Goal: Information Seeking & Learning: Learn about a topic

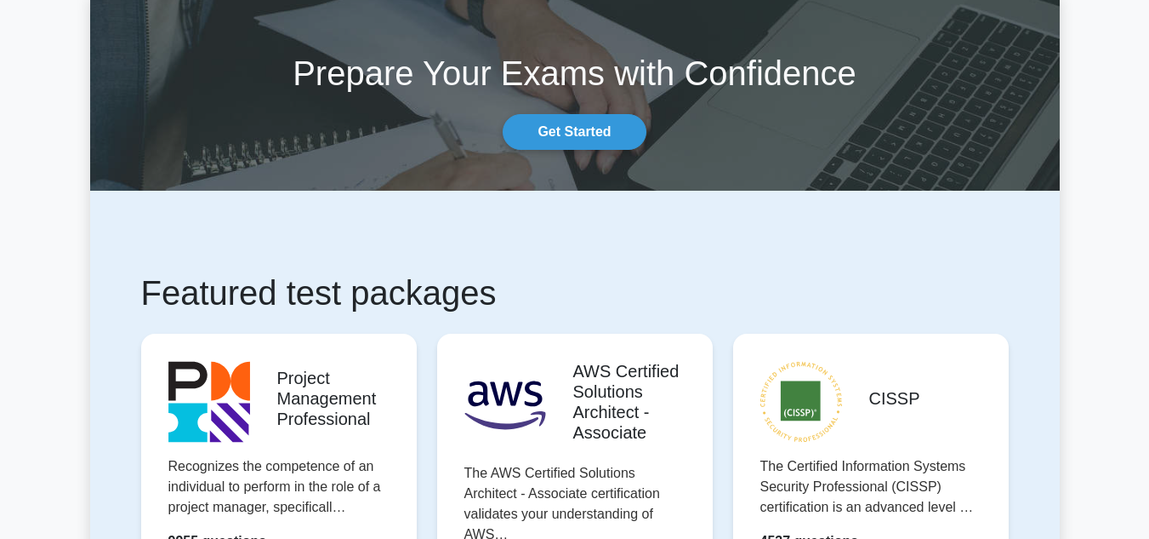
scroll to position [170, 0]
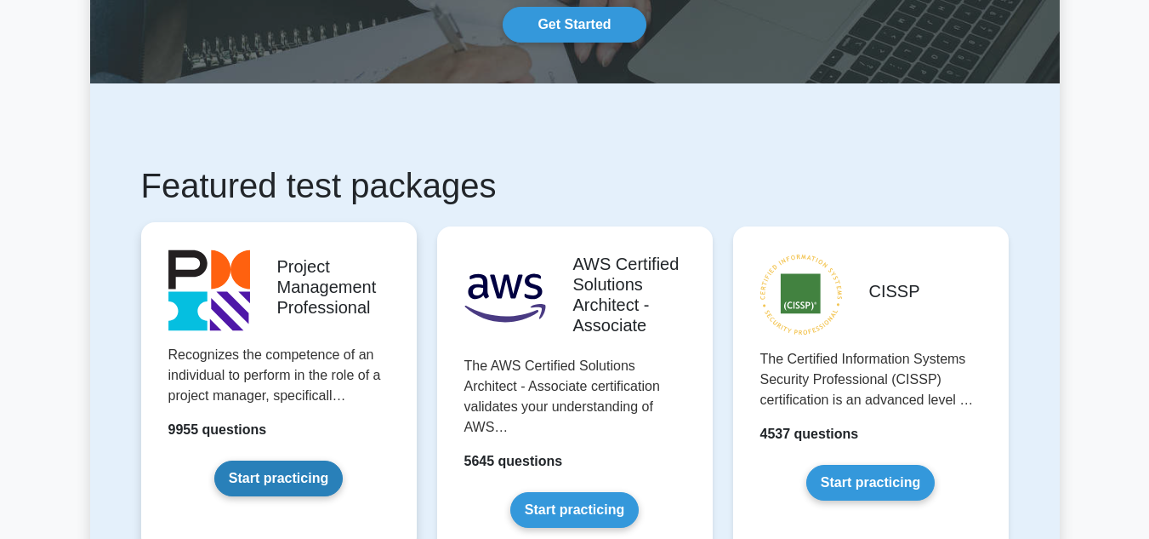
drag, startPoint x: 268, startPoint y: 479, endPoint x: 351, endPoint y: 358, distance: 146.3
click at [268, 479] on link "Start practicing" at bounding box center [278, 478] width 128 height 36
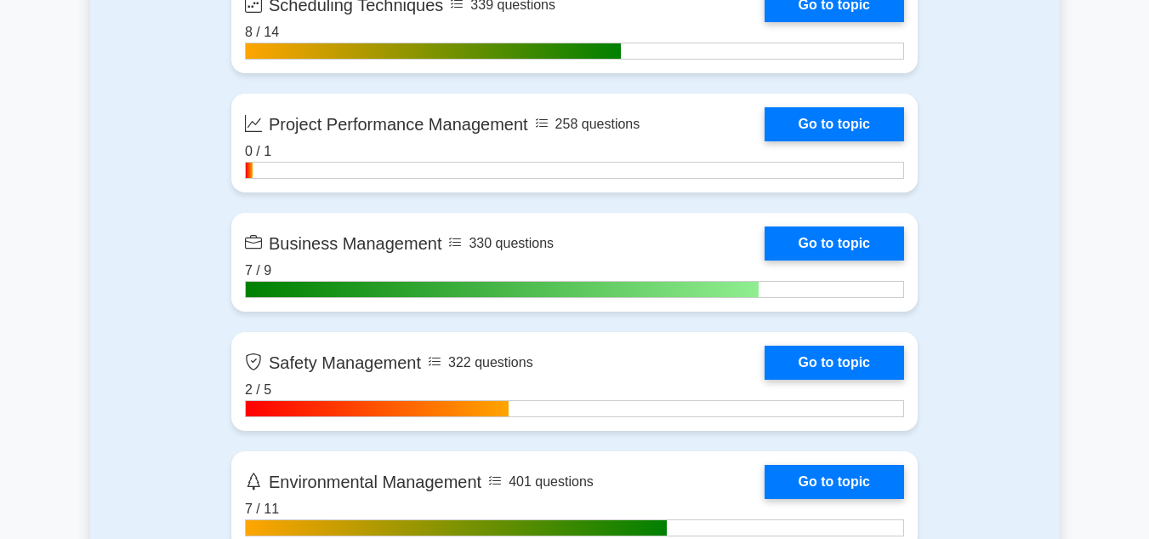
scroll to position [3999, 0]
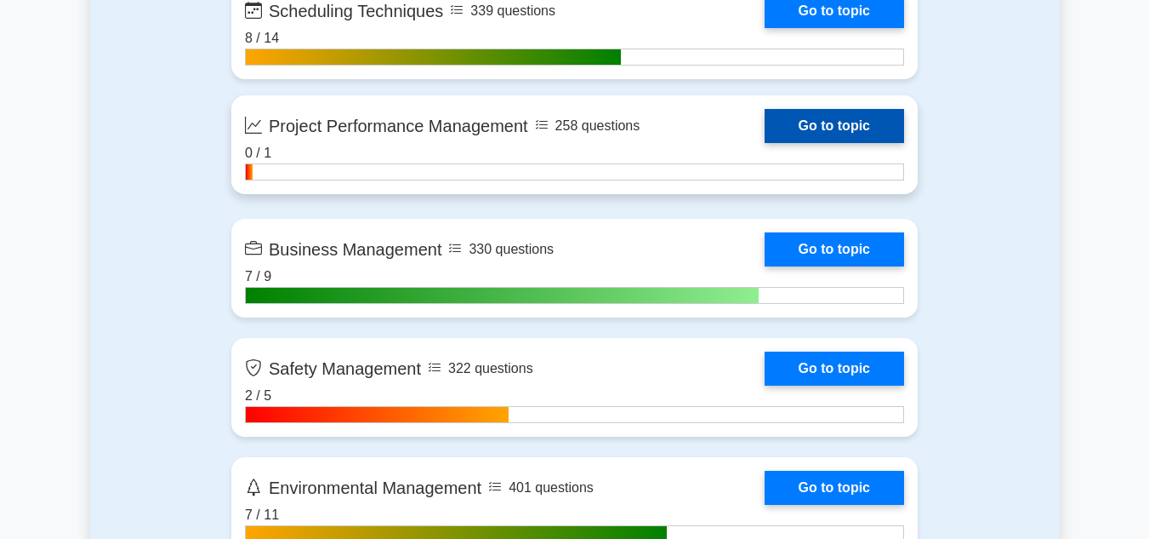
click at [808, 122] on link "Go to topic" at bounding box center [835, 126] width 140 height 34
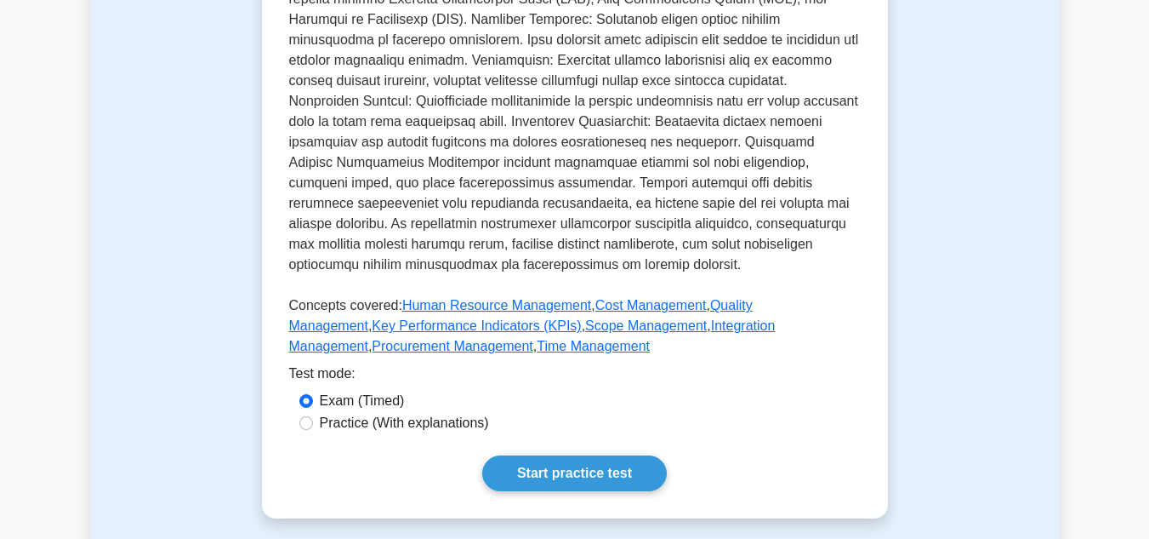
scroll to position [851, 0]
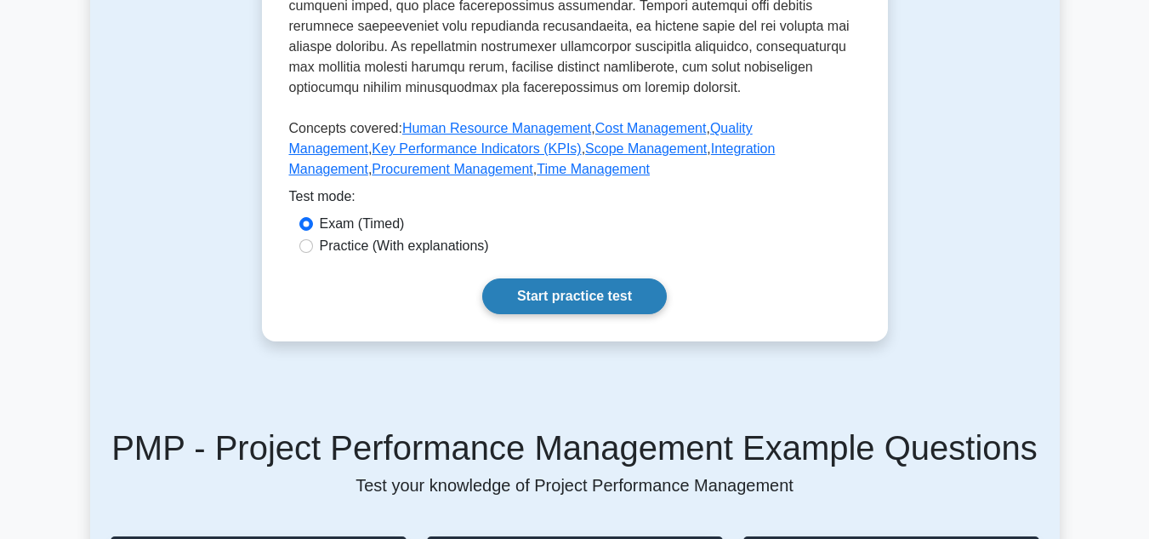
click at [522, 294] on link "Start practice test" at bounding box center [574, 296] width 185 height 36
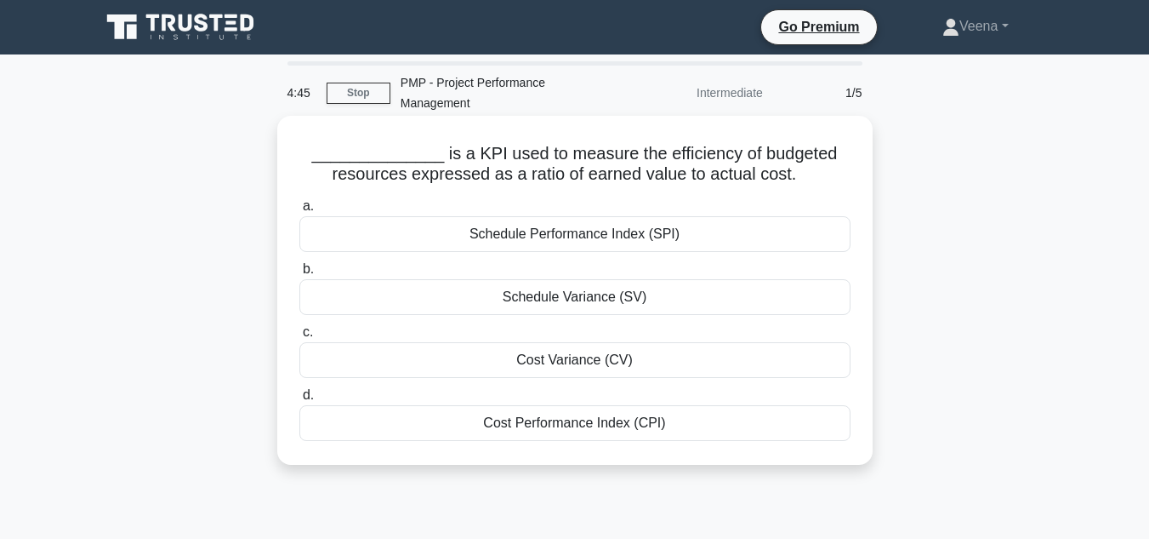
click at [634, 431] on div "Cost Performance Index (CPI)" at bounding box center [574, 423] width 551 height 36
click at [299, 401] on input "d. Cost Performance Index (CPI)" at bounding box center [299, 395] width 0 height 11
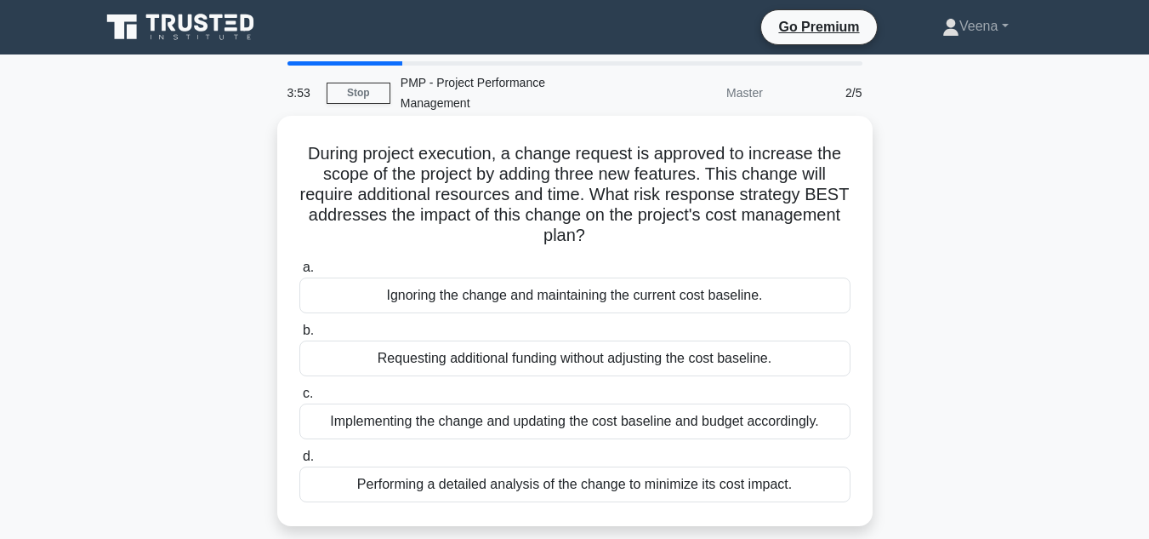
click at [781, 421] on div "Implementing the change and updating the cost baseline and budget accordingly." at bounding box center [574, 421] width 551 height 36
click at [299, 399] on input "c. Implementing the change and updating the cost baseline and budget accordingl…" at bounding box center [299, 393] width 0 height 11
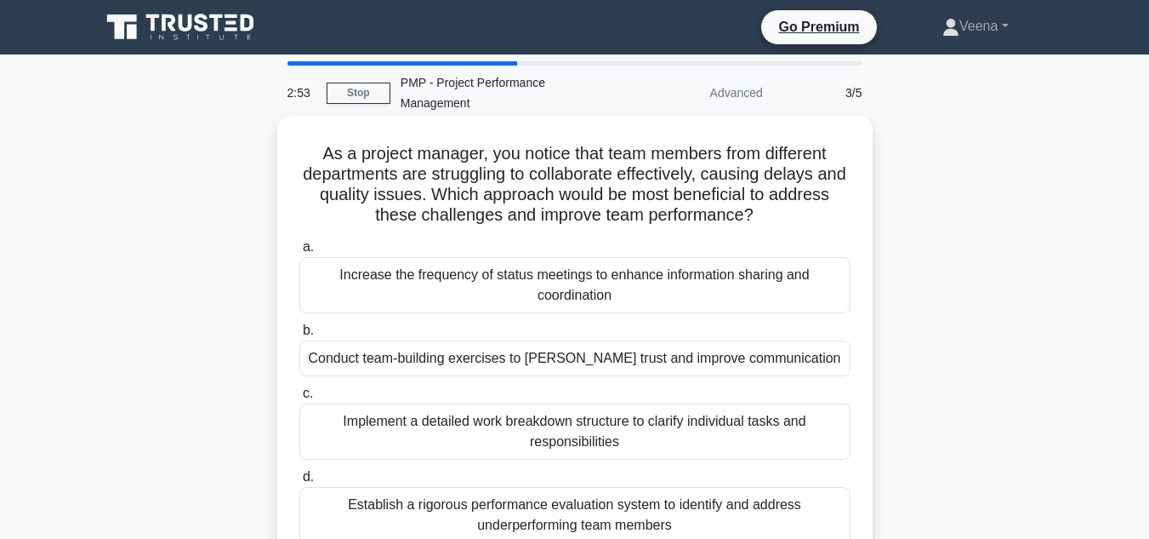
click at [573, 301] on div "Increase the frequency of status meetings to enhance information sharing and co…" at bounding box center [574, 285] width 551 height 56
click at [299, 253] on input "a. Increase the frequency of status meetings to enhance information sharing and…" at bounding box center [299, 247] width 0 height 11
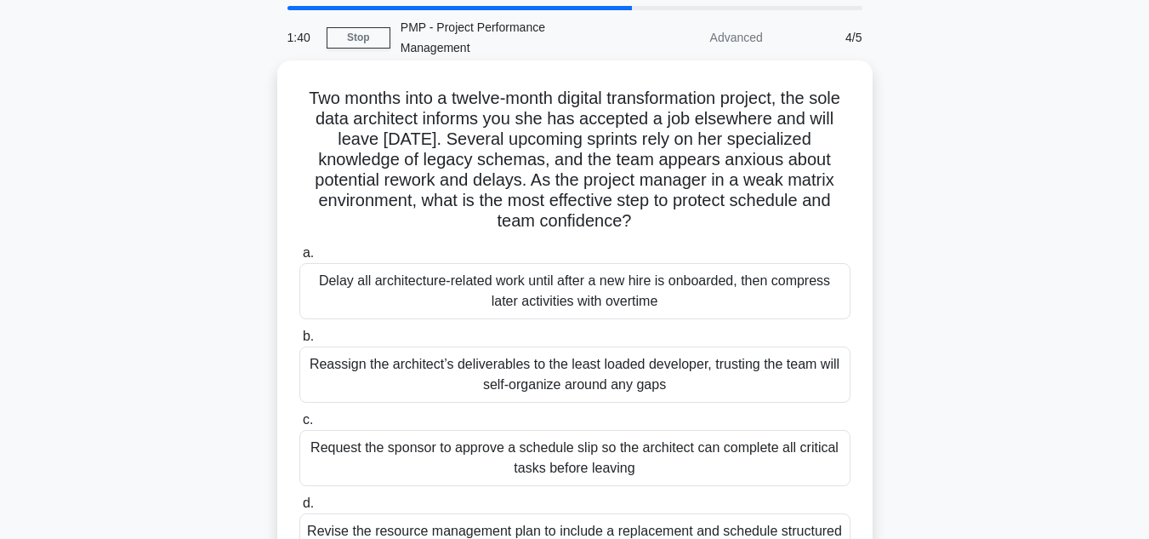
scroll to position [85, 0]
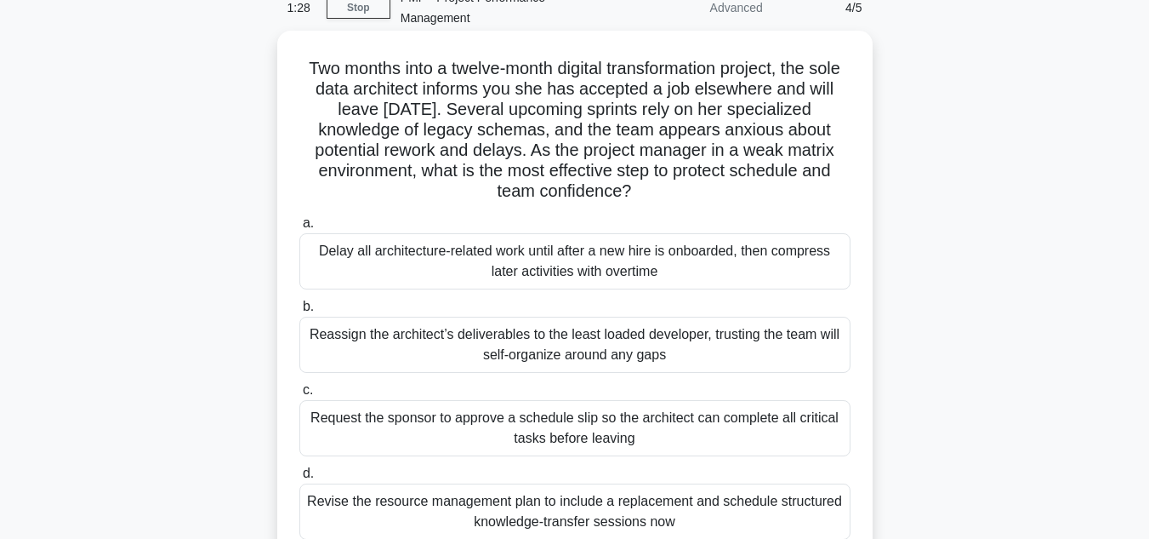
click at [639, 501] on div "Revise the resource management plan to include a replacement and schedule struc…" at bounding box center [574, 511] width 551 height 56
click at [299, 479] on input "d. Revise the resource management plan to include a replacement and schedule st…" at bounding box center [299, 473] width 0 height 11
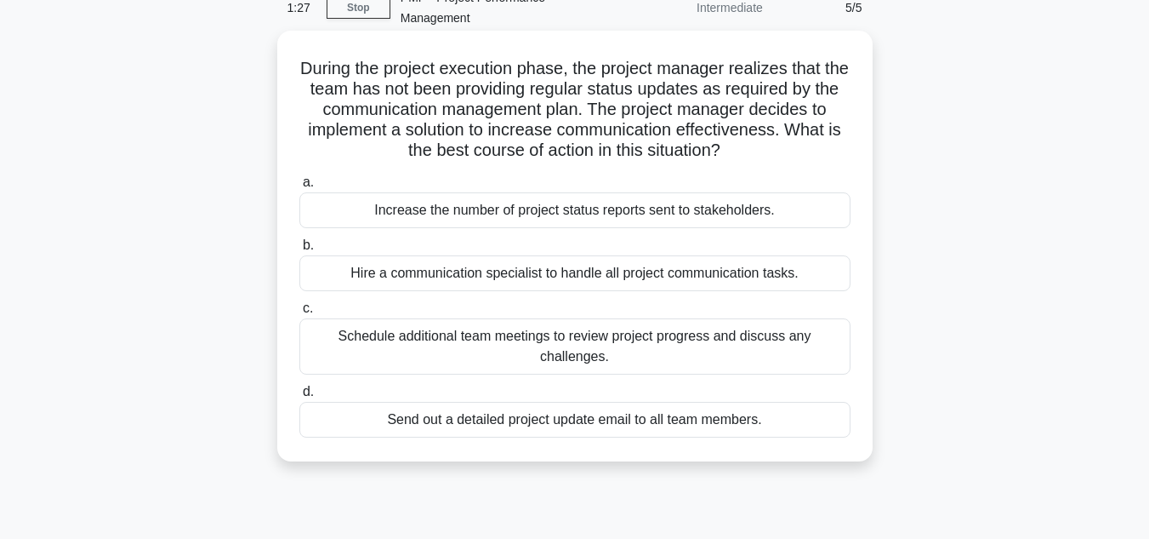
scroll to position [0, 0]
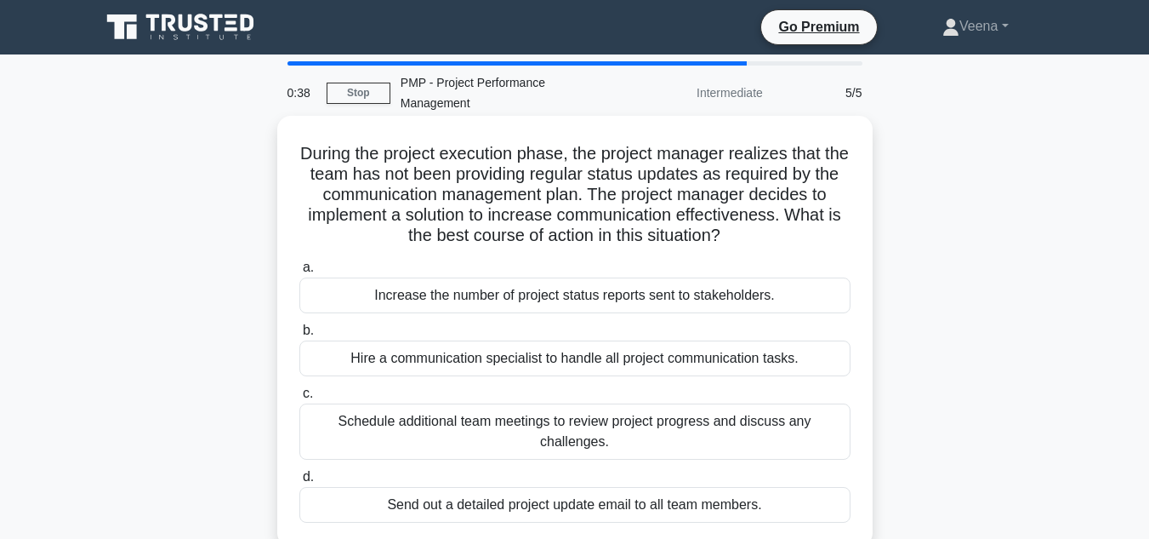
click at [535, 441] on div "Schedule additional team meetings to review project progress and discuss any ch…" at bounding box center [574, 431] width 551 height 56
click at [299, 399] on input "c. Schedule additional team meetings to review project progress and discuss any…" at bounding box center [299, 393] width 0 height 11
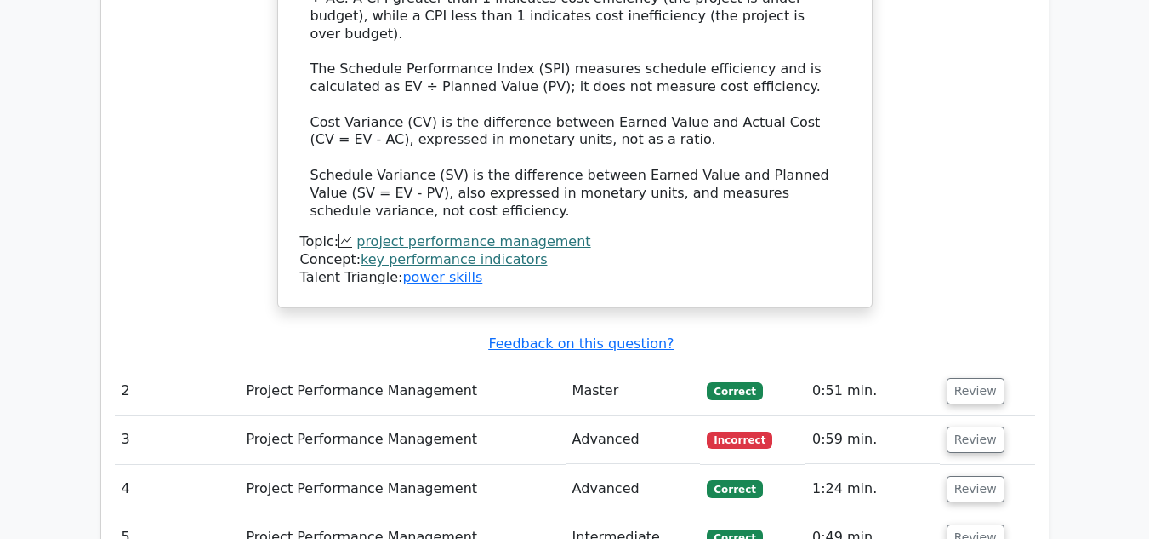
scroll to position [1872, 0]
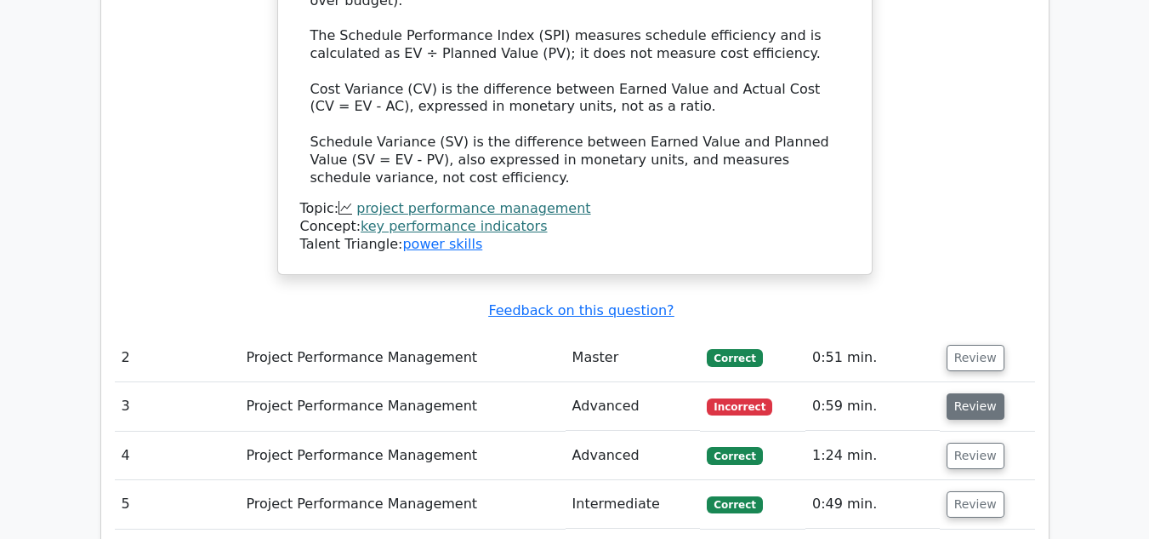
click at [974, 393] on button "Review" at bounding box center [976, 406] width 58 height 26
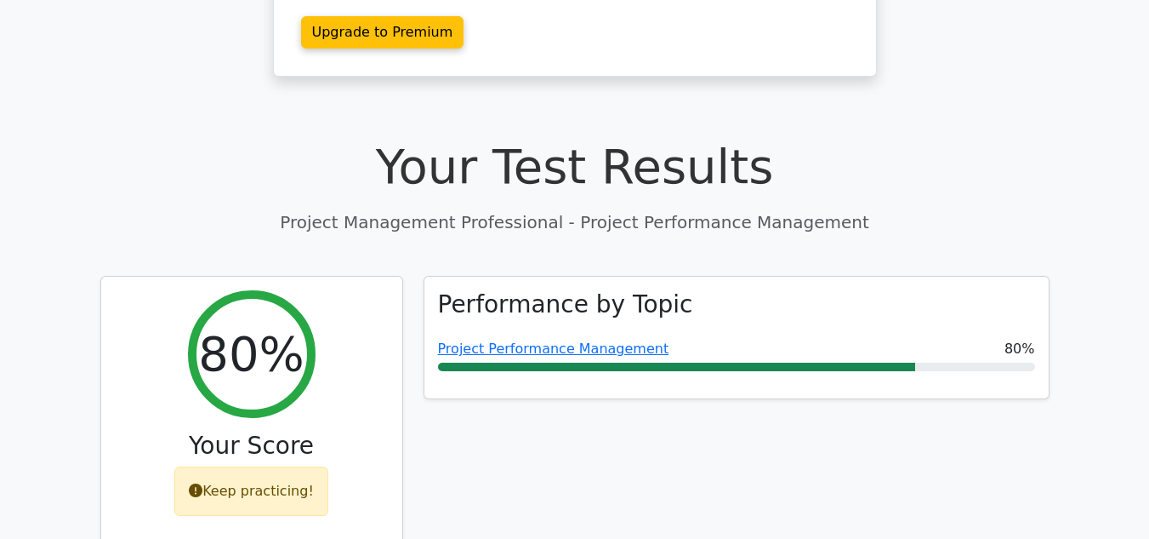
scroll to position [425, 0]
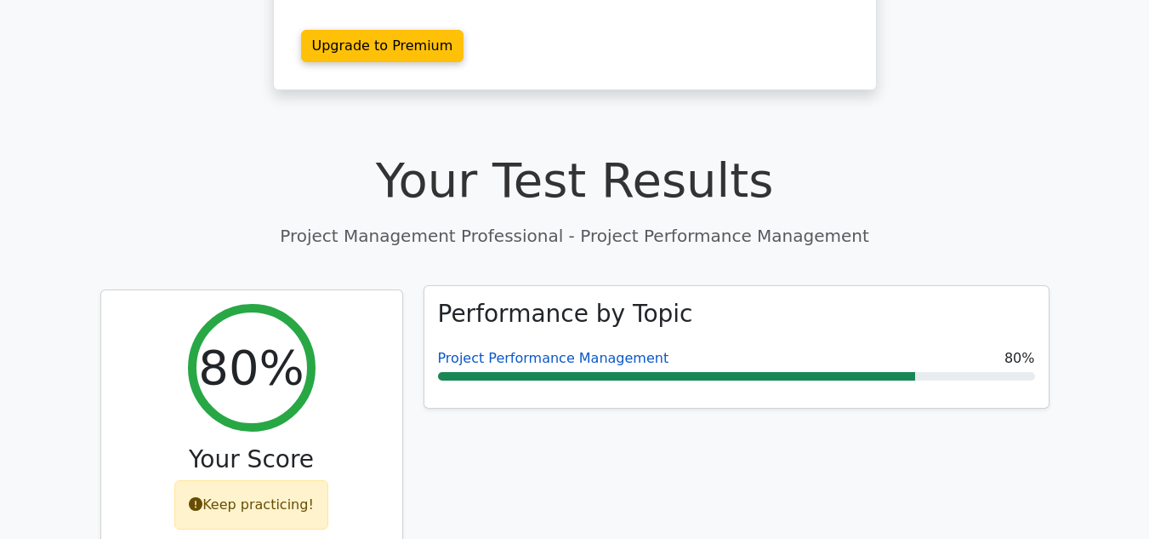
click at [550, 350] on link "Project Performance Management" at bounding box center [553, 358] width 231 height 16
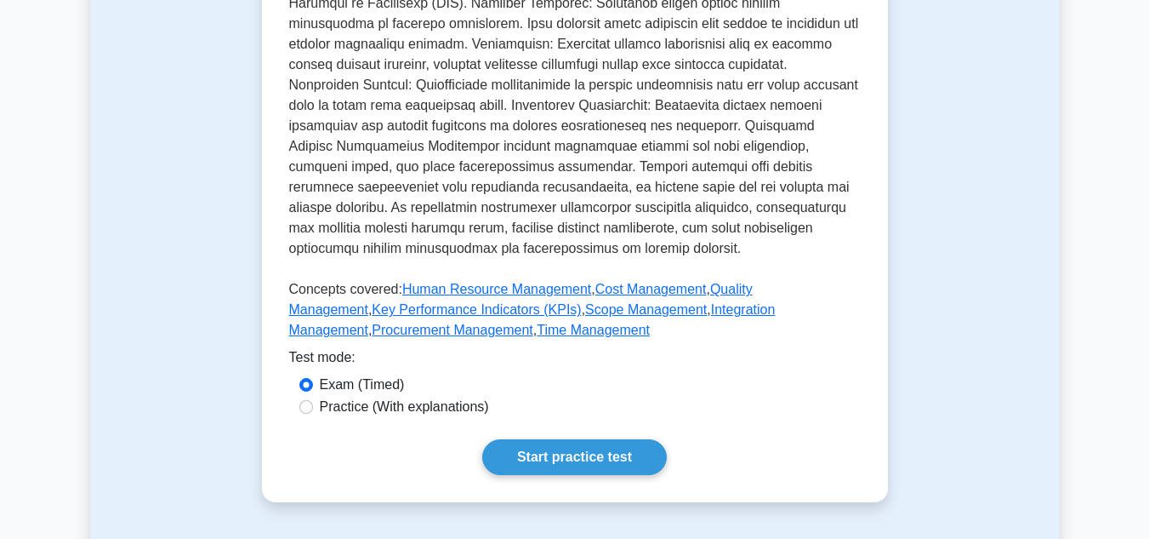
scroll to position [851, 0]
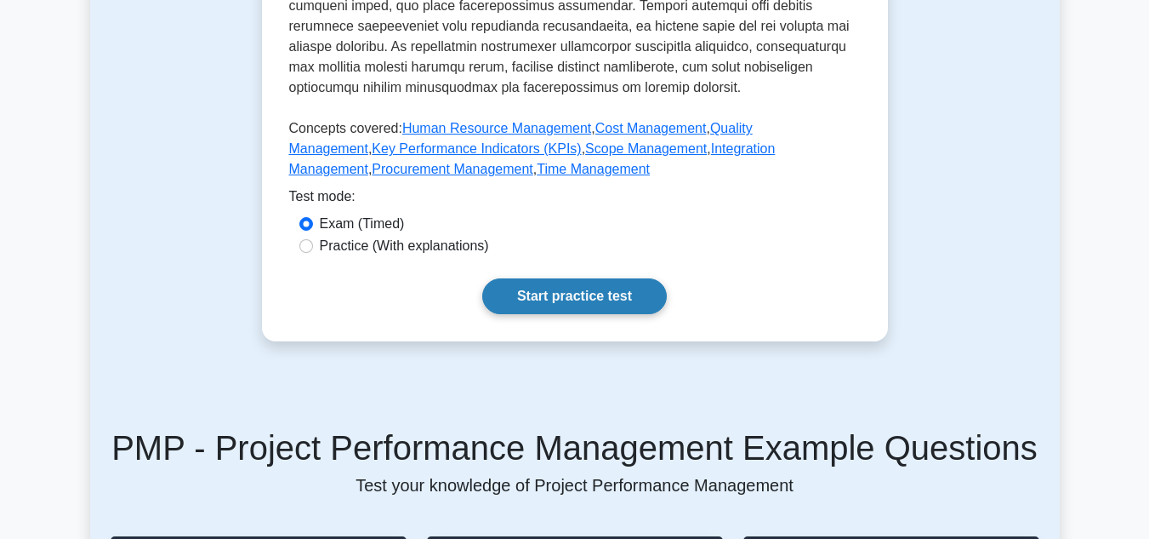
click at [599, 297] on link "Start practice test" at bounding box center [574, 296] width 185 height 36
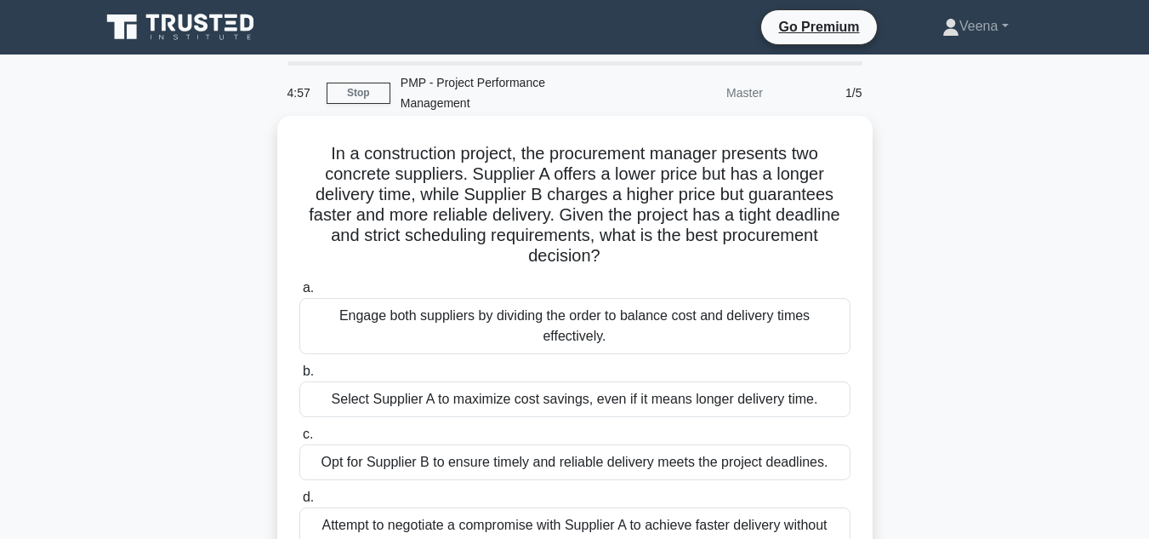
scroll to position [85, 0]
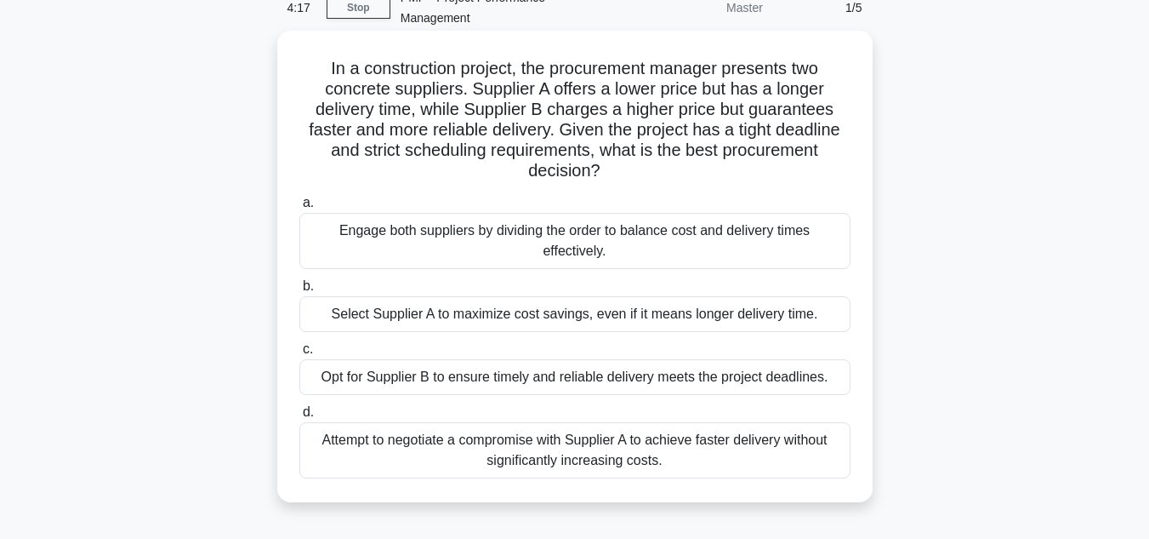
click at [595, 435] on div "Attempt to negotiate a compromise with Supplier A to achieve faster delivery wi…" at bounding box center [574, 450] width 551 height 56
click at [299, 418] on input "d. Attempt to negotiate a compromise with Supplier A to achieve faster delivery…" at bounding box center [299, 412] width 0 height 11
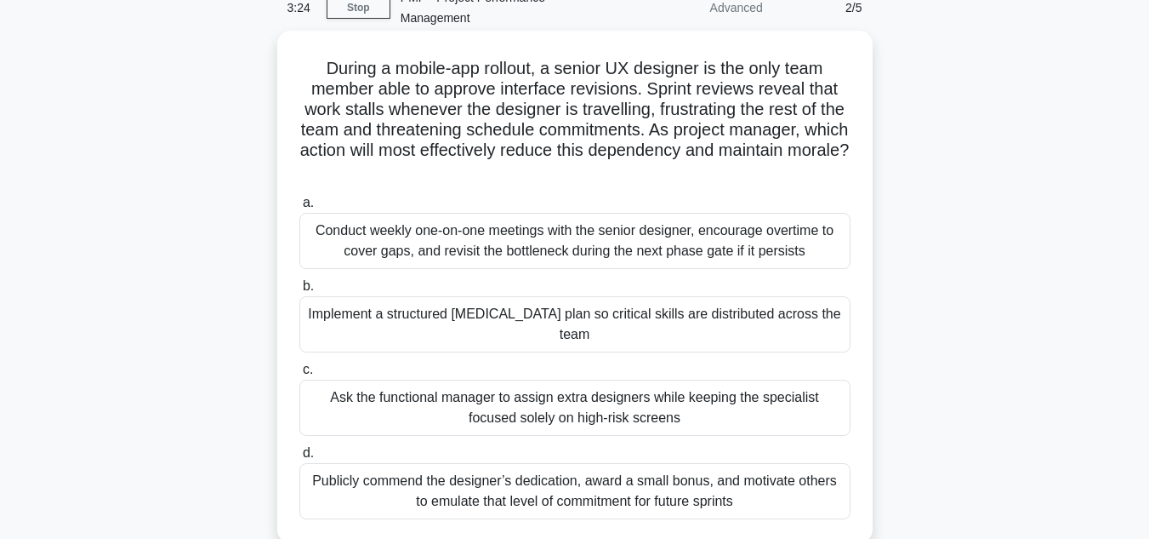
click at [779, 402] on div "Ask the functional manager to assign extra designers while keeping the speciali…" at bounding box center [574, 407] width 551 height 56
click at [299, 375] on input "c. Ask the functional manager to assign extra designers while keeping the speci…" at bounding box center [299, 369] width 0 height 11
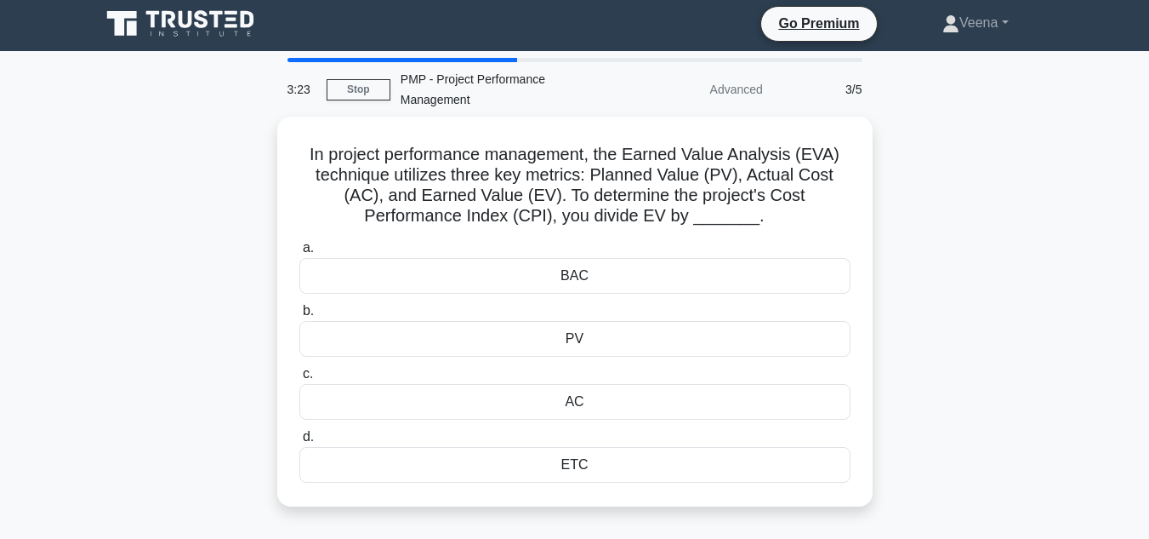
scroll to position [0, 0]
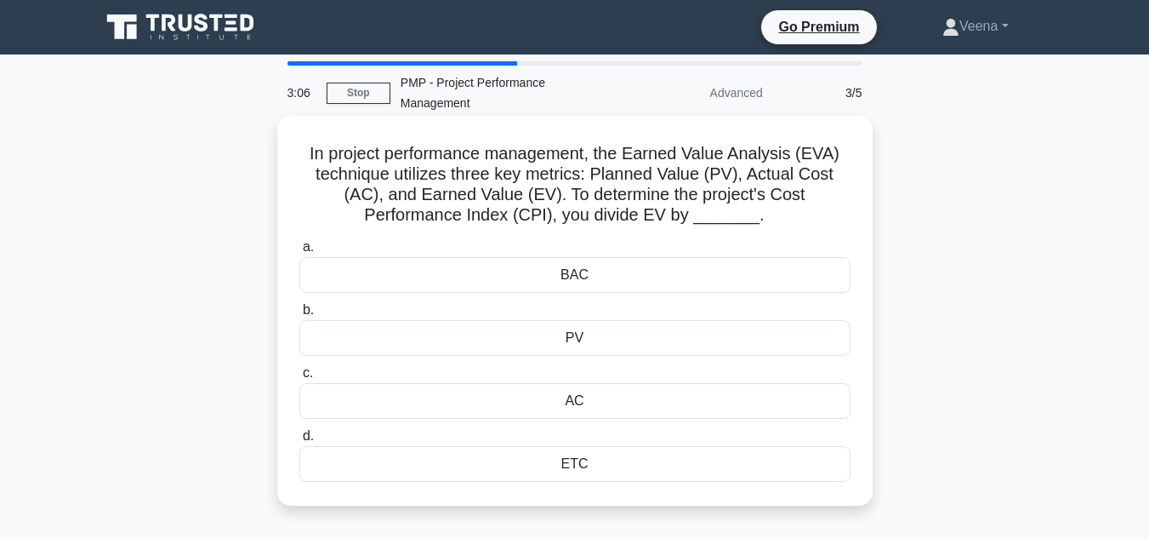
click at [576, 336] on div "PV" at bounding box center [574, 338] width 551 height 36
click at [299, 316] on input "b. PV" at bounding box center [299, 310] width 0 height 11
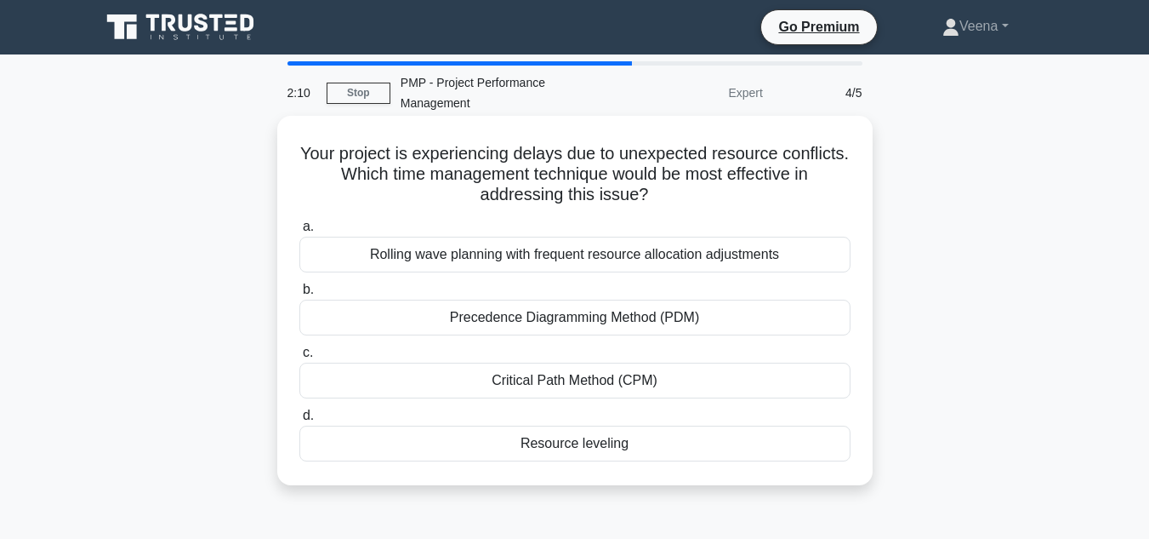
click at [534, 328] on div "Precedence Diagramming Method (PDM)" at bounding box center [574, 317] width 551 height 36
click at [299, 295] on input "b. Precedence Diagramming Method (PDM)" at bounding box center [299, 289] width 0 height 11
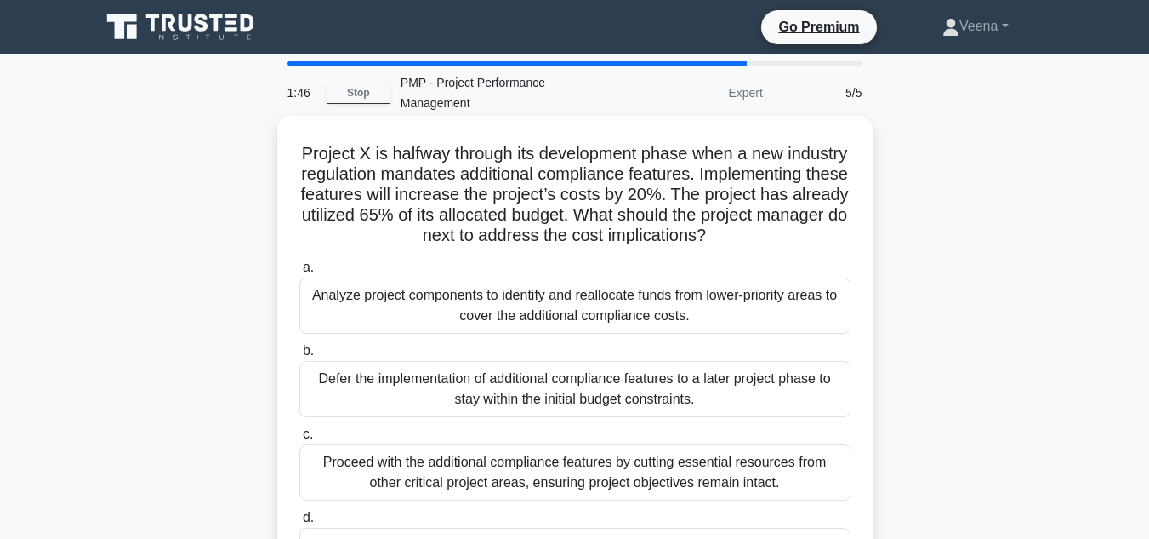
scroll to position [85, 0]
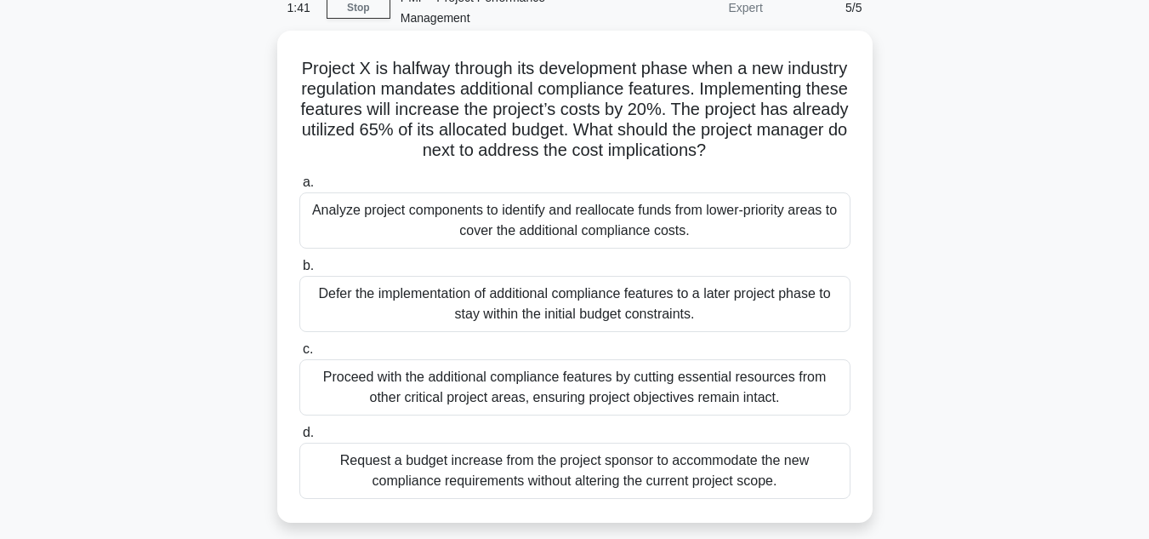
click at [495, 494] on div "Request a budget increase from the project sponsor to accommodate the new compl…" at bounding box center [574, 470] width 551 height 56
click at [299, 438] on input "d. Request a budget increase from the project sponsor to accommodate the new co…" at bounding box center [299, 432] width 0 height 11
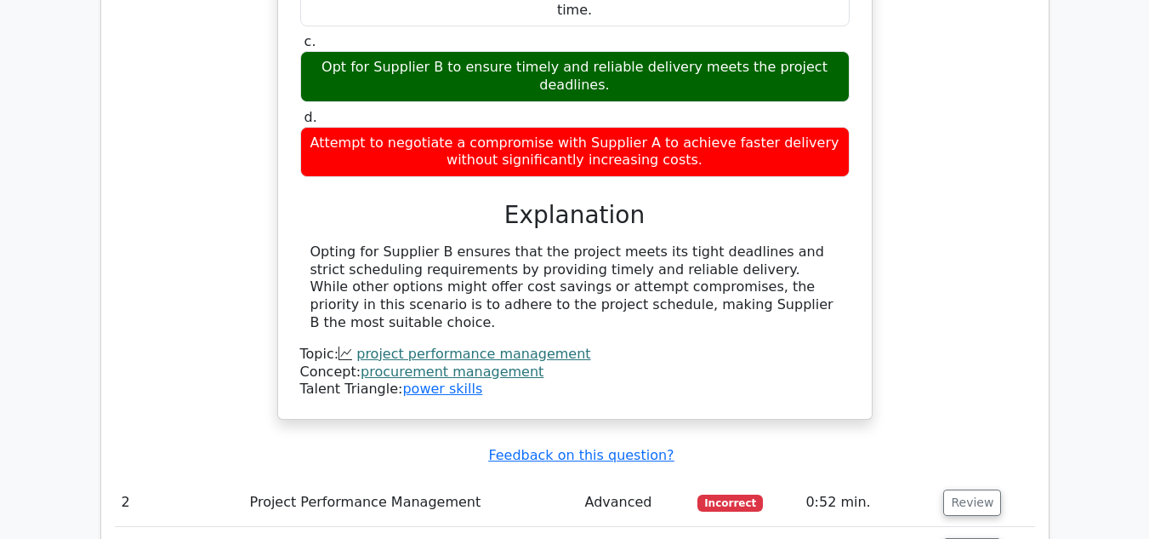
scroll to position [1702, 0]
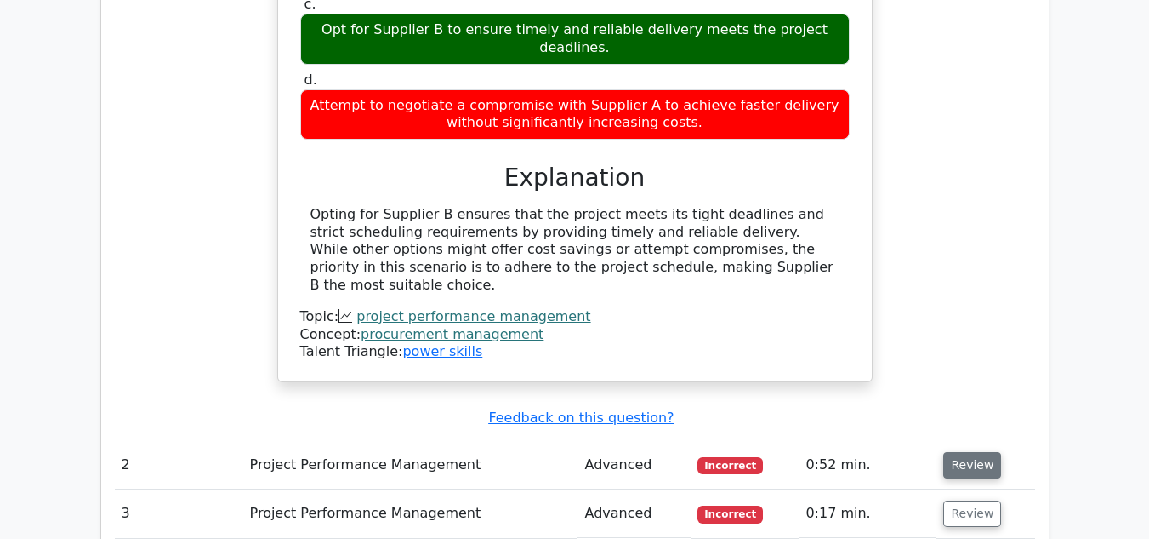
click at [961, 452] on button "Review" at bounding box center [973, 465] width 58 height 26
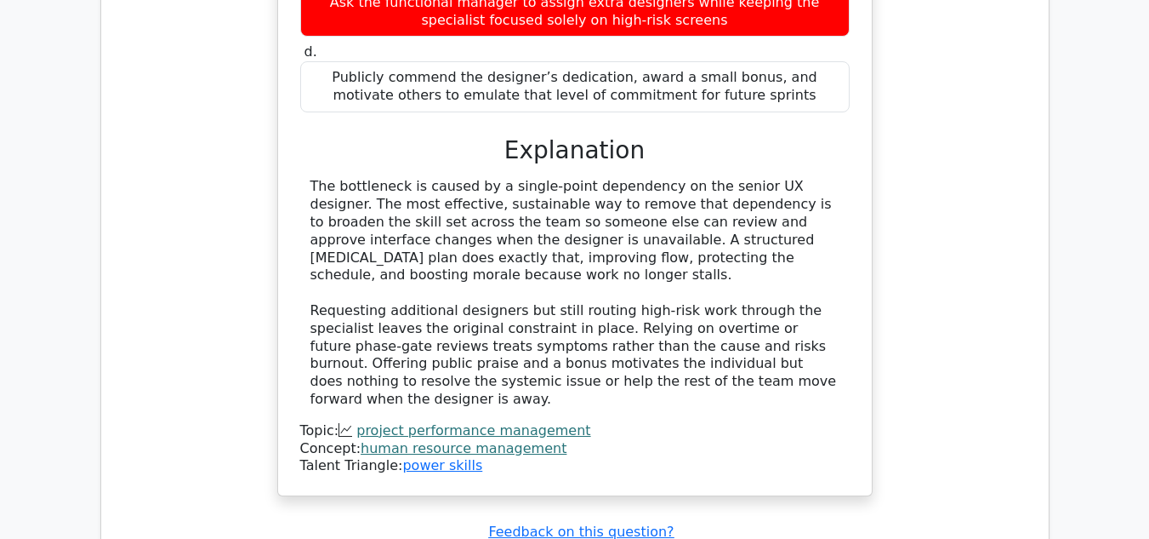
scroll to position [2638, 0]
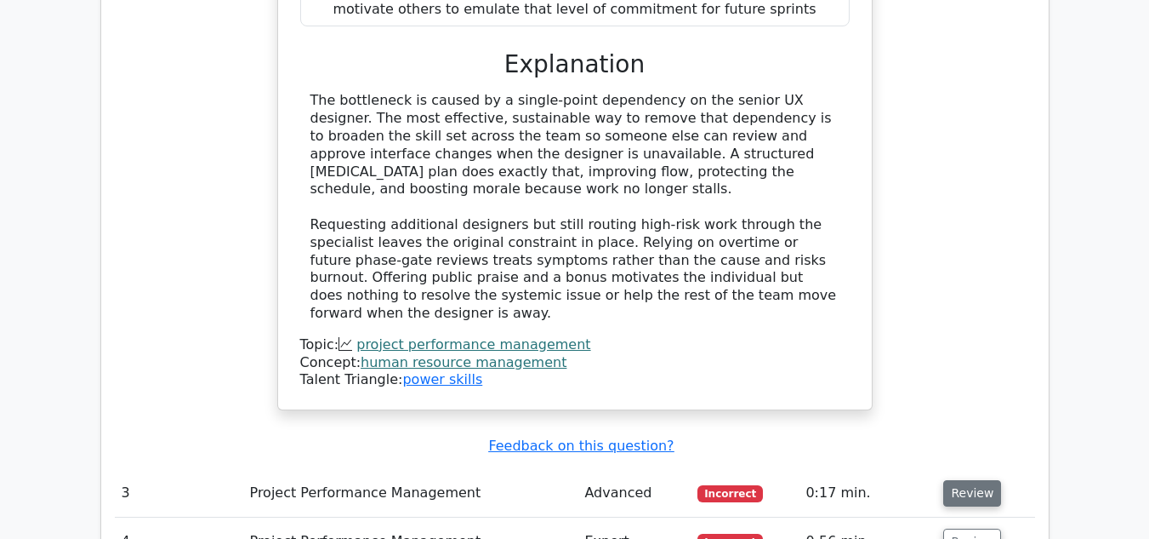
click at [979, 480] on button "Review" at bounding box center [973, 493] width 58 height 26
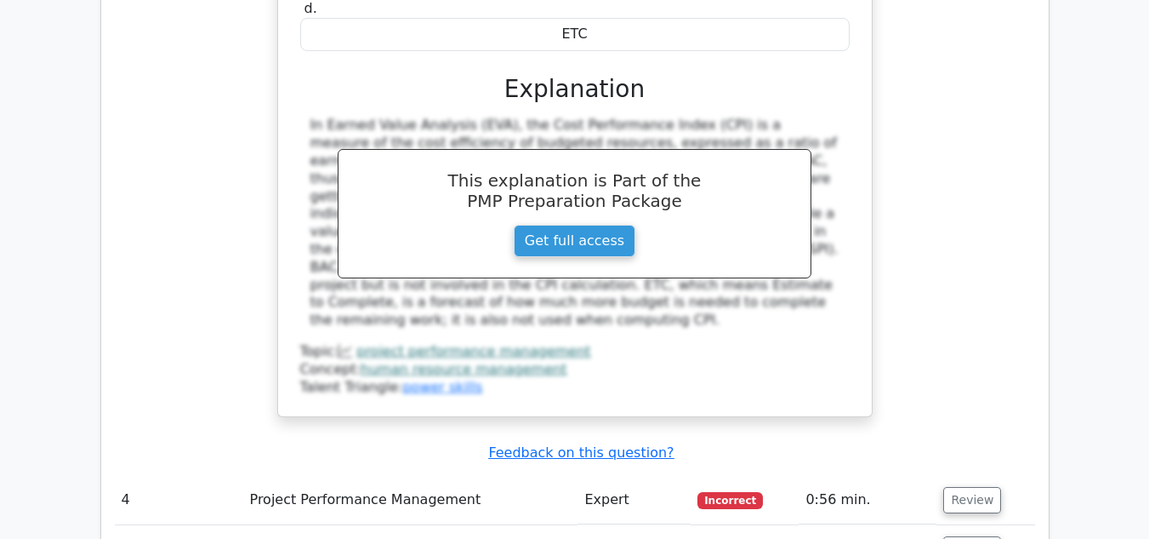
scroll to position [3488, 0]
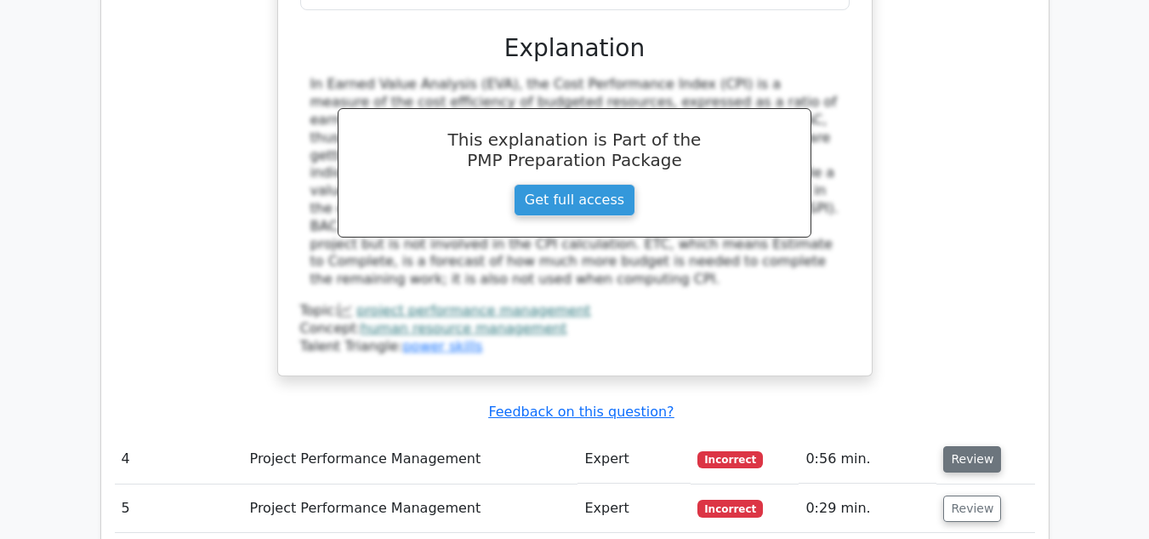
drag, startPoint x: 963, startPoint y: 279, endPoint x: 955, endPoint y: 278, distance: 8.6
click at [963, 446] on button "Review" at bounding box center [973, 459] width 58 height 26
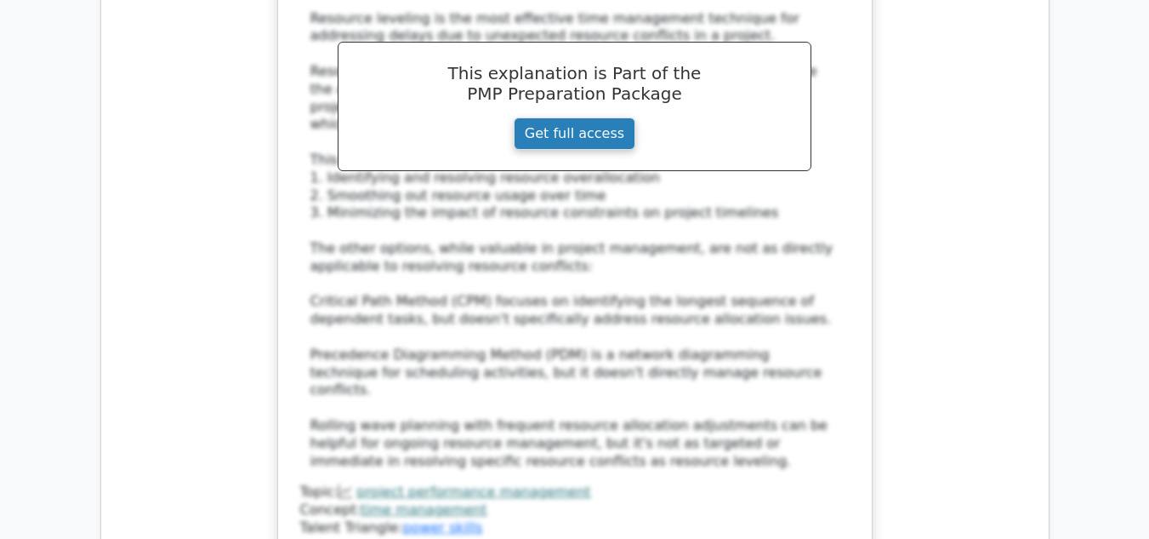
scroll to position [4509, 0]
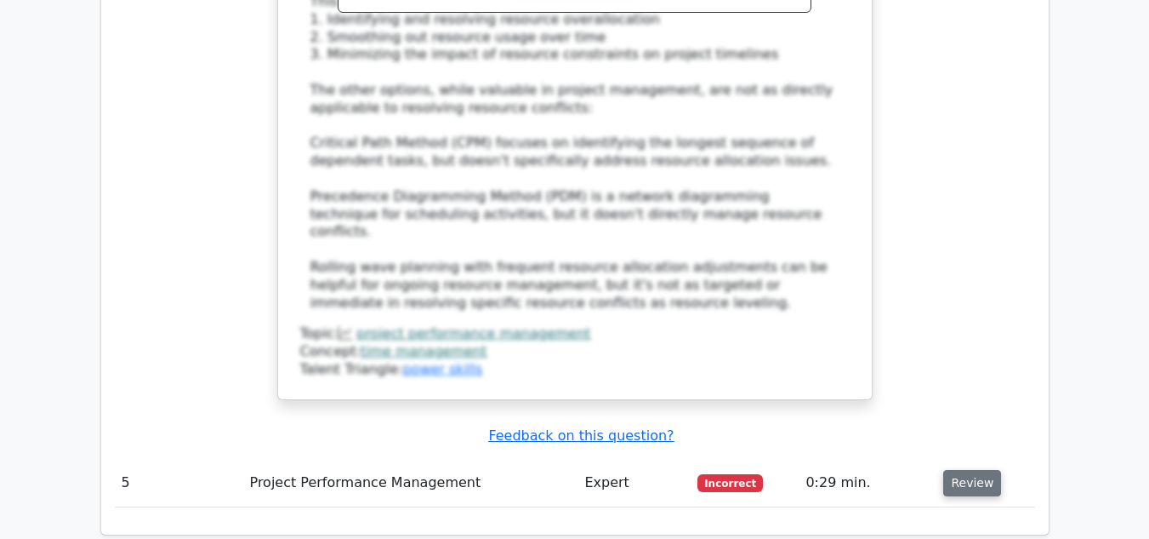
click at [947, 470] on button "Review" at bounding box center [973, 483] width 58 height 26
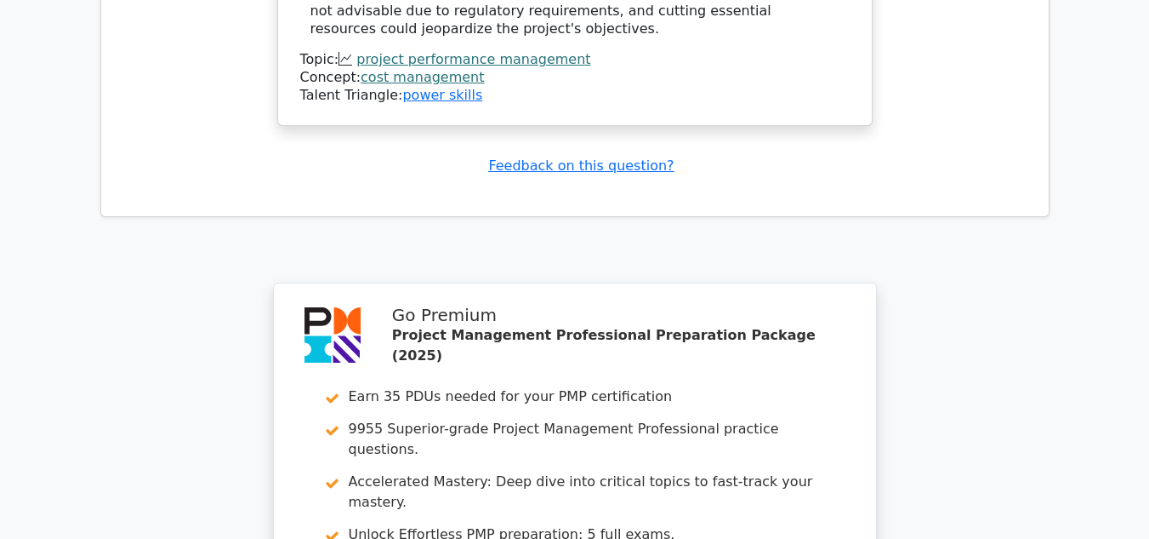
scroll to position [5701, 0]
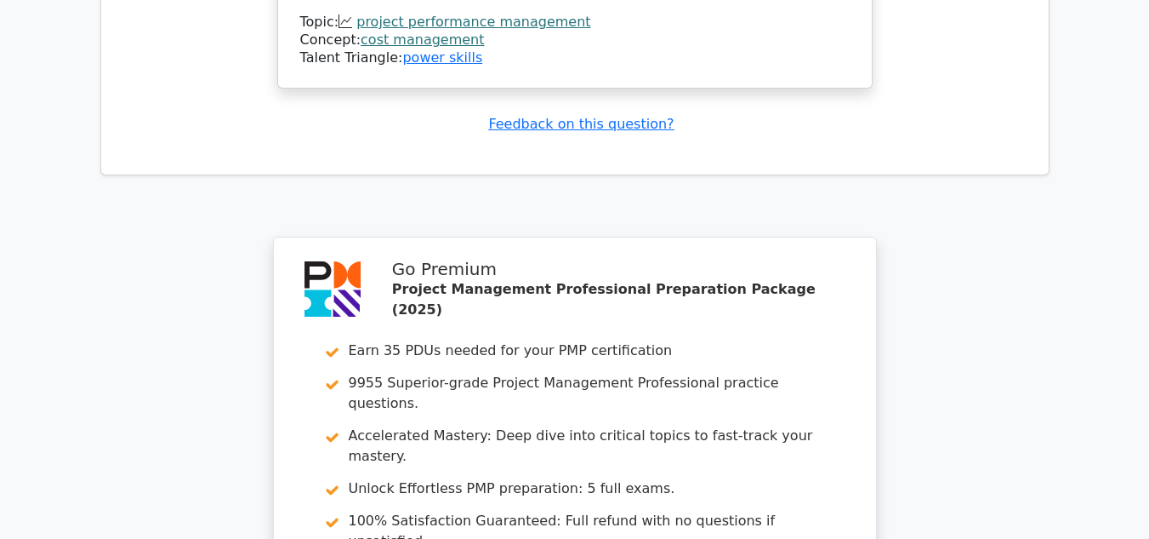
drag, startPoint x: 510, startPoint y: 458, endPoint x: 505, endPoint y: 450, distance: 9.2
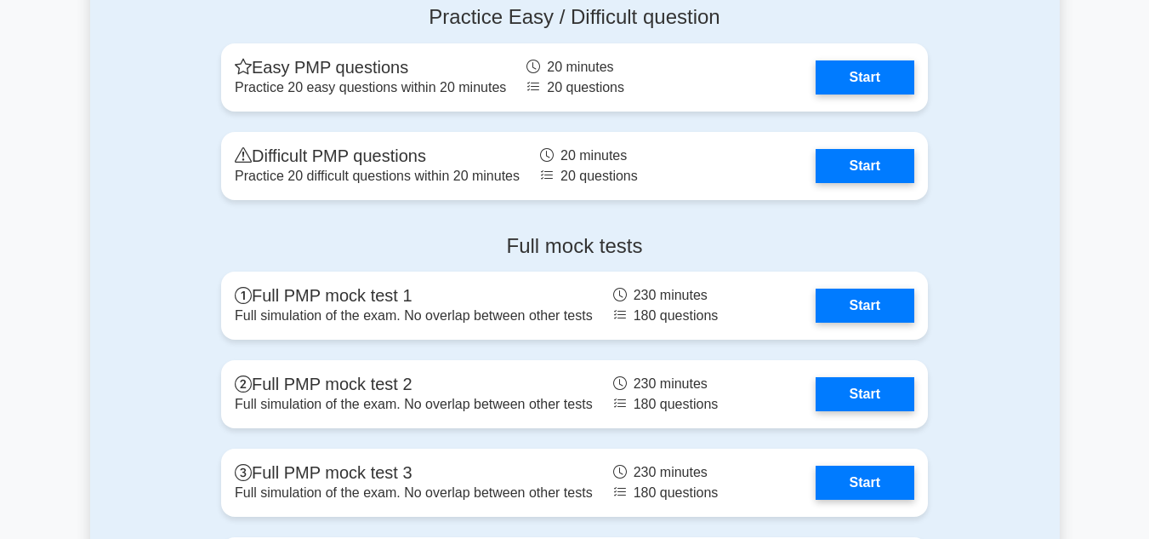
scroll to position [6466, 0]
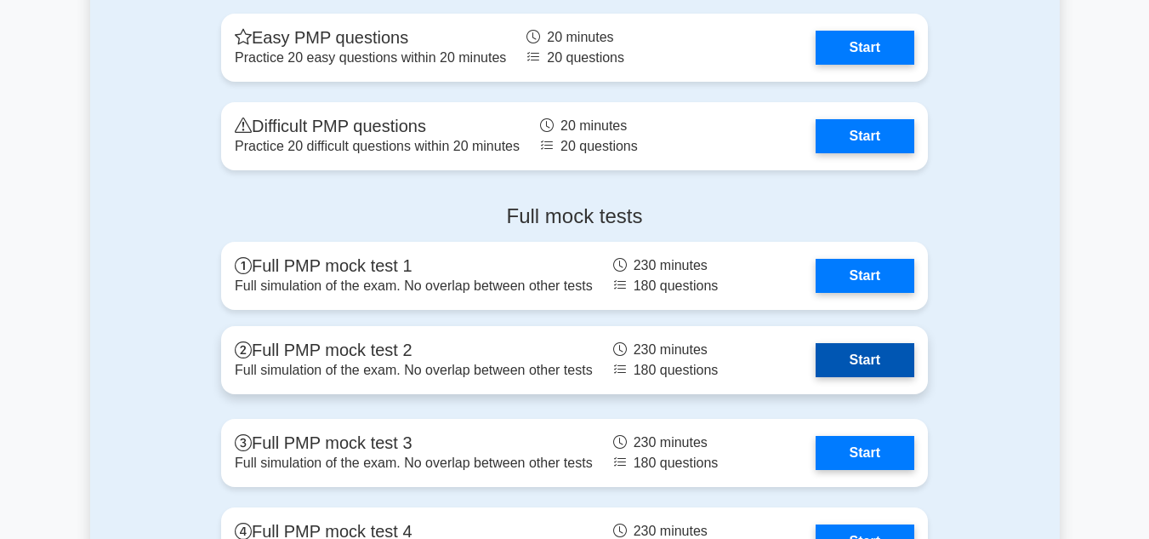
click at [856, 355] on link "Start" at bounding box center [865, 360] width 99 height 34
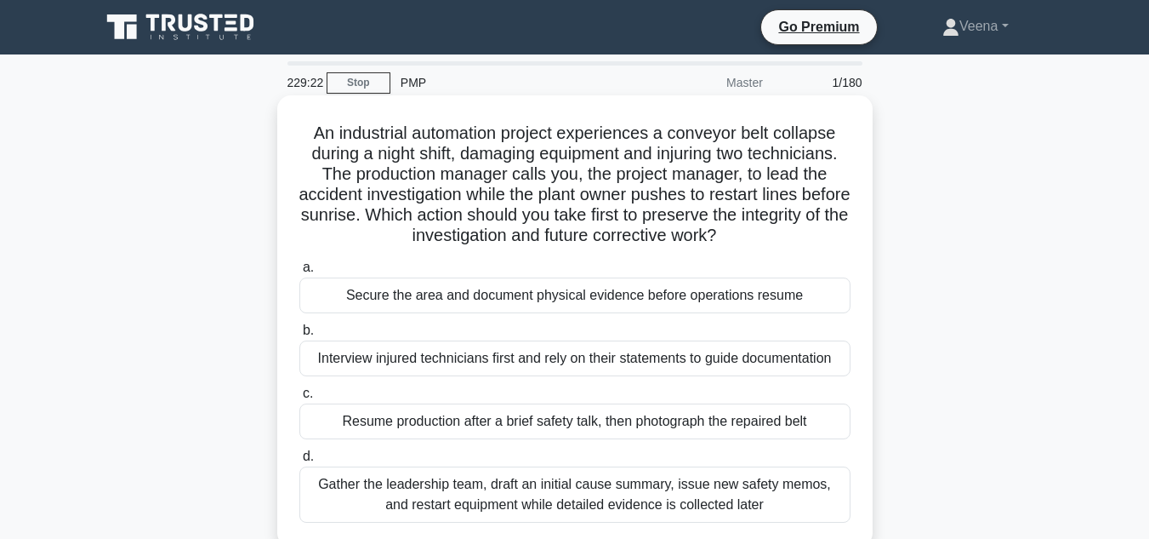
click at [377, 302] on div "Secure the area and document physical evidence before operations resume" at bounding box center [574, 295] width 551 height 36
click at [299, 273] on input "a. Secure the area and document physical evidence before operations resume" at bounding box center [299, 267] width 0 height 11
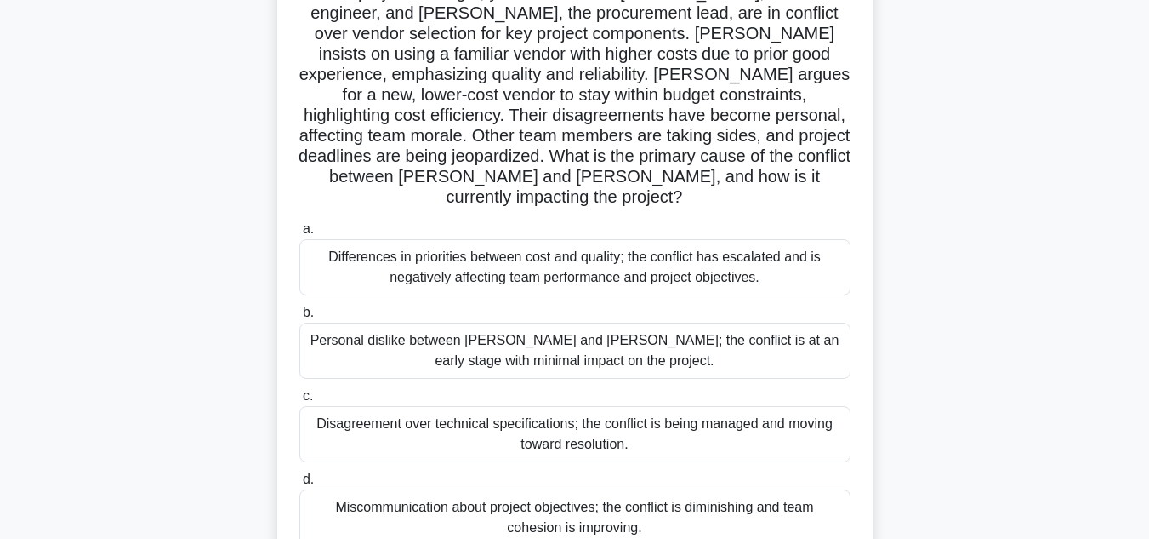
scroll to position [170, 0]
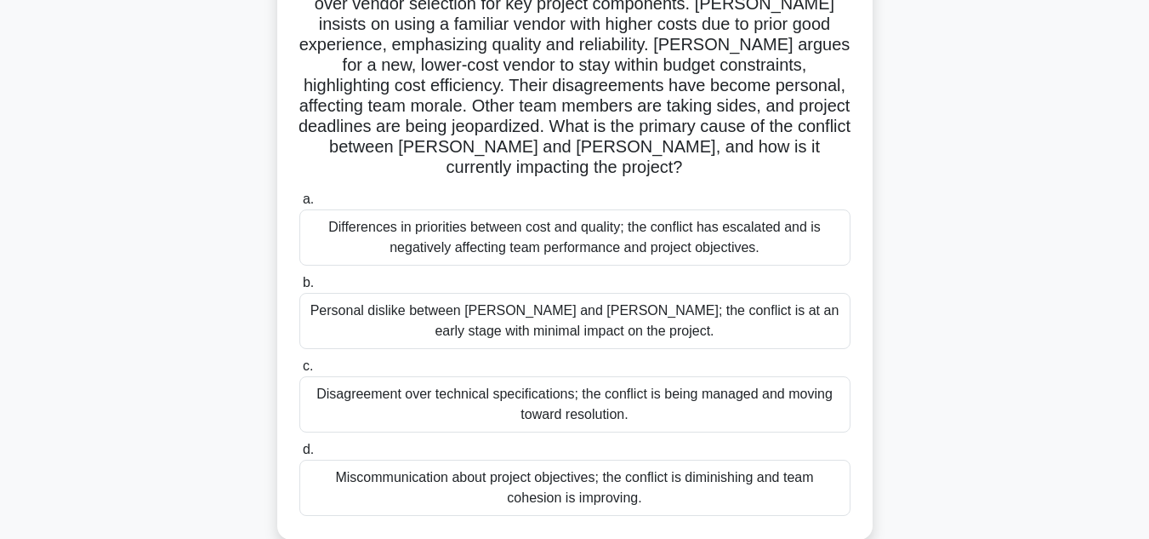
click at [451, 220] on div "Differences in priorities between cost and quality; the conflict has escalated …" at bounding box center [574, 237] width 551 height 56
click at [299, 205] on input "a. Differences in priorities between cost and quality; the conflict has escalat…" at bounding box center [299, 199] width 0 height 11
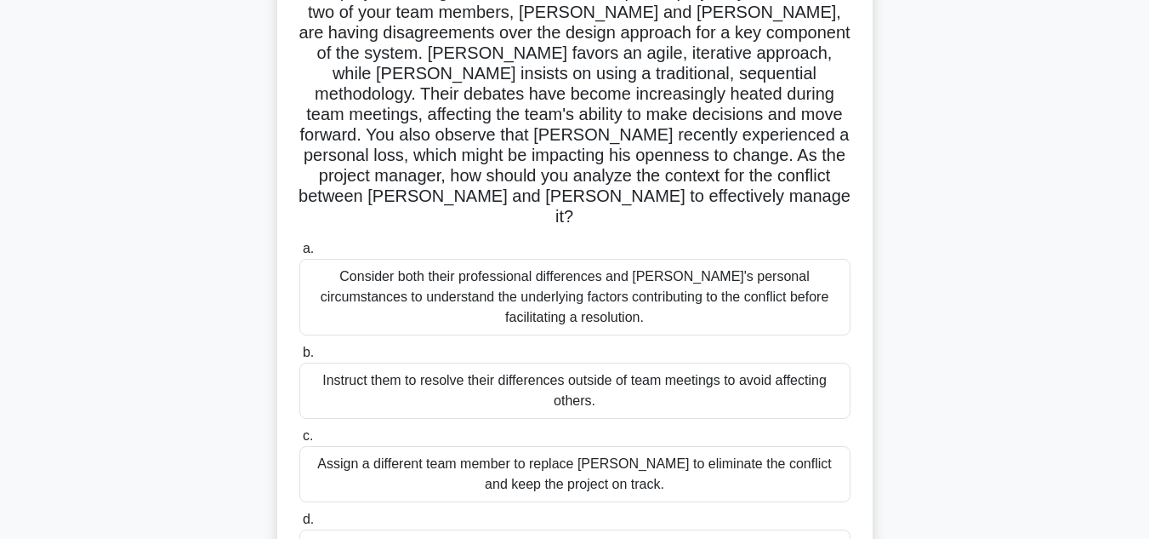
scroll to position [255, 0]
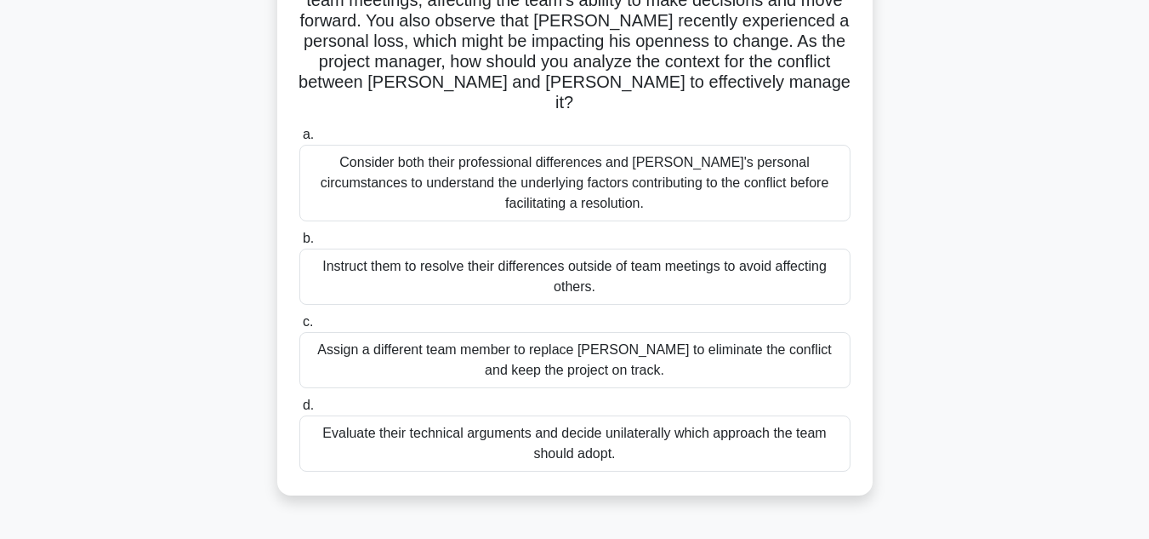
click at [605, 170] on div "Consider both their professional differences and Tom's personal circumstances t…" at bounding box center [574, 183] width 551 height 77
click at [299, 140] on input "a. Consider both their professional differences and Tom's personal circumstance…" at bounding box center [299, 134] width 0 height 11
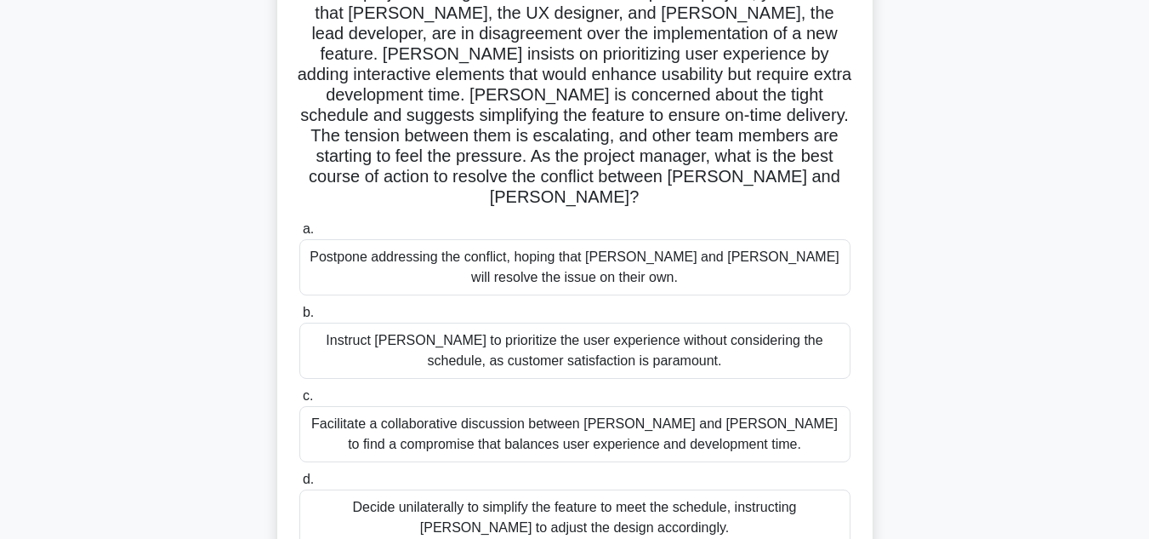
scroll to position [170, 0]
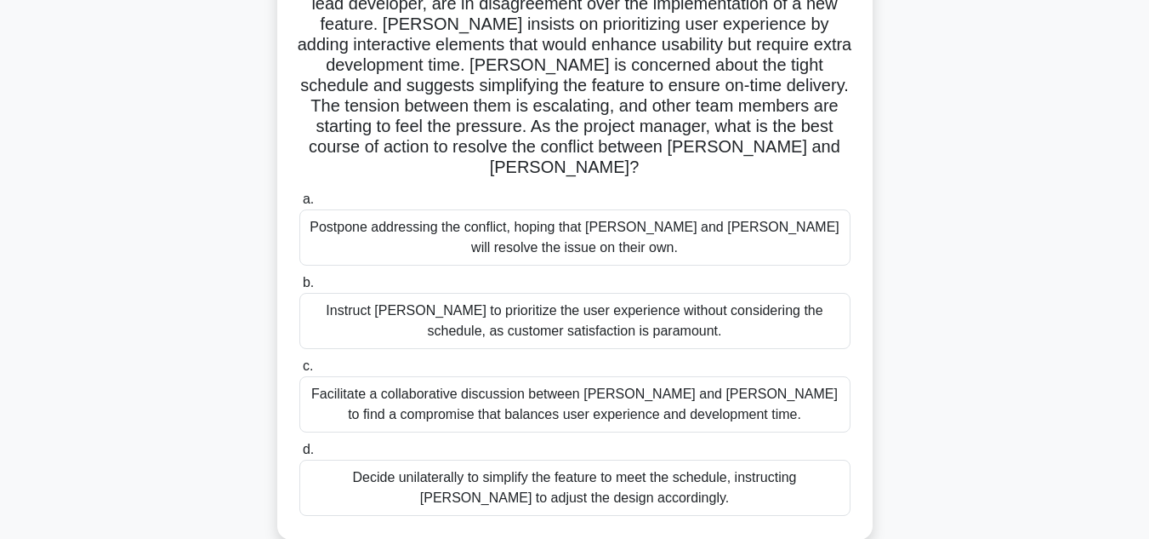
click at [596, 378] on div "Facilitate a collaborative discussion between Alex and Jamie to find a compromi…" at bounding box center [574, 404] width 551 height 56
click at [299, 372] on input "c. Facilitate a collaborative discussion between Alex and Jamie to find a compr…" at bounding box center [299, 366] width 0 height 11
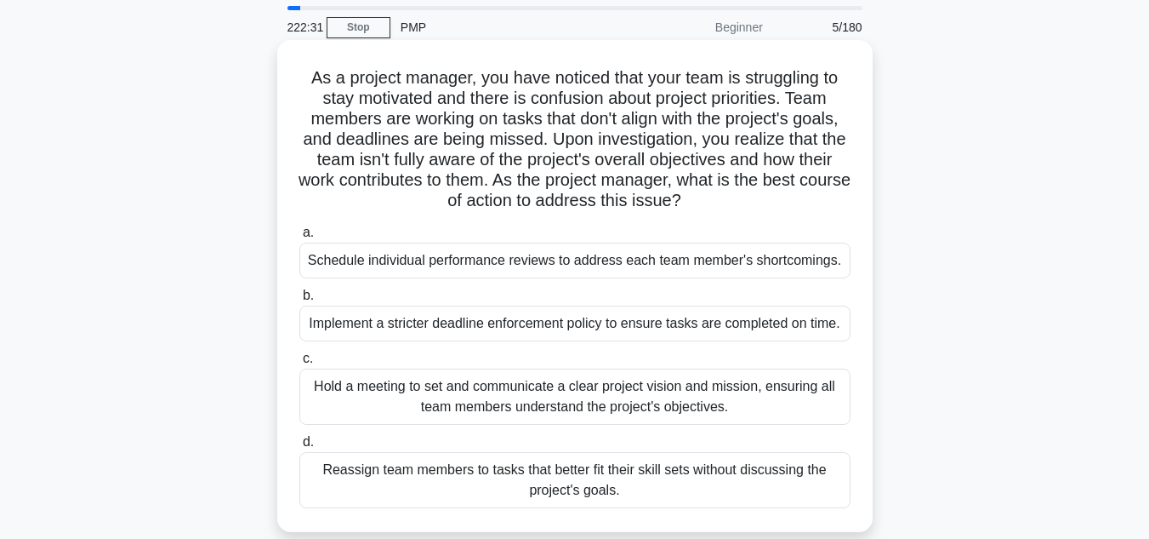
scroll to position [85, 0]
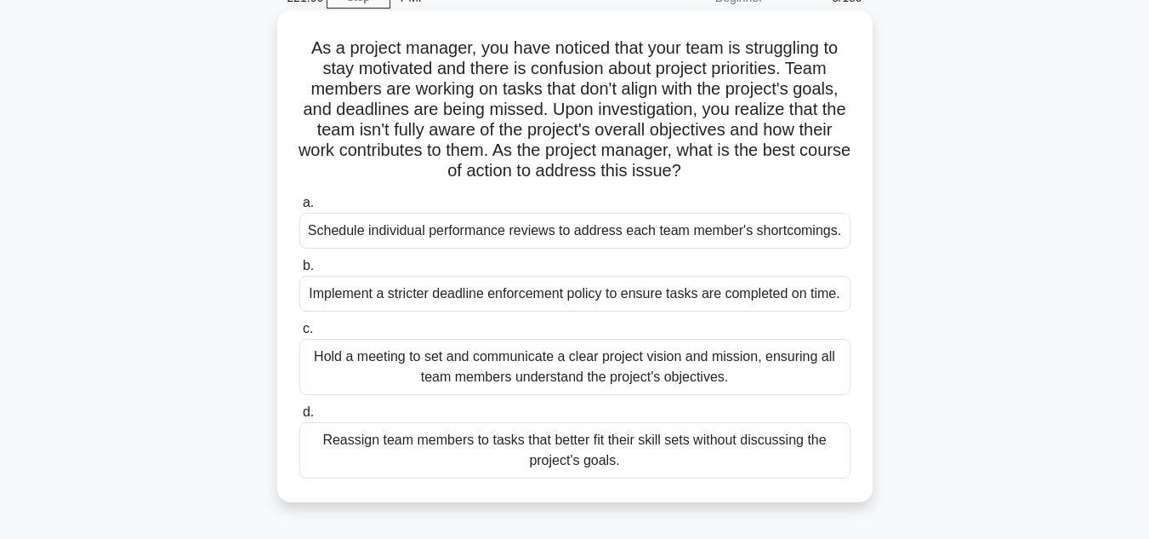
click at [483, 360] on div "Hold a meeting to set and communicate a clear project vision and mission, ensur…" at bounding box center [574, 367] width 551 height 56
click at [299, 334] on input "c. Hold a meeting to set and communicate a clear project vision and mission, en…" at bounding box center [299, 328] width 0 height 11
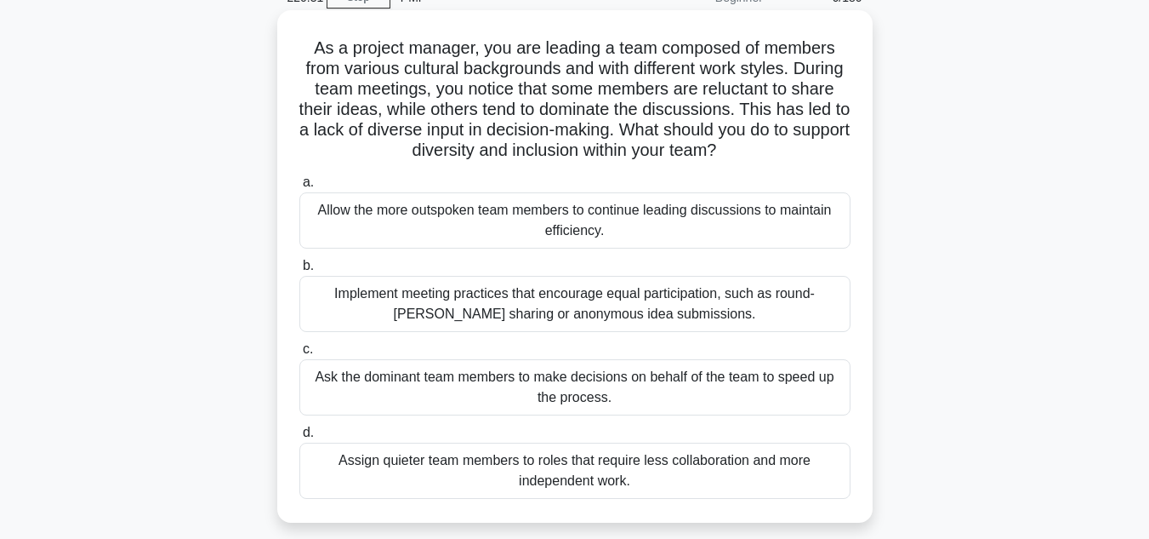
click at [497, 324] on div "Implement meeting practices that encourage equal participation, such as round-r…" at bounding box center [574, 304] width 551 height 56
click at [299, 271] on input "b. Implement meeting practices that encourage equal participation, such as roun…" at bounding box center [299, 265] width 0 height 11
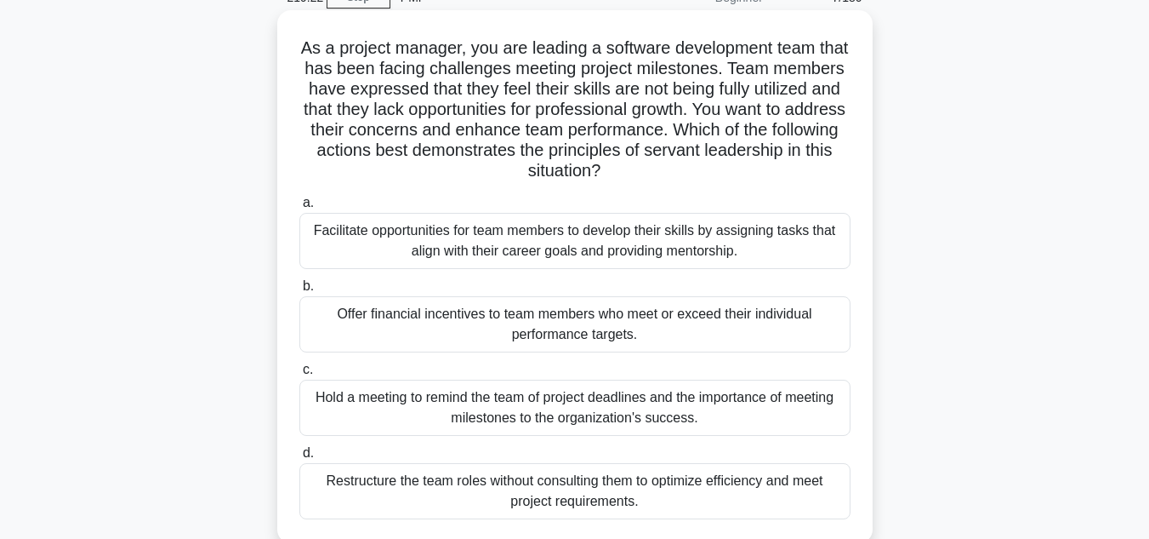
click at [537, 252] on div "Facilitate opportunities for team members to develop their skills by assigning …" at bounding box center [574, 241] width 551 height 56
click at [299, 208] on input "a. Facilitate opportunities for team members to develop their skills by assigni…" at bounding box center [299, 202] width 0 height 11
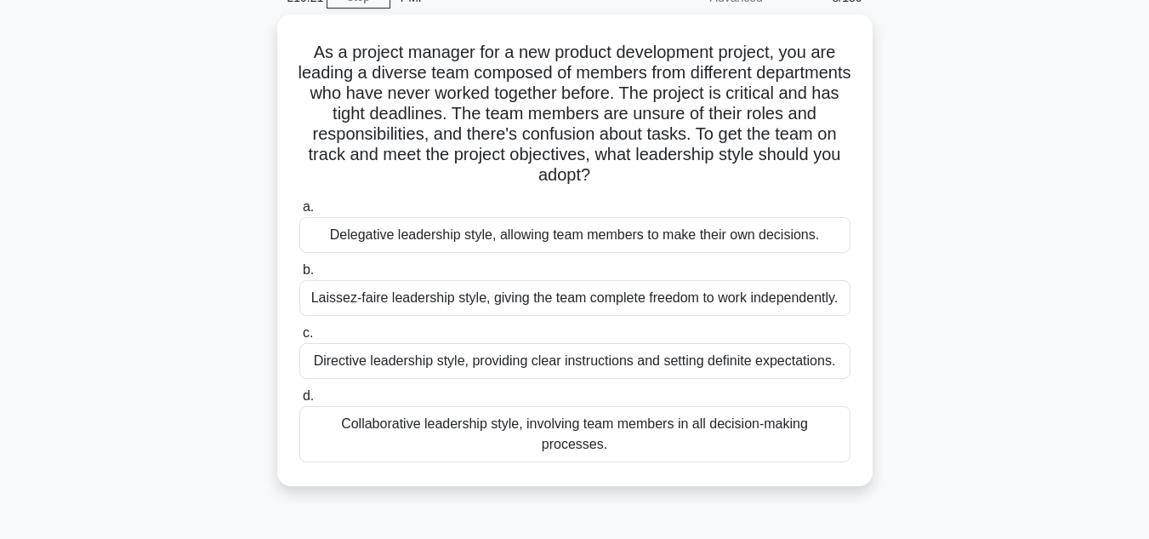
scroll to position [0, 0]
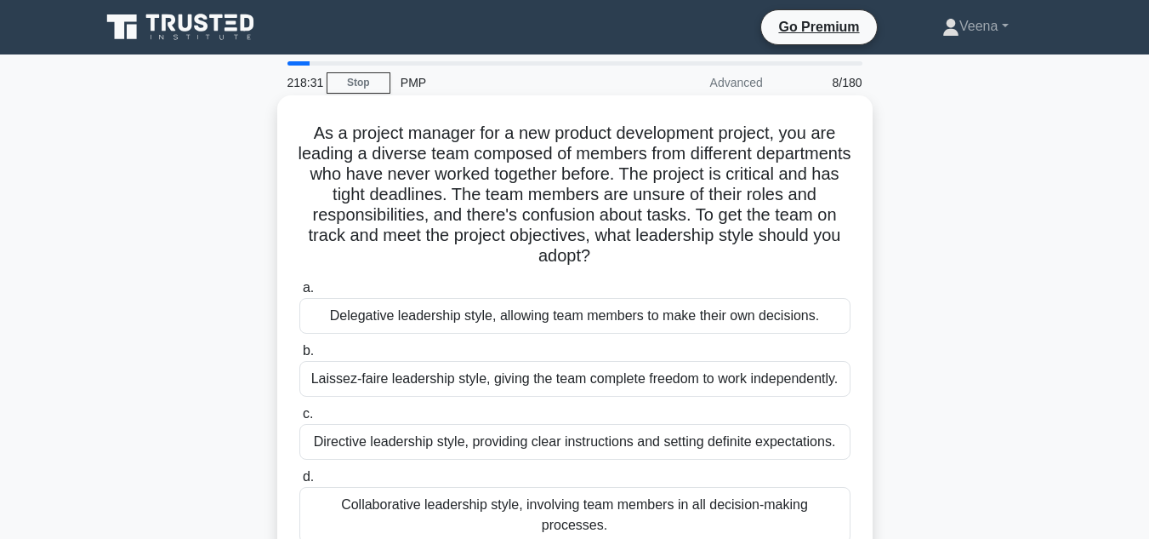
click at [499, 445] on div "Directive leadership style, providing clear instructions and setting definite e…" at bounding box center [574, 442] width 551 height 36
click at [299, 419] on input "c. Directive leadership style, providing clear instructions and setting definit…" at bounding box center [299, 413] width 0 height 11
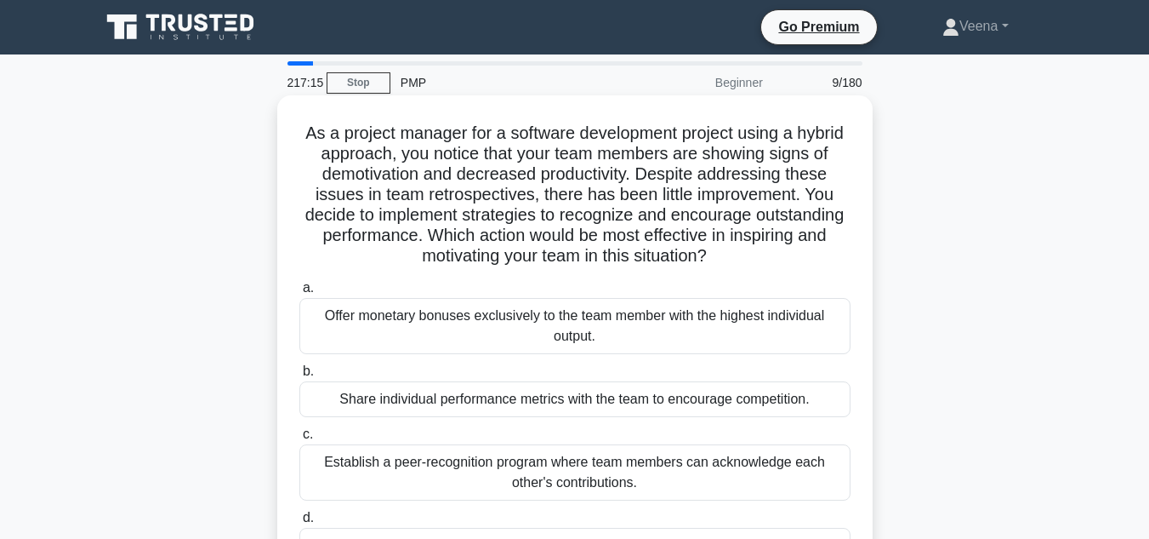
click at [519, 484] on div "Establish a peer-recognition program where team members can acknowledge each ot…" at bounding box center [574, 472] width 551 height 56
click at [299, 440] on input "c. Establish a peer-recognition program where team members can acknowledge each…" at bounding box center [299, 434] width 0 height 11
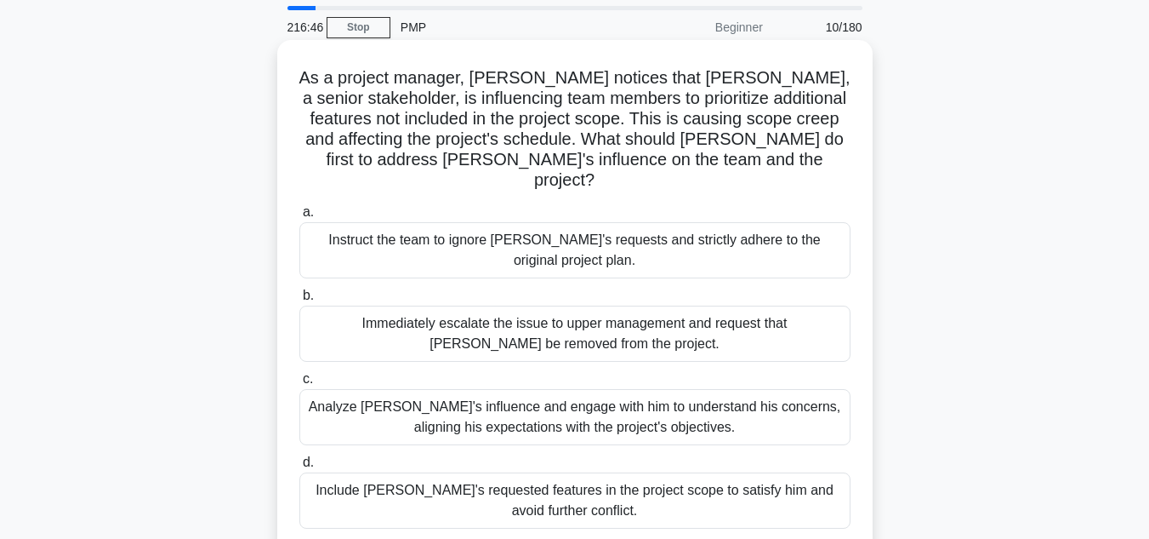
scroll to position [85, 0]
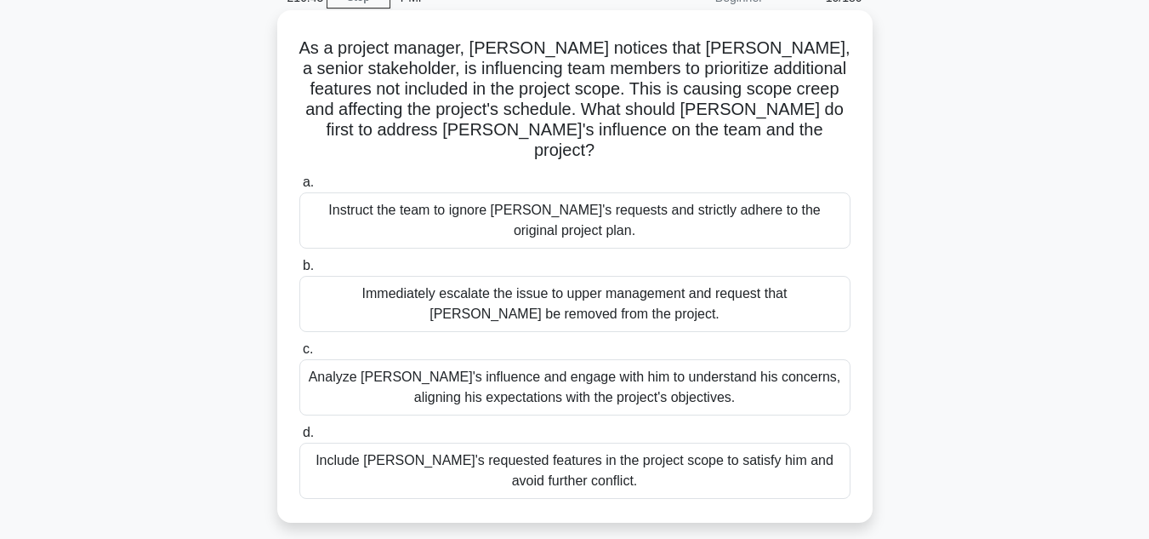
click at [722, 377] on div "Analyze John's influence and engage with him to understand his concerns, aligni…" at bounding box center [574, 387] width 551 height 56
click at [299, 355] on input "c. Analyze John's influence and engage with him to understand his concerns, ali…" at bounding box center [299, 349] width 0 height 11
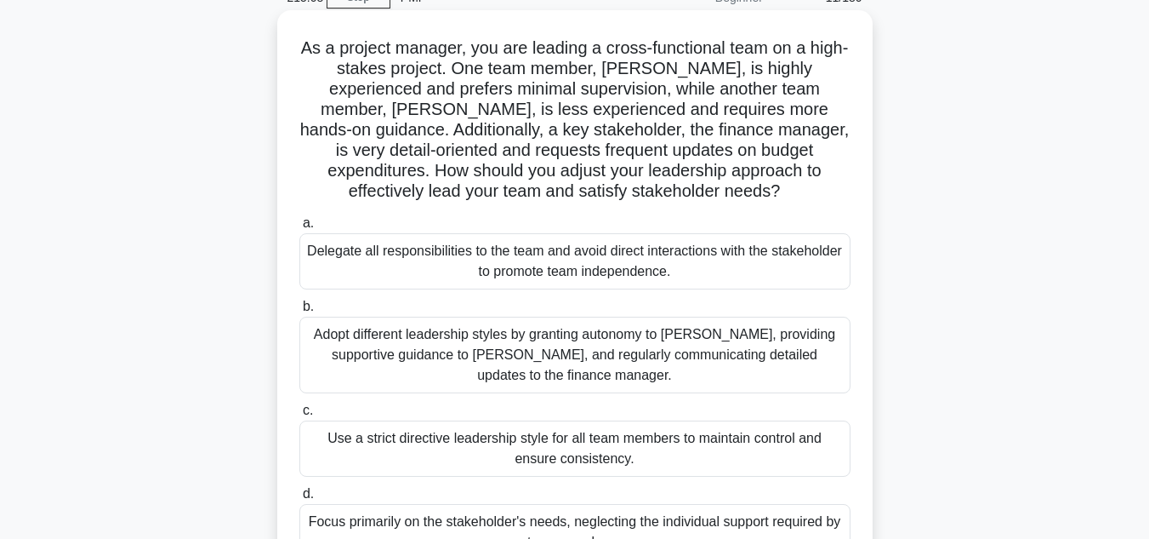
click at [595, 365] on div "Adopt different leadership styles by granting autonomy to Alex, providing suppo…" at bounding box center [574, 355] width 551 height 77
click at [299, 312] on input "b. Adopt different leadership styles by granting autonomy to Alex, providing su…" at bounding box center [299, 306] width 0 height 11
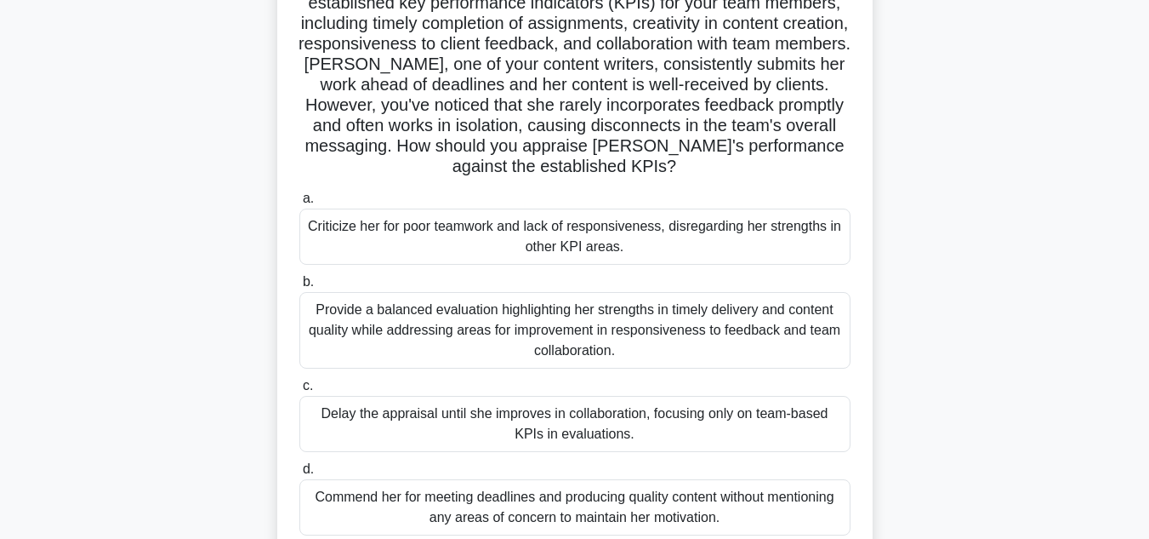
scroll to position [170, 0]
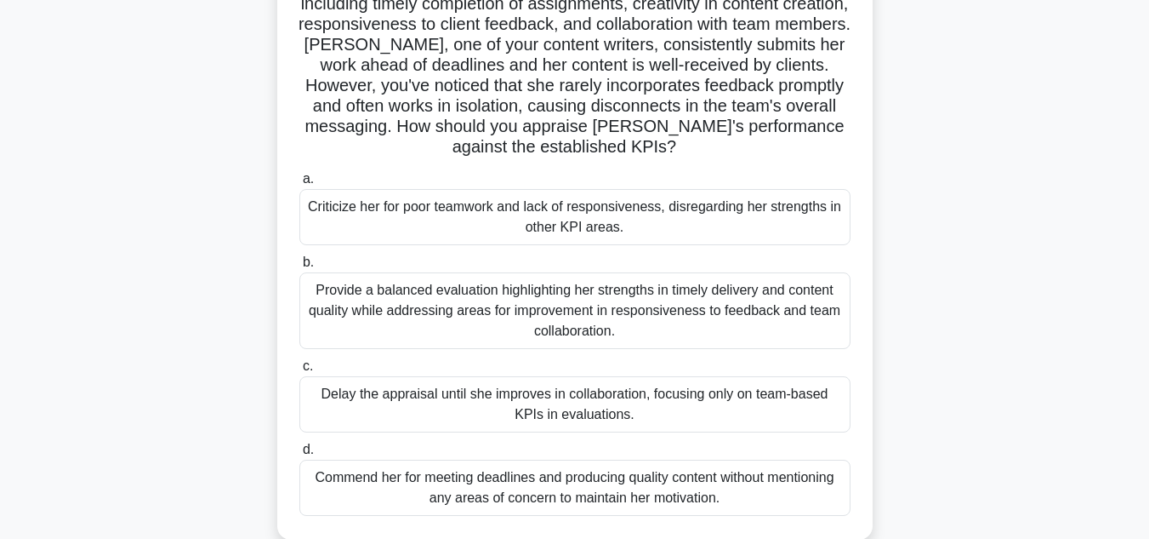
click at [529, 331] on div "Provide a balanced evaluation highlighting her strengths in timely delivery and…" at bounding box center [574, 310] width 551 height 77
click at [299, 268] on input "b. Provide a balanced evaluation highlighting her strengths in timely delivery …" at bounding box center [299, 262] width 0 height 11
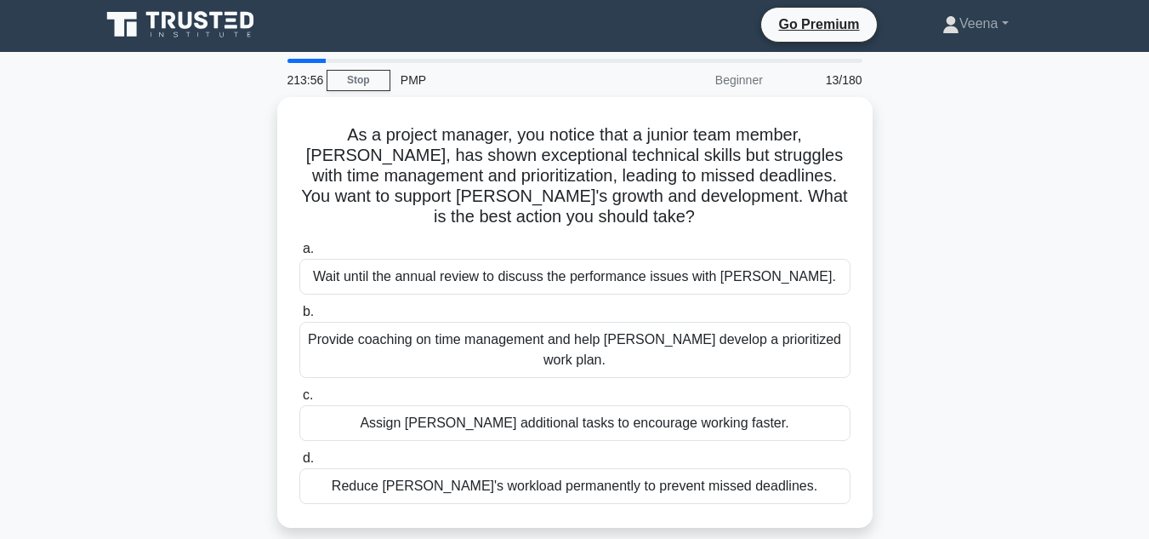
scroll to position [0, 0]
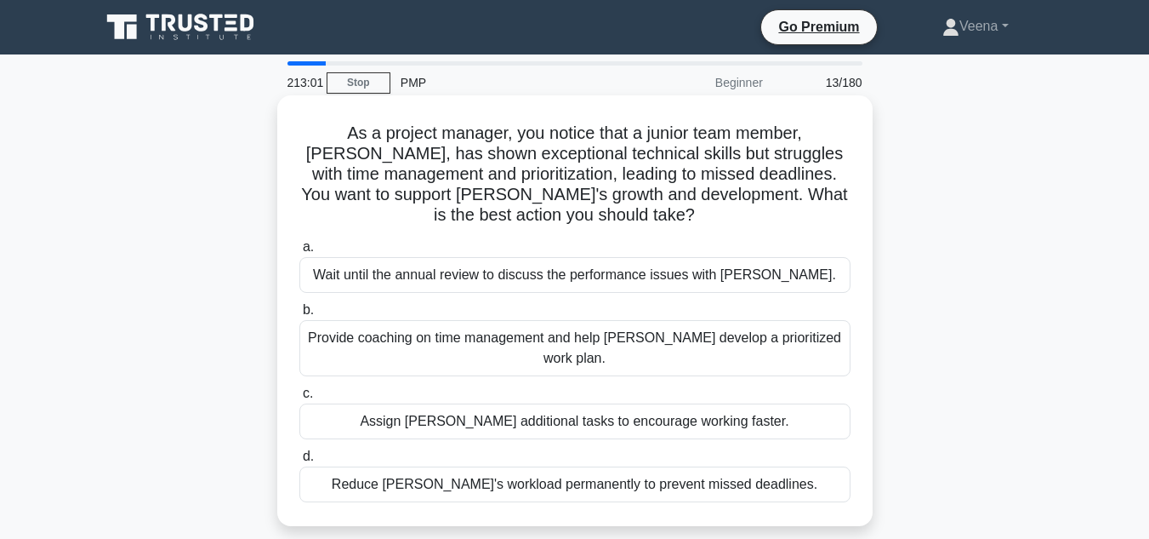
click at [543, 334] on div "Provide coaching on time management and help Alex develop a prioritized work pl…" at bounding box center [574, 348] width 551 height 56
click at [299, 316] on input "b. Provide coaching on time management and help Alex develop a prioritized work…" at bounding box center [299, 310] width 0 height 11
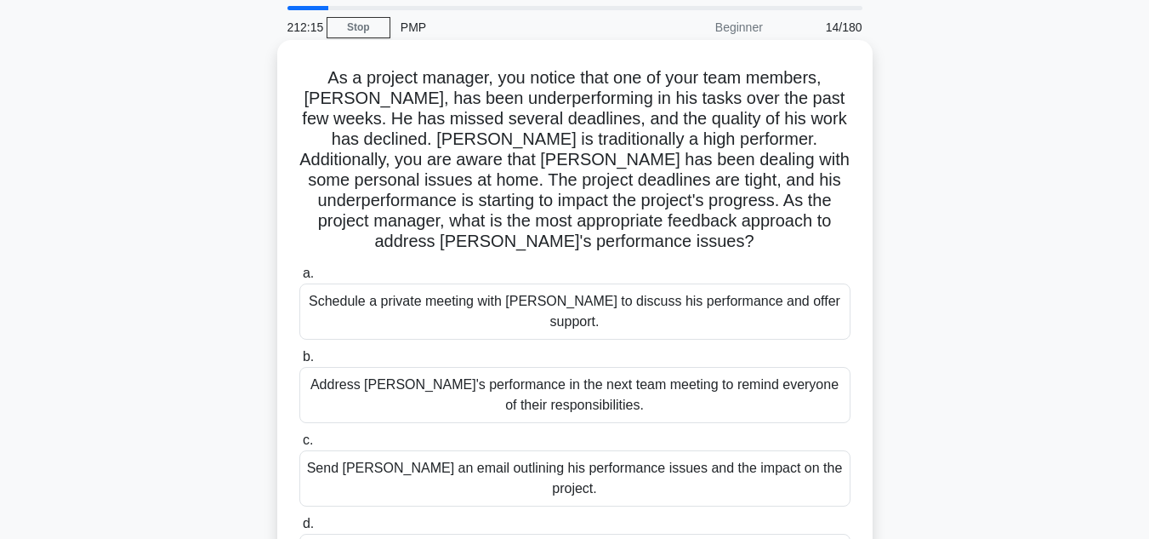
scroll to position [85, 0]
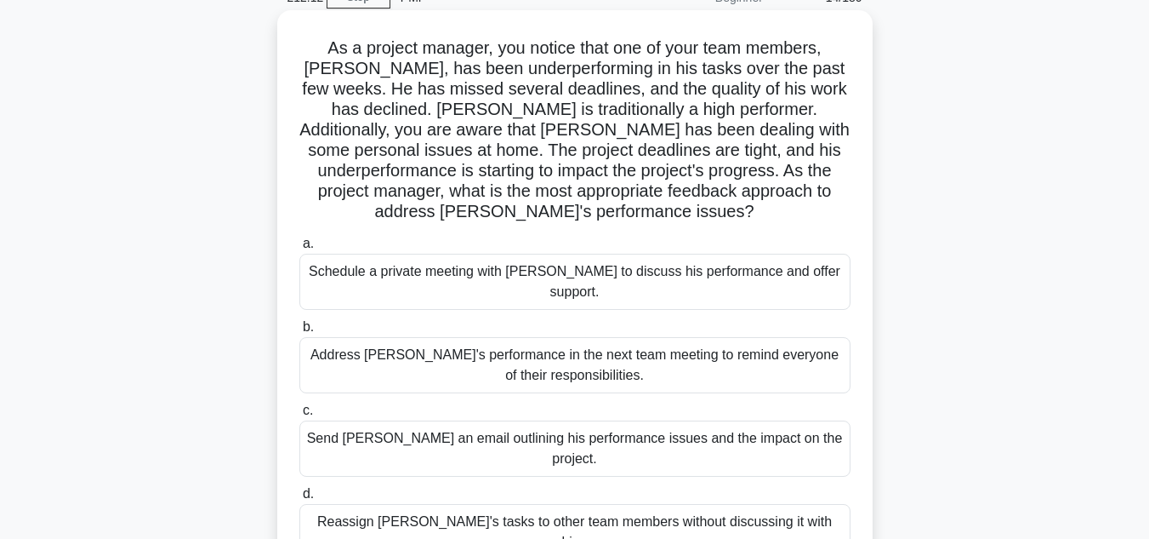
click at [573, 270] on div "Schedule a private meeting with Carlos to discuss his performance and offer sup…" at bounding box center [574, 282] width 551 height 56
click at [299, 249] on input "a. Schedule a private meeting with Carlos to discuss his performance and offer …" at bounding box center [299, 243] width 0 height 11
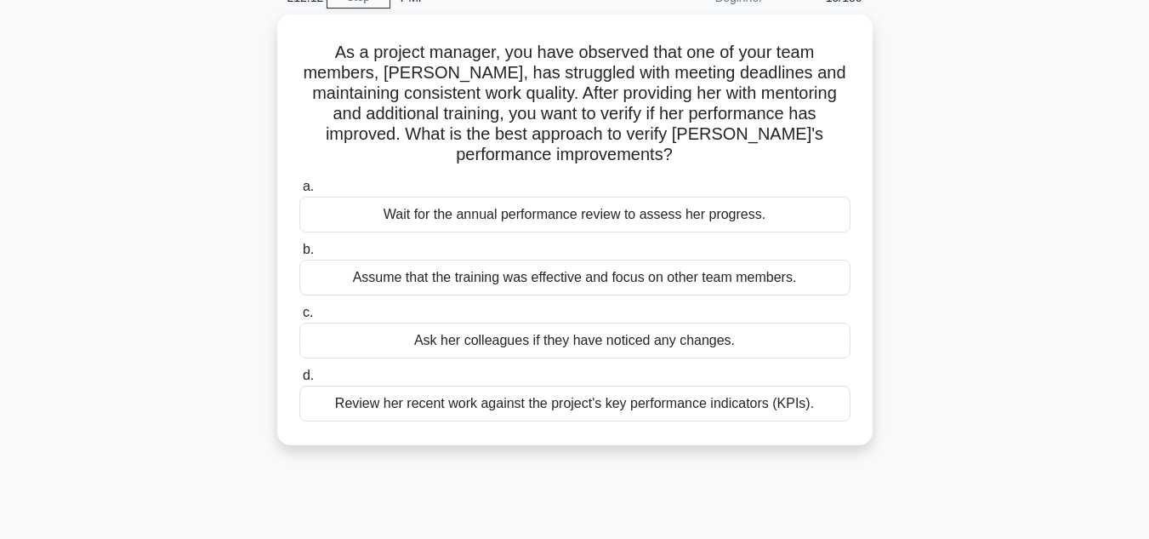
scroll to position [0, 0]
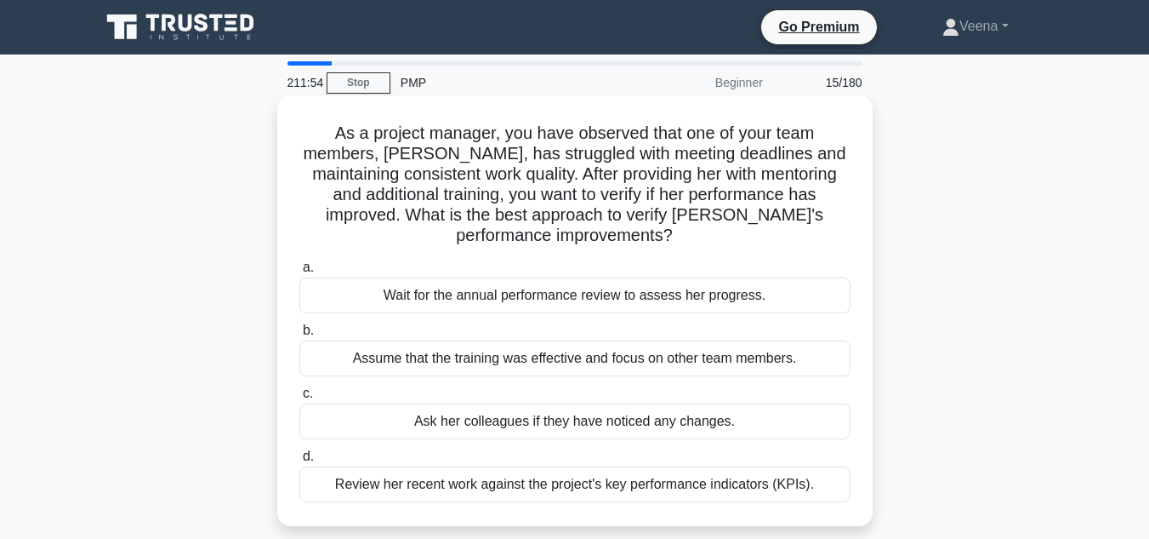
click at [606, 479] on div "Review her recent work against the project's key performance indicators (KPIs)." at bounding box center [574, 484] width 551 height 36
click at [299, 462] on input "d. Review her recent work against the project's key performance indicators (KPI…" at bounding box center [299, 456] width 0 height 11
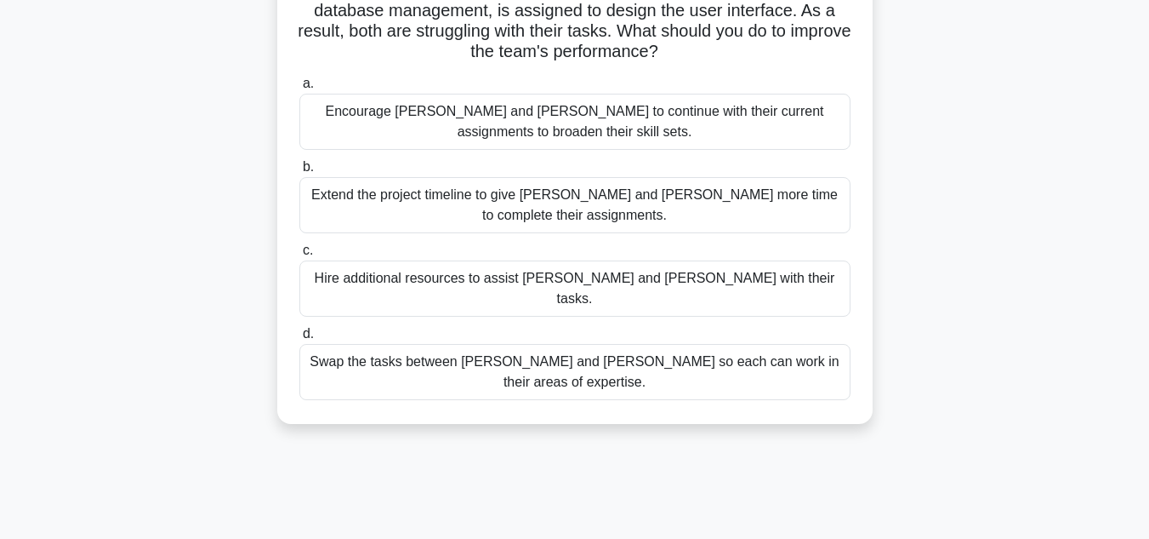
scroll to position [255, 0]
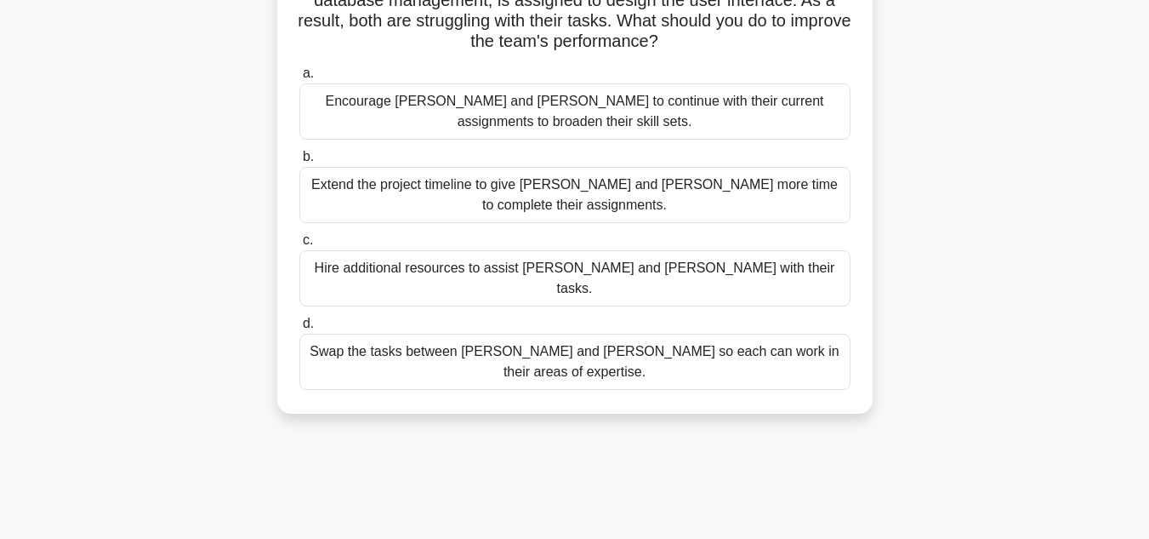
click at [565, 336] on div "Swap the tasks between Alex and Sam so each can work in their areas of expertis…" at bounding box center [574, 362] width 551 height 56
click at [299, 329] on input "d. Swap the tasks between Alex and Sam so each can work in their areas of exper…" at bounding box center [299, 323] width 0 height 11
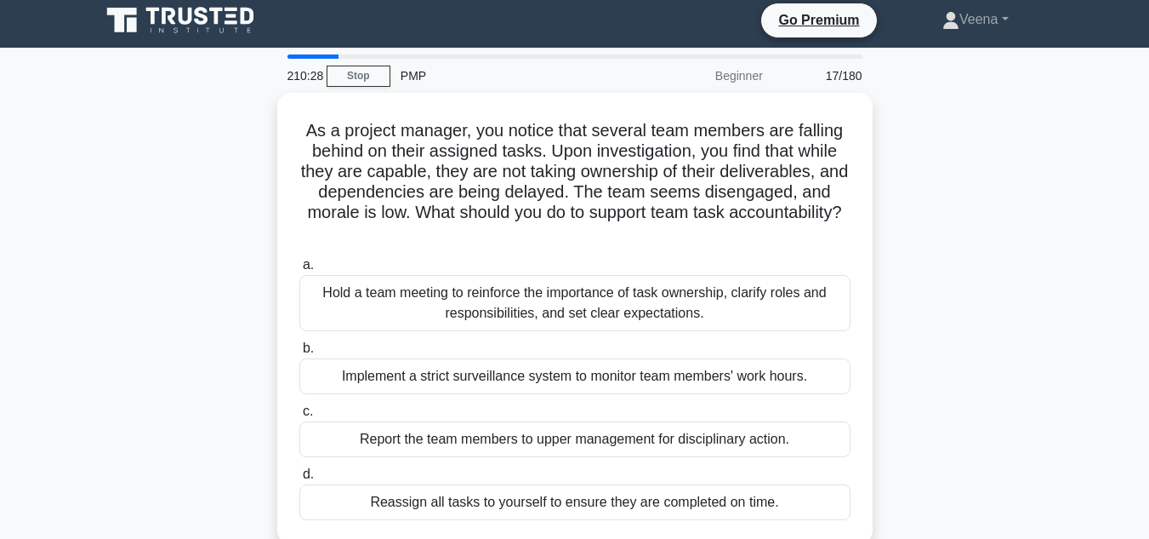
scroll to position [2, 0]
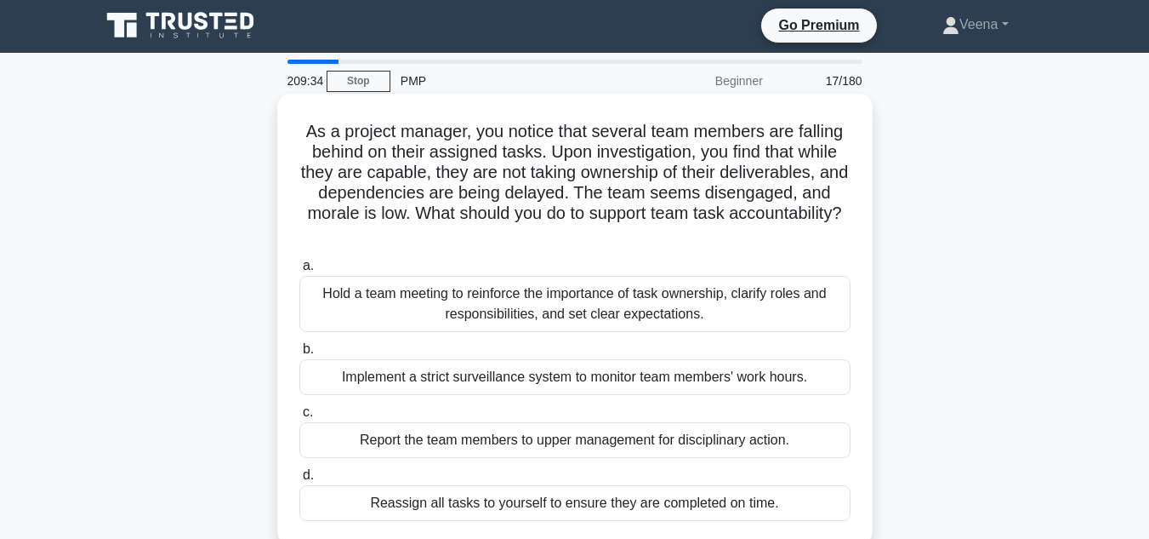
click at [559, 315] on div "Hold a team meeting to reinforce the importance of task ownership, clarify role…" at bounding box center [574, 304] width 551 height 56
click at [299, 271] on input "a. Hold a team meeting to reinforce the importance of task ownership, clarify r…" at bounding box center [299, 265] width 0 height 11
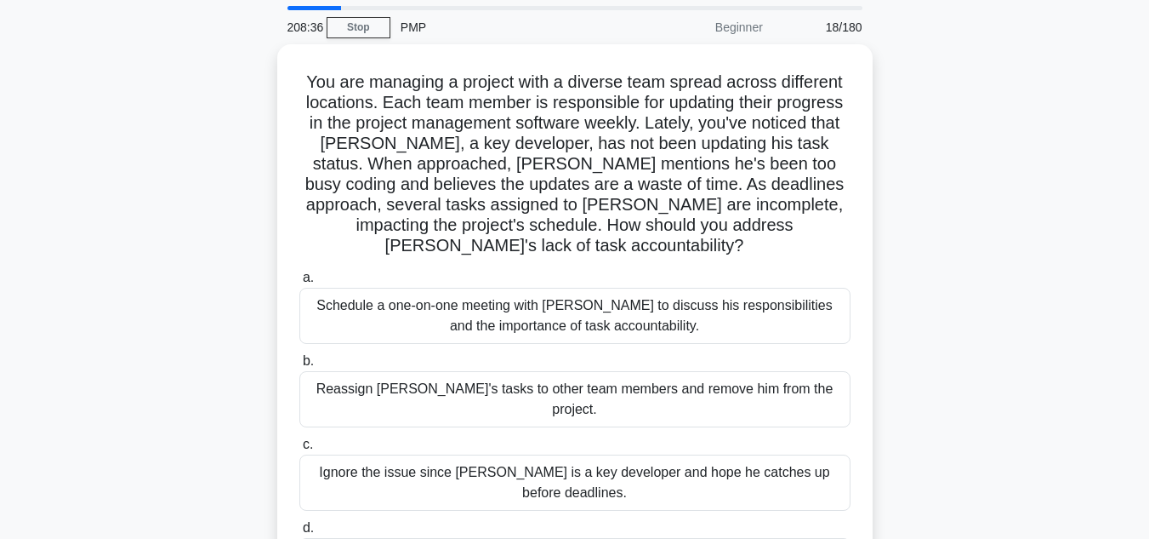
scroll to position [85, 0]
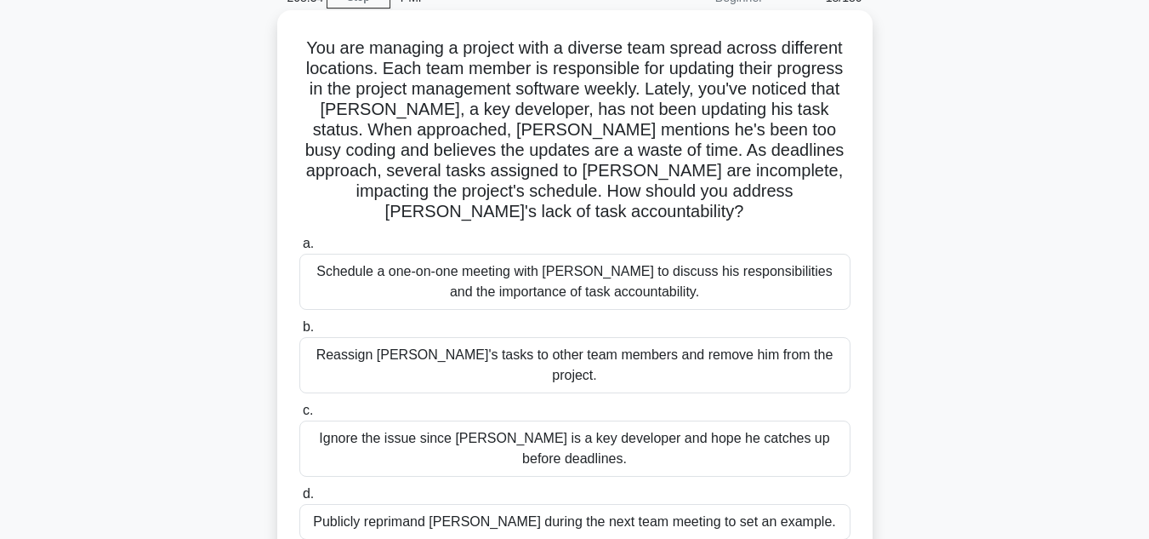
click at [555, 277] on div "Schedule a one-on-one meeting with Alex to discuss his responsibilities and the…" at bounding box center [574, 282] width 551 height 56
click at [299, 249] on input "a. Schedule a one-on-one meeting with Alex to discuss his responsibilities and …" at bounding box center [299, 243] width 0 height 11
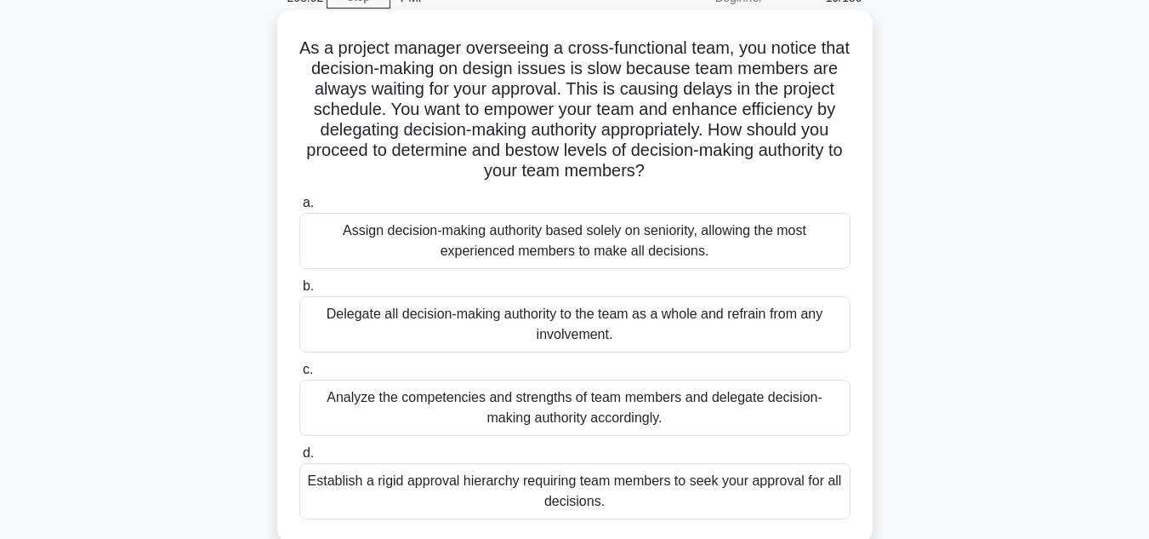
click at [574, 406] on div "Analyze the competencies and strengths of team members and delegate decision-ma…" at bounding box center [574, 407] width 551 height 56
click at [299, 375] on input "c. Analyze the competencies and strengths of team members and delegate decision…" at bounding box center [299, 369] width 0 height 11
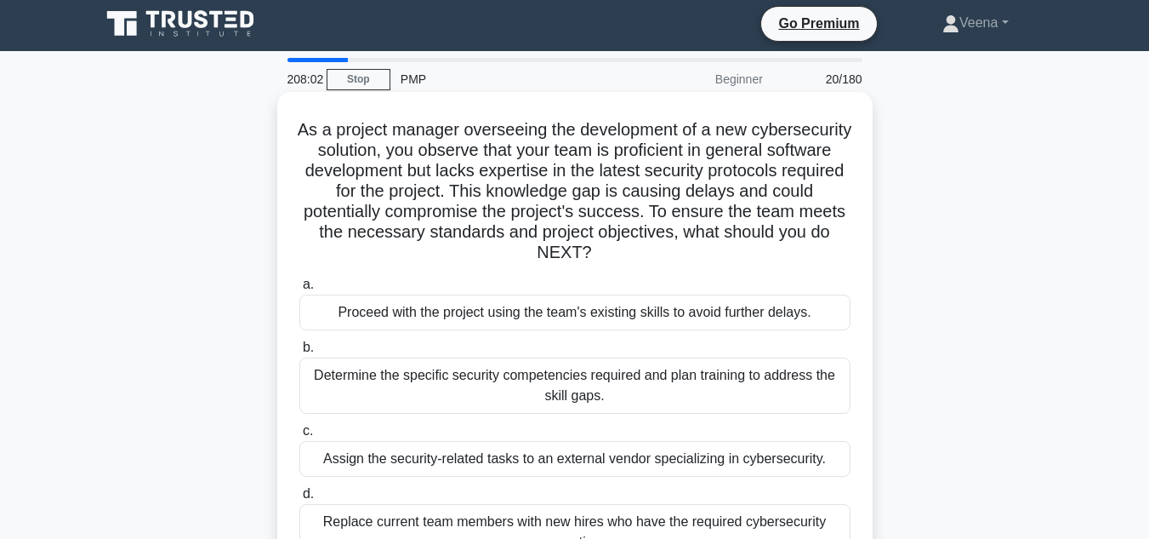
scroll to position [0, 0]
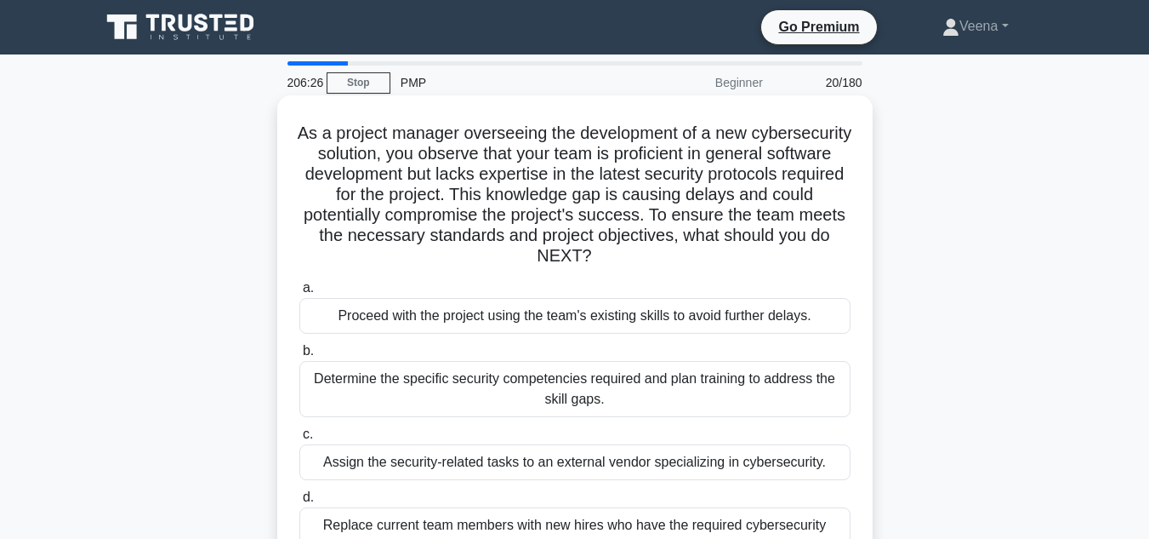
click at [568, 385] on div "Determine the specific security competencies required and plan training to addr…" at bounding box center [574, 389] width 551 height 56
click at [299, 356] on input "b. Determine the specific security competencies required and plan training to a…" at bounding box center [299, 350] width 0 height 11
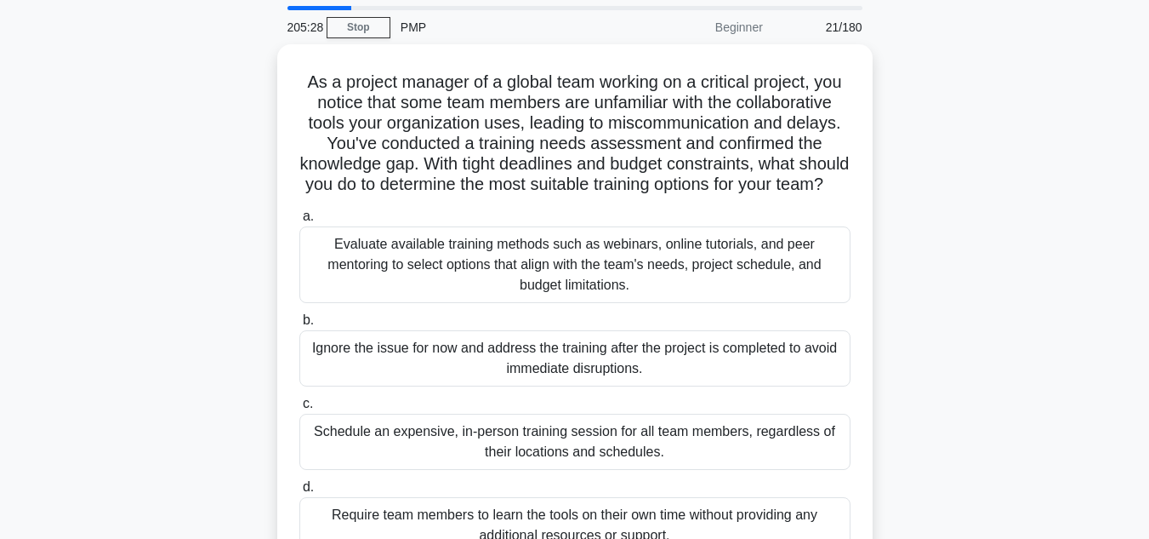
scroll to position [85, 0]
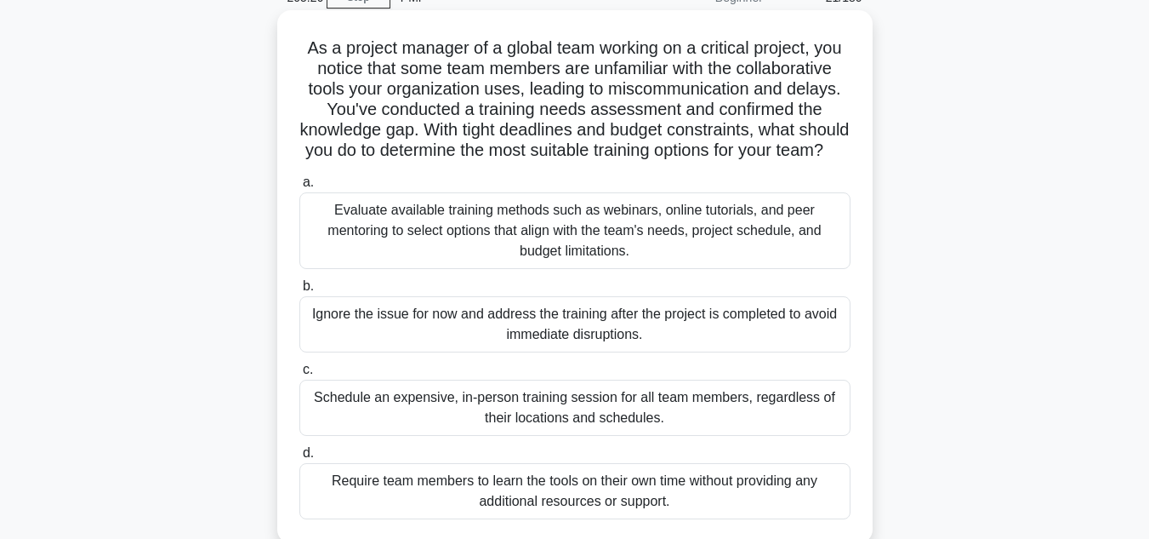
click at [589, 259] on div "Evaluate available training methods such as webinars, online tutorials, and pee…" at bounding box center [574, 230] width 551 height 77
click at [299, 188] on input "a. Evaluate available training methods such as webinars, online tutorials, and …" at bounding box center [299, 182] width 0 height 11
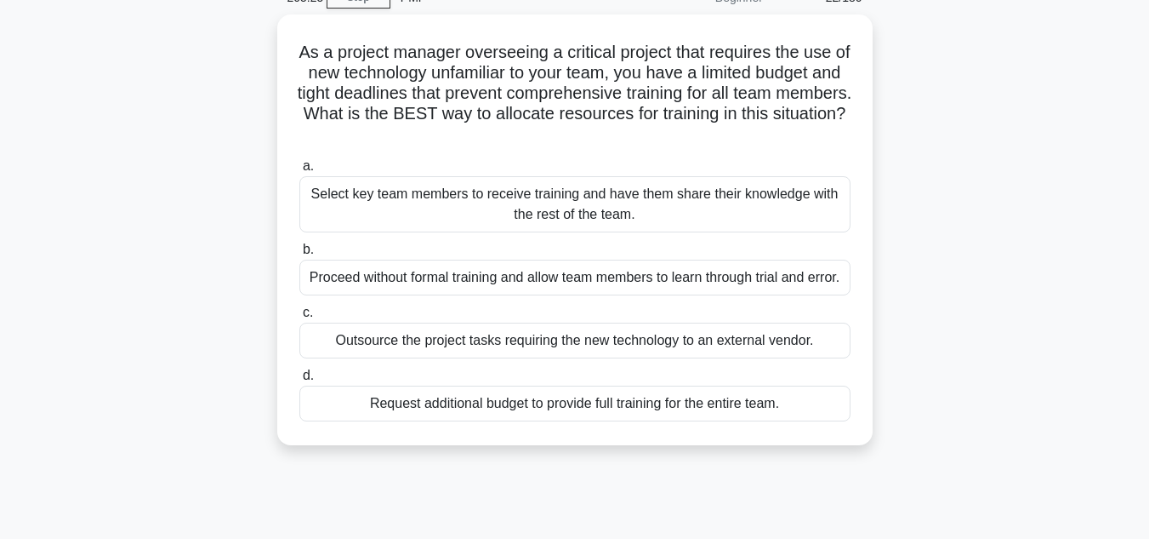
scroll to position [0, 0]
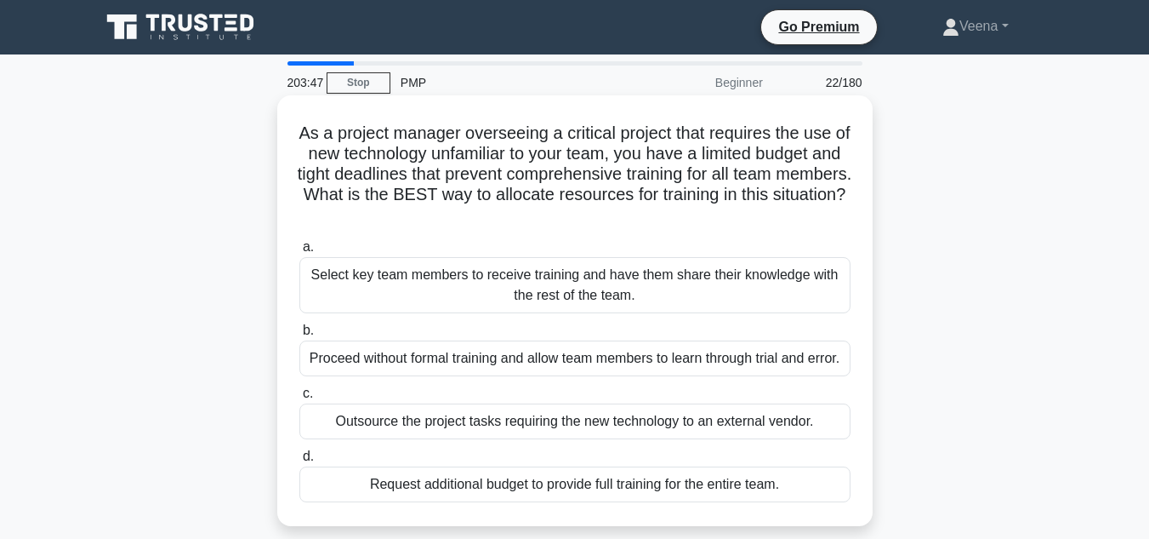
click at [590, 288] on div "Select key team members to receive training and have them share their knowledge…" at bounding box center [574, 285] width 551 height 56
click at [299, 253] on input "a. Select key team members to receive training and have them share their knowle…" at bounding box center [299, 247] width 0 height 11
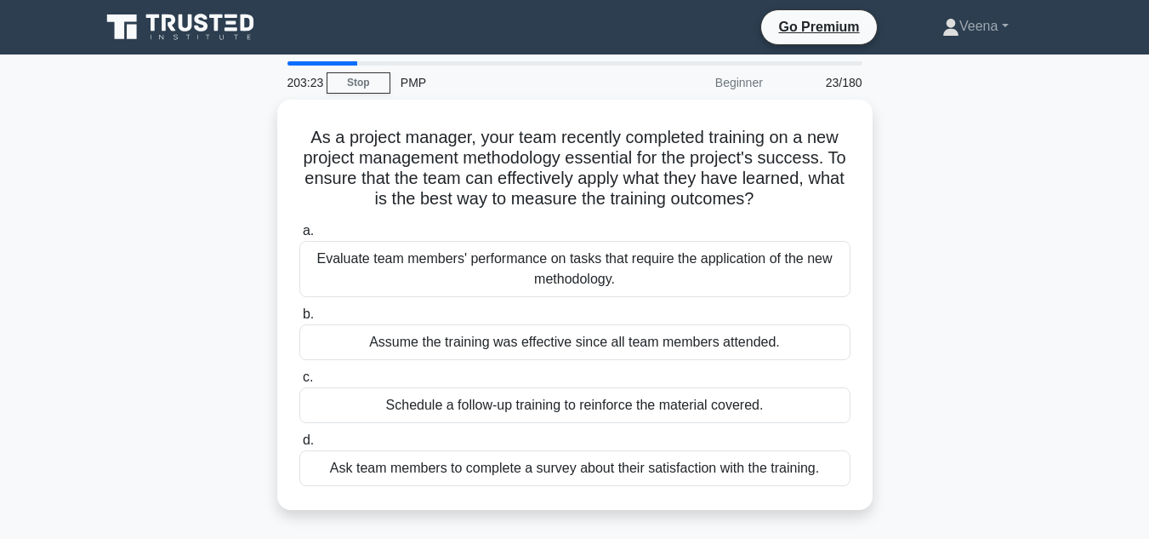
click at [590, 288] on div "Evaluate team members' performance on tasks that require the application of the…" at bounding box center [574, 269] width 551 height 56
click at [299, 237] on input "a. Evaluate team members' performance on tasks that require the application of …" at bounding box center [299, 230] width 0 height 11
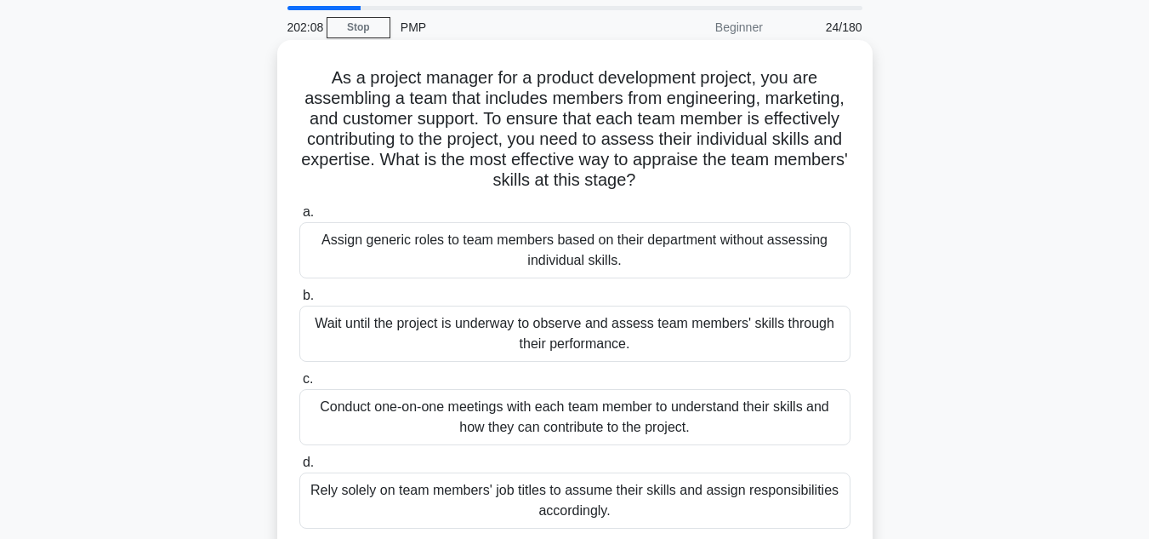
scroll to position [85, 0]
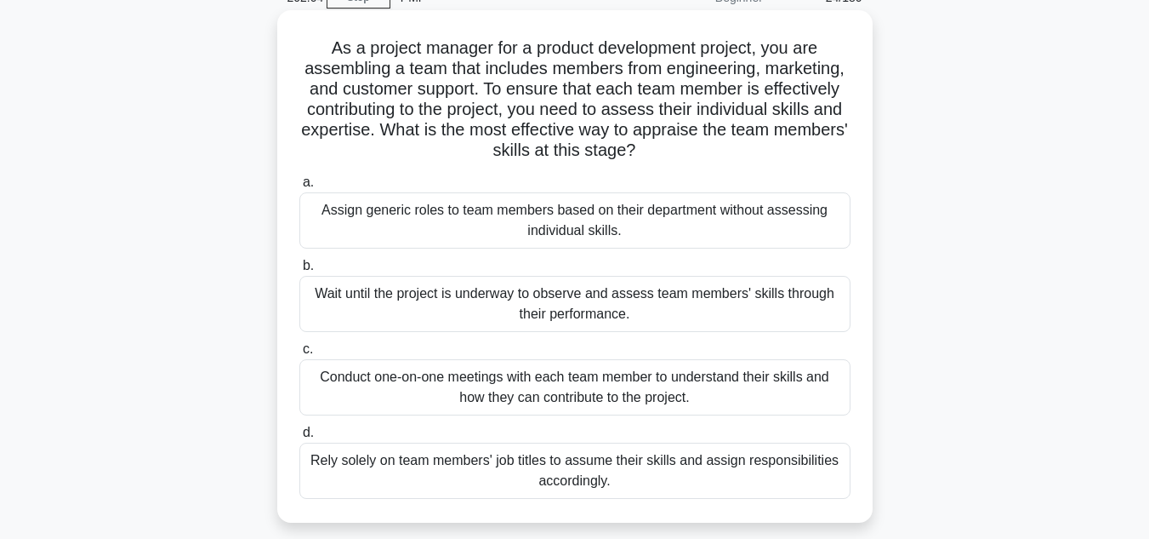
click at [539, 383] on div "Conduct one-on-one meetings with each team member to understand their skills an…" at bounding box center [574, 387] width 551 height 56
click at [299, 355] on input "c. Conduct one-on-one meetings with each team member to understand their skills…" at bounding box center [299, 349] width 0 height 11
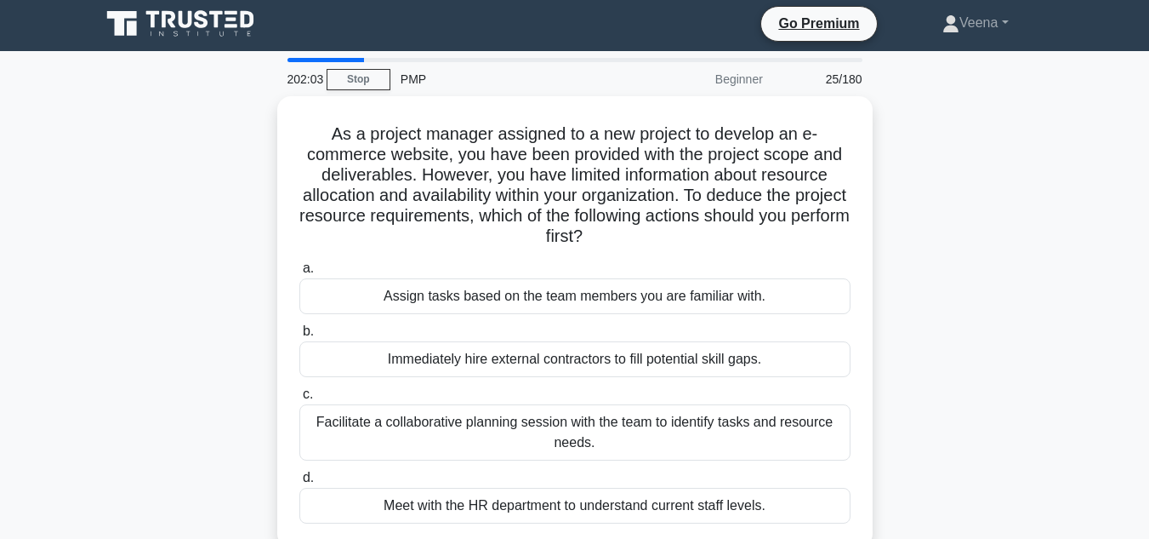
scroll to position [0, 0]
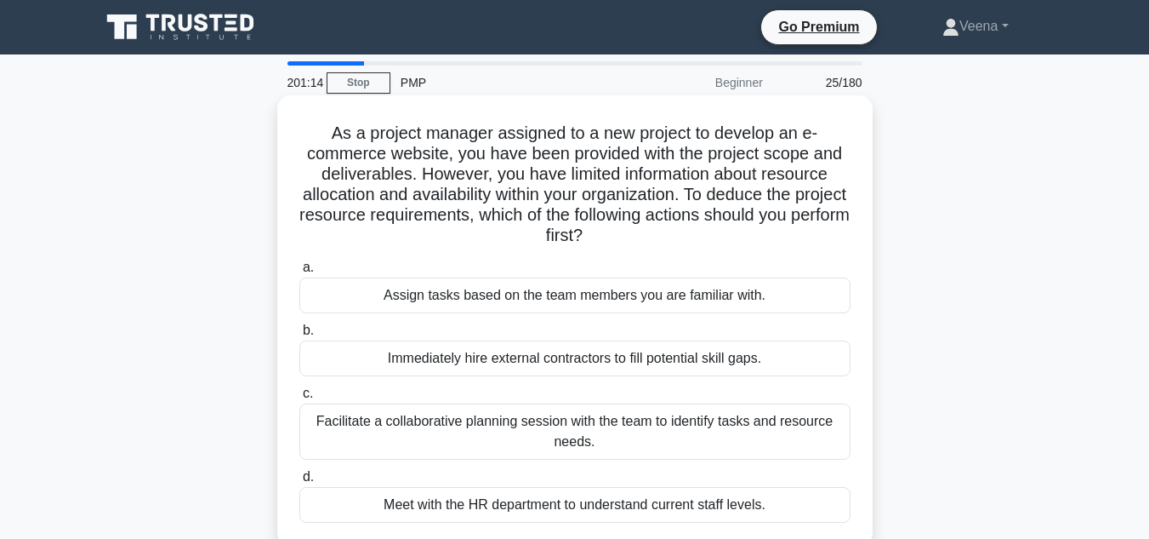
click at [515, 433] on div "Facilitate a collaborative planning session with the team to identify tasks and…" at bounding box center [574, 431] width 551 height 56
click at [299, 399] on input "c. Facilitate a collaborative planning session with the team to identify tasks …" at bounding box center [299, 393] width 0 height 11
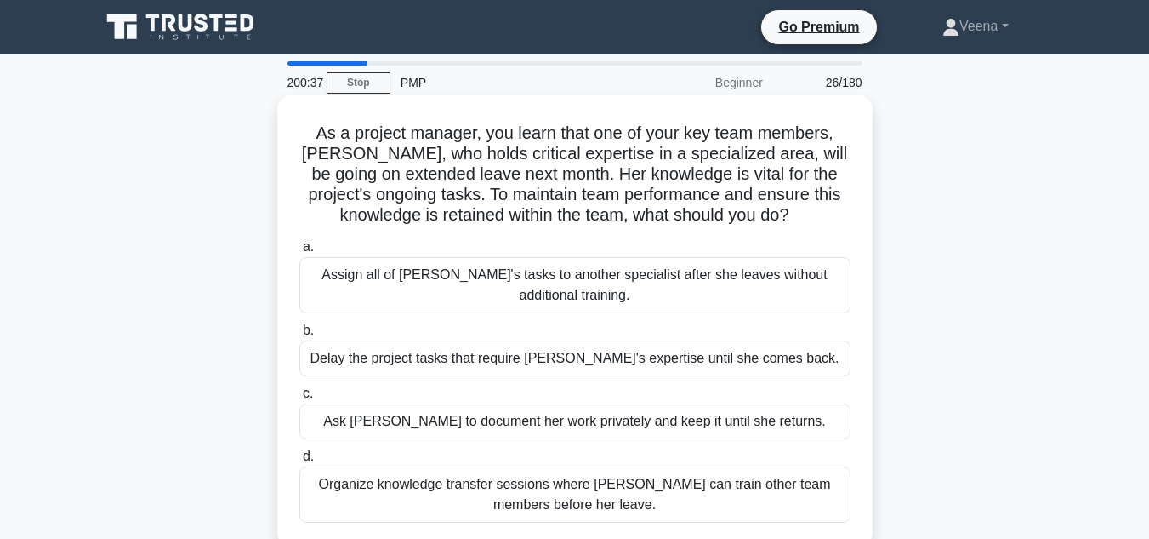
click at [652, 493] on div "Organize knowledge transfer sessions where Emma can train other team members be…" at bounding box center [574, 494] width 551 height 56
click at [299, 462] on input "d. Organize knowledge transfer sessions where Emma can train other team members…" at bounding box center [299, 456] width 0 height 11
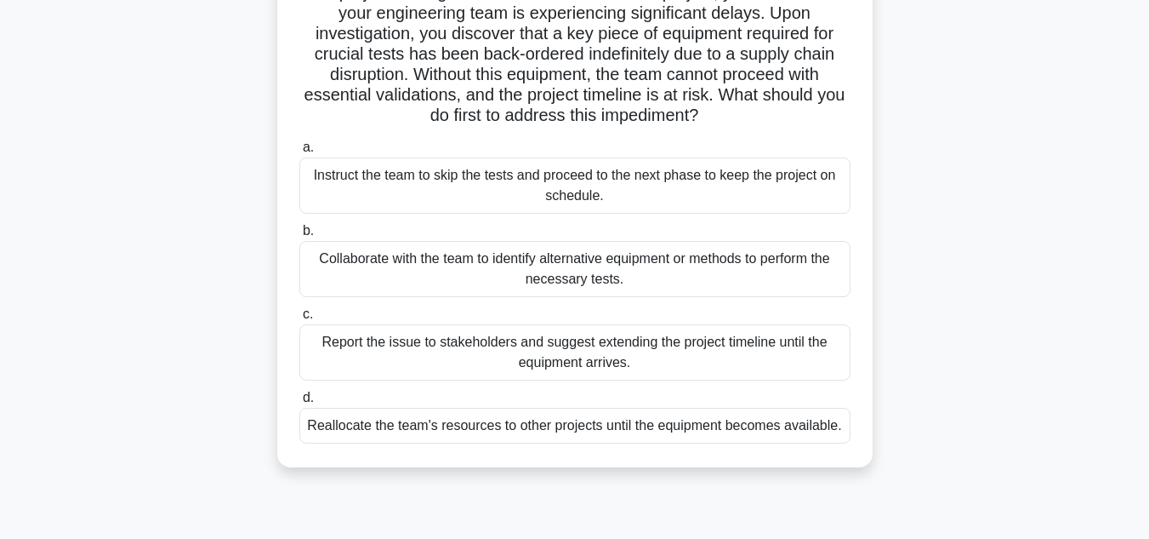
scroll to position [170, 0]
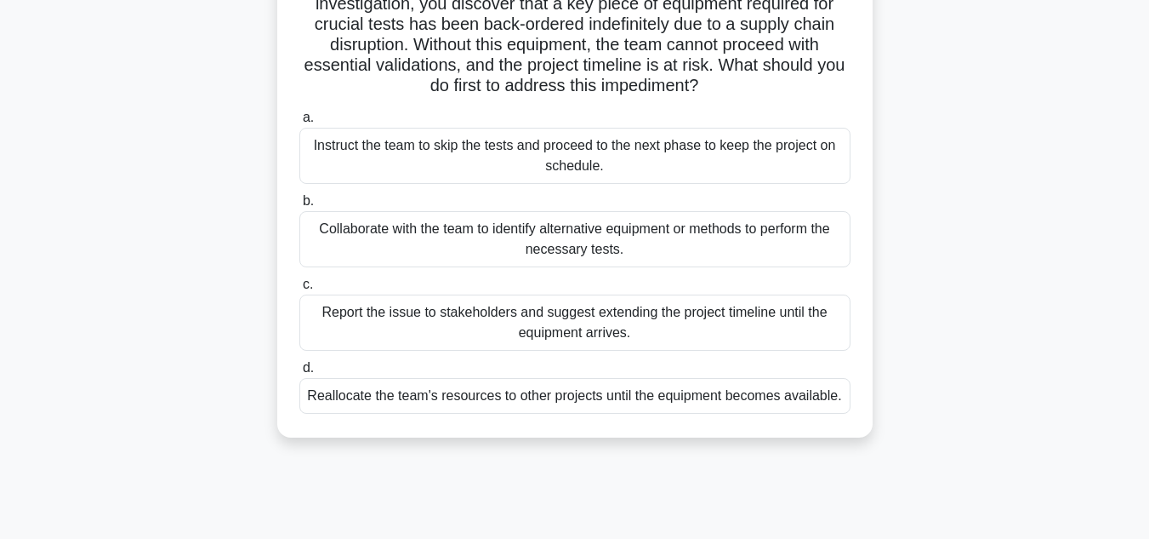
click at [583, 241] on div "Collaborate with the team to identify alternative equipment or methods to perfo…" at bounding box center [574, 239] width 551 height 56
click at [299, 207] on input "b. Collaborate with the team to identify alternative equipment or methods to pe…" at bounding box center [299, 201] width 0 height 11
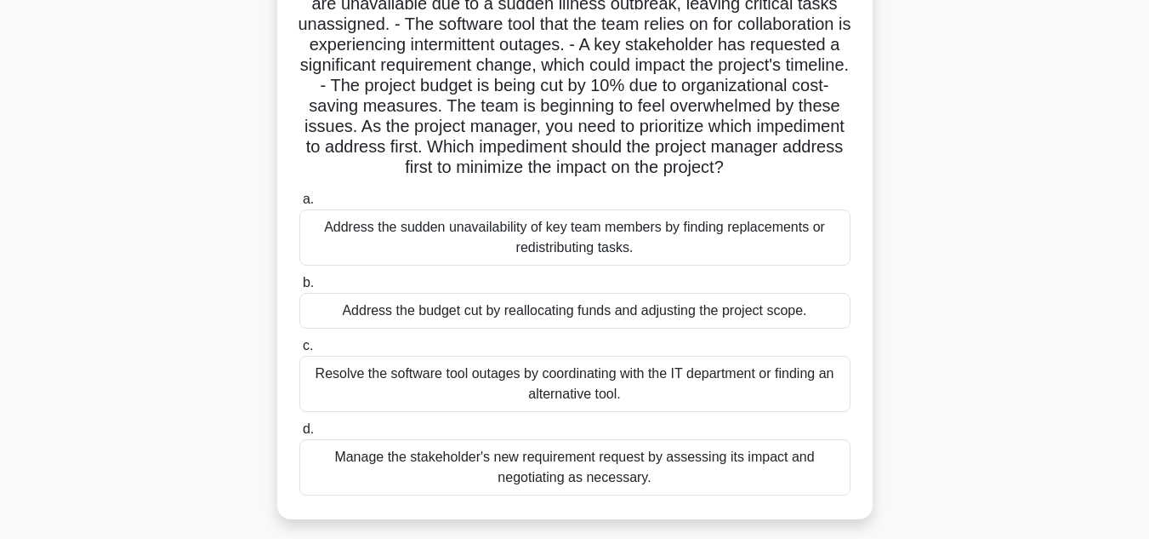
click at [686, 254] on div "Address the sudden unavailability of key team members by finding replacements o…" at bounding box center [574, 237] width 551 height 56
click at [299, 205] on input "a. Address the sudden unavailability of key team members by finding replacement…" at bounding box center [299, 199] width 0 height 11
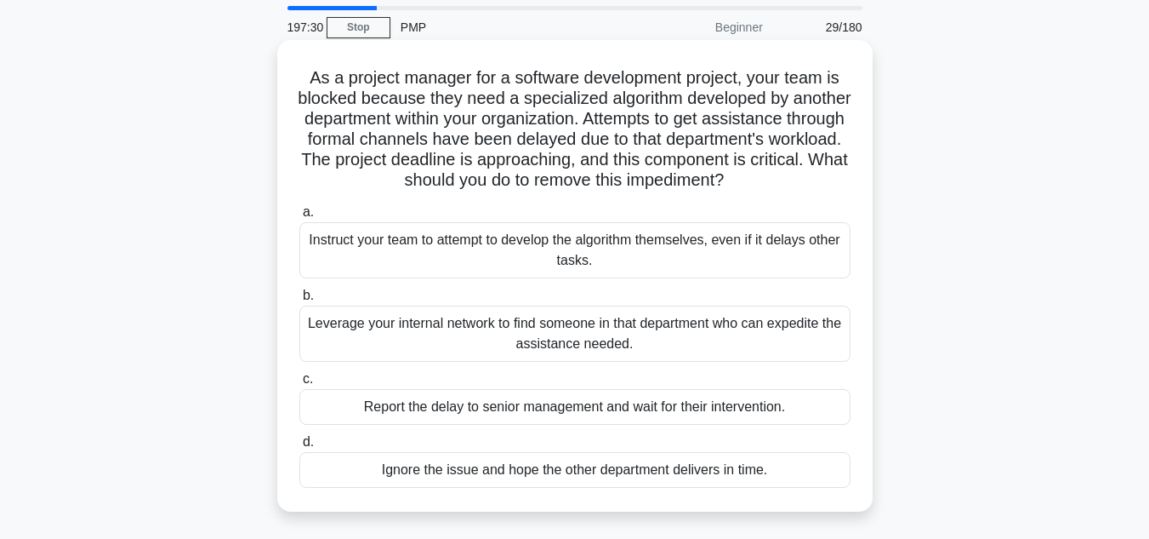
scroll to position [85, 0]
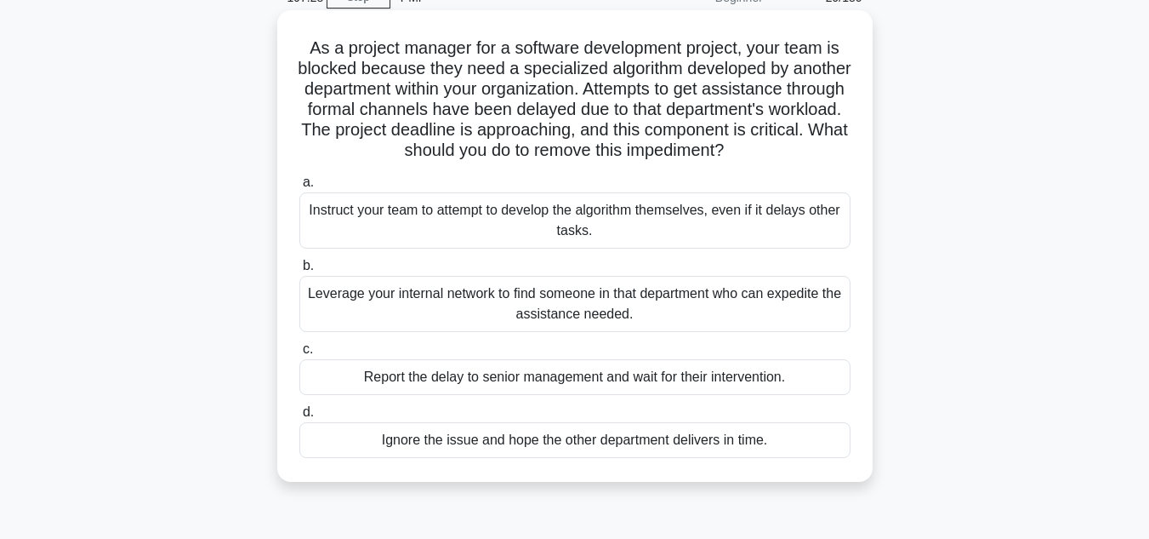
click at [611, 332] on div "Leverage your internal network to find someone in that department who can exped…" at bounding box center [574, 304] width 551 height 56
click at [299, 271] on input "b. Leverage your internal network to find someone in that department who can ex…" at bounding box center [299, 265] width 0 height 11
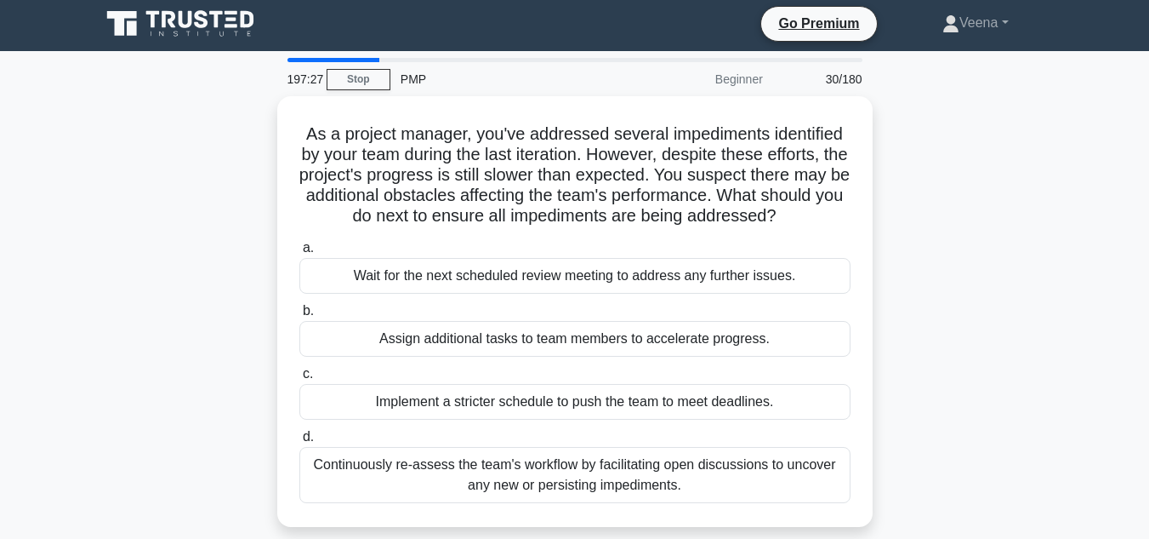
scroll to position [0, 0]
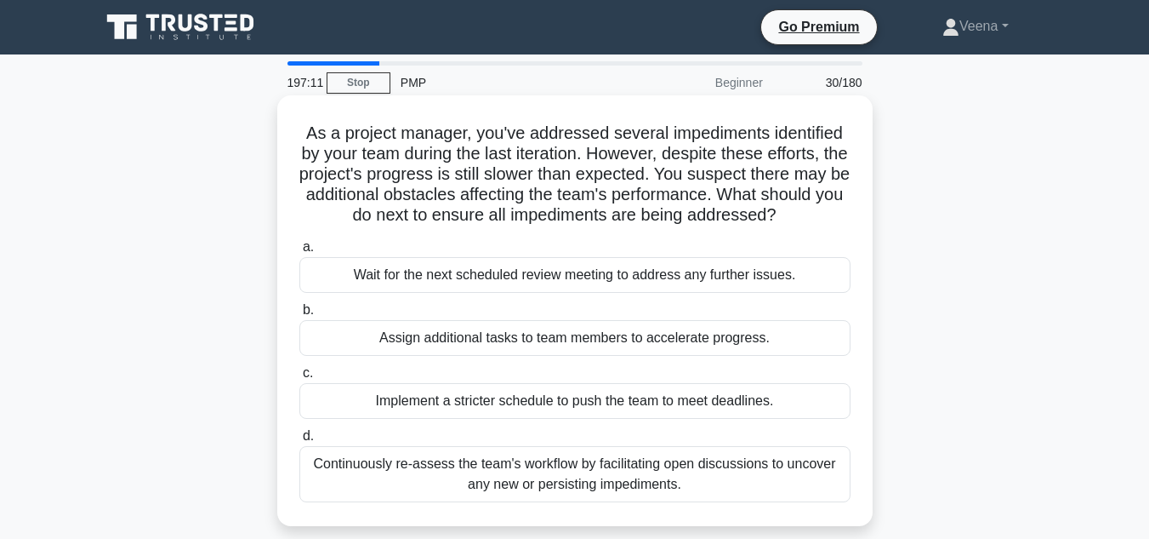
click at [615, 482] on div "Continuously re-assess the team's workflow by facilitating open discussions to …" at bounding box center [574, 474] width 551 height 56
click at [299, 442] on input "d. Continuously re-assess the team's workflow by facilitating open discussions …" at bounding box center [299, 436] width 0 height 11
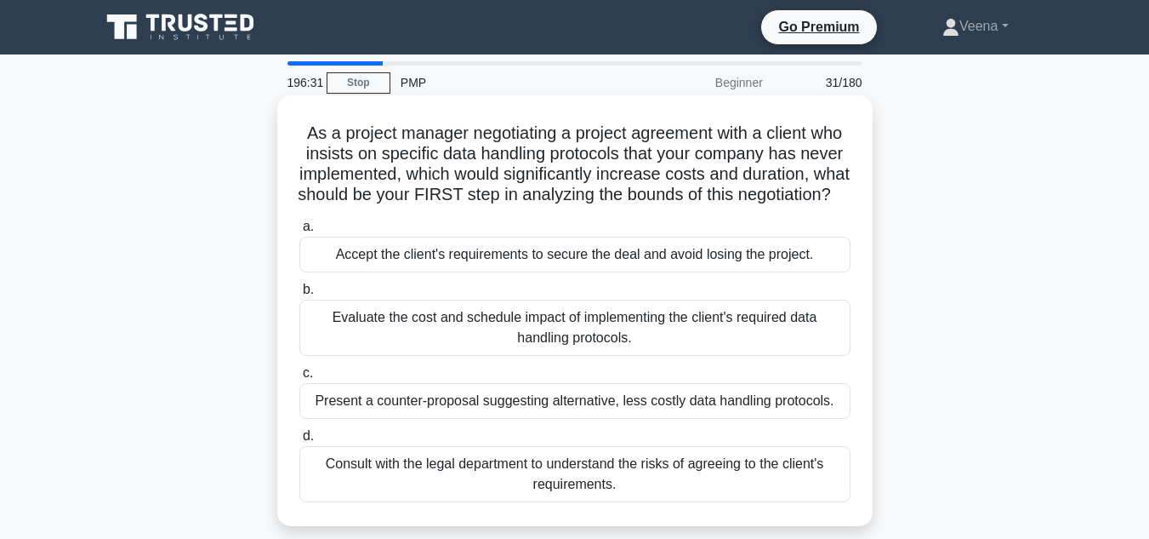
click at [581, 355] on div "Evaluate the cost and schedule impact of implementing the client's required dat…" at bounding box center [574, 327] width 551 height 56
click at [299, 295] on input "b. Evaluate the cost and schedule impact of implementing the client's required …" at bounding box center [299, 289] width 0 height 11
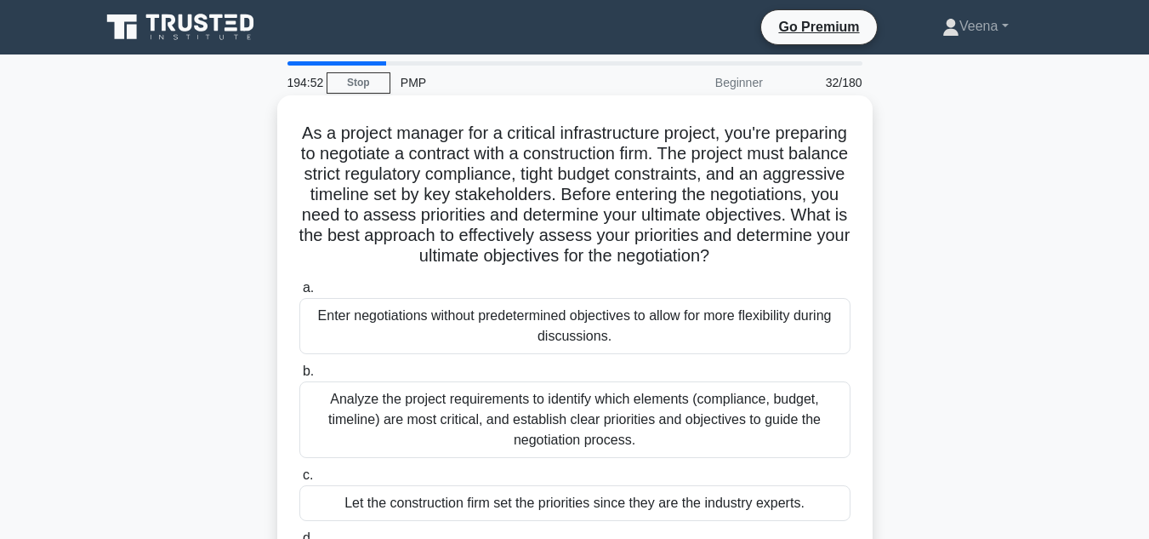
scroll to position [85, 0]
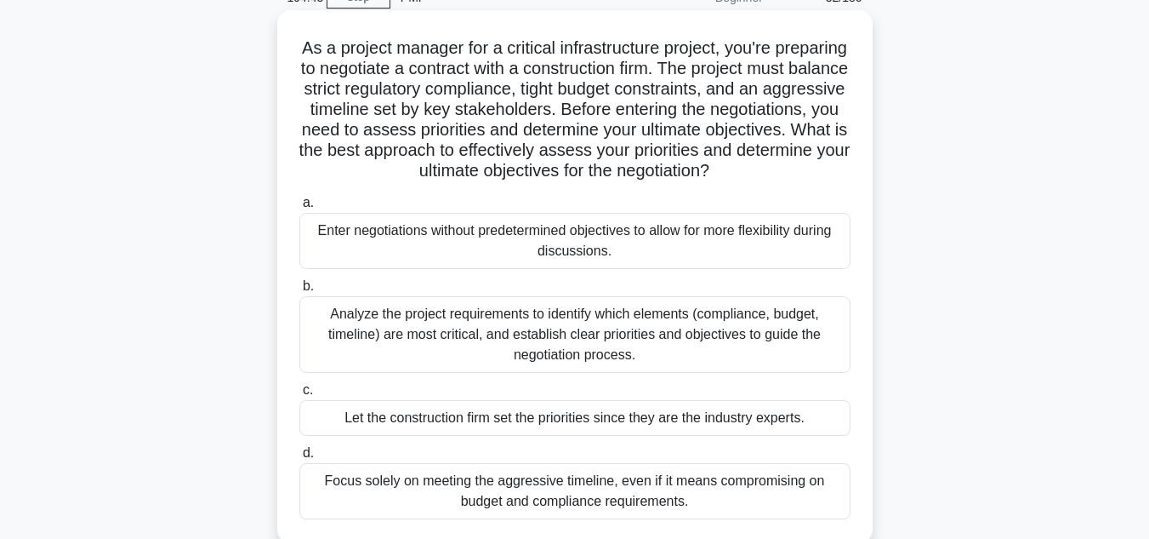
click at [580, 364] on div "Analyze the project requirements to identify which elements (compliance, budget…" at bounding box center [574, 334] width 551 height 77
click at [299, 292] on input "b. Analyze the project requirements to identify which elements (compliance, bud…" at bounding box center [299, 286] width 0 height 11
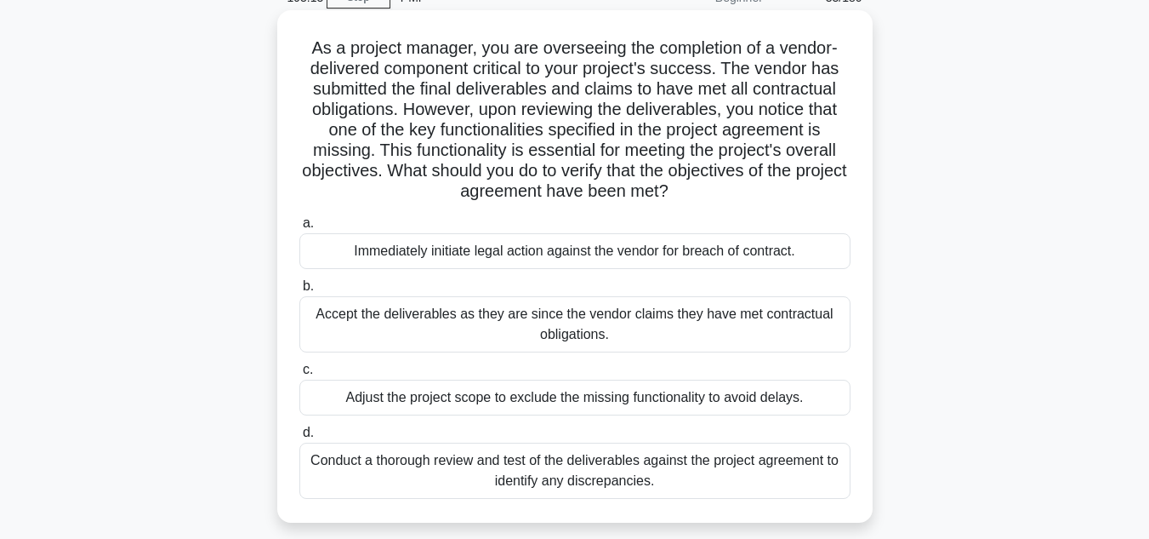
click at [732, 488] on div "Conduct a thorough review and test of the deliverables against the project agre…" at bounding box center [574, 470] width 551 height 56
click at [299, 438] on input "d. Conduct a thorough review and test of the deliverables against the project a…" at bounding box center [299, 432] width 0 height 11
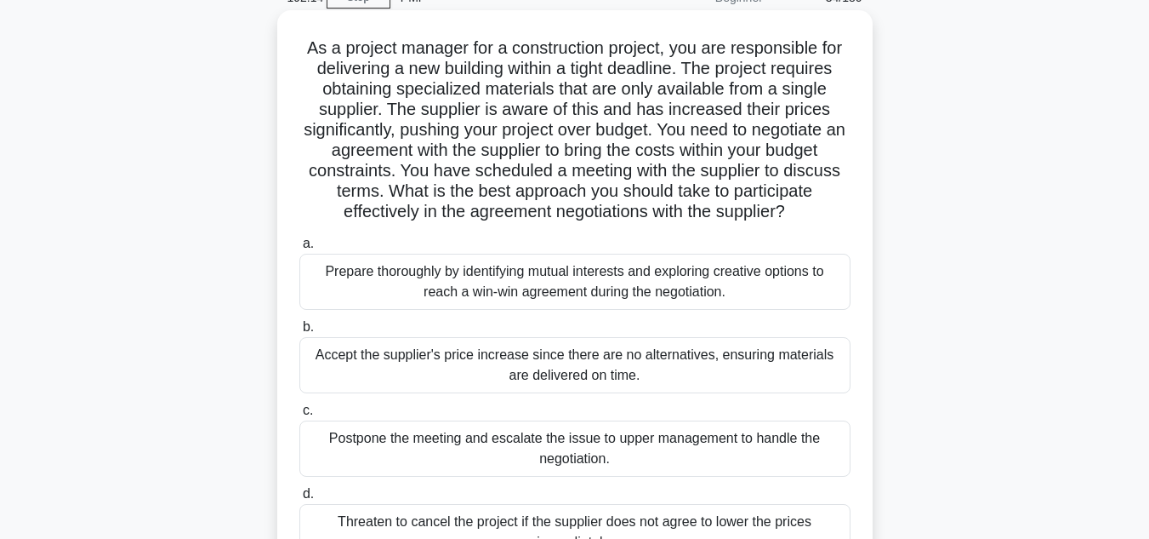
scroll to position [170, 0]
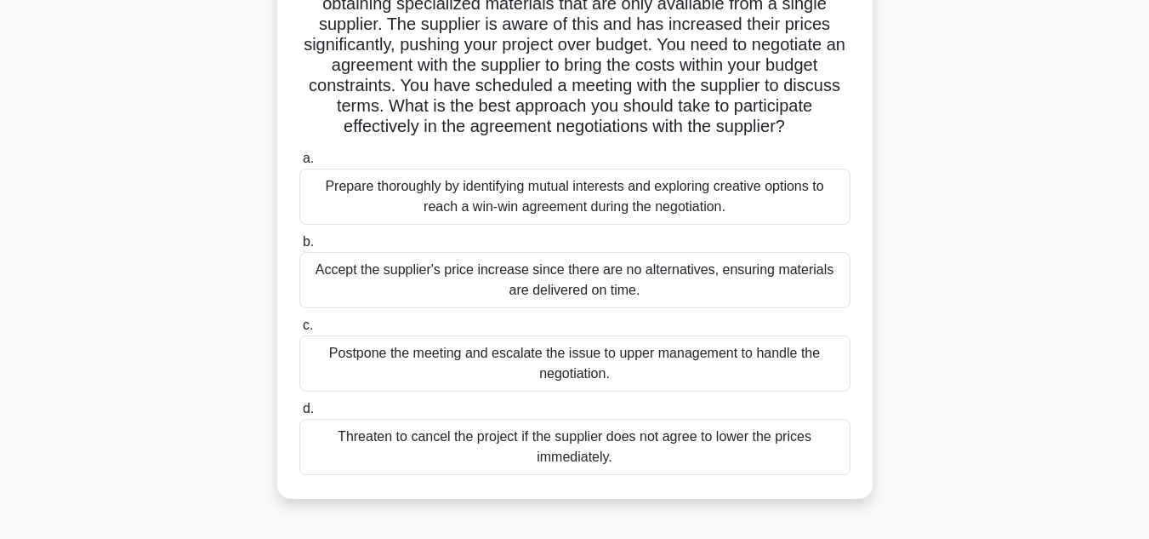
click at [652, 190] on div "Prepare thoroughly by identifying mutual interests and exploring creative optio…" at bounding box center [574, 196] width 551 height 56
click at [299, 164] on input "a. Prepare thoroughly by identifying mutual interests and exploring creative op…" at bounding box center [299, 158] width 0 height 11
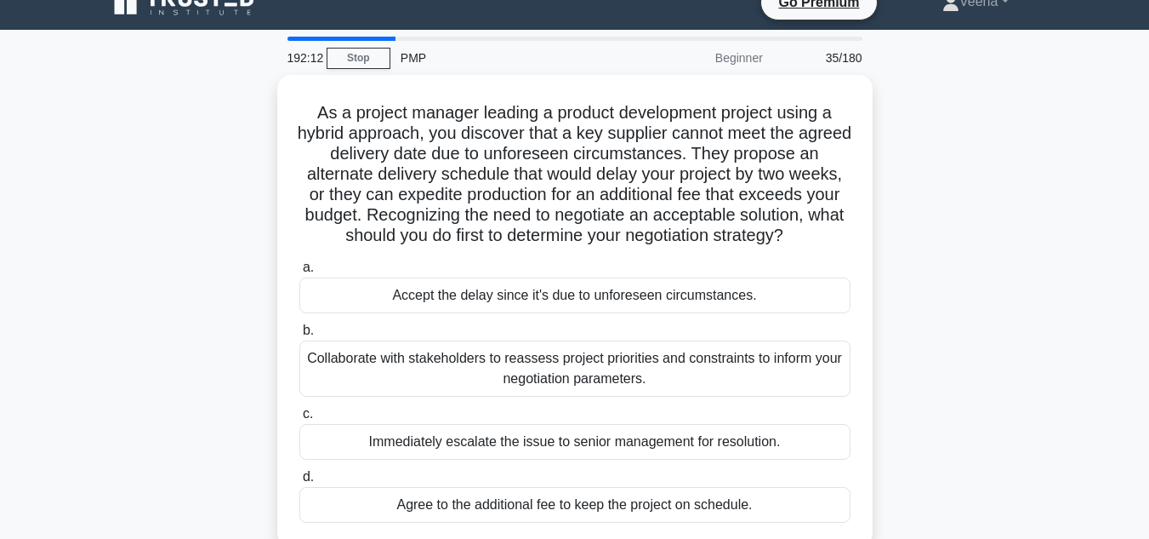
scroll to position [0, 0]
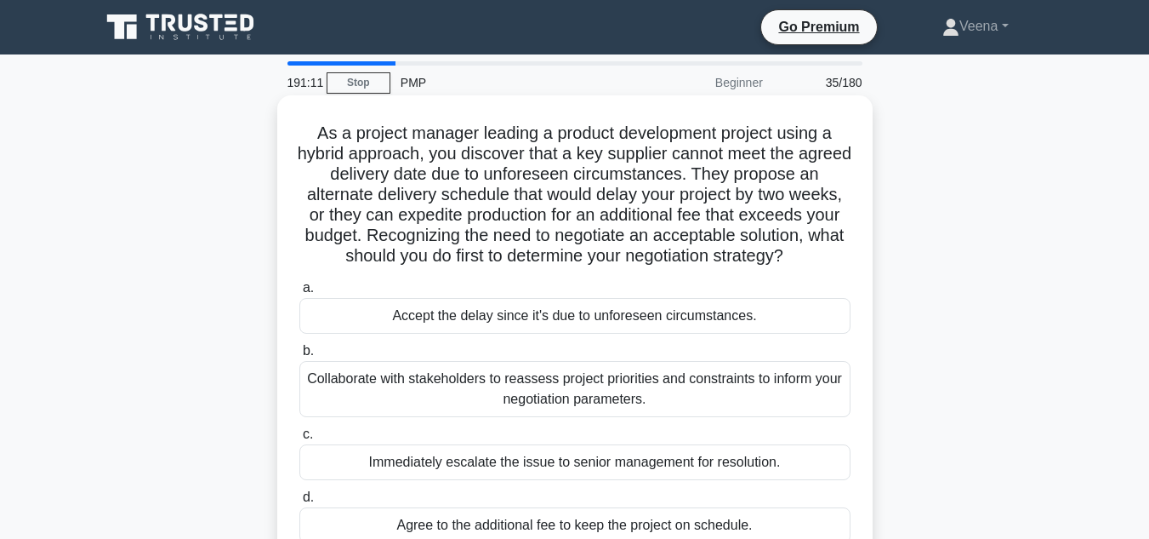
click at [665, 401] on div "Collaborate with stakeholders to reassess project priorities and constraints to…" at bounding box center [574, 389] width 551 height 56
click at [299, 356] on input "b. Collaborate with stakeholders to reassess project priorities and constraints…" at bounding box center [299, 350] width 0 height 11
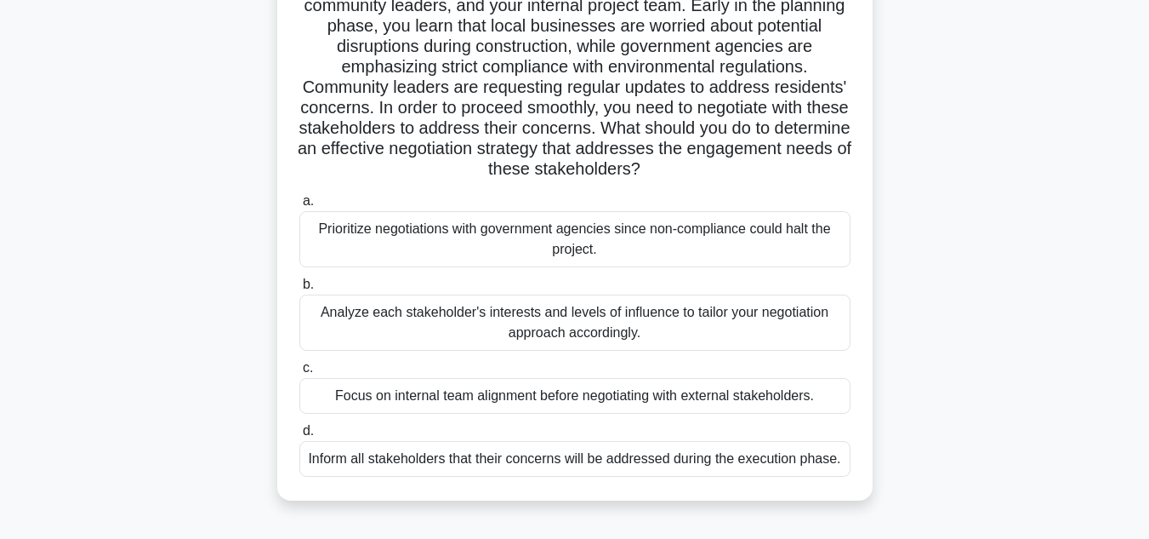
scroll to position [170, 0]
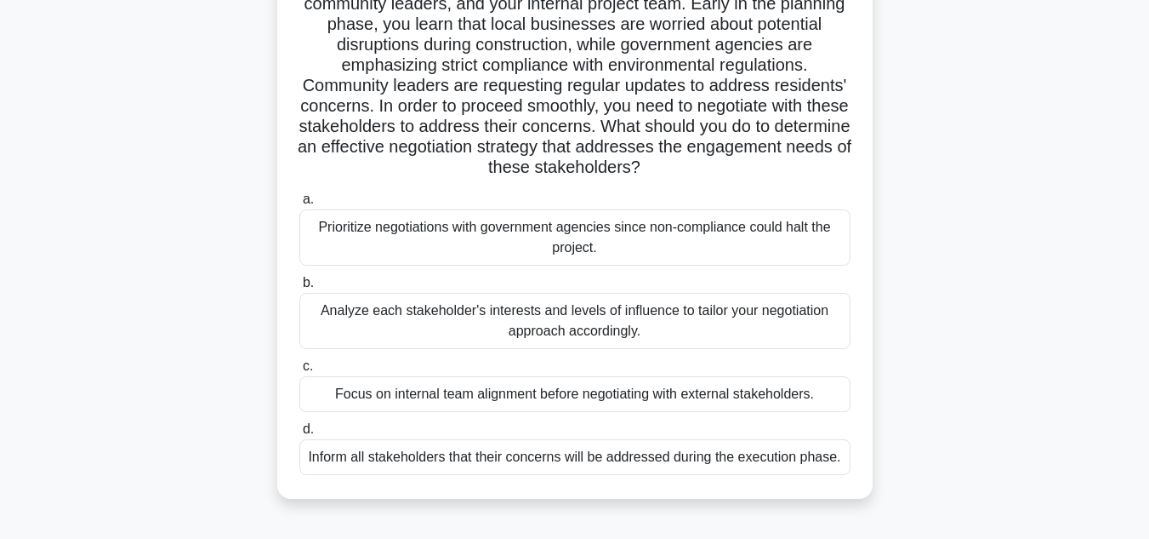
click at [693, 341] on div "Analyze each stakeholder's interests and levels of influence to tailor your neg…" at bounding box center [574, 321] width 551 height 56
click at [299, 288] on input "b. Analyze each stakeholder's interests and levels of influence to tailor your …" at bounding box center [299, 282] width 0 height 11
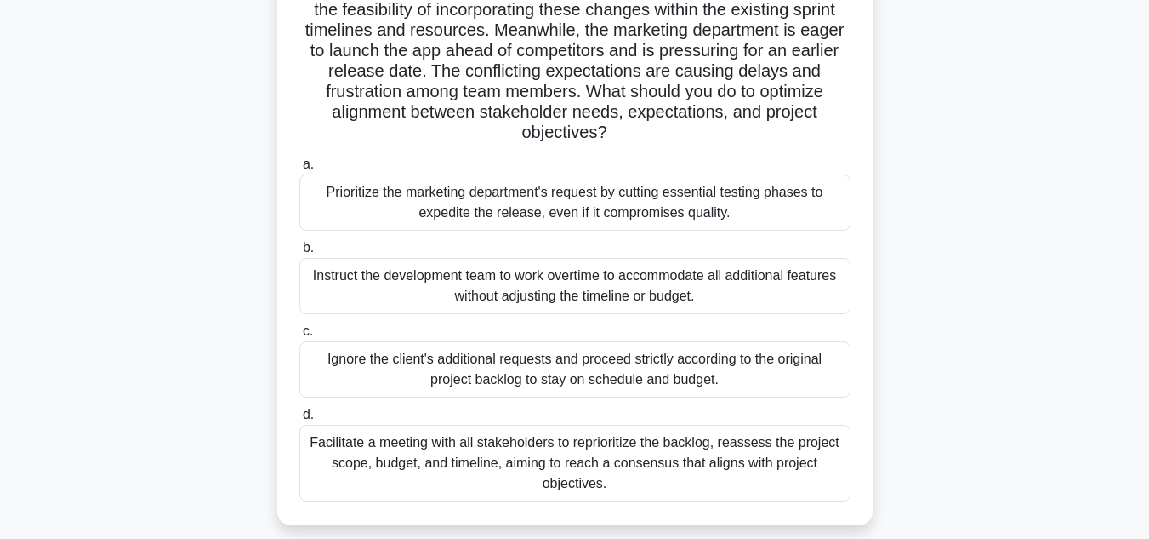
scroll to position [255, 0]
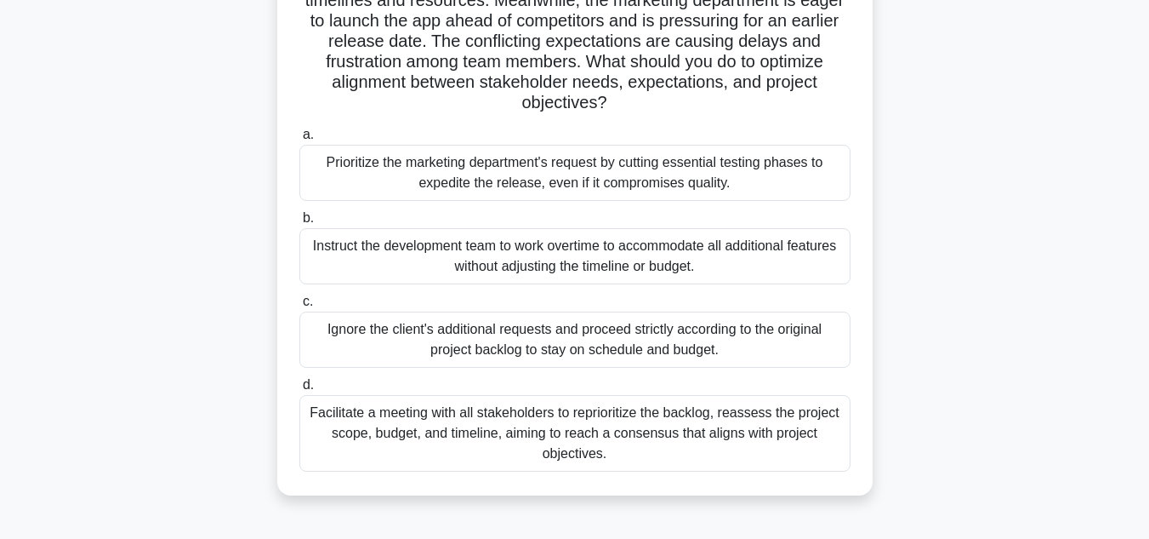
click at [687, 443] on div "Facilitate a meeting with all stakeholders to reprioritize the backlog, reasses…" at bounding box center [574, 433] width 551 height 77
click at [299, 391] on input "d. Facilitate a meeting with all stakeholders to reprioritize the backlog, reas…" at bounding box center [299, 384] width 0 height 11
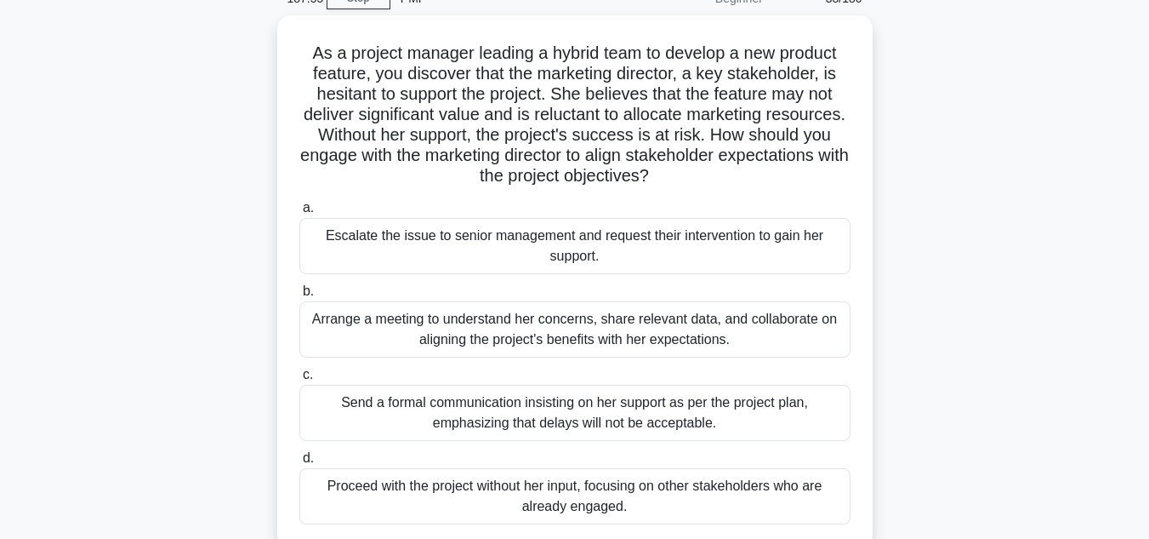
scroll to position [85, 0]
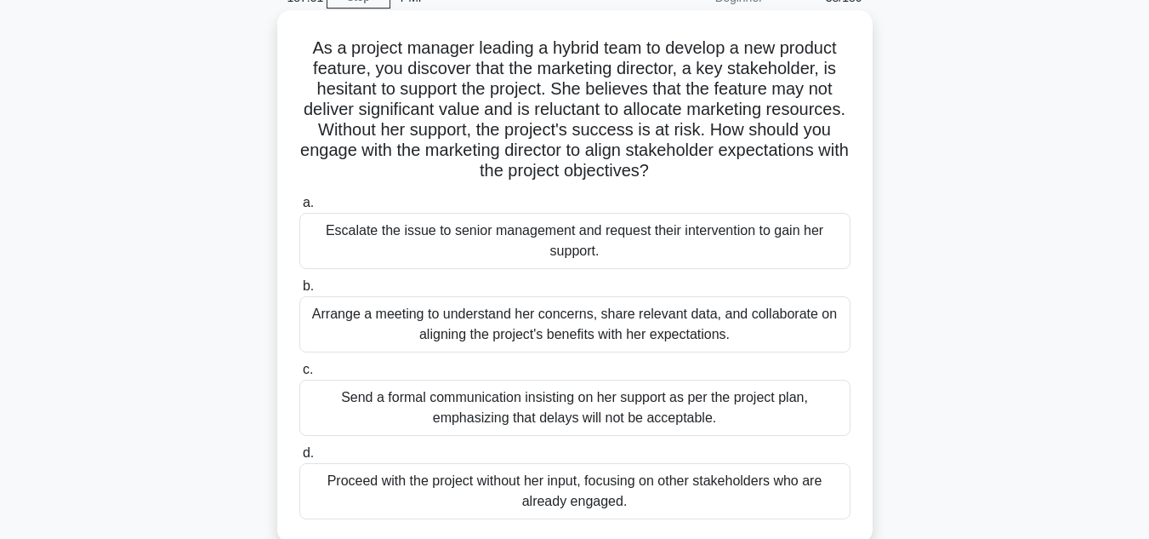
click at [780, 335] on div "Arrange a meeting to understand her concerns, share relevant data, and collabor…" at bounding box center [574, 324] width 551 height 56
click at [299, 292] on input "b. Arrange a meeting to understand her concerns, share relevant data, and colla…" at bounding box center [299, 286] width 0 height 11
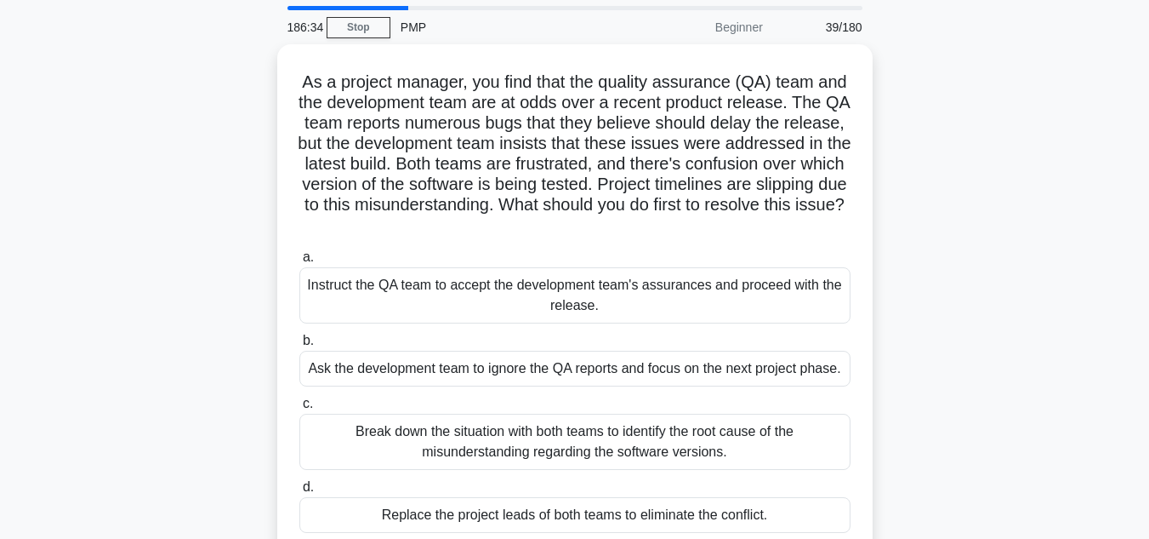
scroll to position [170, 0]
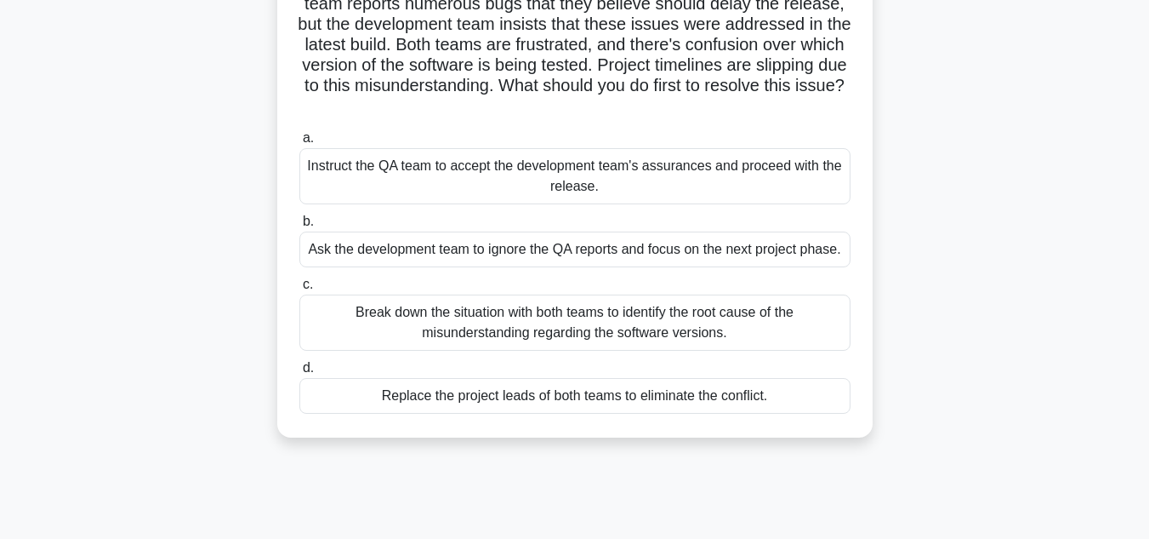
click at [750, 310] on div "Break down the situation with both teams to identify the root cause of the misu…" at bounding box center [574, 322] width 551 height 56
click at [299, 290] on input "c. Break down the situation with both teams to identify the root cause of the m…" at bounding box center [299, 284] width 0 height 11
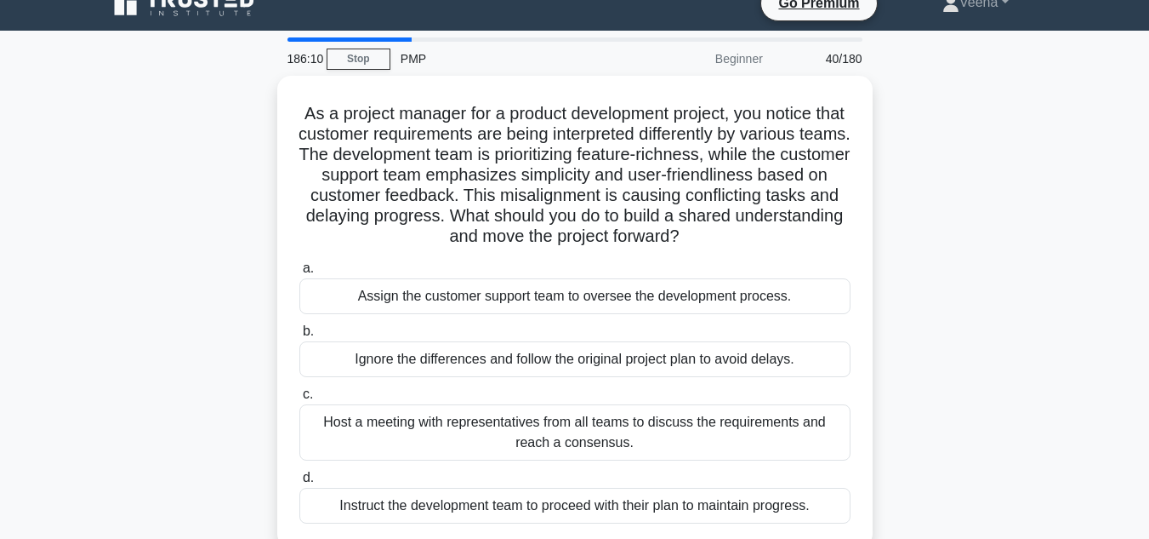
scroll to position [0, 0]
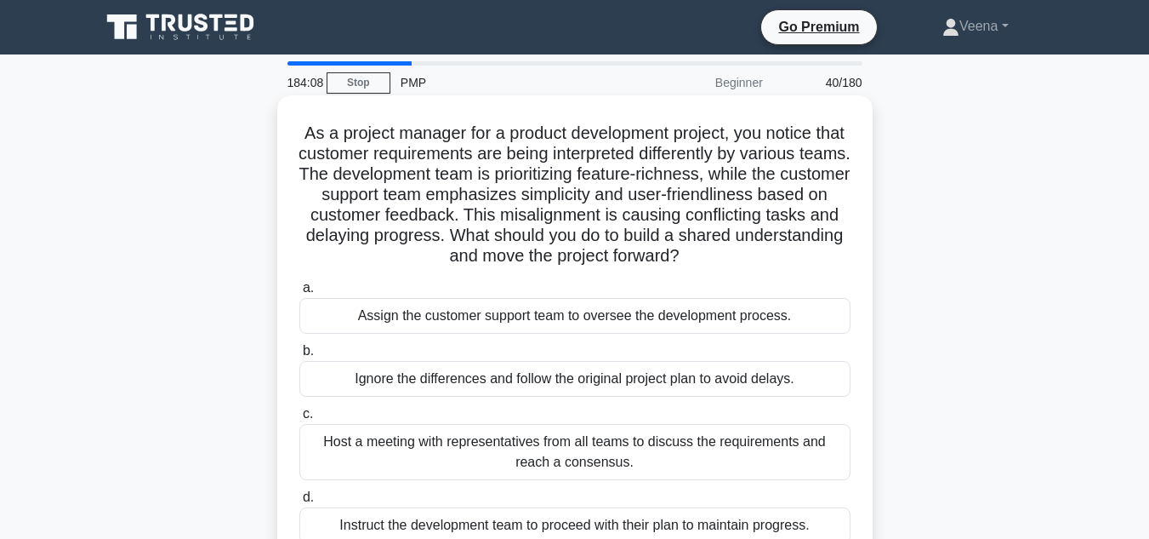
click at [686, 446] on div "Host a meeting with representatives from all teams to discuss the requirements …" at bounding box center [574, 452] width 551 height 56
click at [299, 419] on input "c. Host a meeting with representatives from all teams to discuss the requiremen…" at bounding box center [299, 413] width 0 height 11
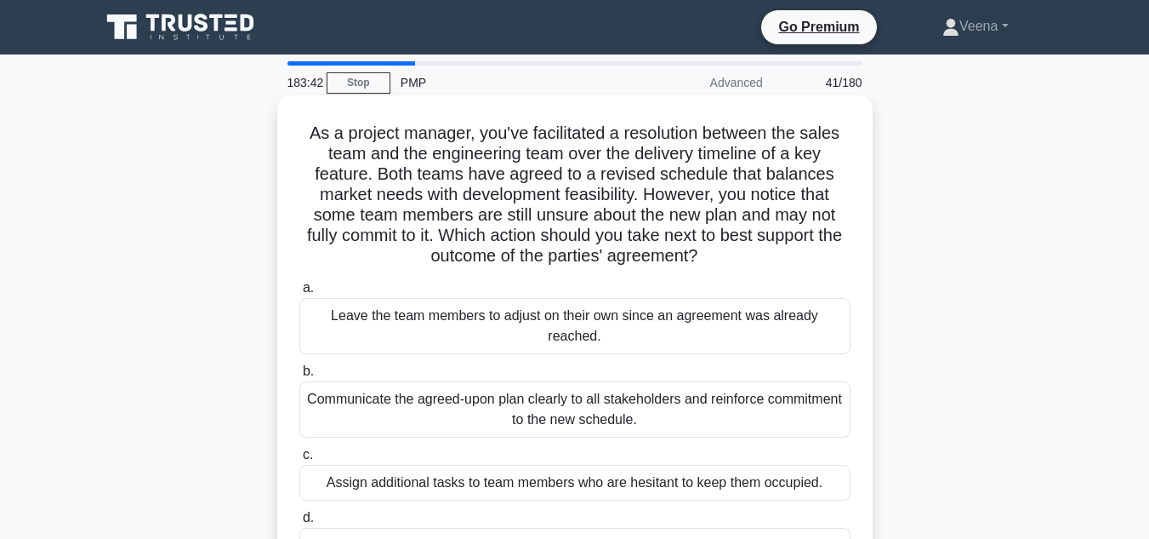
scroll to position [85, 0]
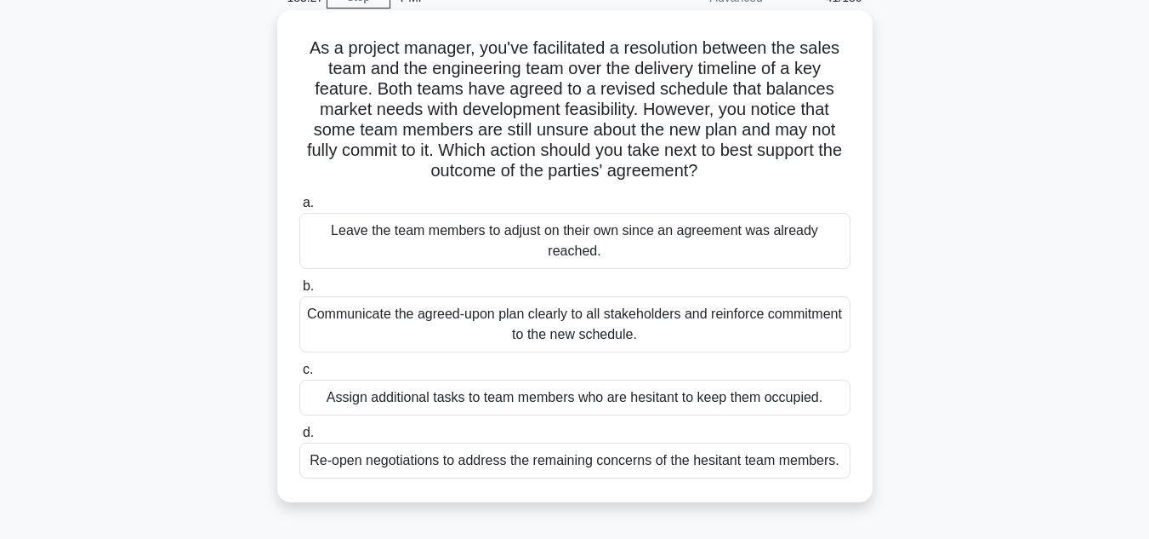
click at [713, 340] on div "Communicate the agreed-upon plan clearly to all stakeholders and reinforce comm…" at bounding box center [574, 324] width 551 height 56
click at [299, 292] on input "b. Communicate the agreed-upon plan clearly to all stakeholders and reinforce c…" at bounding box center [299, 286] width 0 height 11
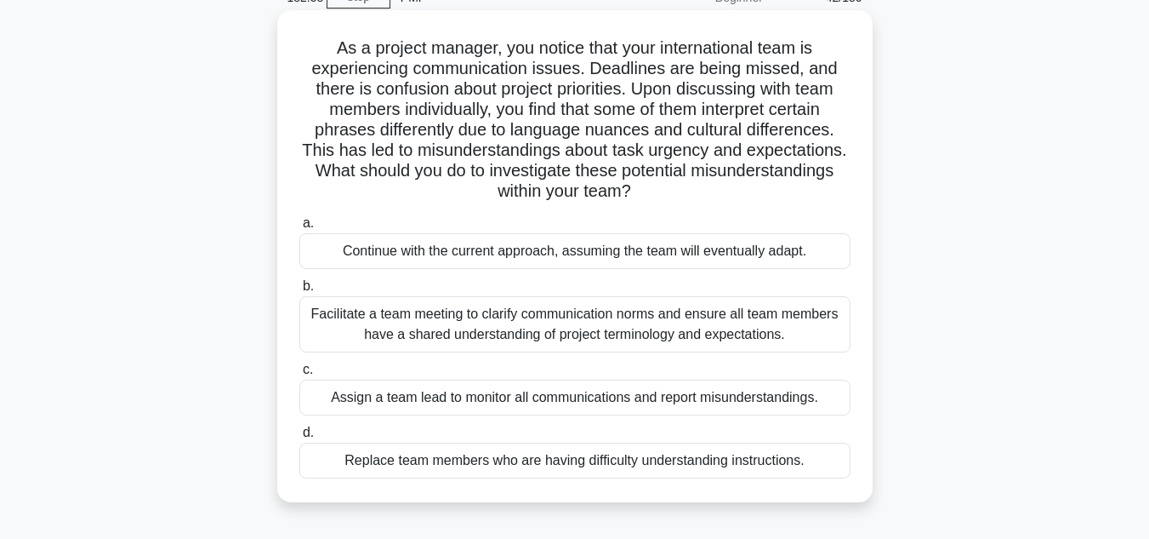
click at [730, 334] on div "Facilitate a team meeting to clarify communication norms and ensure all team me…" at bounding box center [574, 324] width 551 height 56
click at [299, 292] on input "b. Facilitate a team meeting to clarify communication norms and ensure all team…" at bounding box center [299, 286] width 0 height 11
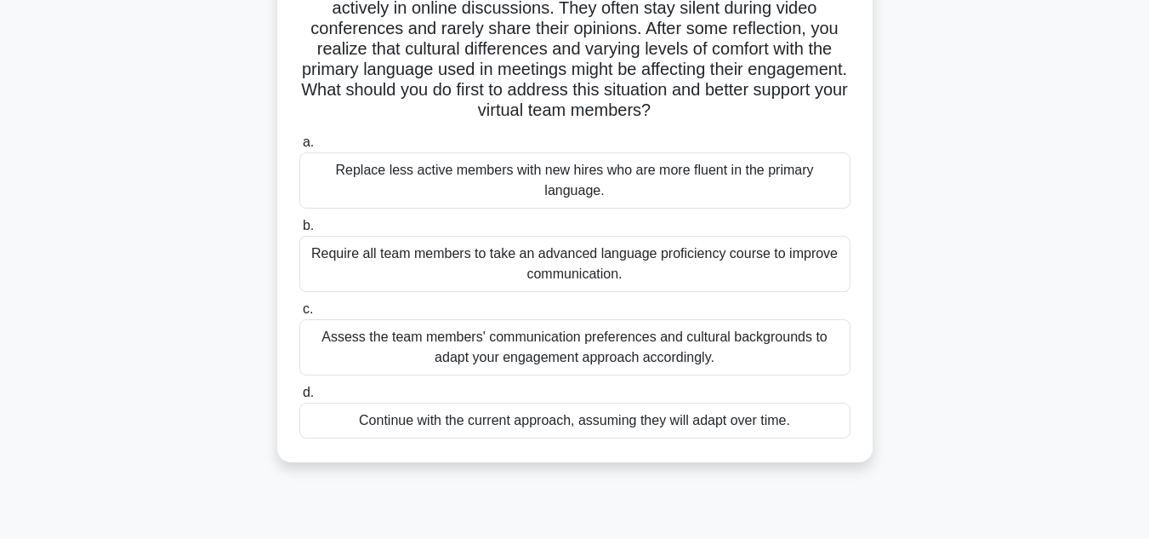
scroll to position [170, 0]
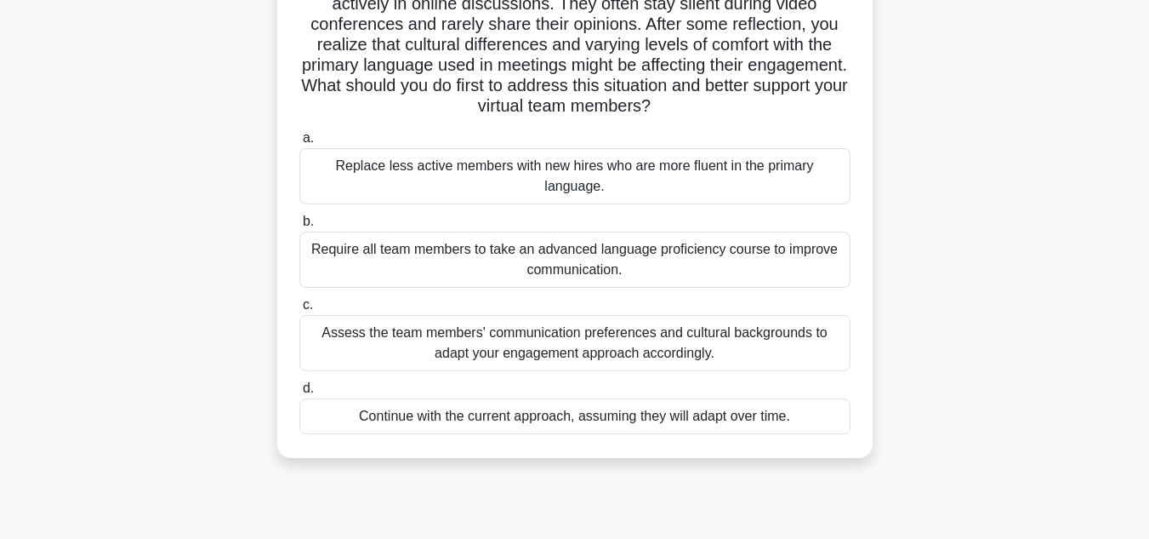
click at [745, 333] on div "Assess the team members' communication preferences and cultural backgrounds to …" at bounding box center [574, 343] width 551 height 56
click at [299, 311] on input "c. Assess the team members' communication preferences and cultural backgrounds …" at bounding box center [299, 304] width 0 height 11
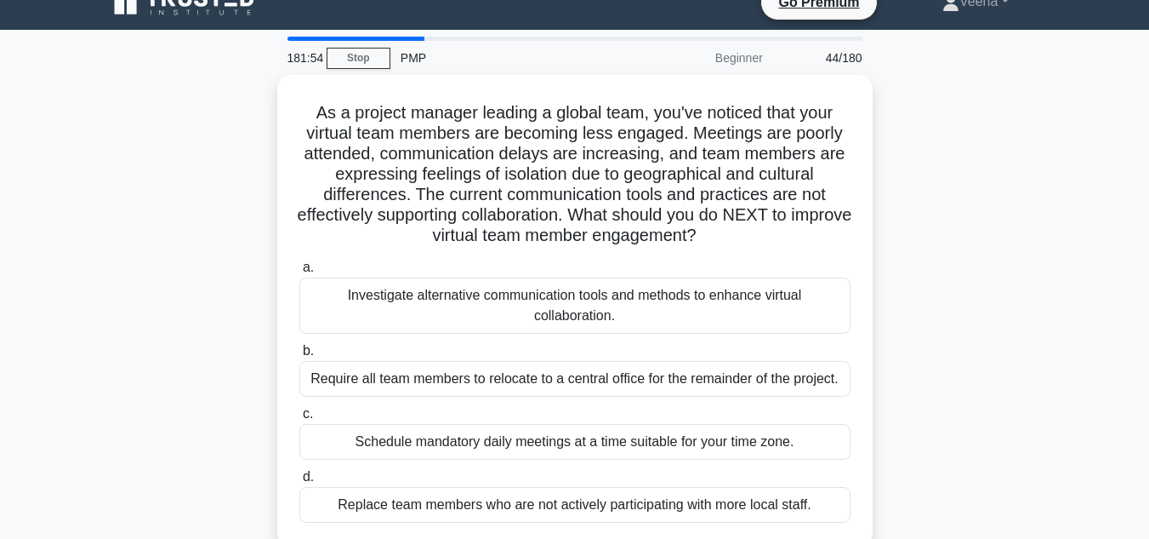
scroll to position [0, 0]
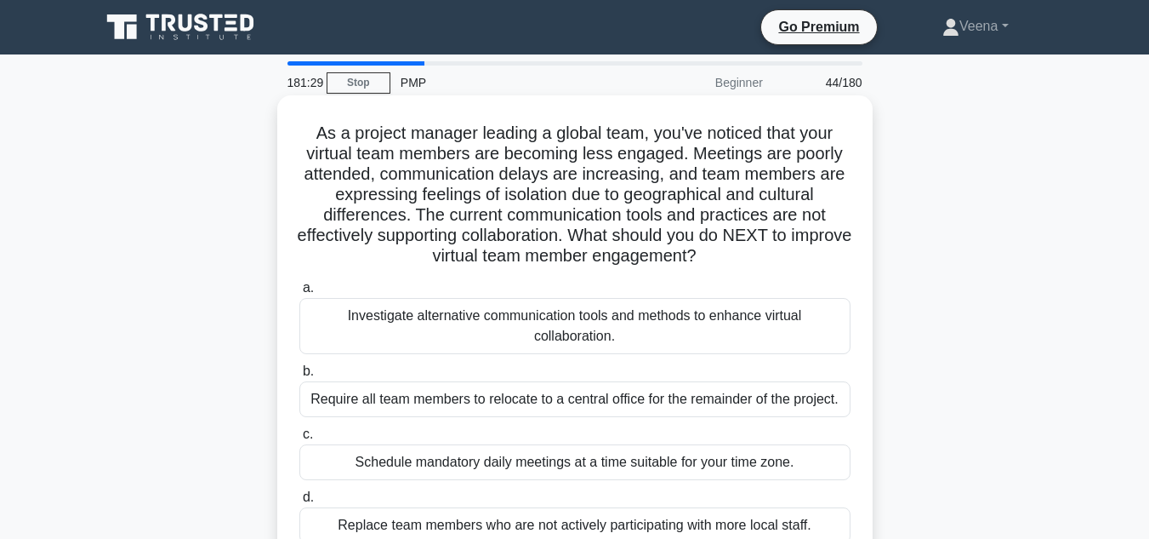
click at [745, 328] on div "Investigate alternative communication tools and methods to enhance virtual coll…" at bounding box center [574, 326] width 551 height 56
click at [299, 294] on input "a. Investigate alternative communication tools and methods to enhance virtual c…" at bounding box center [299, 287] width 0 height 11
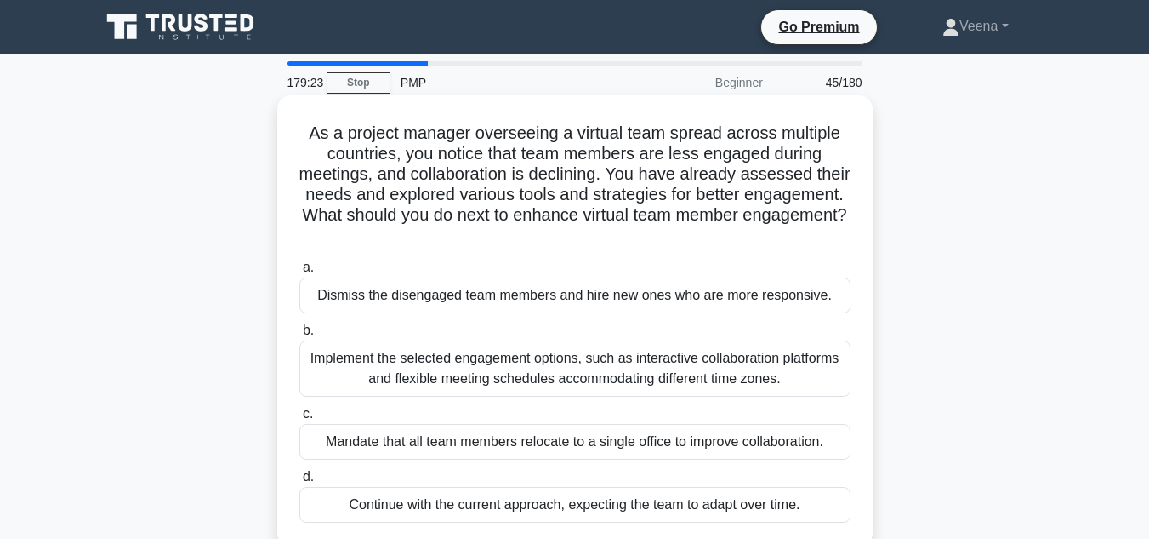
click at [410, 365] on div "Implement the selected engagement options, such as interactive collaboration pl…" at bounding box center [574, 368] width 551 height 56
click at [299, 336] on input "b. Implement the selected engagement options, such as interactive collaboration…" at bounding box center [299, 330] width 0 height 11
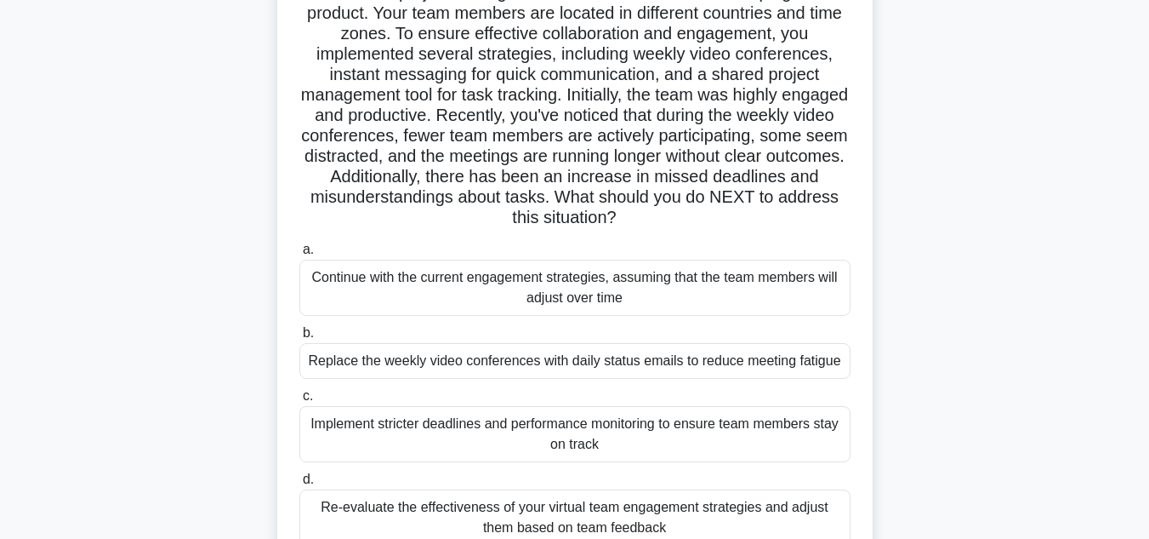
scroll to position [170, 0]
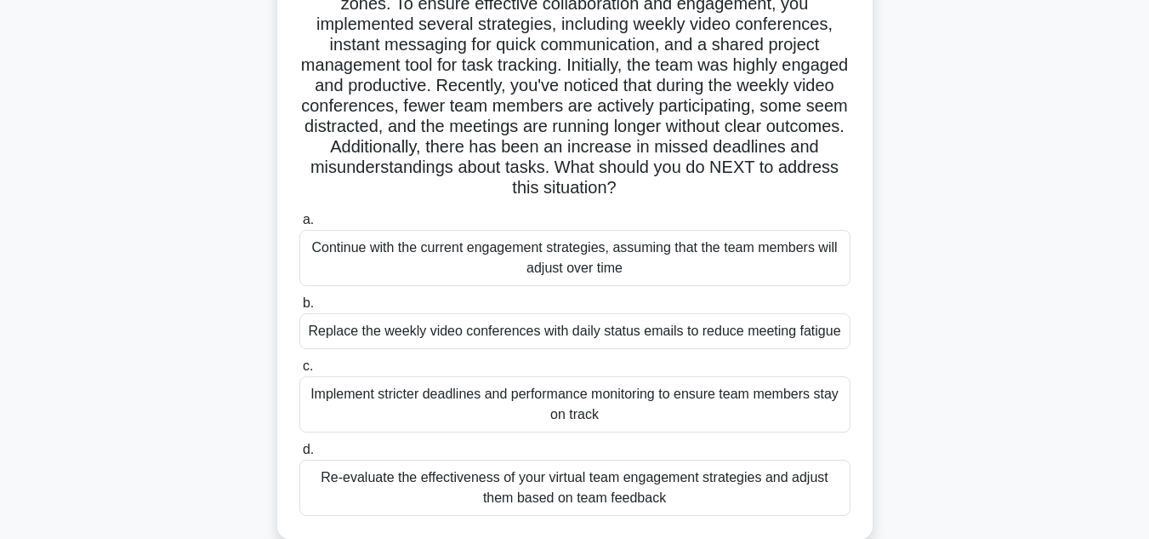
click at [541, 497] on div "Re-evaluate the effectiveness of your virtual team engagement strategies and ad…" at bounding box center [574, 487] width 551 height 56
click at [299, 455] on input "d. Re-evaluate the effectiveness of your virtual team engagement strategies and…" at bounding box center [299, 449] width 0 height 11
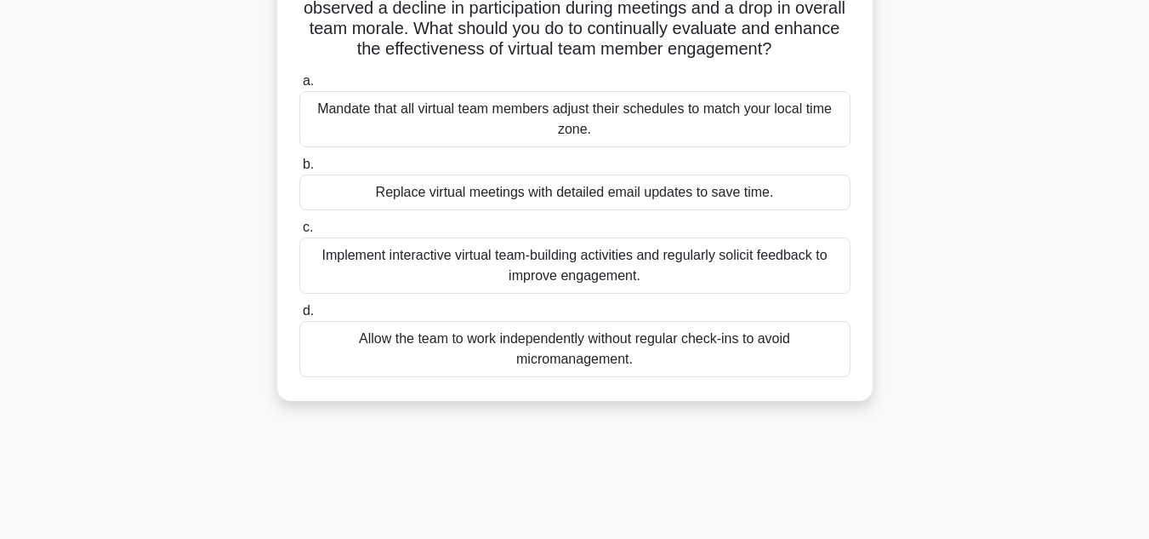
scroll to position [0, 0]
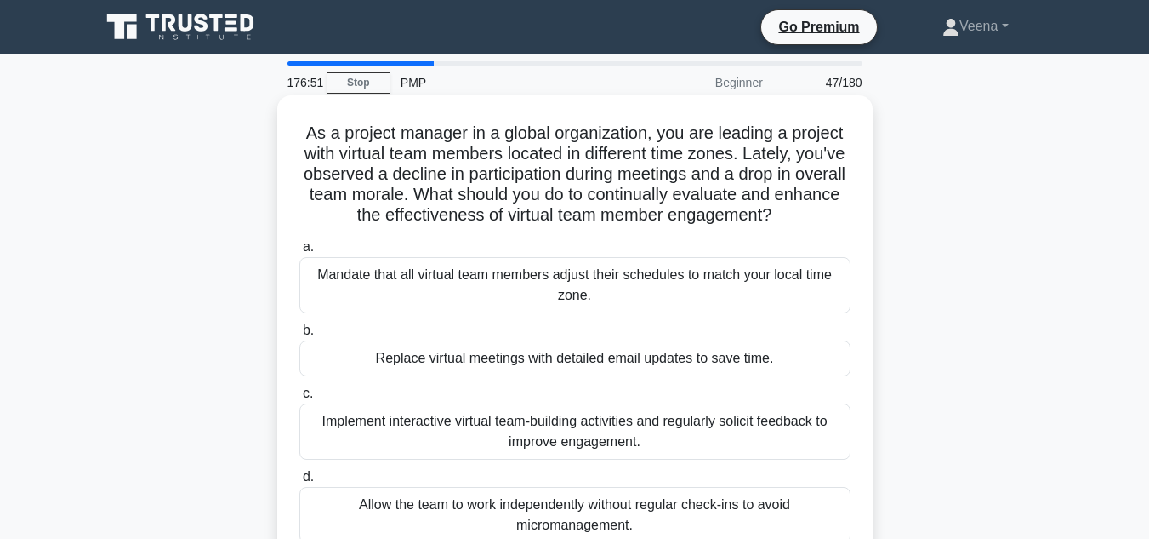
click at [724, 440] on div "Implement interactive virtual team-building activities and regularly solicit fe…" at bounding box center [574, 431] width 551 height 56
click at [299, 399] on input "c. Implement interactive virtual team-building activities and regularly solicit…" at bounding box center [299, 393] width 0 height 11
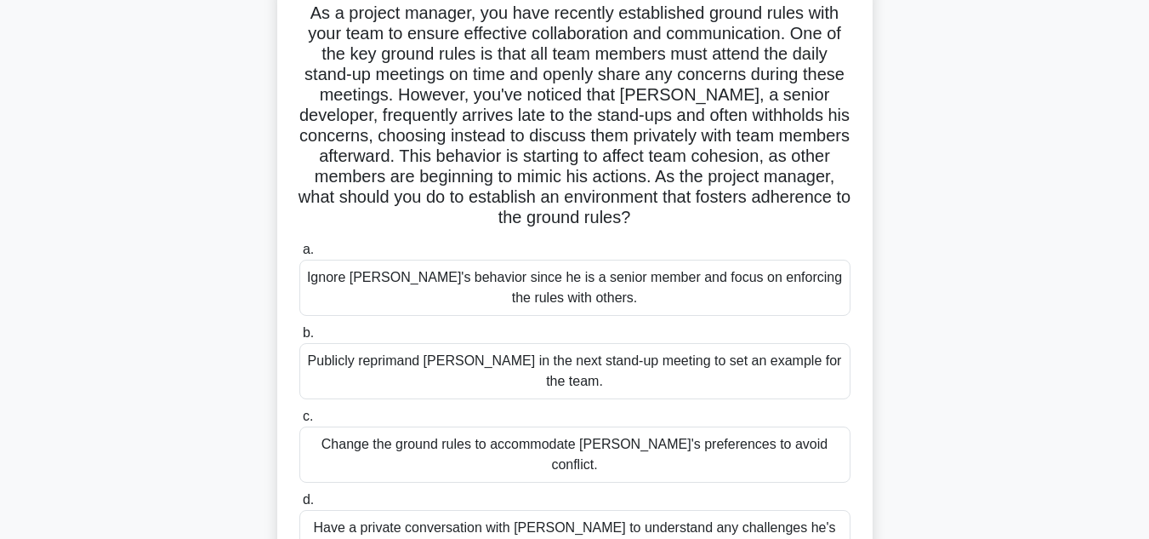
scroll to position [170, 0]
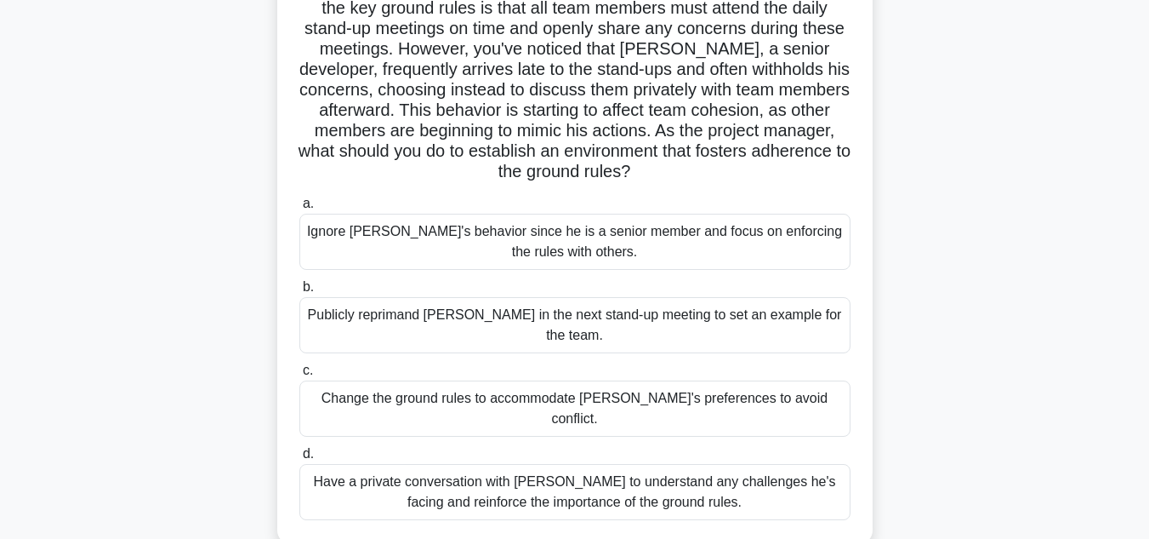
click at [724, 464] on div "Have a private conversation with Jack to understand any challenges he's facing …" at bounding box center [574, 492] width 551 height 56
click at [299, 448] on input "d. Have a private conversation with Jack to understand any challenges he's faci…" at bounding box center [299, 453] width 0 height 11
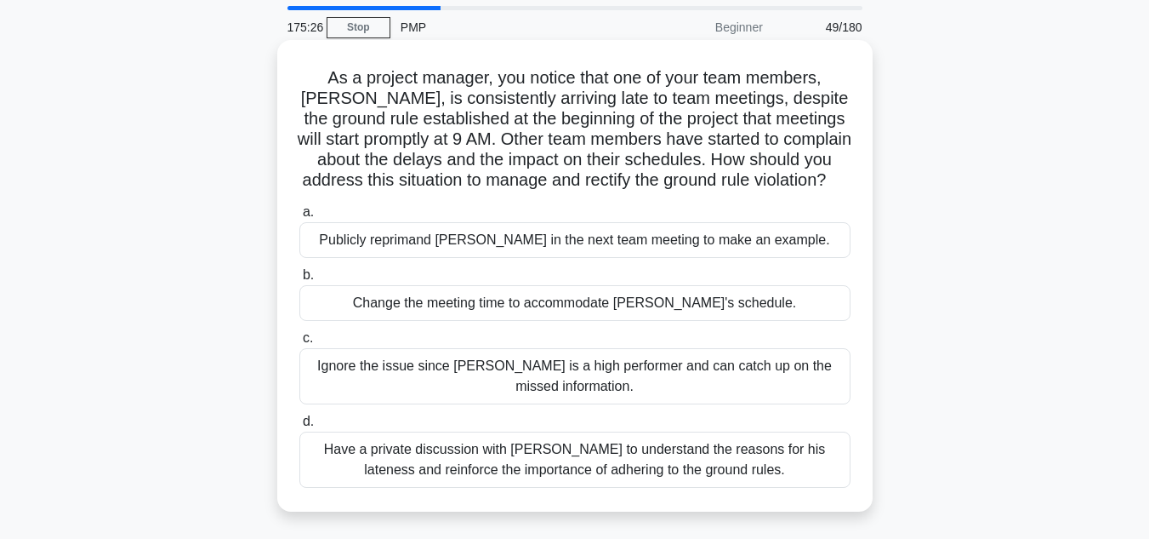
scroll to position [85, 0]
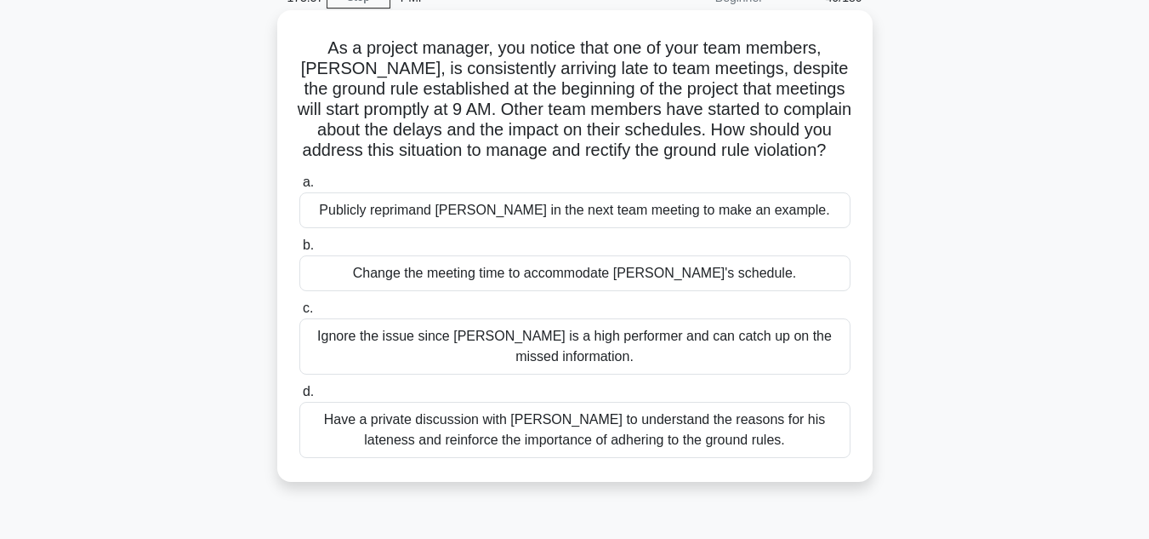
click at [634, 455] on div "Have a private discussion with Tom to understand the reasons for his lateness a…" at bounding box center [574, 430] width 551 height 56
click at [299, 397] on input "d. Have a private discussion with Tom to understand the reasons for his latenes…" at bounding box center [299, 391] width 0 height 11
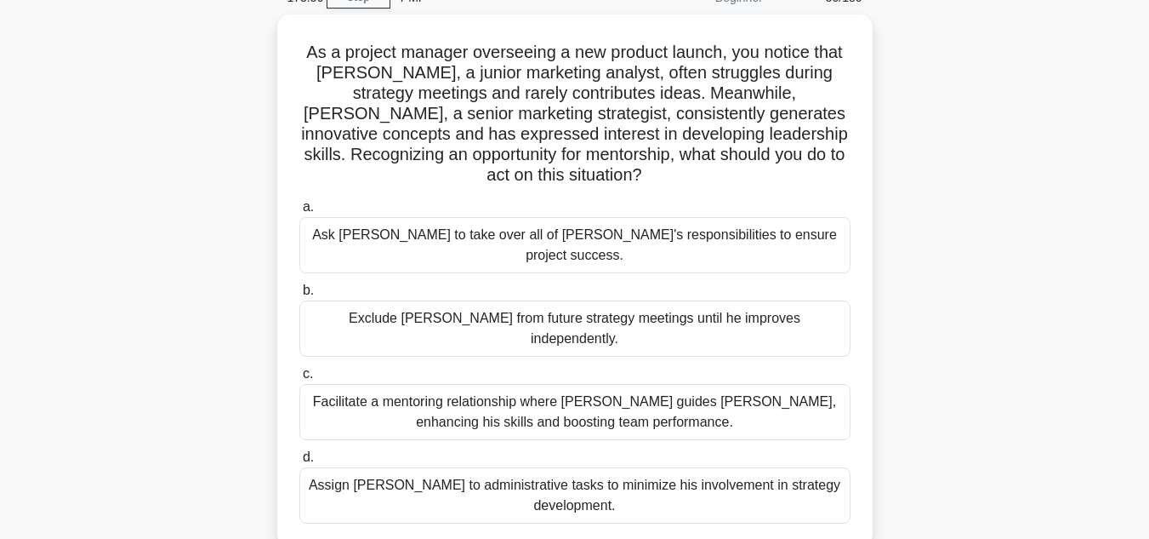
scroll to position [0, 0]
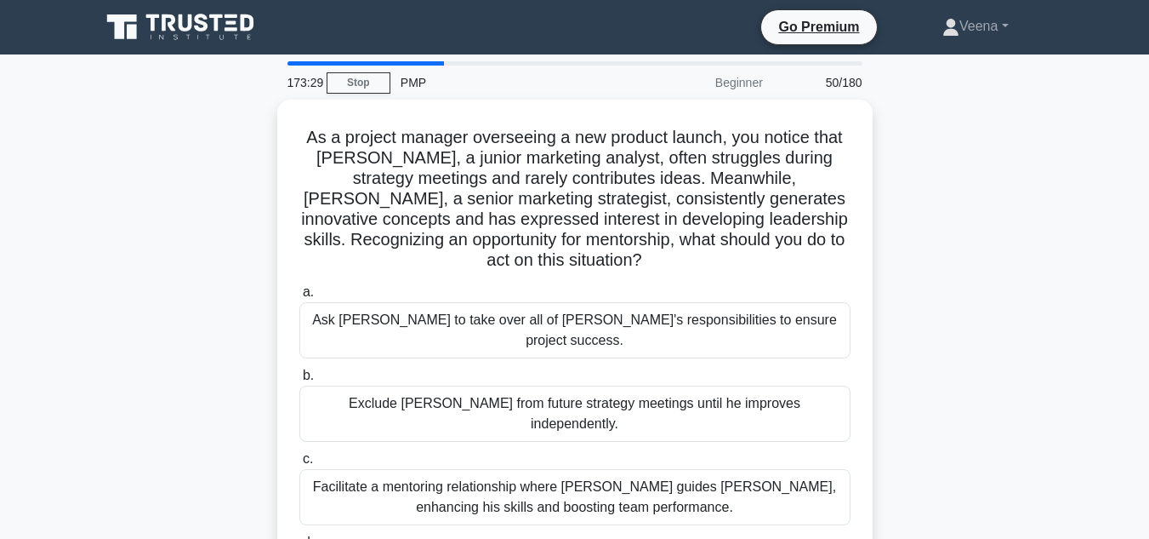
click at [634, 469] on div "Facilitate a mentoring relationship where Linda guides James, enhancing his ski…" at bounding box center [574, 497] width 551 height 56
click at [299, 455] on input "c. Facilitate a mentoring relationship where Linda guides James, enhancing his …" at bounding box center [299, 458] width 0 height 11
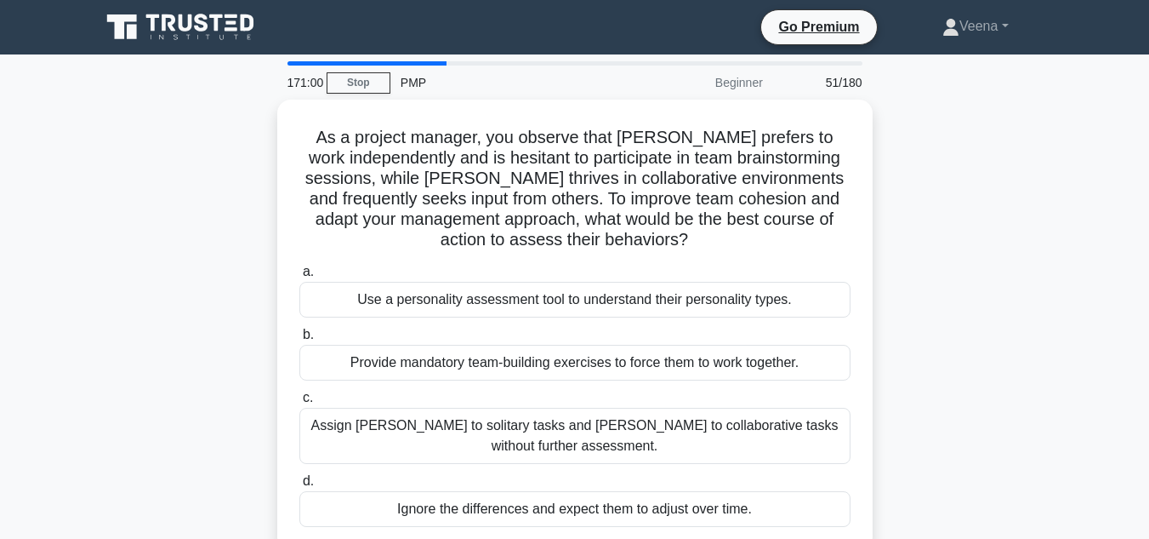
scroll to position [85, 0]
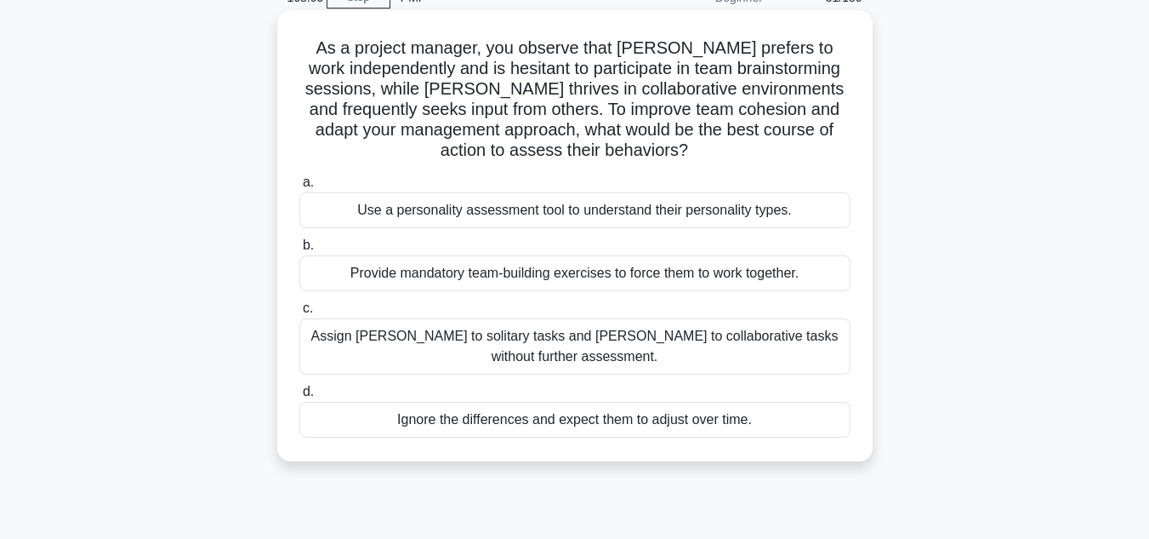
click at [626, 214] on div "Use a personality assessment tool to understand their personality types." at bounding box center [574, 210] width 551 height 36
click at [299, 188] on input "a. Use a personality assessment tool to understand their personality types." at bounding box center [299, 182] width 0 height 11
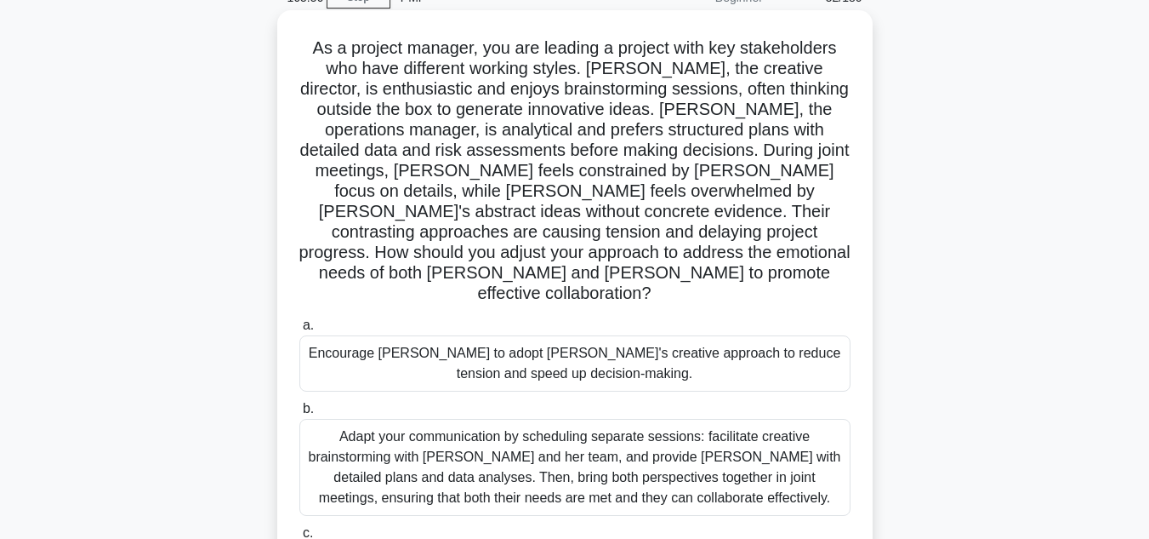
click at [663, 431] on div "Adapt your communication by scheduling separate sessions: facilitate creative b…" at bounding box center [574, 467] width 551 height 97
click at [299, 414] on input "b. Adapt your communication by scheduling separate sessions: facilitate creativ…" at bounding box center [299, 408] width 0 height 11
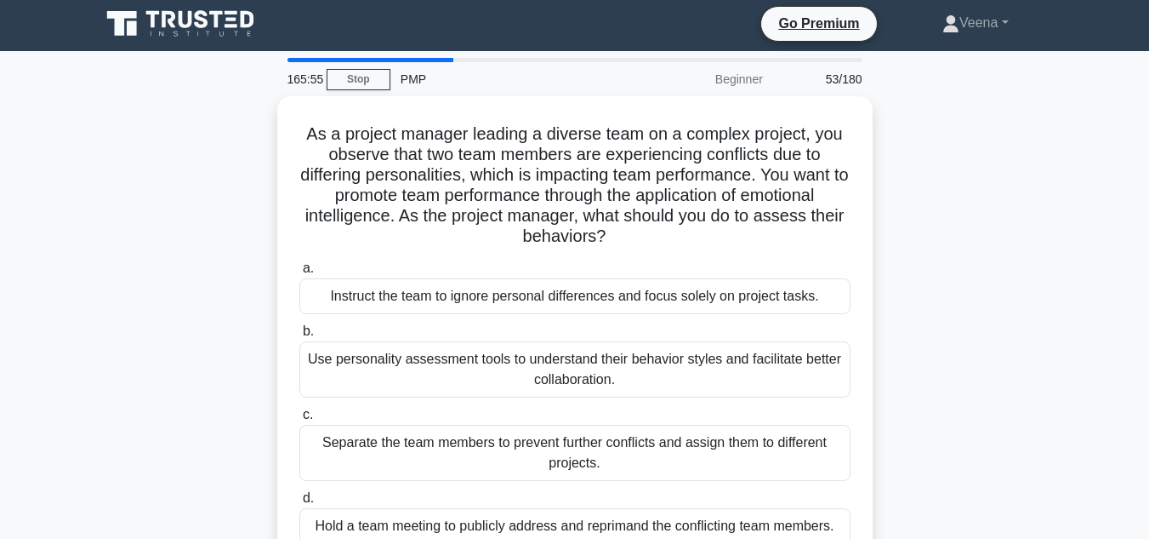
scroll to position [0, 0]
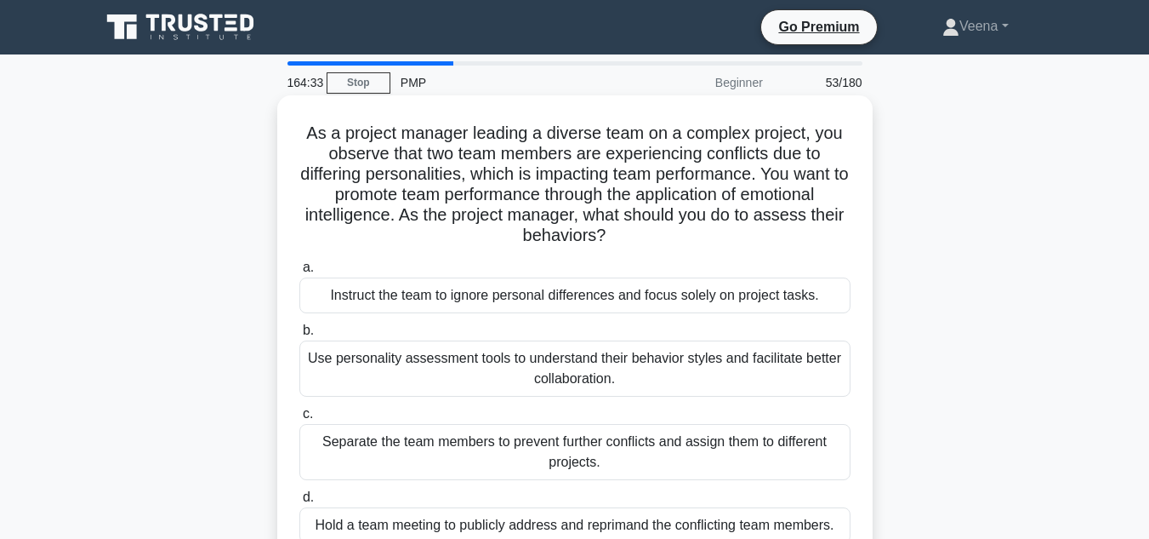
click at [576, 385] on div "Use personality assessment tools to understand their behavior styles and facili…" at bounding box center [574, 368] width 551 height 56
click at [299, 336] on input "b. Use personality assessment tools to understand their behavior styles and fac…" at bounding box center [299, 330] width 0 height 11
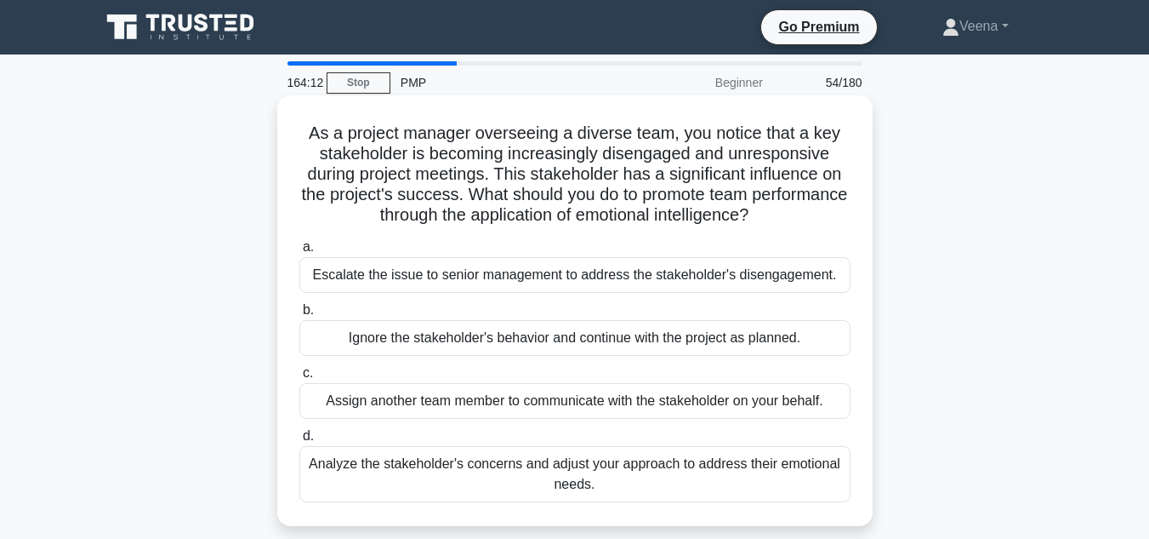
click at [619, 471] on div "Analyze the stakeholder's concerns and adjust your approach to address their em…" at bounding box center [574, 474] width 551 height 56
click at [299, 442] on input "d. Analyze the stakeholder's concerns and adjust your approach to address their…" at bounding box center [299, 436] width 0 height 11
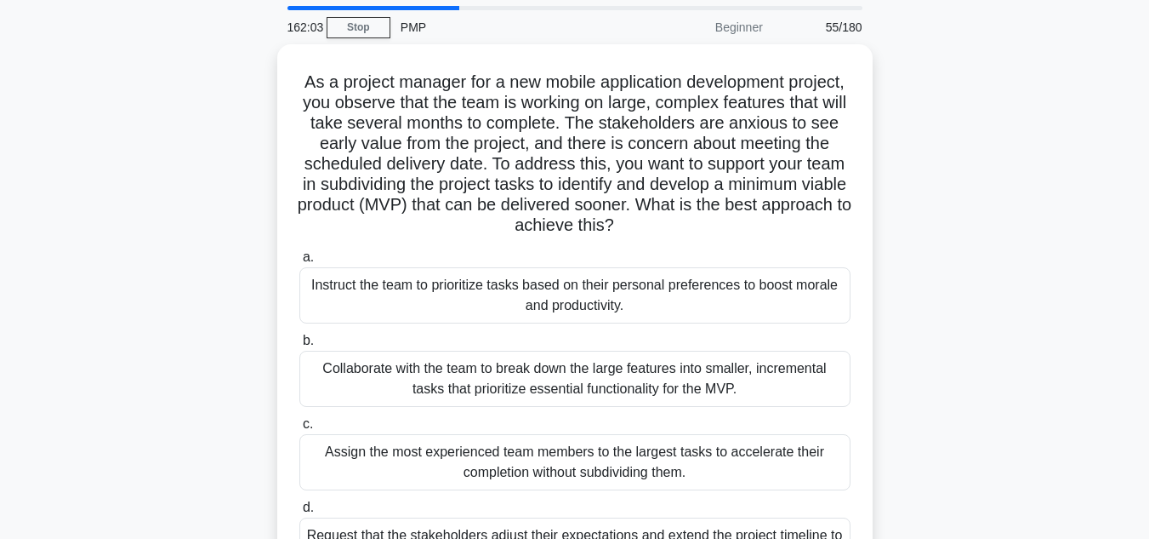
scroll to position [85, 0]
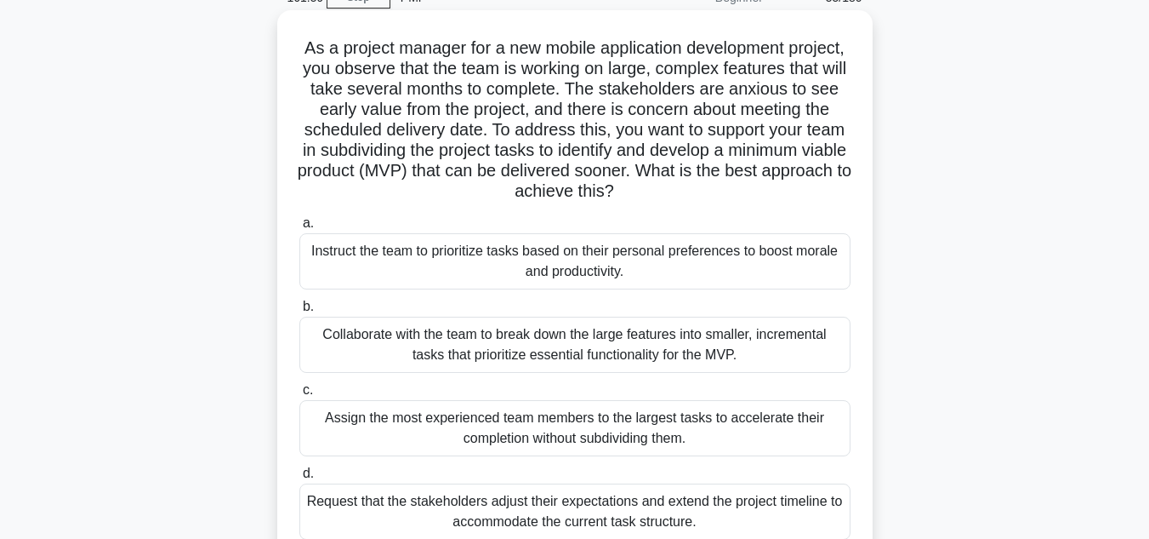
click at [593, 360] on div "Collaborate with the team to break down the large features into smaller, increm…" at bounding box center [574, 345] width 551 height 56
click at [299, 312] on input "b. Collaborate with the team to break down the large features into smaller, inc…" at bounding box center [299, 306] width 0 height 11
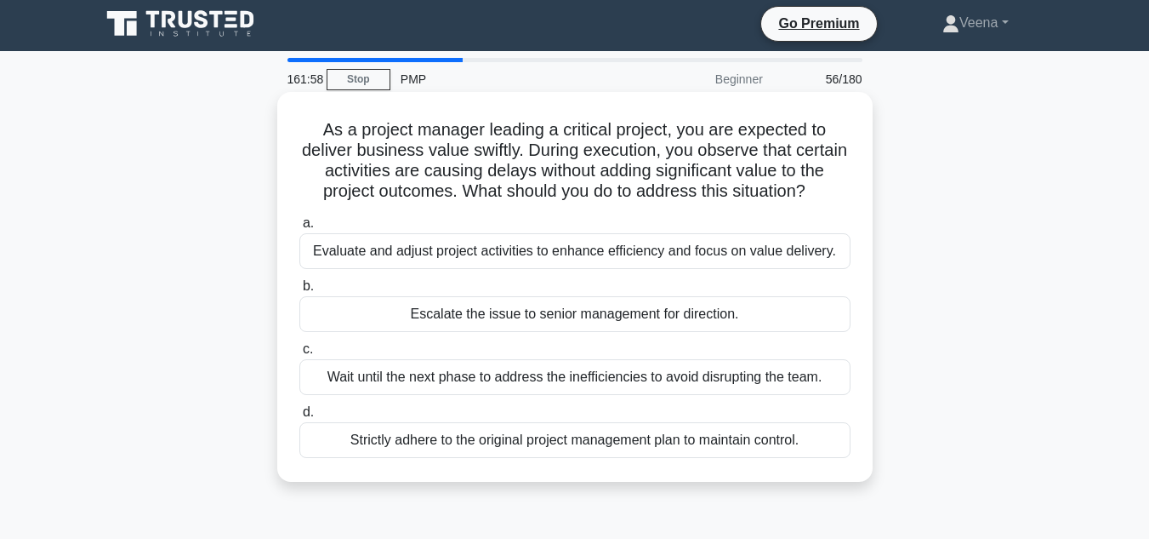
scroll to position [0, 0]
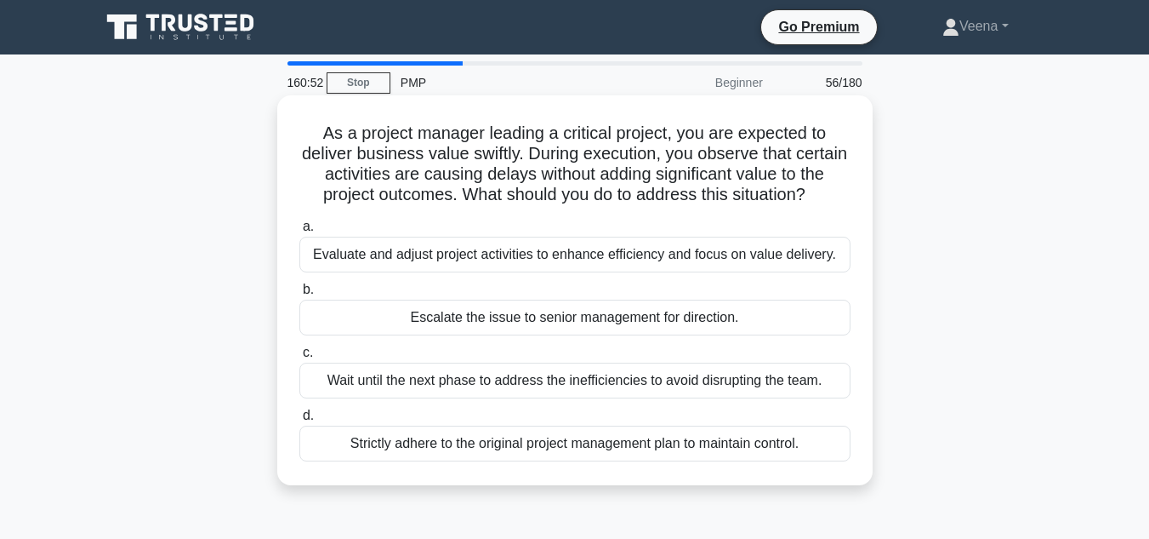
click at [573, 260] on div "Evaluate and adjust project activities to enhance efficiency and focus on value…" at bounding box center [574, 255] width 551 height 36
click at [299, 232] on input "a. Evaluate and adjust project activities to enhance efficiency and focus on va…" at bounding box center [299, 226] width 0 height 11
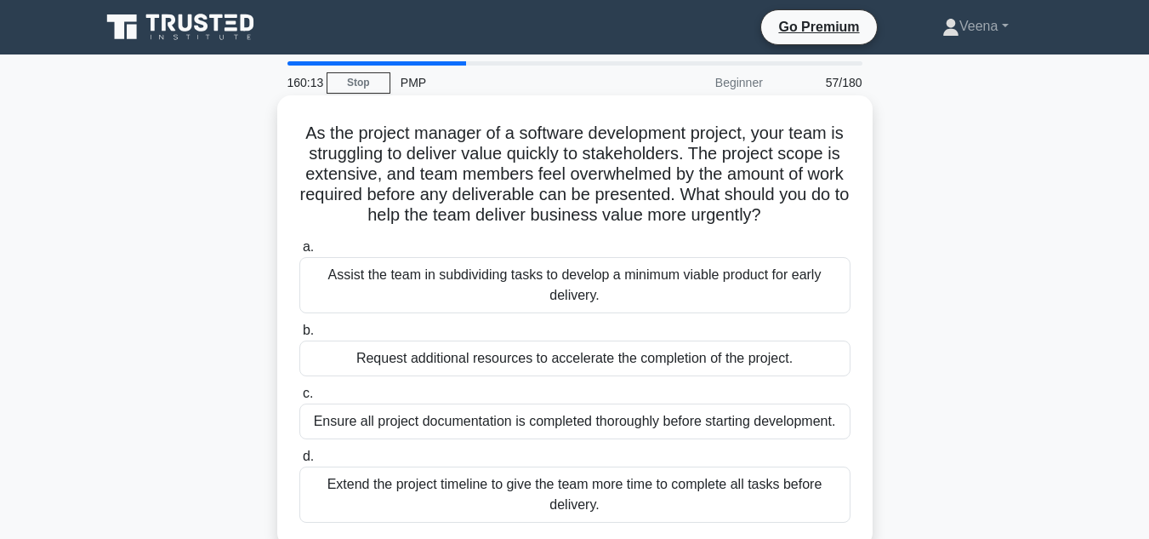
click at [581, 290] on div "Assist the team in subdividing tasks to develop a minimum viable product for ea…" at bounding box center [574, 285] width 551 height 56
click at [299, 253] on input "a. Assist the team in subdividing tasks to develop a minimum viable product for…" at bounding box center [299, 247] width 0 height 11
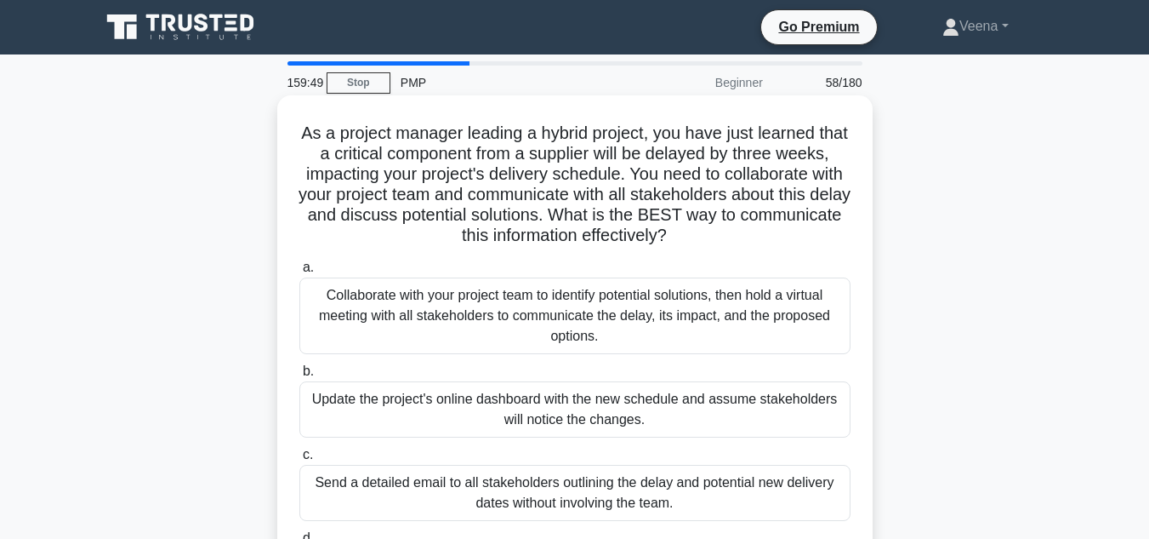
scroll to position [85, 0]
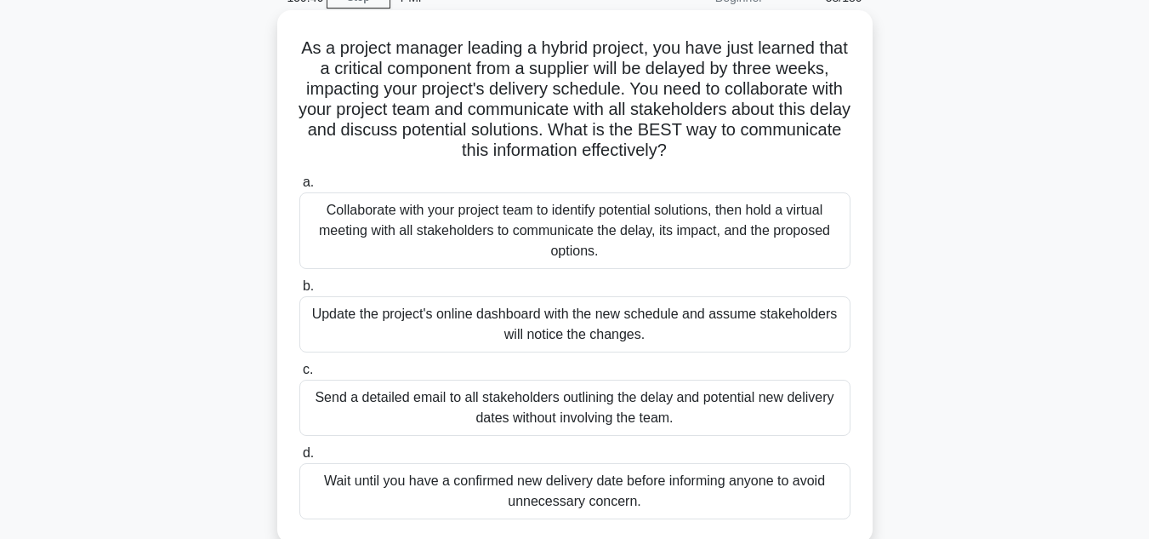
click at [628, 242] on div "Collaborate with your project team to identify potential solutions, then hold a…" at bounding box center [574, 230] width 551 height 77
click at [299, 188] on input "a. Collaborate with your project team to identify potential solutions, then hol…" at bounding box center [299, 182] width 0 height 11
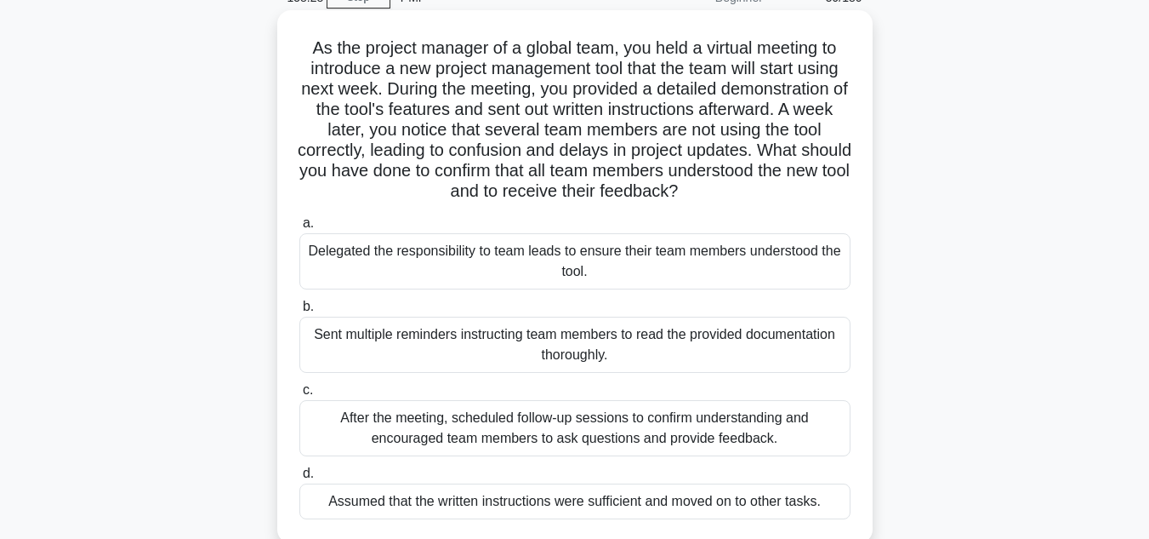
click at [734, 437] on div "After the meeting, scheduled follow-up sessions to confirm understanding and en…" at bounding box center [574, 428] width 551 height 56
click at [299, 396] on input "c. After the meeting, scheduled follow-up sessions to confirm understanding and…" at bounding box center [299, 390] width 0 height 11
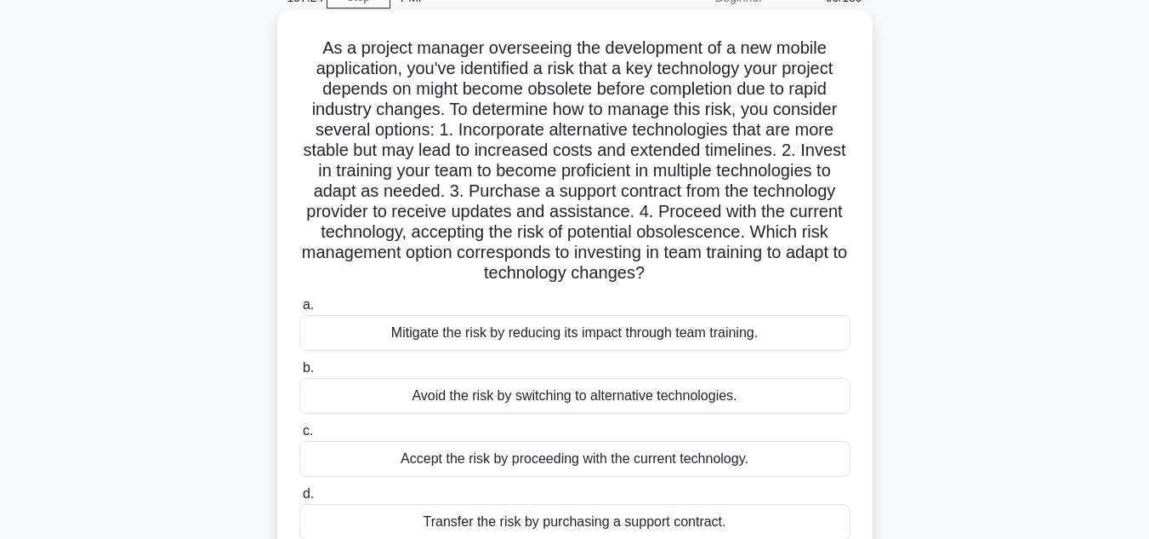
click at [756, 339] on div "Mitigate the risk by reducing its impact through team training." at bounding box center [574, 333] width 551 height 36
click at [299, 311] on input "a. Mitigate the risk by reducing its impact through team training." at bounding box center [299, 304] width 0 height 11
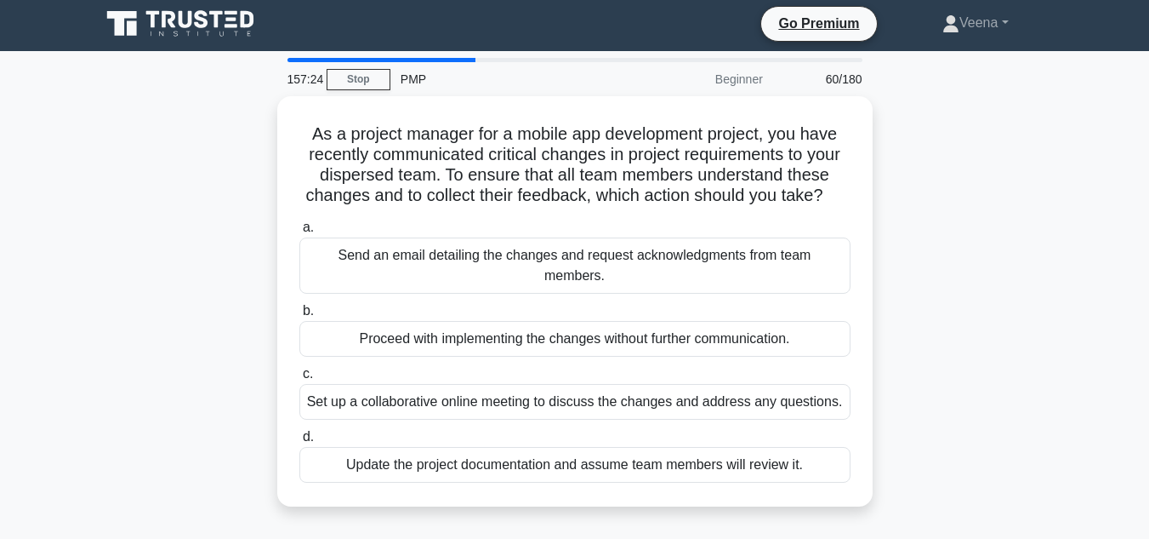
scroll to position [0, 0]
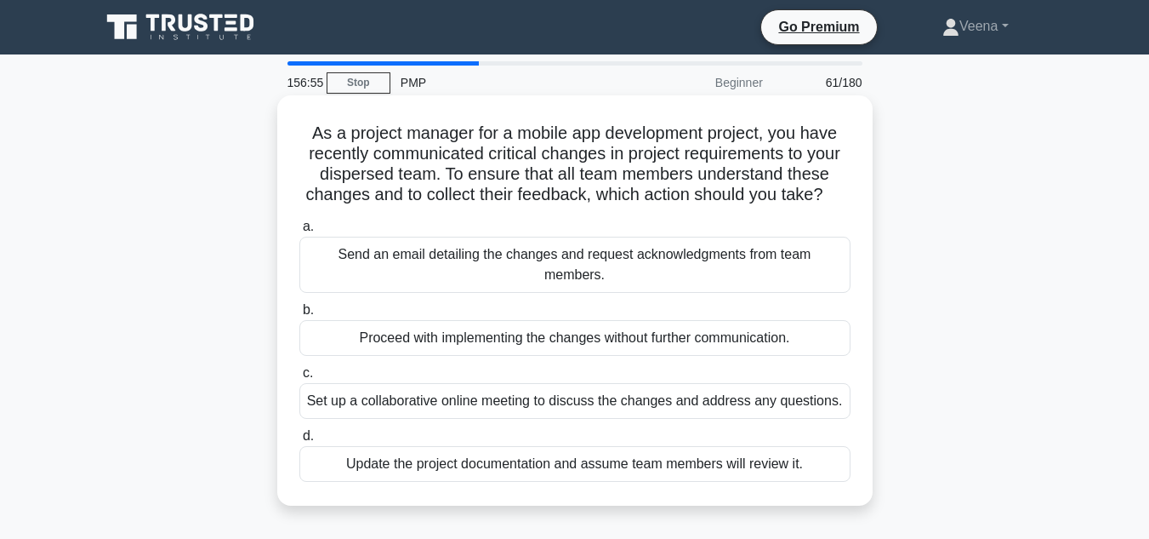
click at [745, 397] on div "Set up a collaborative online meeting to discuss the changes and address any qu…" at bounding box center [574, 401] width 551 height 36
click at [299, 379] on input "c. Set up a collaborative online meeting to discuss the changes and address any…" at bounding box center [299, 373] width 0 height 11
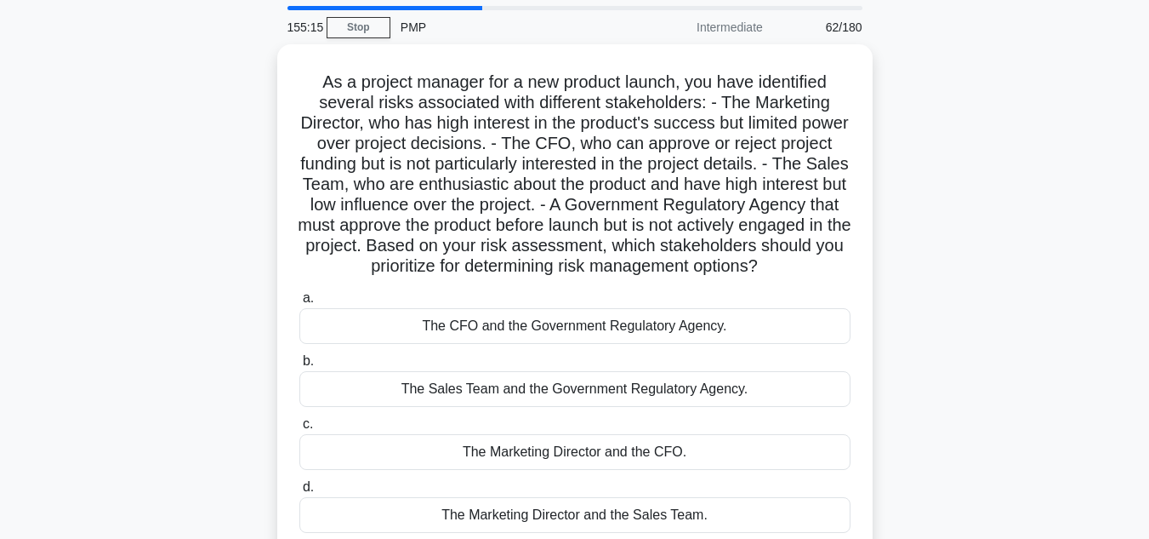
scroll to position [85, 0]
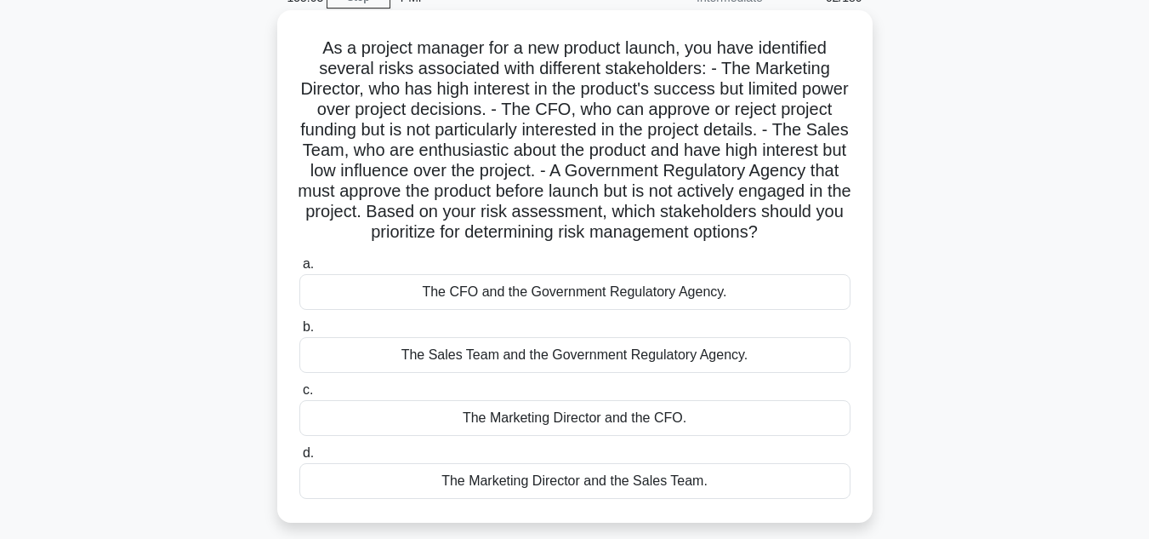
click at [560, 310] on div "The CFO and the Government Regulatory Agency." at bounding box center [574, 292] width 551 height 36
click at [299, 270] on input "a. The CFO and the Government Regulatory Agency." at bounding box center [299, 264] width 0 height 11
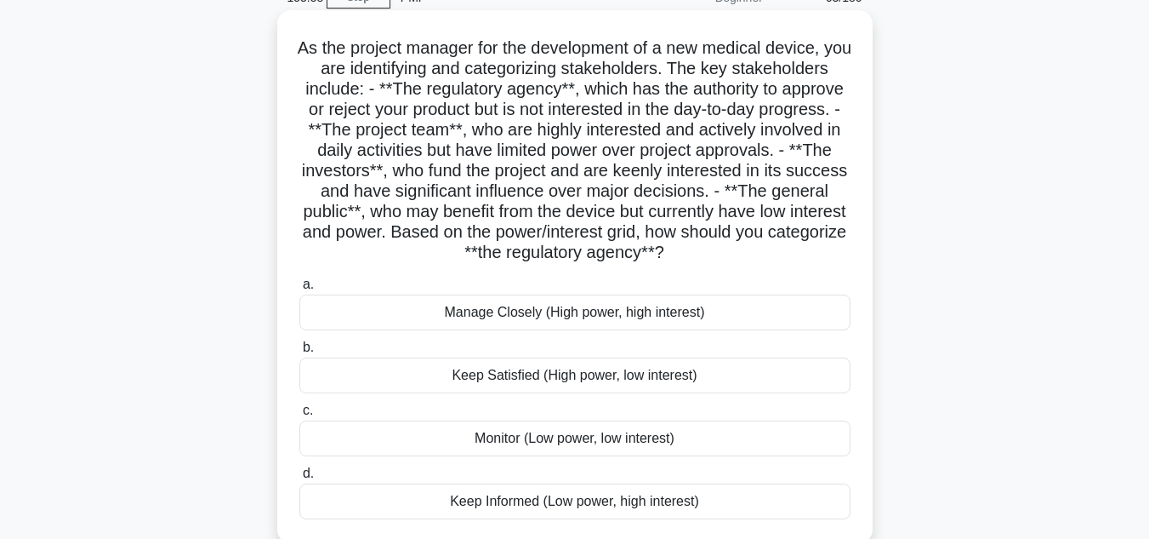
click at [499, 384] on div "Keep Satisfied (High power, low interest)" at bounding box center [574, 375] width 551 height 36
click at [299, 353] on input "b. Keep Satisfied (High power, low interest)" at bounding box center [299, 347] width 0 height 11
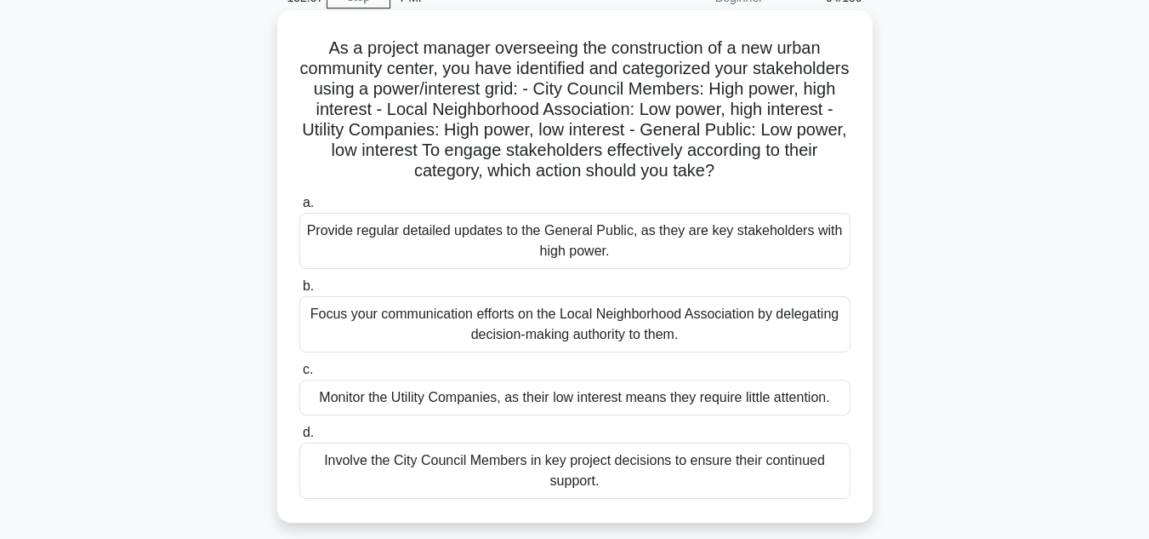
click at [525, 462] on div "Involve the City Council Members in key project decisions to ensure their conti…" at bounding box center [574, 470] width 551 height 56
click at [299, 438] on input "d. Involve the City Council Members in key project decisions to ensure their co…" at bounding box center [299, 432] width 0 height 11
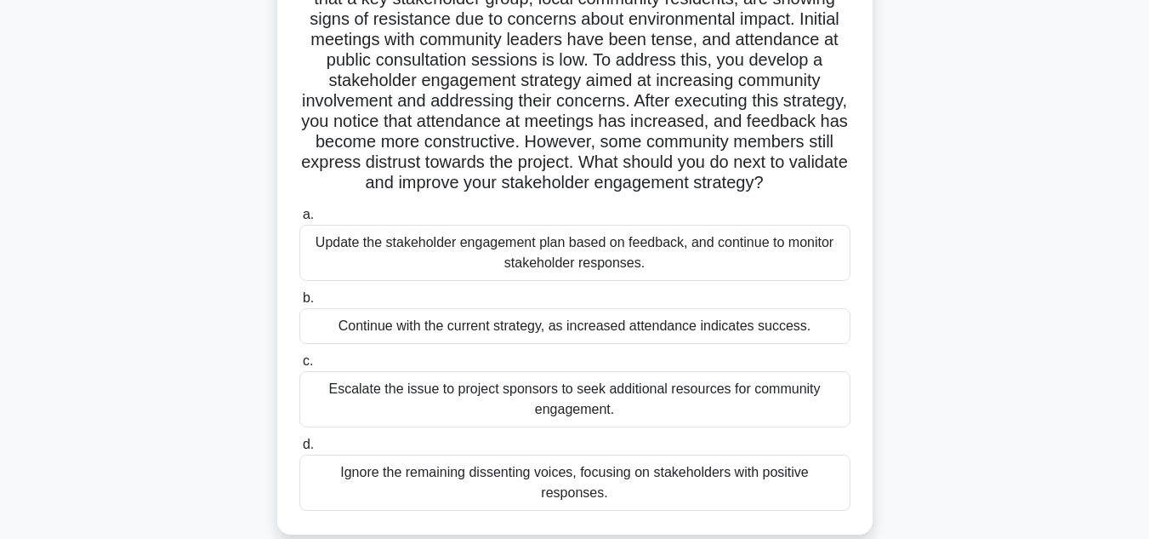
scroll to position [170, 0]
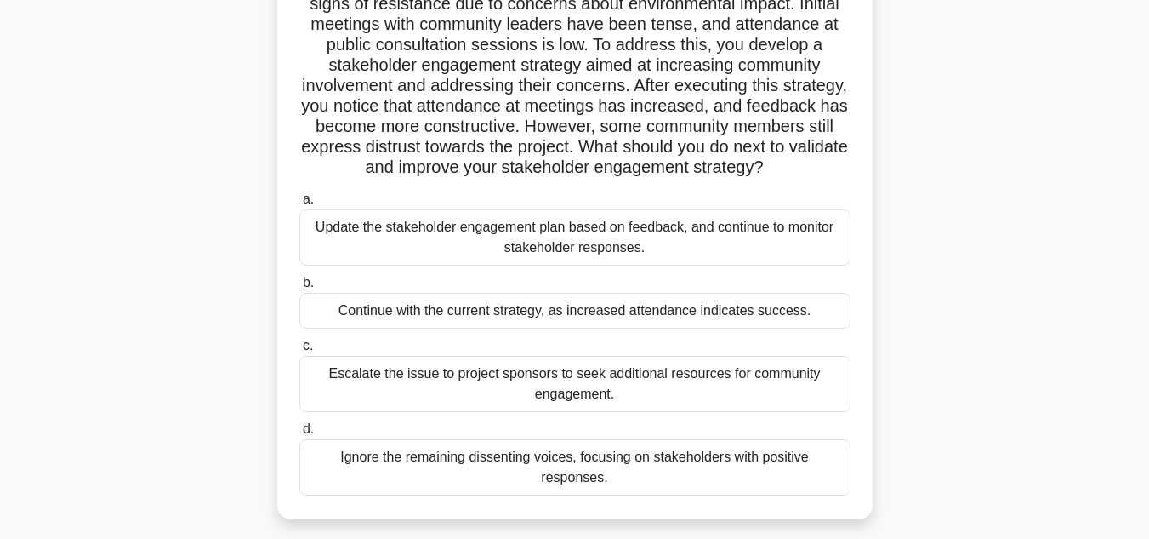
click at [684, 265] on div "Update the stakeholder engagement plan based on feedback, and continue to monit…" at bounding box center [574, 237] width 551 height 56
click at [299, 205] on input "a. Update the stakeholder engagement plan based on feedback, and continue to mo…" at bounding box center [299, 199] width 0 height 11
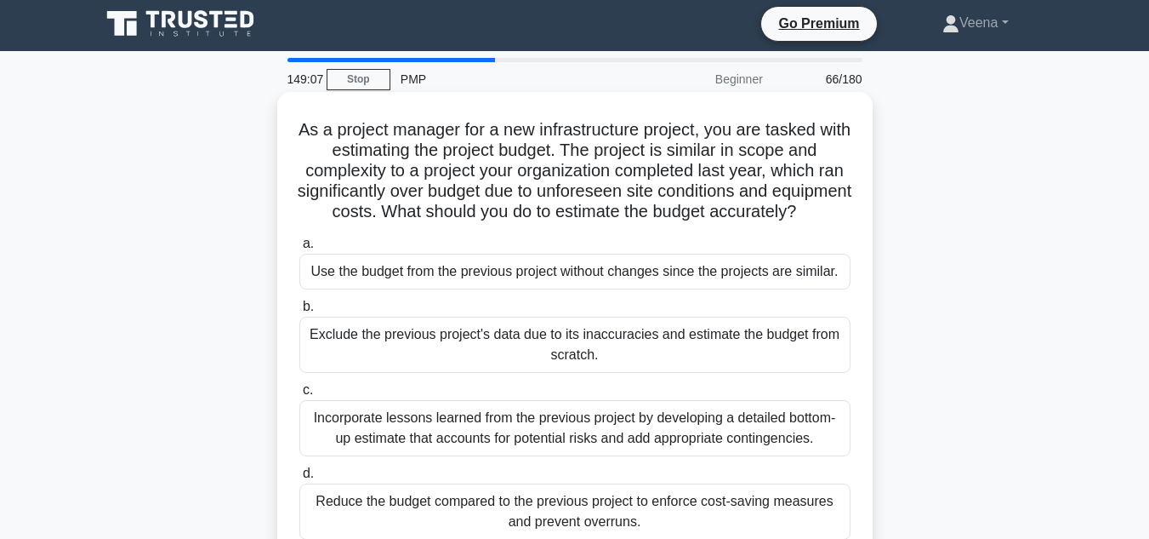
scroll to position [0, 0]
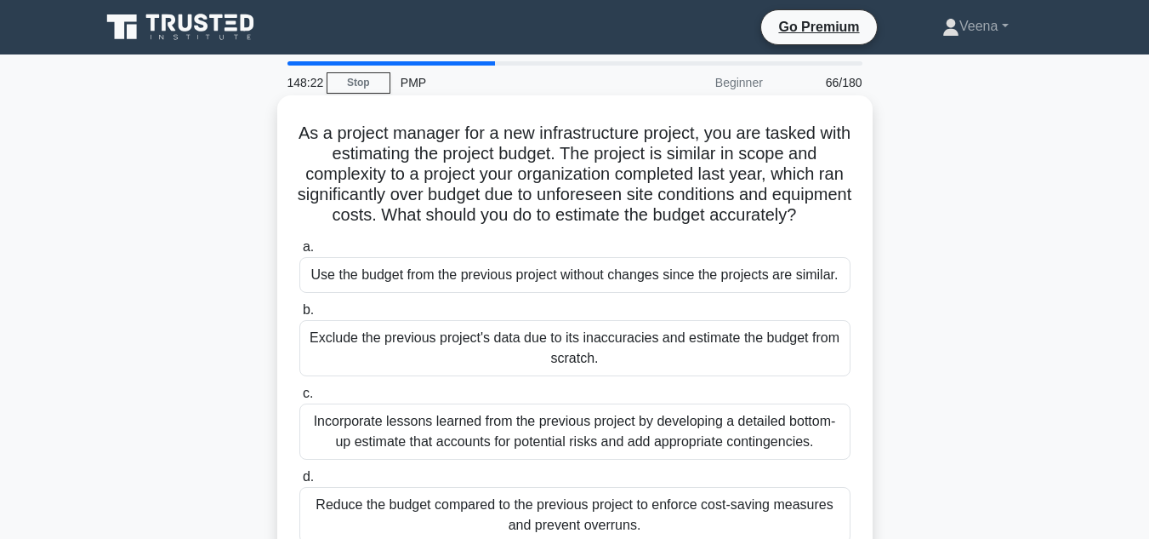
click at [526, 448] on div "Incorporate lessons learned from the previous project by developing a detailed …" at bounding box center [574, 431] width 551 height 56
click at [299, 399] on input "c. Incorporate lessons learned from the previous project by developing a detail…" at bounding box center [299, 393] width 0 height 11
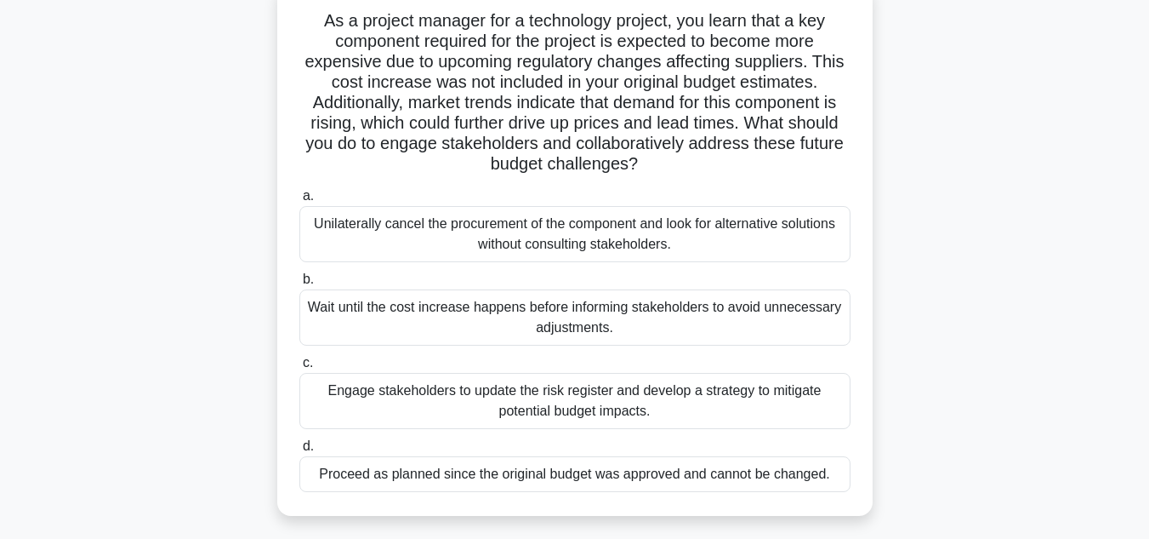
scroll to position [170, 0]
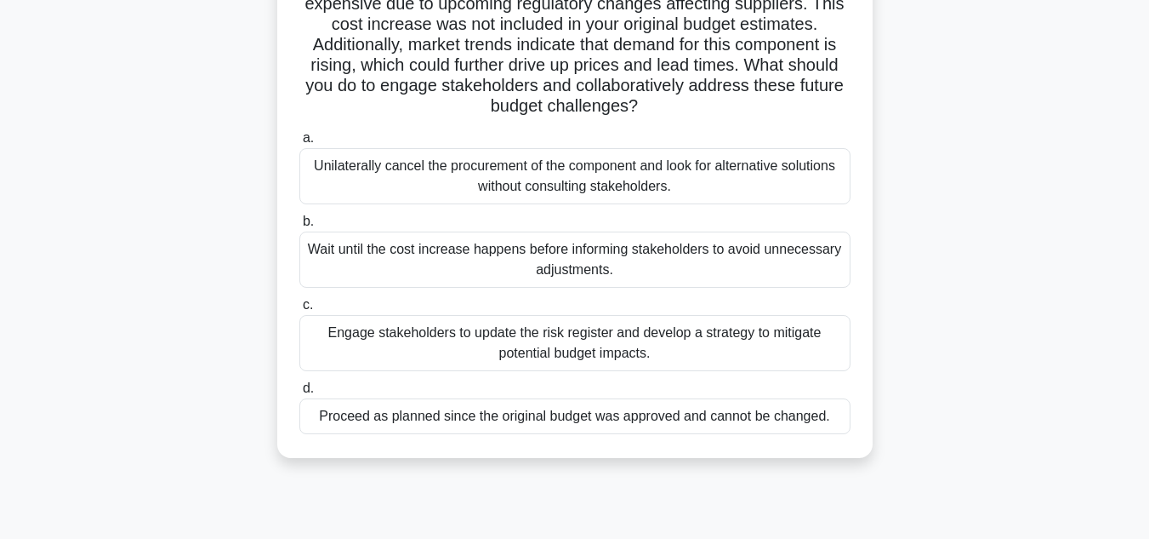
click at [602, 347] on div "Engage stakeholders to update the risk register and develop a strategy to mitig…" at bounding box center [574, 343] width 551 height 56
click at [299, 311] on input "c. Engage stakeholders to update the risk register and develop a strategy to mi…" at bounding box center [299, 304] width 0 height 11
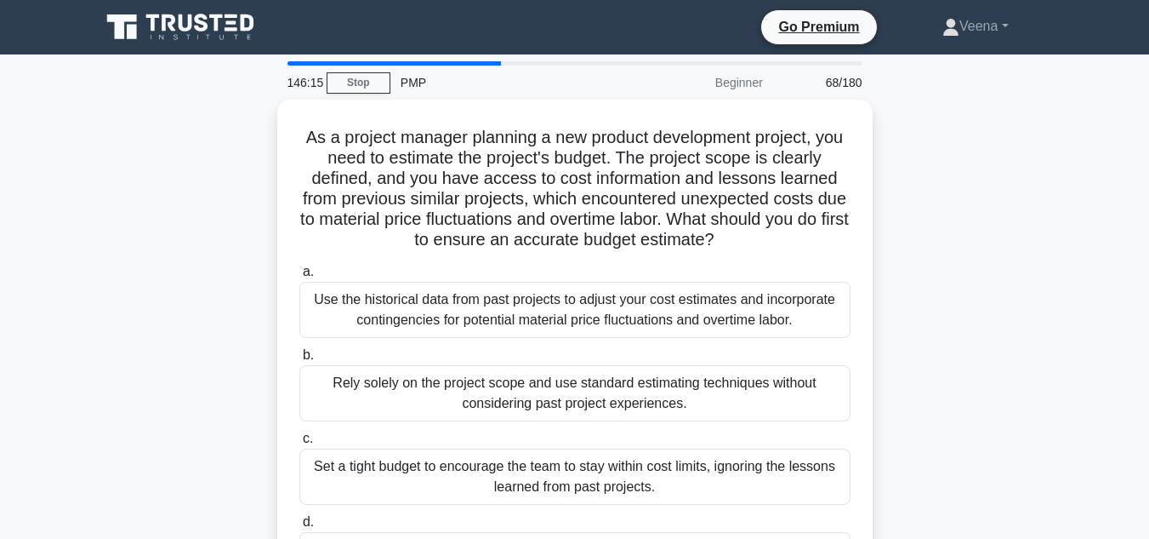
scroll to position [85, 0]
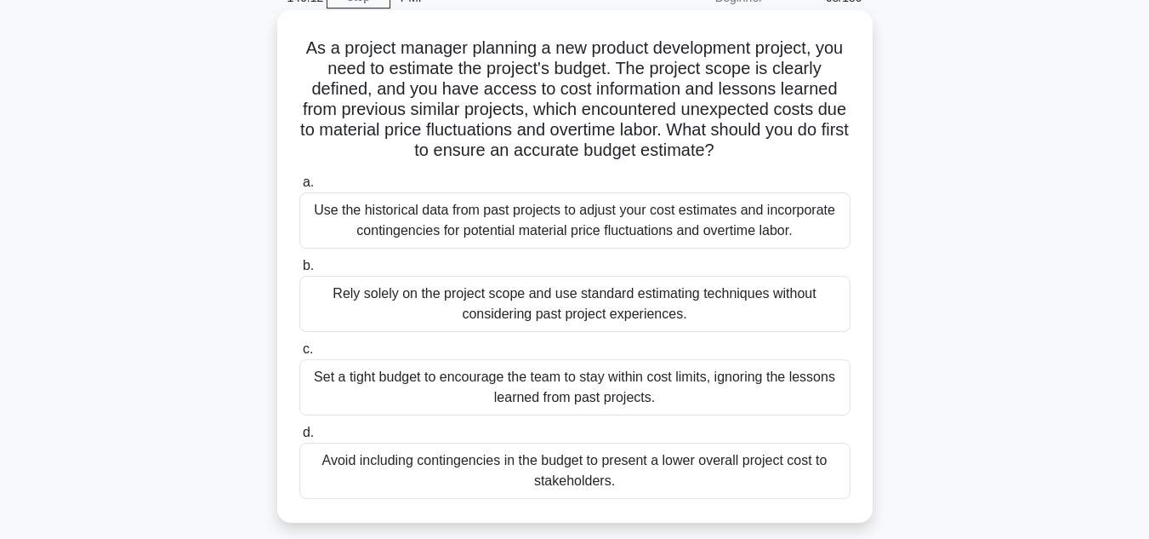
click at [585, 225] on div "Use the historical data from past projects to adjust your cost estimates and in…" at bounding box center [574, 220] width 551 height 56
click at [299, 188] on input "a. Use the historical data from past projects to adjust your cost estimates and…" at bounding box center [299, 182] width 0 height 11
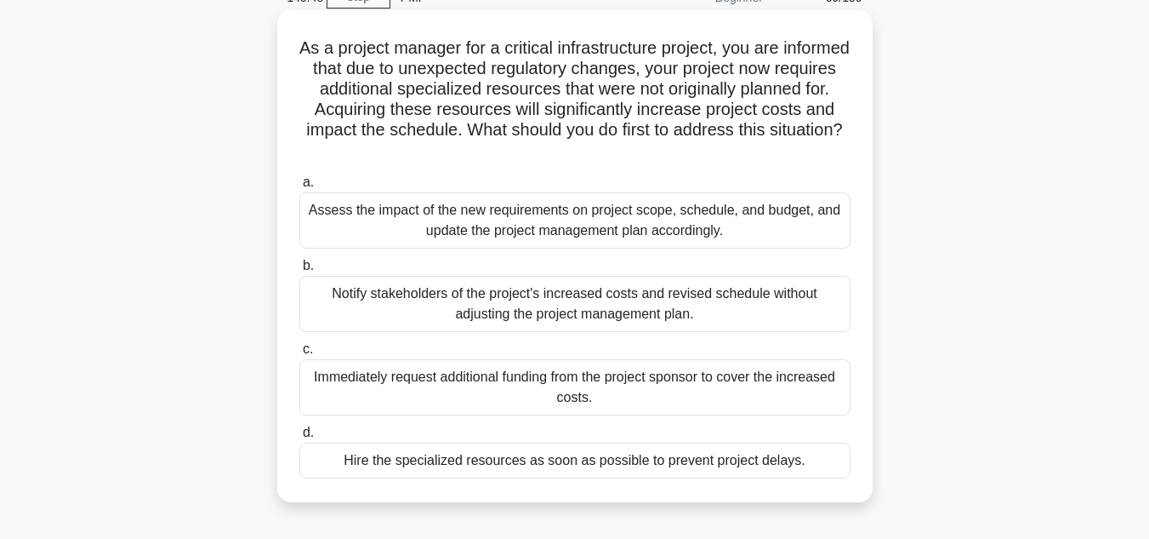
click at [719, 226] on div "Assess the impact of the new requirements on project scope, schedule, and budge…" at bounding box center [574, 220] width 551 height 56
click at [299, 188] on input "a. Assess the impact of the new requirements on project scope, schedule, and bu…" at bounding box center [299, 182] width 0 height 11
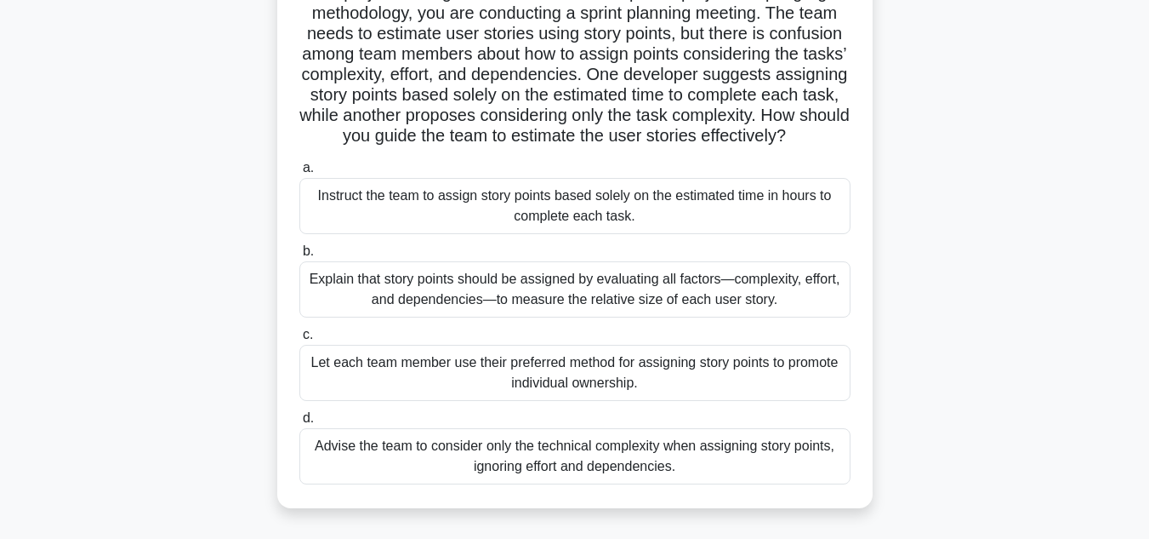
scroll to position [170, 0]
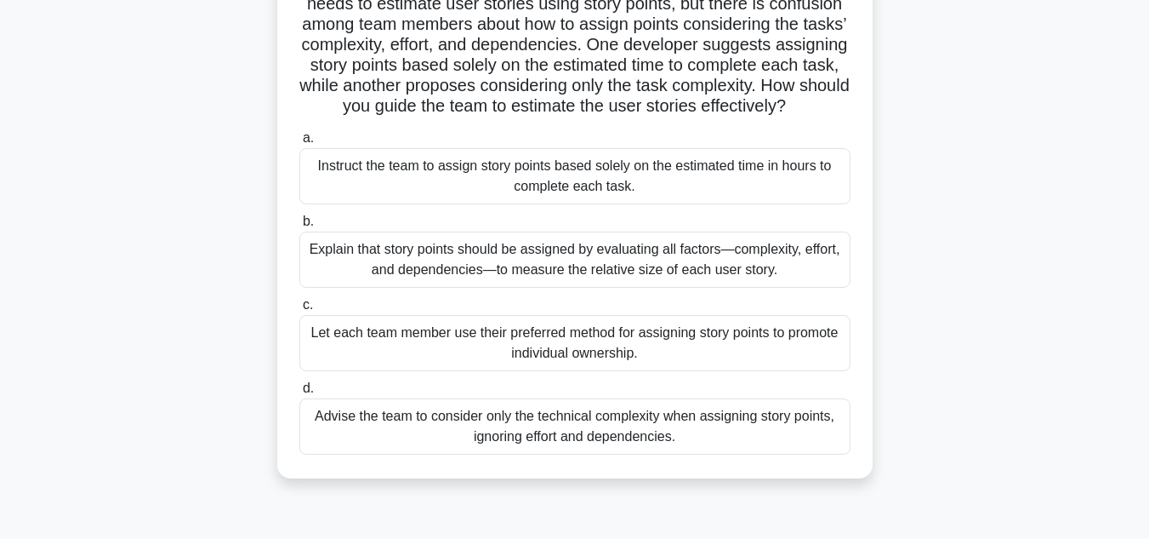
click at [687, 284] on div "Explain that story points should be assigned by evaluating all factors—complexi…" at bounding box center [574, 259] width 551 height 56
click at [299, 227] on input "b. Explain that story points should be assigned by evaluating all factors—compl…" at bounding box center [299, 221] width 0 height 11
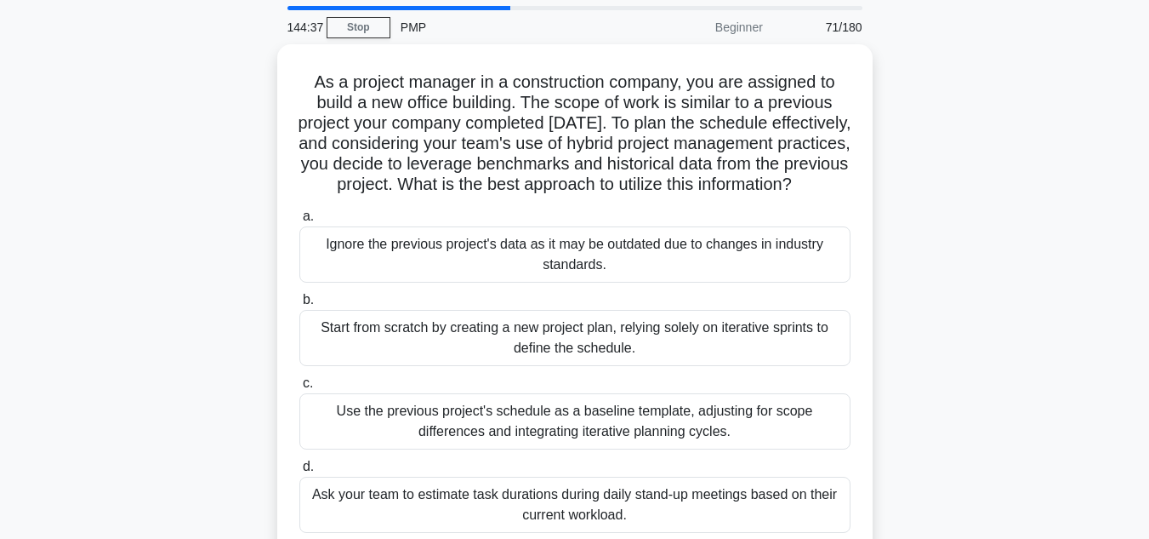
scroll to position [85, 0]
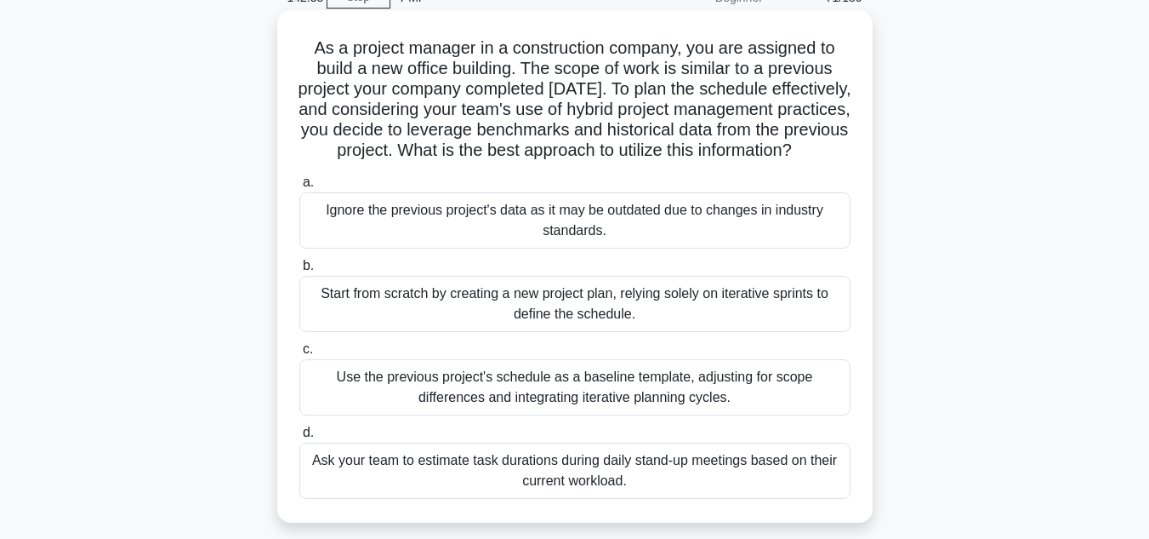
click at [737, 413] on div "Use the previous project's schedule as a baseline template, adjusting for scope…" at bounding box center [574, 387] width 551 height 56
click at [299, 355] on input "c. Use the previous project's schedule as a baseline template, adjusting for sc…" at bounding box center [299, 349] width 0 height 11
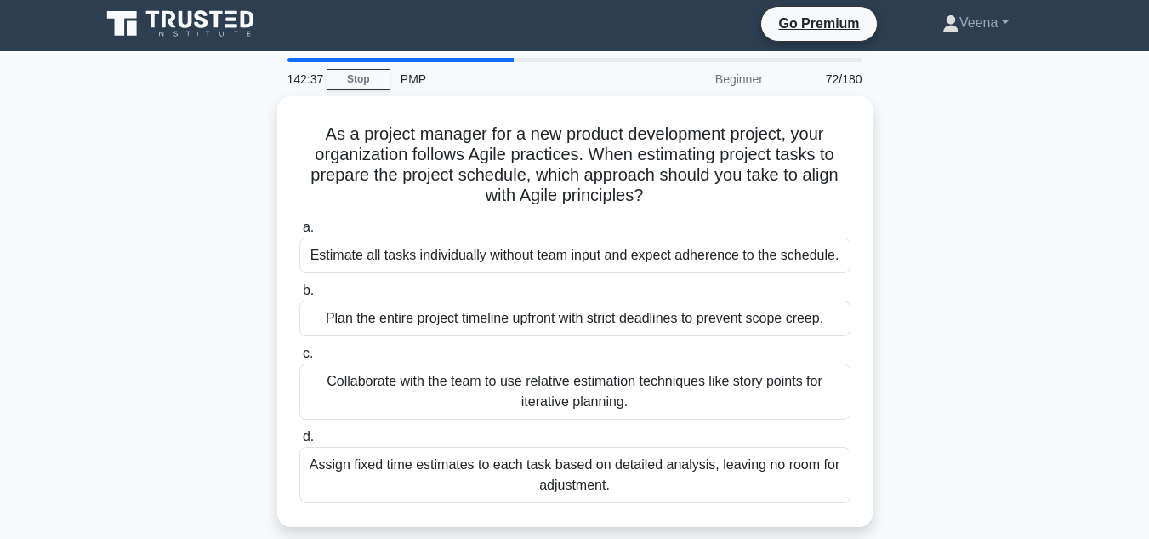
scroll to position [0, 0]
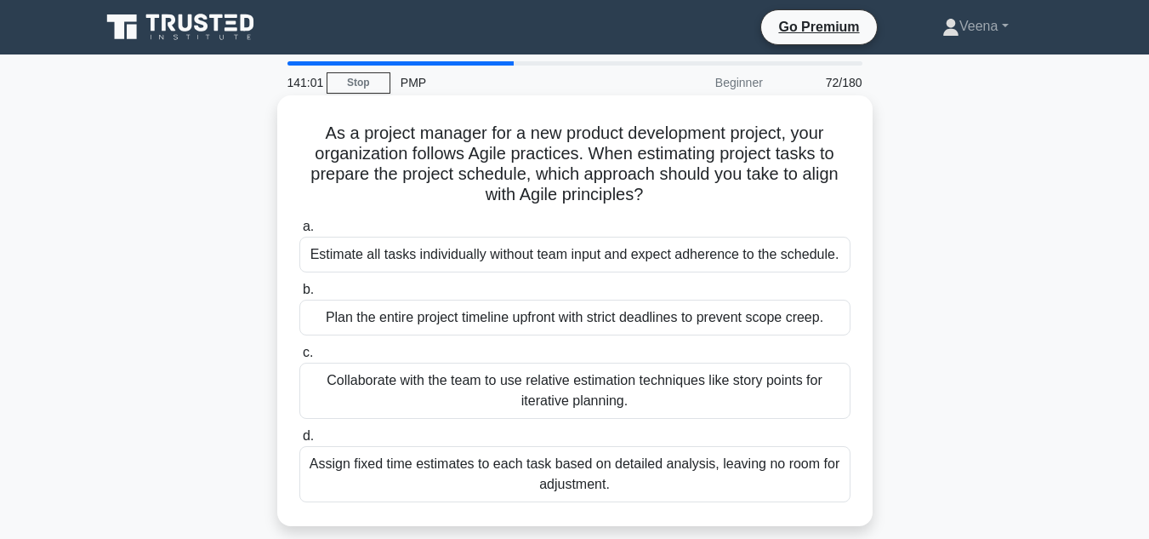
click at [595, 385] on div "Collaborate with the team to use relative estimation techniques like story poin…" at bounding box center [574, 390] width 551 height 56
click at [299, 358] on input "c. Collaborate with the team to use relative estimation techniques like story p…" at bounding box center [299, 352] width 0 height 11
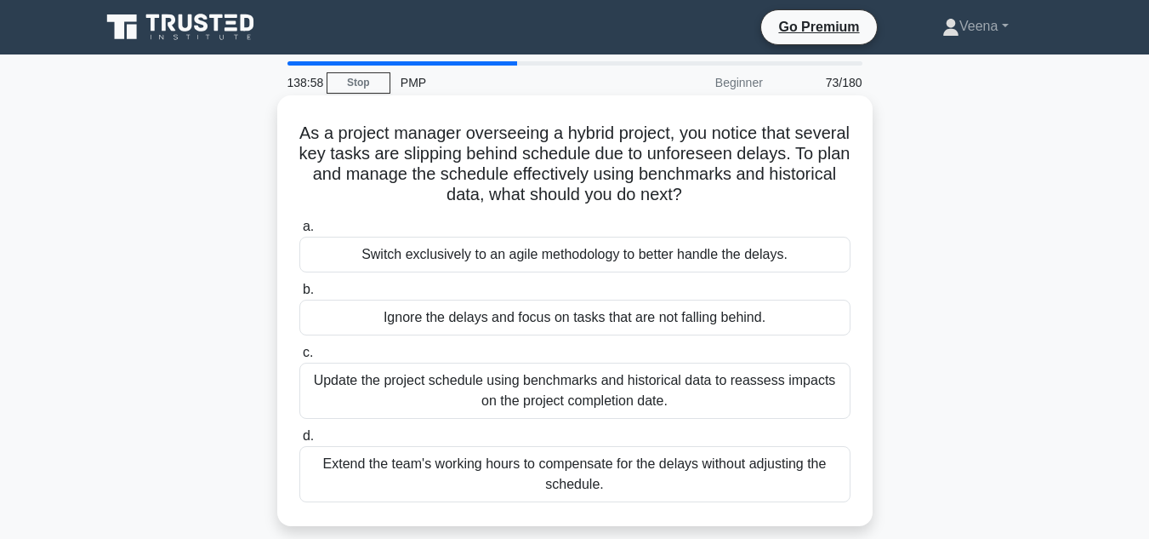
click at [585, 388] on div "Update the project schedule using benchmarks and historical data to reassess im…" at bounding box center [574, 390] width 551 height 56
click at [299, 358] on input "c. Update the project schedule using benchmarks and historical data to reassess…" at bounding box center [299, 352] width 0 height 11
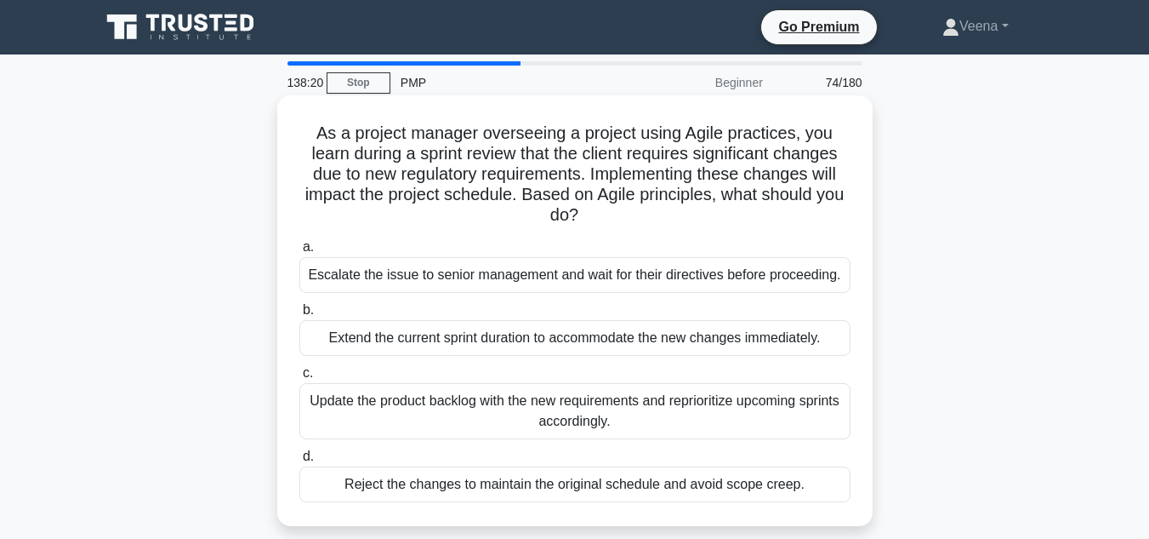
click at [600, 430] on div "Update the product backlog with the new requirements and reprioritize upcoming …" at bounding box center [574, 411] width 551 height 56
click at [299, 379] on input "c. Update the product backlog with the new requirements and reprioritize upcomi…" at bounding box center [299, 373] width 0 height 11
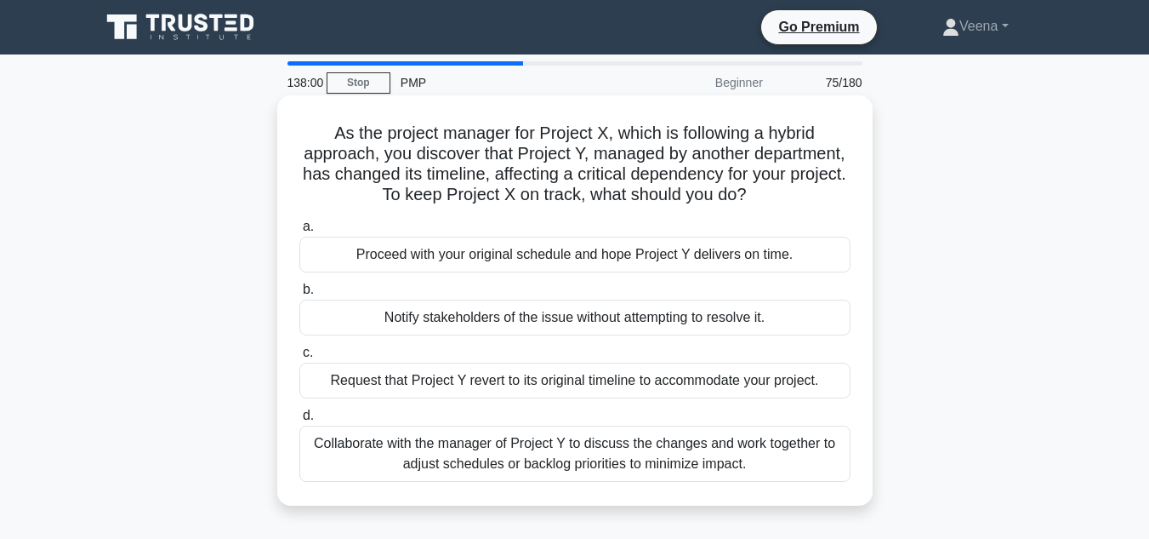
click at [596, 459] on div "Collaborate with the manager of Project Y to discuss the changes and work toget…" at bounding box center [574, 453] width 551 height 56
click at [299, 421] on input "d. Collaborate with the manager of Project Y to discuss the changes and work to…" at bounding box center [299, 415] width 0 height 11
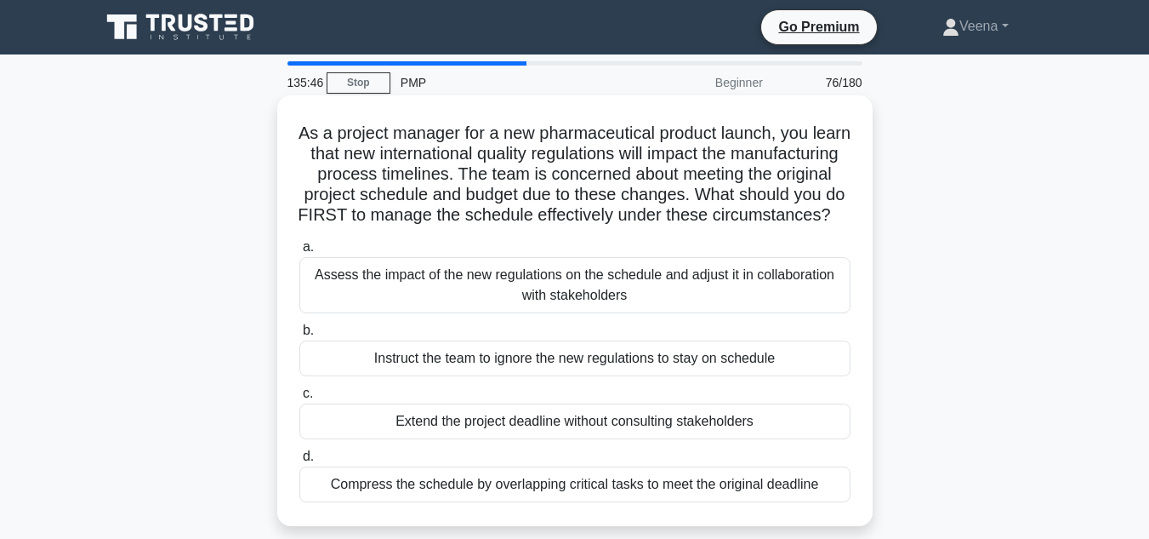
click at [564, 305] on div "Assess the impact of the new regulations on the schedule and adjust it in colla…" at bounding box center [574, 285] width 551 height 56
click at [299, 253] on input "a. Assess the impact of the new regulations on the schedule and adjust it in co…" at bounding box center [299, 247] width 0 height 11
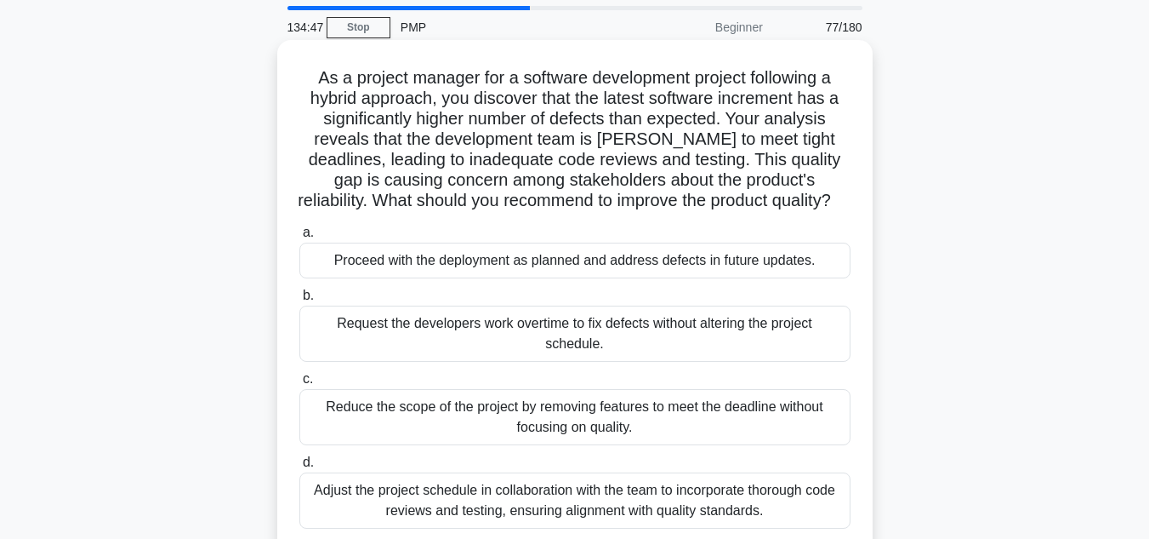
scroll to position [85, 0]
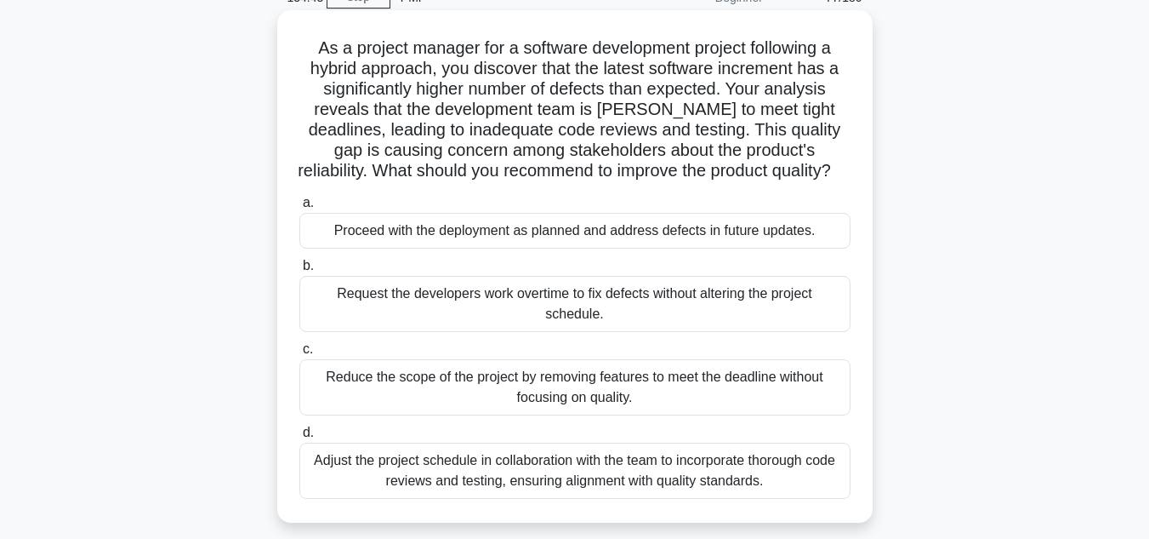
click at [515, 485] on div "Adjust the project schedule in collaboration with the team to incorporate thoro…" at bounding box center [574, 470] width 551 height 56
click at [299, 438] on input "d. Adjust the project schedule in collaboration with the team to incorporate th…" at bounding box center [299, 432] width 0 height 11
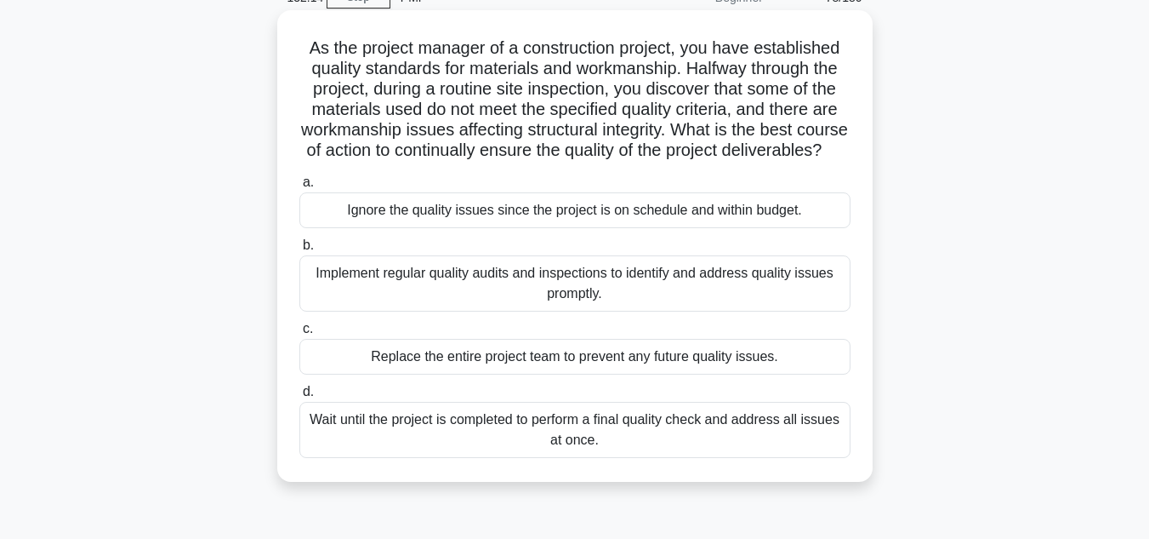
click at [689, 297] on div "Implement regular quality audits and inspections to identify and address qualit…" at bounding box center [574, 283] width 551 height 56
click at [299, 251] on input "b. Implement regular quality audits and inspections to identify and address qua…" at bounding box center [299, 245] width 0 height 11
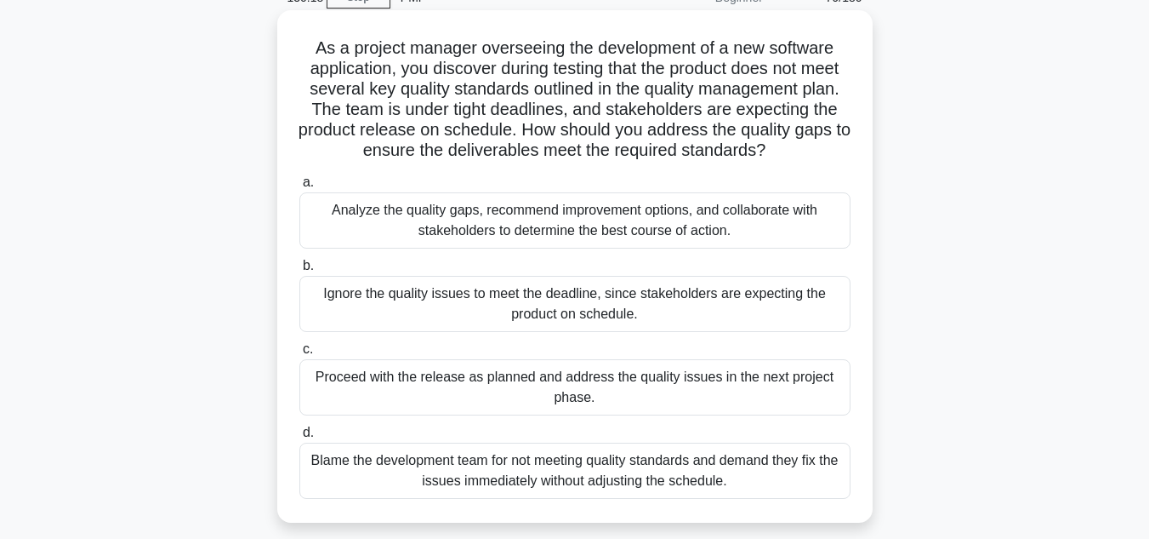
click at [532, 230] on div "Analyze the quality gaps, recommend improvement options, and collaborate with s…" at bounding box center [574, 220] width 551 height 56
click at [299, 188] on input "a. Analyze the quality gaps, recommend improvement options, and collaborate wit…" at bounding box center [299, 182] width 0 height 11
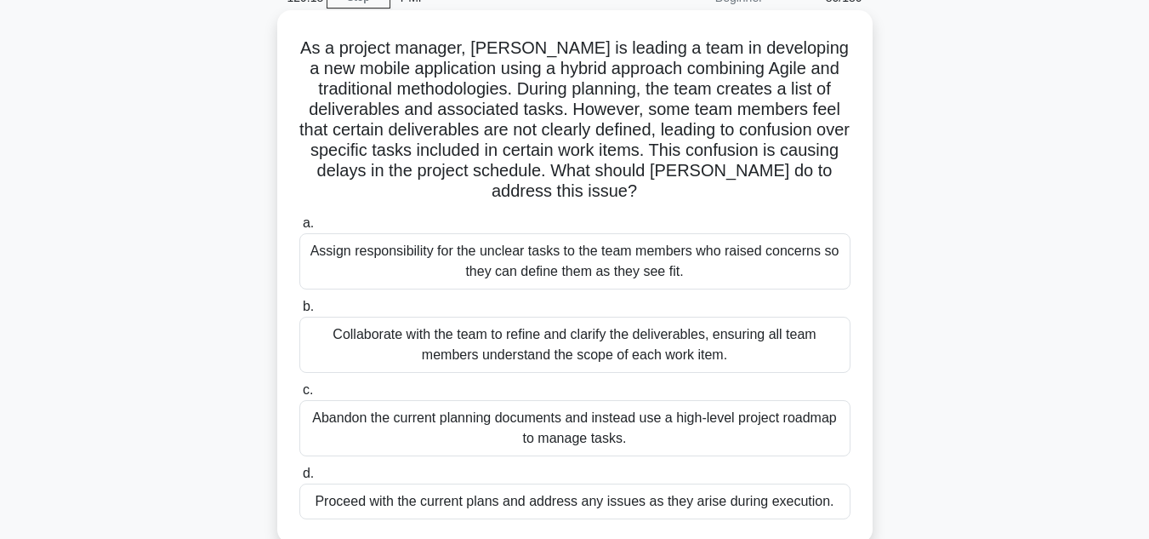
click at [784, 353] on div "Collaborate with the team to refine and clarify the deliverables, ensuring all …" at bounding box center [574, 345] width 551 height 56
click at [299, 312] on input "b. Collaborate with the team to refine and clarify the deliverables, ensuring a…" at bounding box center [299, 306] width 0 height 11
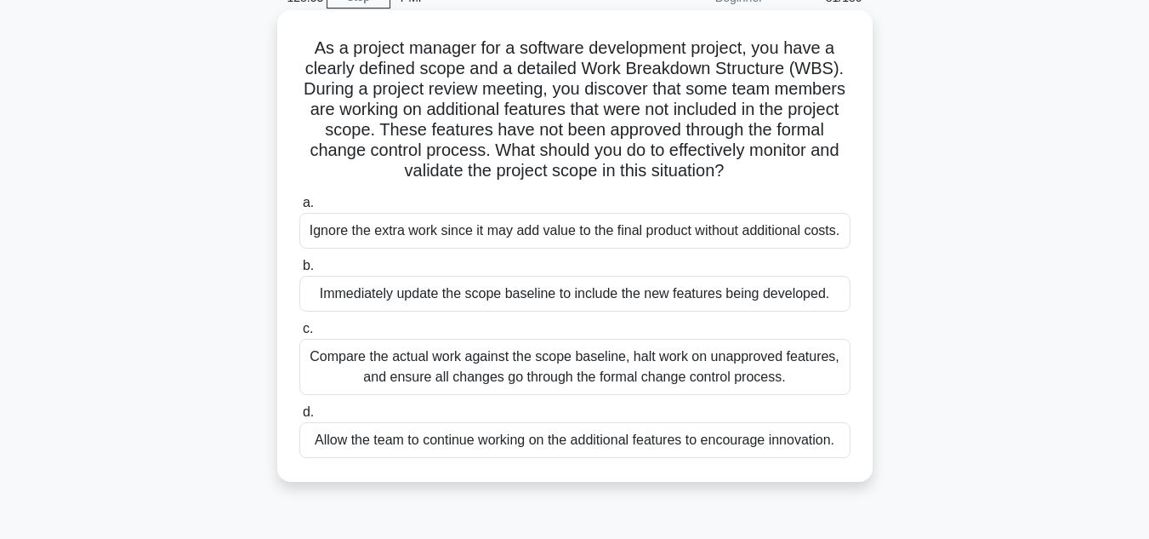
click at [743, 365] on div "Compare the actual work against the scope baseline, halt work on unapproved fea…" at bounding box center [574, 367] width 551 height 56
click at [299, 334] on input "c. Compare the actual work against the scope baseline, halt work on unapproved …" at bounding box center [299, 328] width 0 height 11
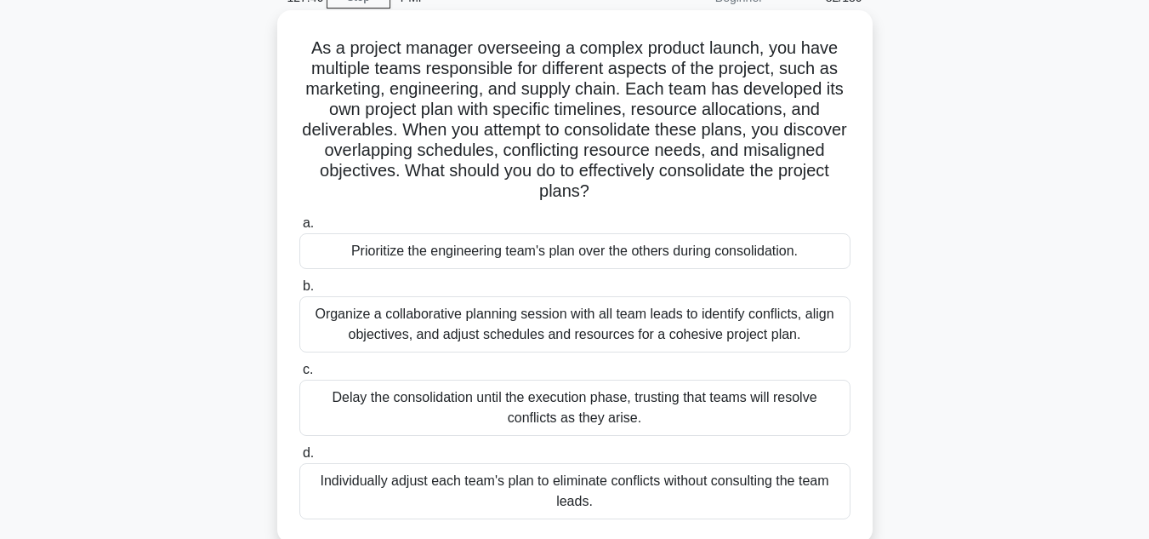
click at [507, 321] on div "Organize a collaborative planning session with all team leads to identify confl…" at bounding box center [574, 324] width 551 height 56
click at [299, 292] on input "b. Organize a collaborative planning session with all team leads to identify co…" at bounding box center [299, 286] width 0 height 11
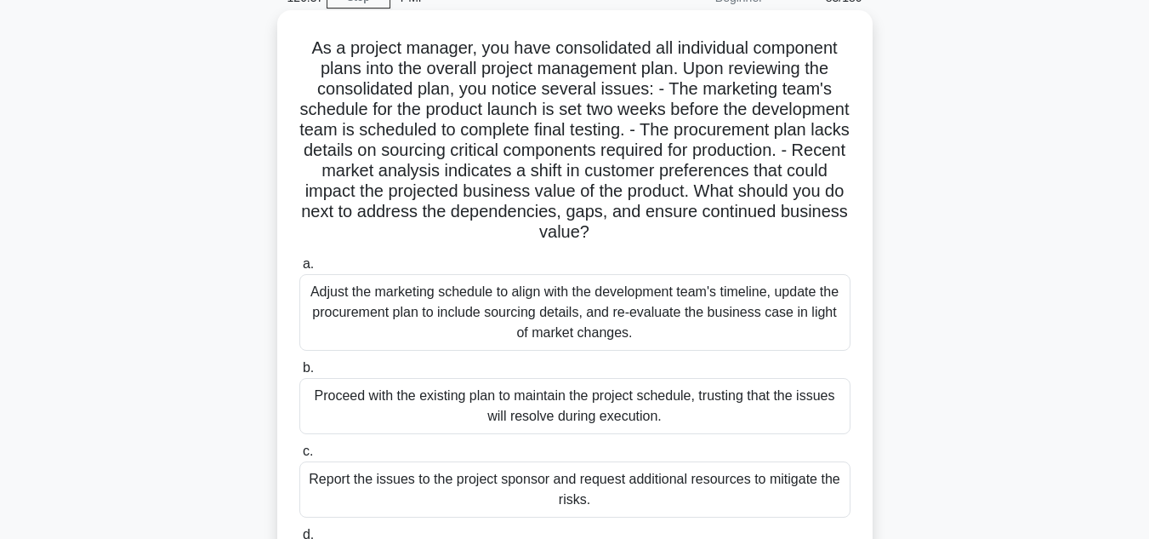
scroll to position [170, 0]
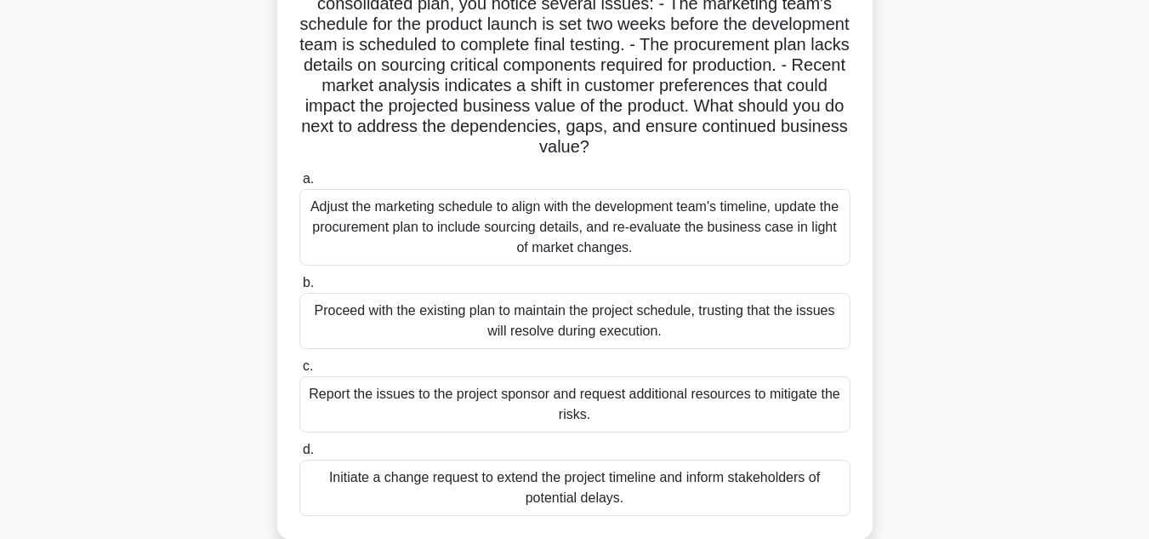
click at [642, 248] on div "Adjust the marketing schedule to align with the development team's timeline, up…" at bounding box center [574, 227] width 551 height 77
click at [299, 185] on input "a. Adjust the marketing schedule to align with the development team's timeline,…" at bounding box center [299, 179] width 0 height 11
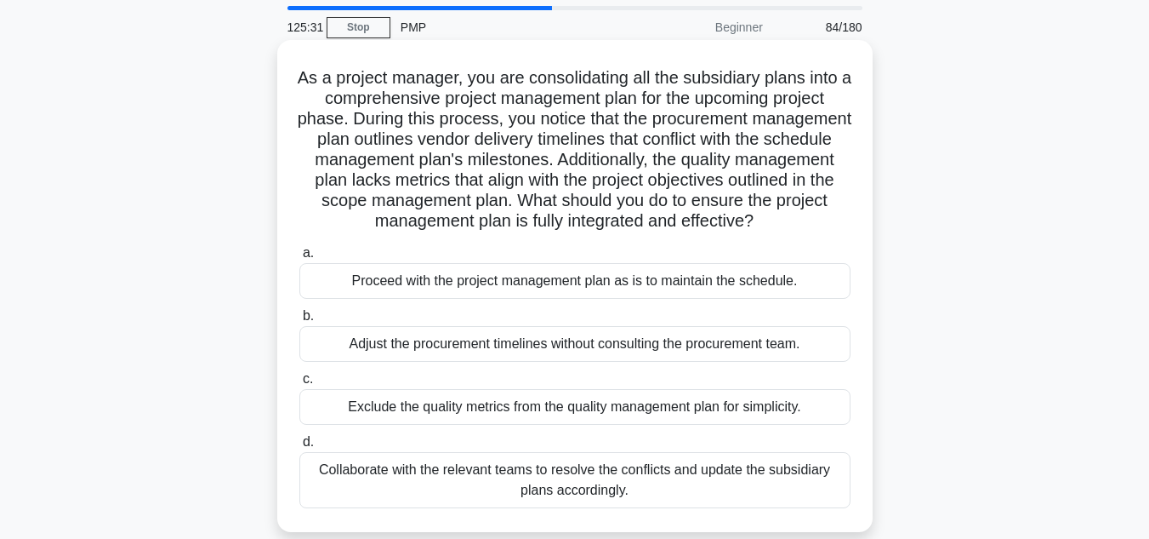
scroll to position [85, 0]
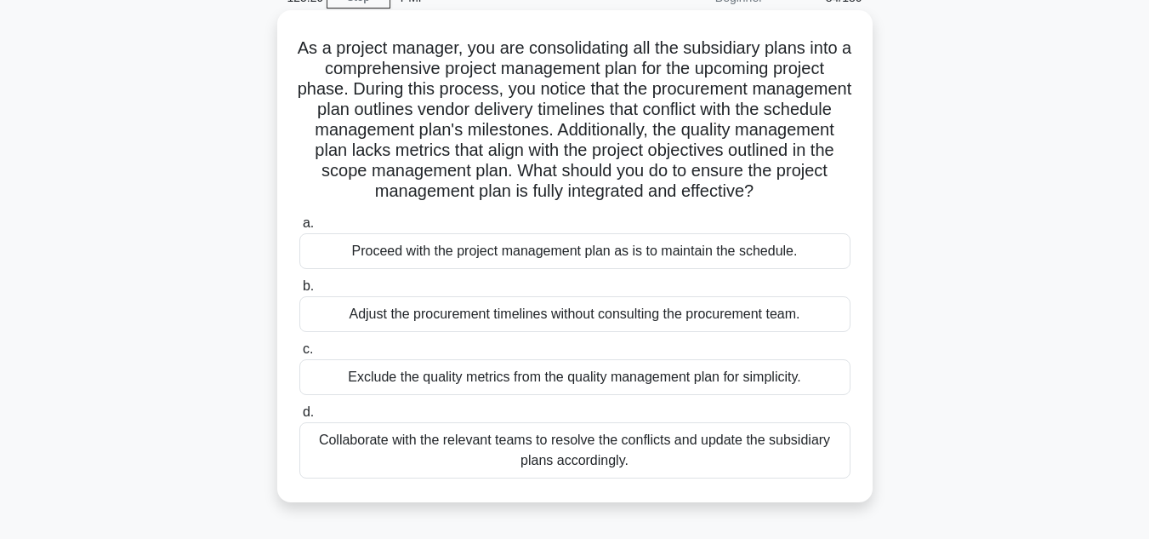
click at [695, 453] on div "Collaborate with the relevant teams to resolve the conflicts and update the sub…" at bounding box center [574, 450] width 551 height 56
click at [299, 418] on input "d. Collaborate with the relevant teams to resolve the conflicts and update the …" at bounding box center [299, 412] width 0 height 11
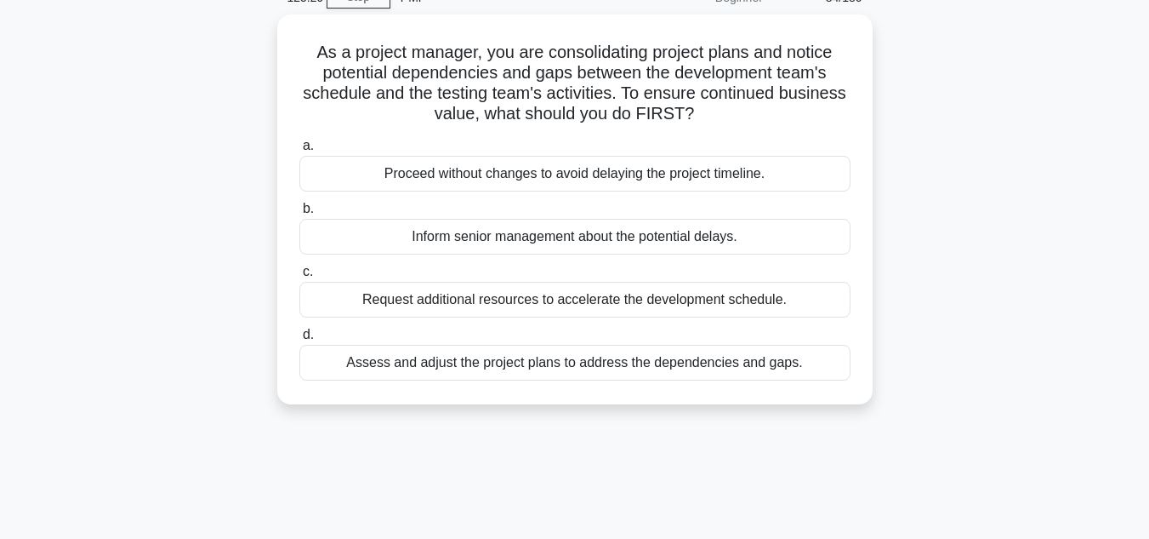
scroll to position [0, 0]
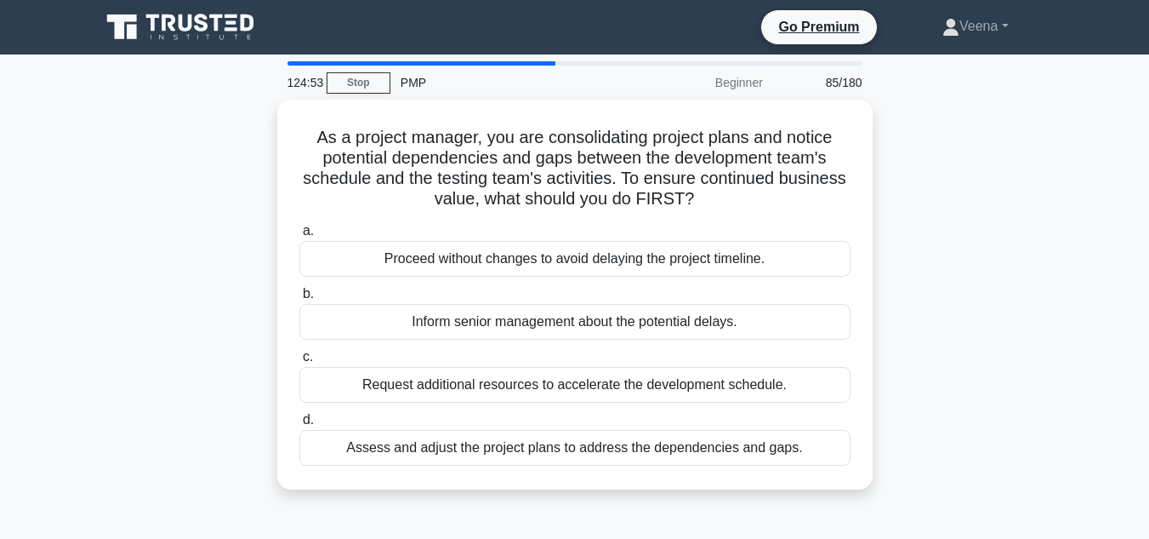
click at [695, 453] on div "Assess and adjust the project plans to address the dependencies and gaps." at bounding box center [574, 448] width 551 height 36
click at [299, 425] on input "d. Assess and adjust the project plans to address the dependencies and gaps." at bounding box center [299, 419] width 0 height 11
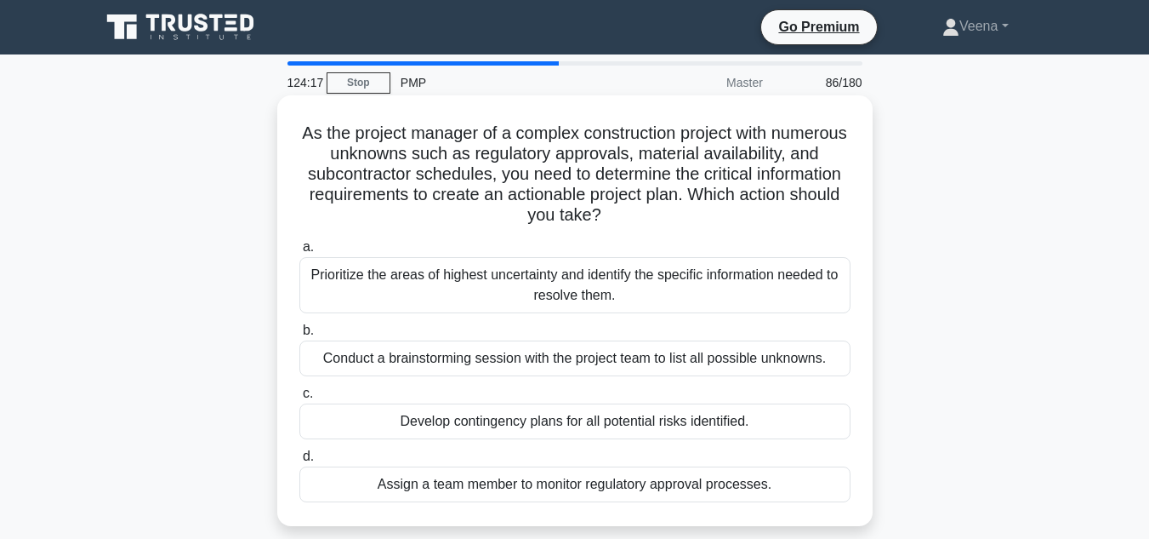
click at [686, 418] on div "Develop contingency plans for all potential risks identified." at bounding box center [574, 421] width 551 height 36
click at [299, 399] on input "c. Develop contingency plans for all potential risks identified." at bounding box center [299, 393] width 0 height 11
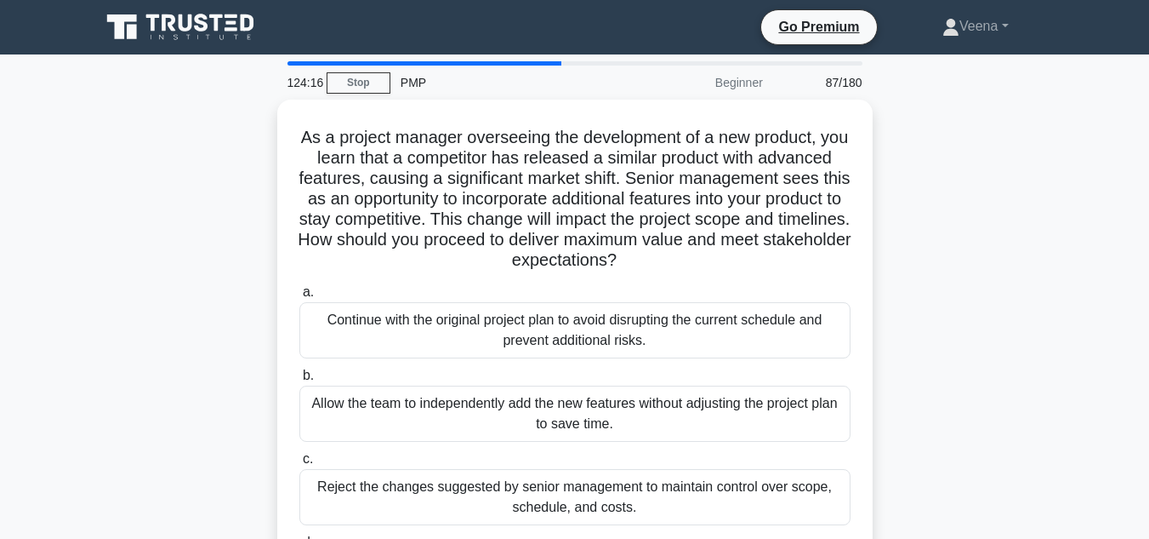
scroll to position [85, 0]
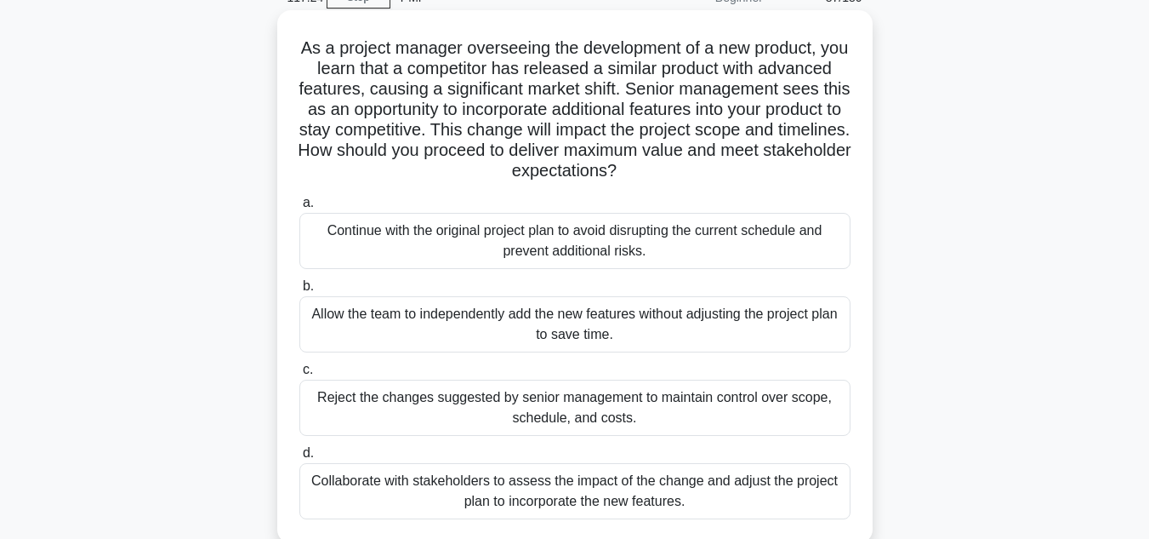
click at [684, 488] on div "Collaborate with stakeholders to assess the impact of the change and adjust the…" at bounding box center [574, 491] width 551 height 56
click at [299, 459] on input "d. Collaborate with stakeholders to assess the impact of the change and adjust …" at bounding box center [299, 453] width 0 height 11
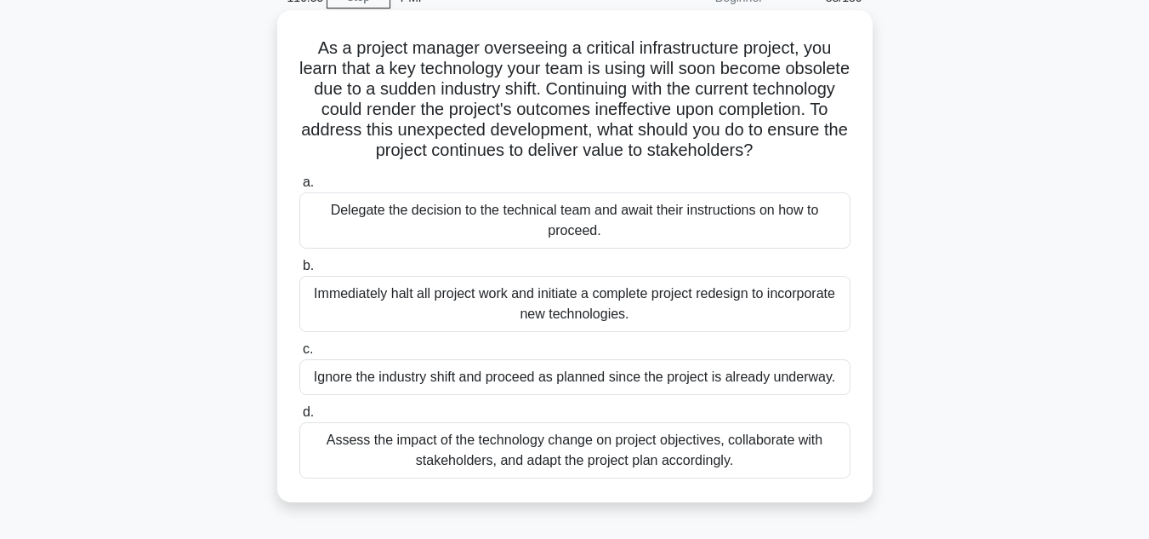
click at [673, 464] on div "Assess the impact of the technology change on project objectives, collaborate w…" at bounding box center [574, 450] width 551 height 56
click at [299, 418] on input "d. Assess the impact of the technology change on project objectives, collaborat…" at bounding box center [299, 412] width 0 height 11
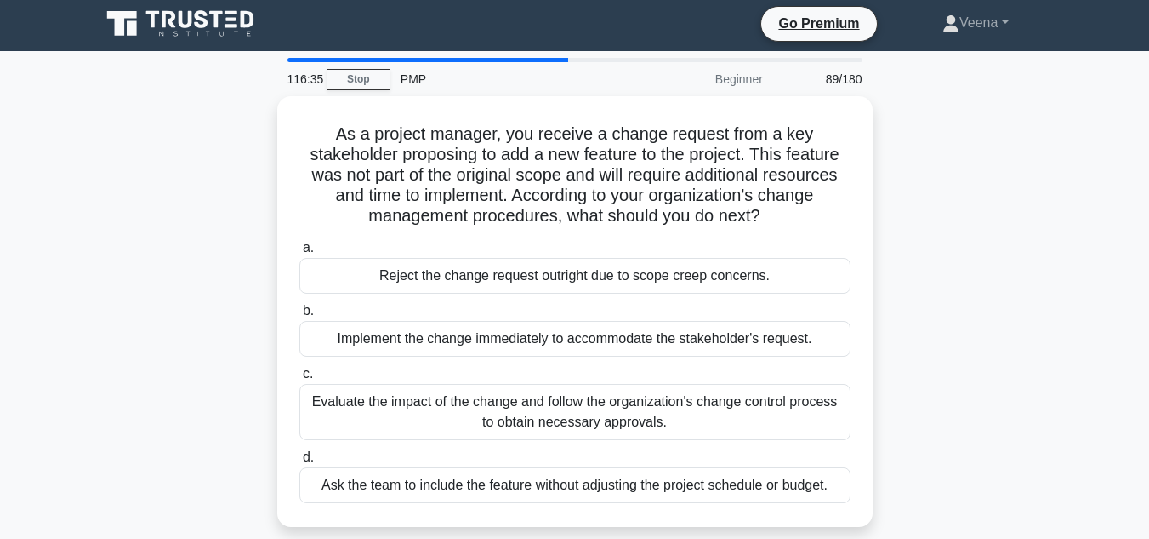
scroll to position [0, 0]
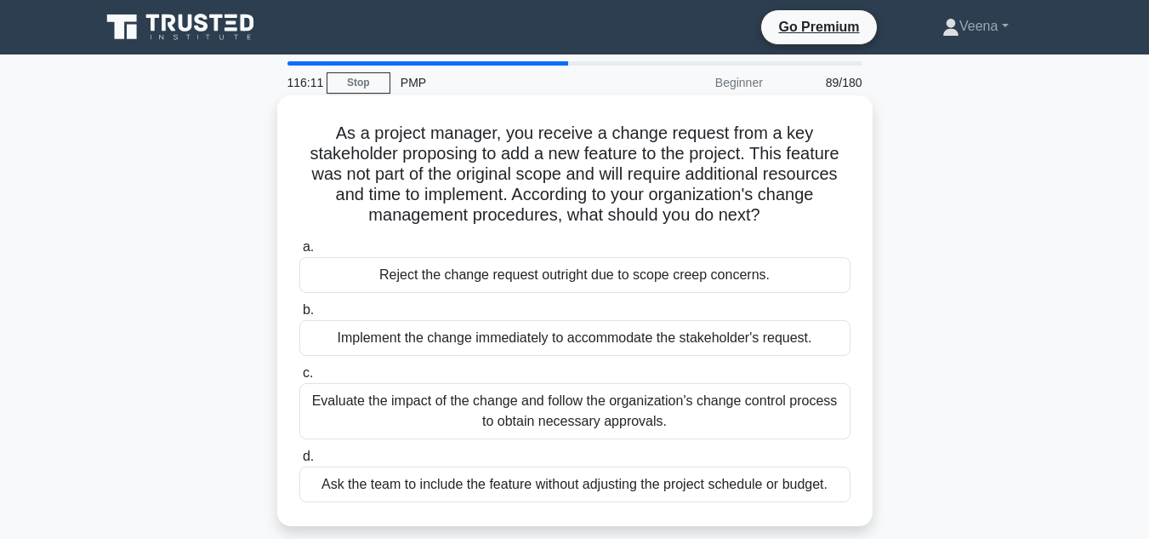
click at [675, 437] on div "Evaluate the impact of the change and follow the organization's change control …" at bounding box center [574, 411] width 551 height 56
click at [299, 379] on input "c. Evaluate the impact of the change and follow the organization's change contr…" at bounding box center [299, 373] width 0 height 11
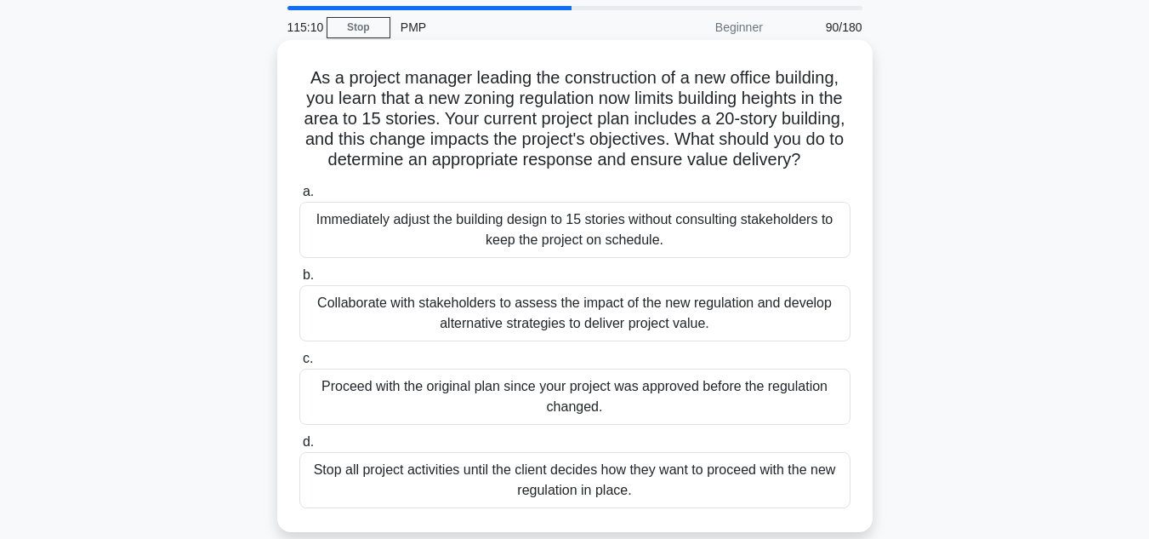
scroll to position [85, 0]
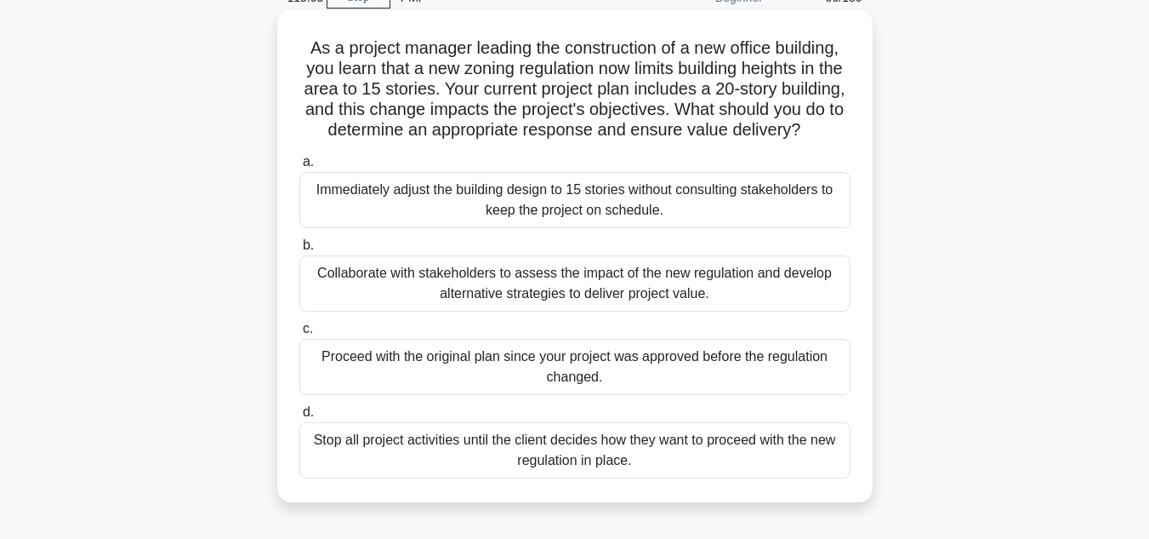
click at [612, 311] on div "Collaborate with stakeholders to assess the impact of the new regulation and de…" at bounding box center [574, 283] width 551 height 56
click at [299, 251] on input "b. Collaborate with stakeholders to assess the impact of the new regulation and…" at bounding box center [299, 245] width 0 height 11
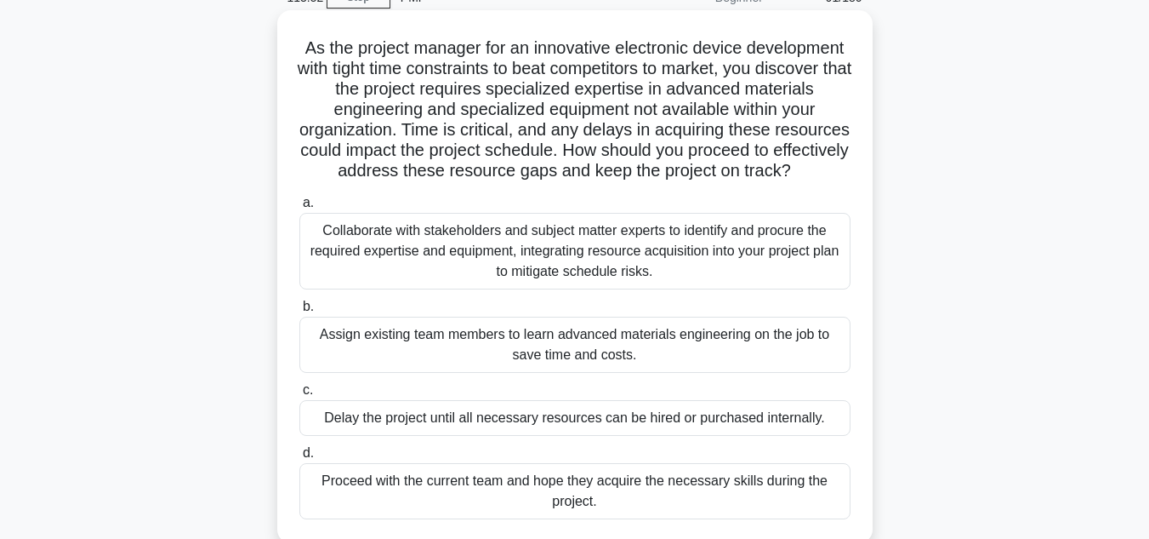
click at [682, 284] on div "Collaborate with stakeholders and subject matter experts to identify and procur…" at bounding box center [574, 251] width 551 height 77
click at [299, 208] on input "a. Collaborate with stakeholders and subject matter experts to identify and pro…" at bounding box center [299, 202] width 0 height 11
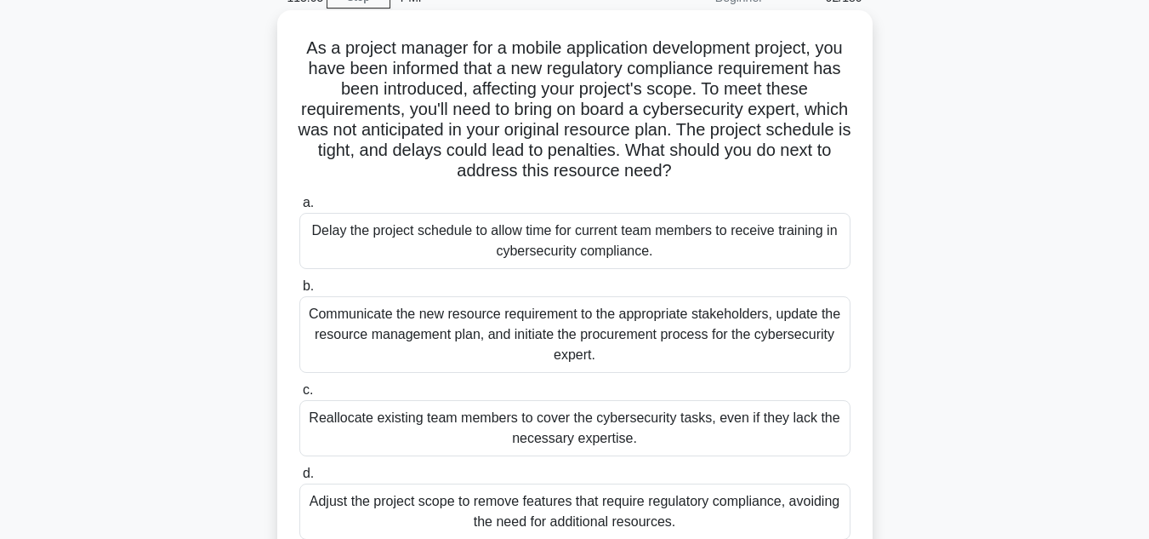
click at [488, 335] on div "Communicate the new resource requirement to the appropriate stakeholders, updat…" at bounding box center [574, 334] width 551 height 77
click at [299, 292] on input "b. Communicate the new resource requirement to the appropriate stakeholders, up…" at bounding box center [299, 286] width 0 height 11
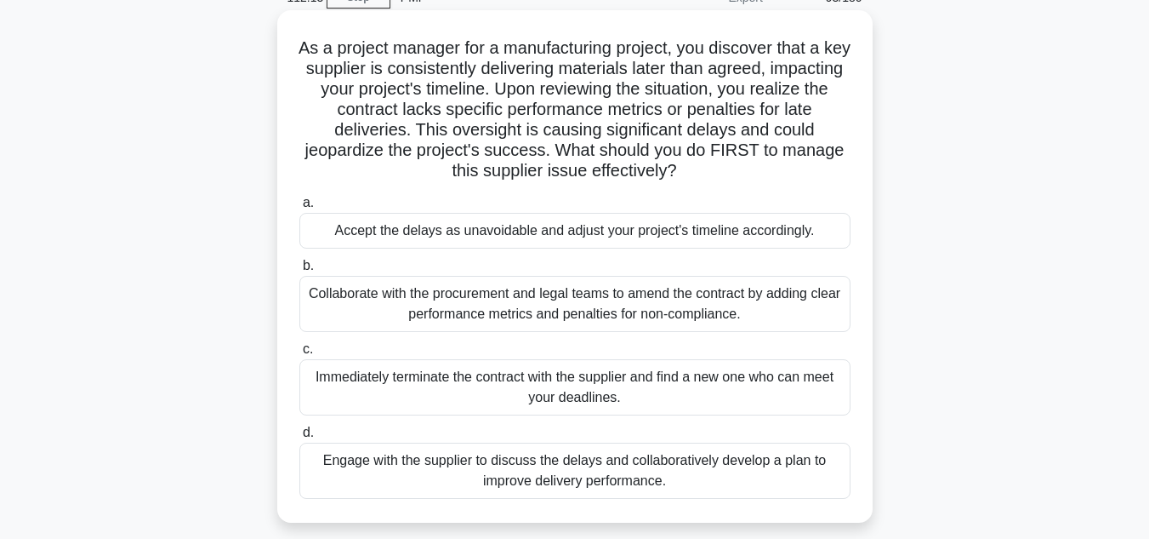
click at [536, 488] on div "Engage with the supplier to discuss the delays and collaboratively develop a pl…" at bounding box center [574, 470] width 551 height 56
click at [299, 438] on input "d. Engage with the supplier to discuss the delays and collaboratively develop a…" at bounding box center [299, 432] width 0 height 11
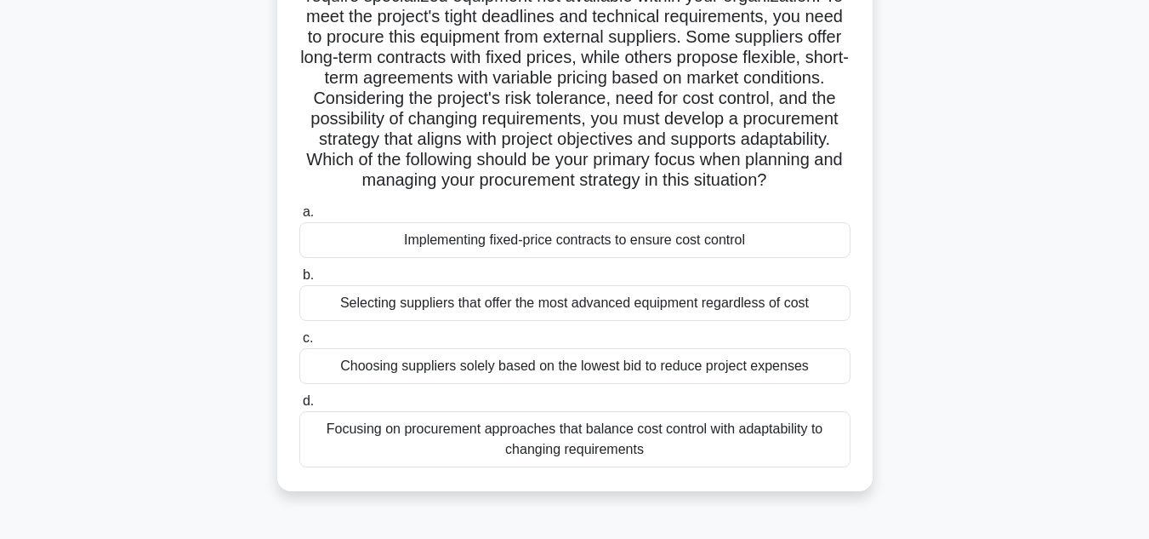
scroll to position [170, 0]
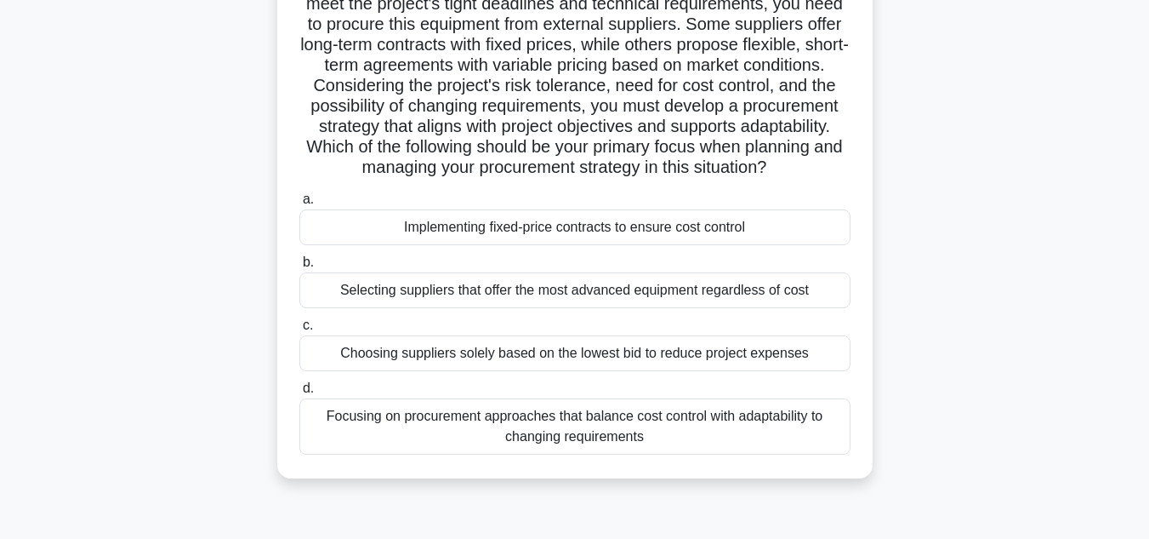
click at [653, 454] on div "Focusing on procurement approaches that balance cost control with adaptability …" at bounding box center [574, 426] width 551 height 56
click at [299, 394] on input "d. Focusing on procurement approaches that balance cost control with adaptabili…" at bounding box center [299, 388] width 0 height 11
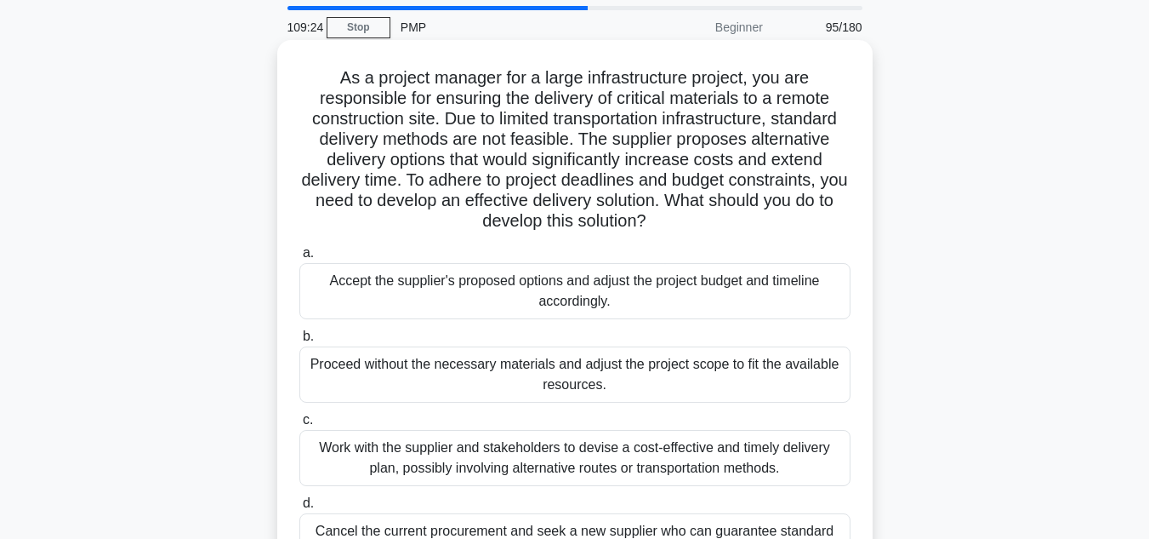
scroll to position [85, 0]
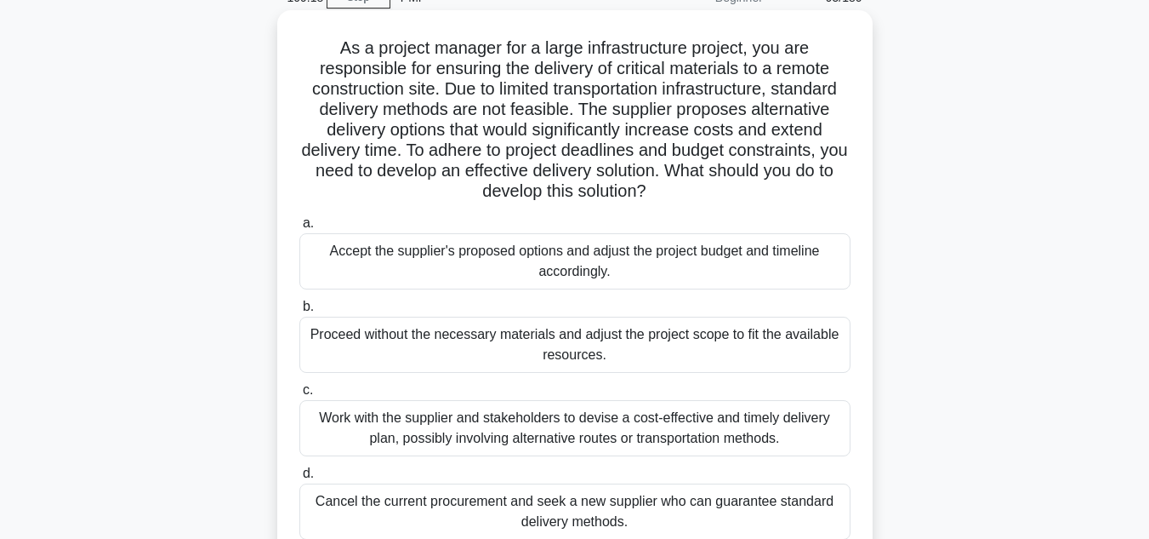
click at [675, 445] on div "Work with the supplier and stakeholders to devise a cost-effective and timely d…" at bounding box center [574, 428] width 551 height 56
click at [299, 396] on input "c. Work with the supplier and stakeholders to devise a cost-effective and timel…" at bounding box center [299, 390] width 0 height 11
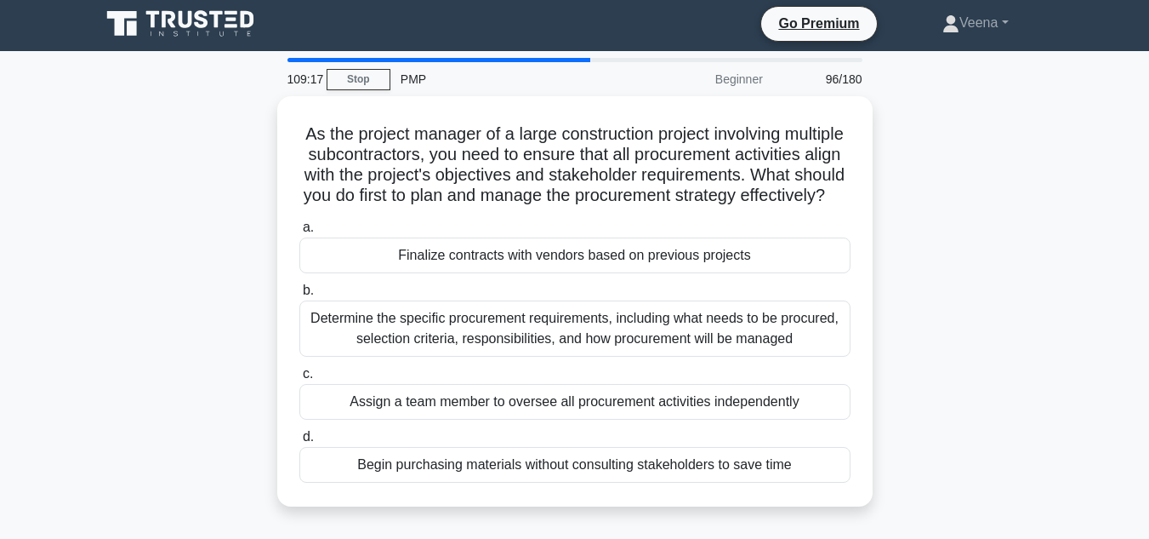
scroll to position [0, 0]
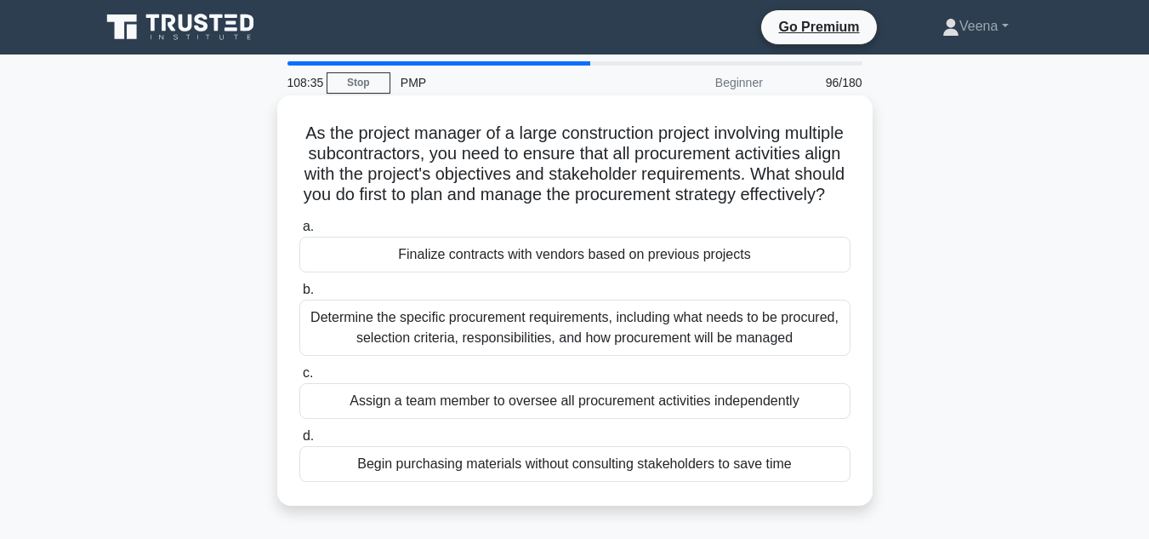
click at [730, 351] on div "Determine the specific procurement requirements, including what needs to be pro…" at bounding box center [574, 327] width 551 height 56
click at [299, 295] on input "b. Determine the specific procurement requirements, including what needs to be …" at bounding box center [299, 289] width 0 height 11
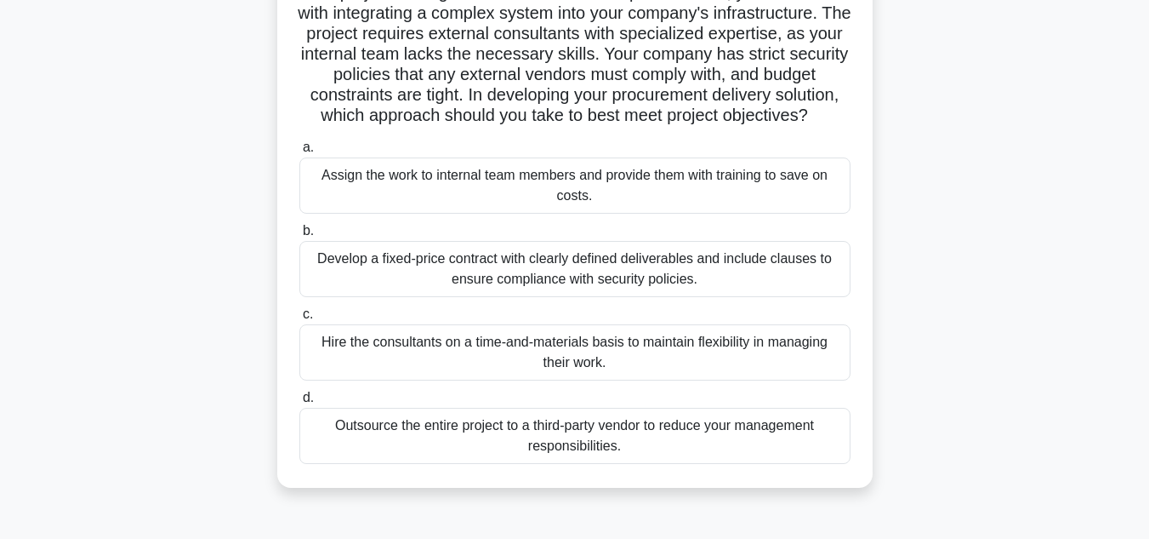
scroll to position [170, 0]
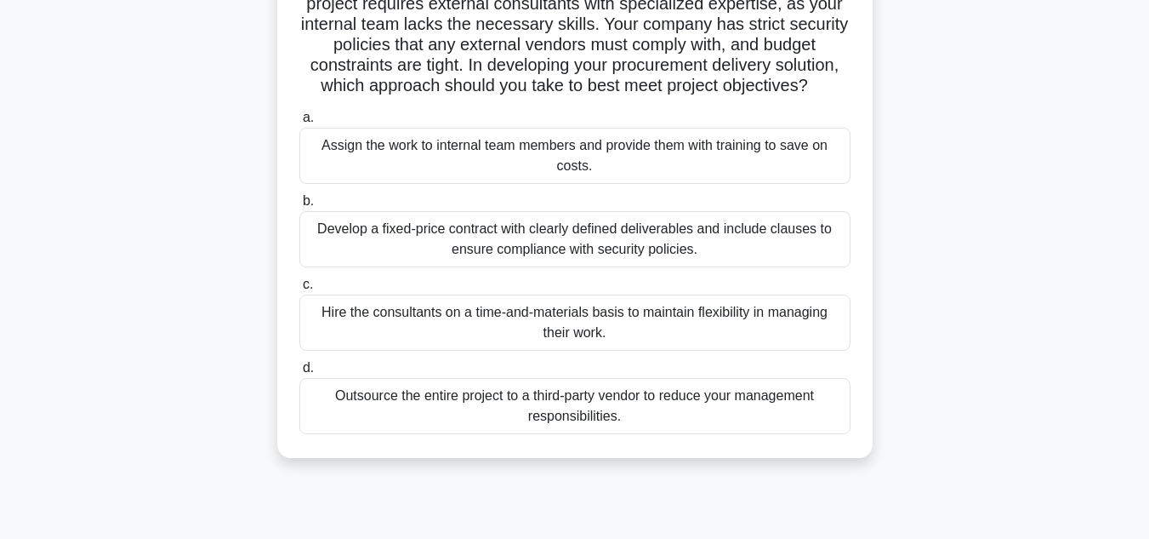
click at [671, 351] on div "Hire the consultants on a time-and-materials basis to maintain flexibility in m…" at bounding box center [574, 322] width 551 height 56
click at [299, 290] on input "c. Hire the consultants on a time-and-materials basis to maintain flexibility i…" at bounding box center [299, 284] width 0 height 11
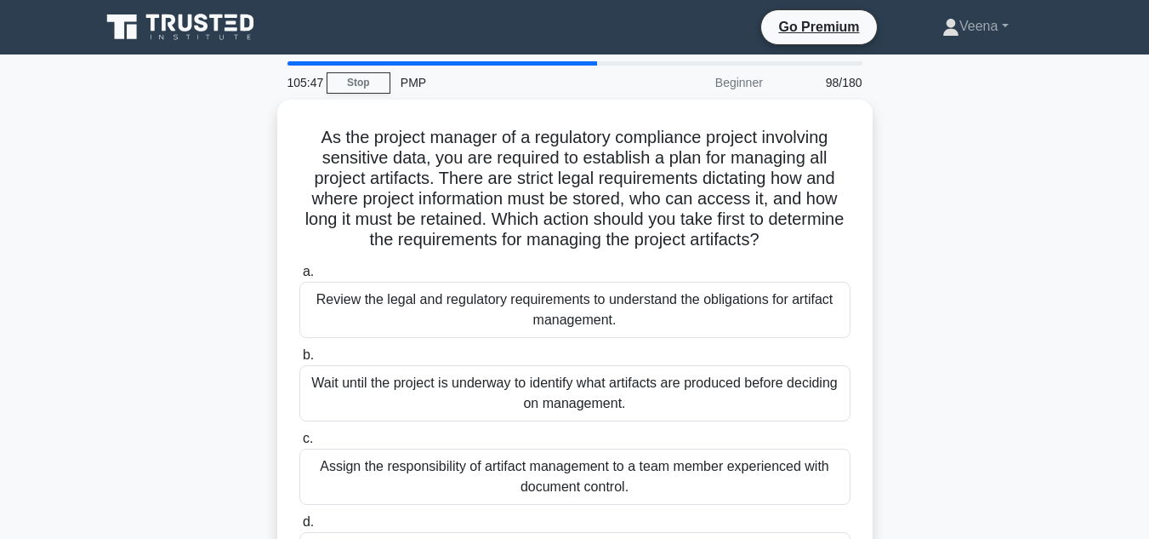
scroll to position [85, 0]
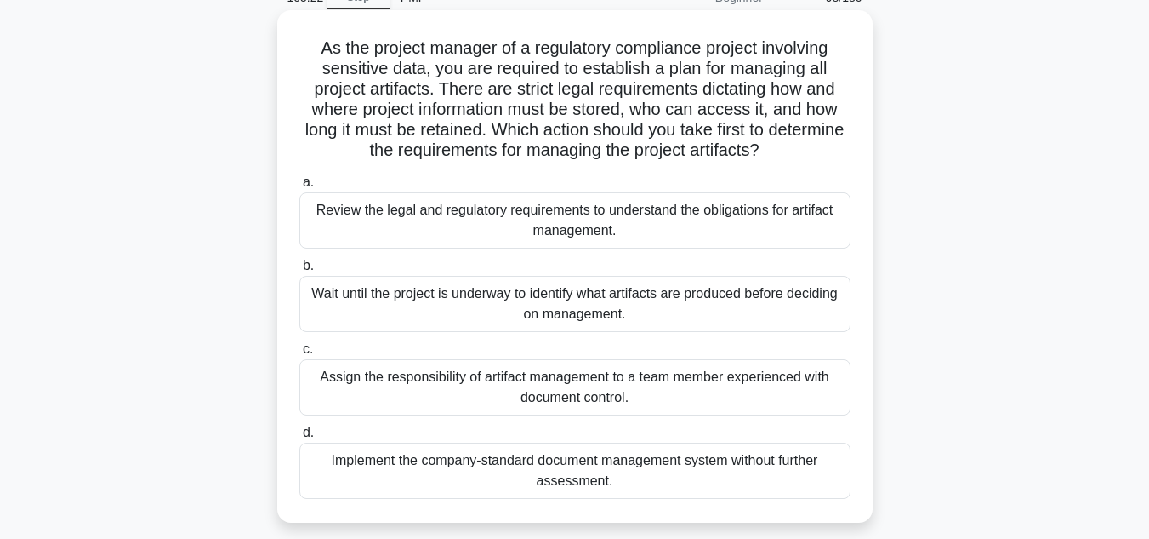
click at [658, 220] on div "Review the legal and regulatory requirements to understand the obligations for …" at bounding box center [574, 220] width 551 height 56
click at [299, 188] on input "a. Review the legal and regulatory requirements to understand the obligations f…" at bounding box center [299, 182] width 0 height 11
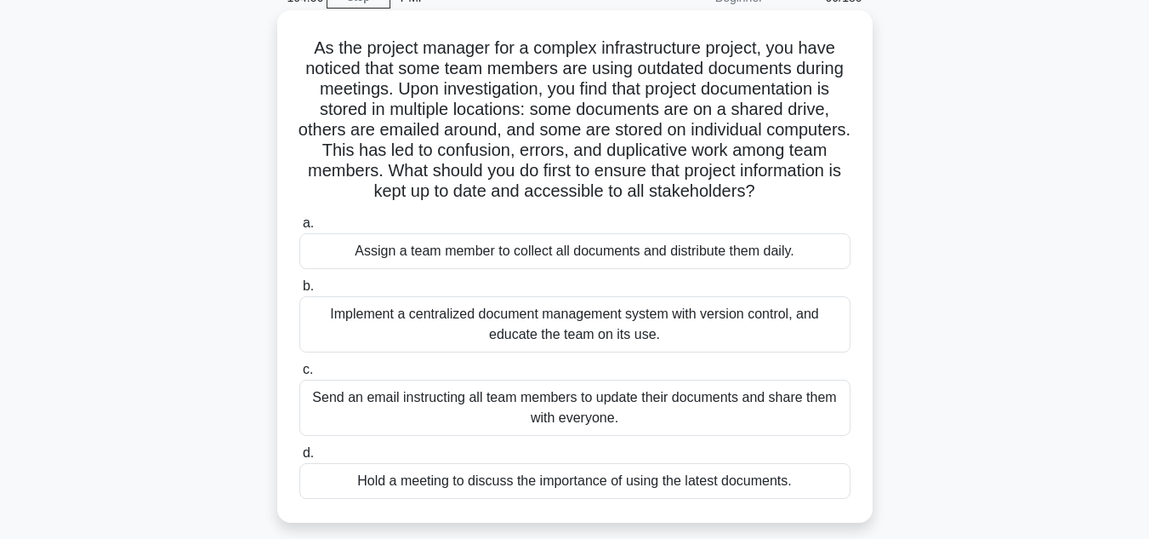
click at [580, 350] on div "Implement a centralized document management system with version control, and ed…" at bounding box center [574, 324] width 551 height 56
click at [299, 292] on input "b. Implement a centralized document management system with version control, and…" at bounding box center [299, 286] width 0 height 11
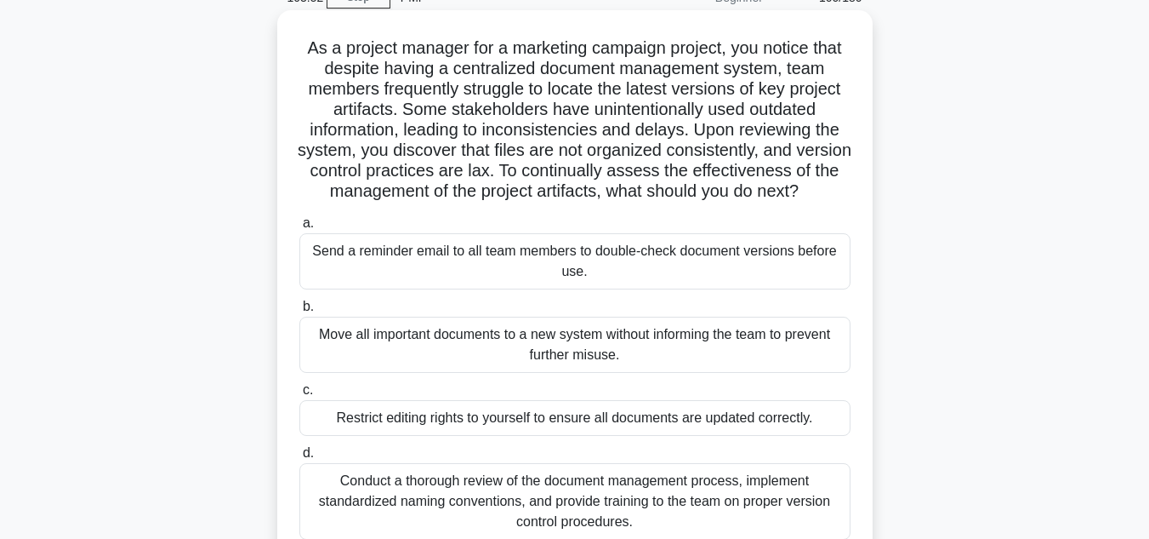
scroll to position [170, 0]
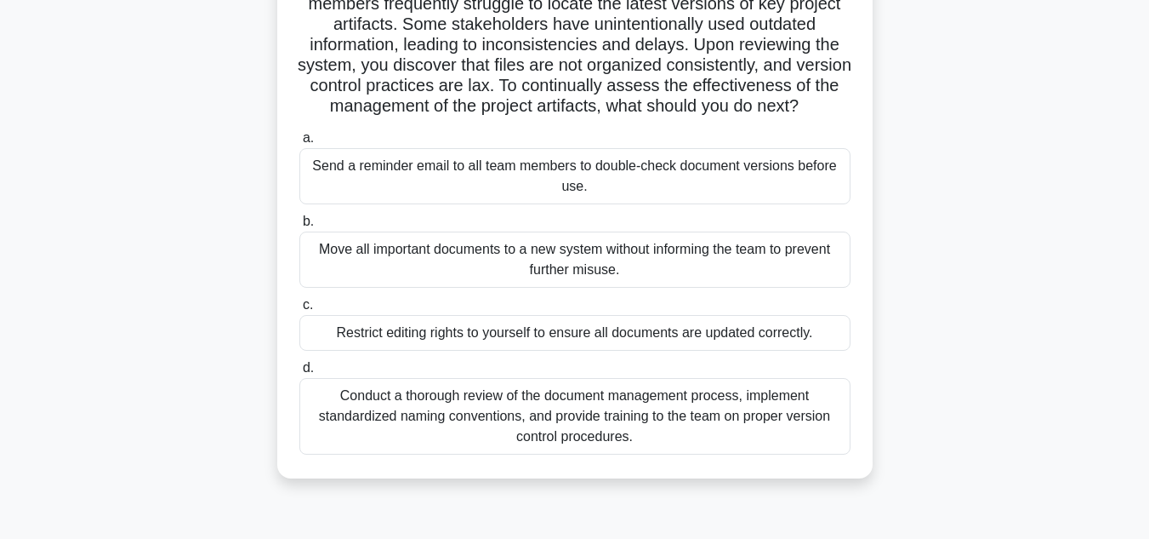
click at [744, 454] on div "Conduct a thorough review of the document management process, implement standar…" at bounding box center [574, 416] width 551 height 77
click at [299, 374] on input "d. Conduct a thorough review of the document management process, implement stan…" at bounding box center [299, 367] width 0 height 11
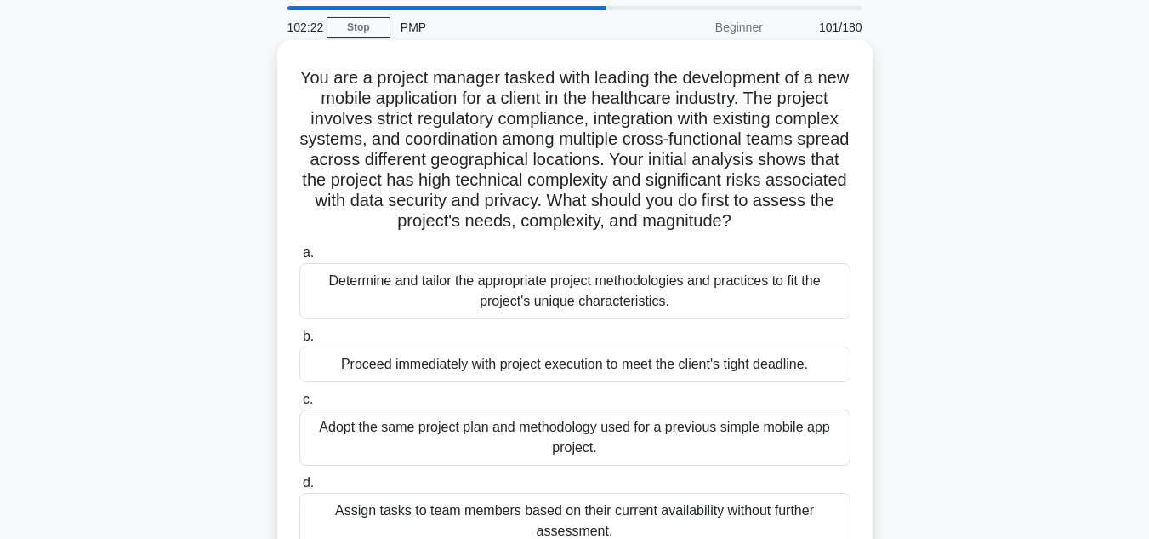
scroll to position [85, 0]
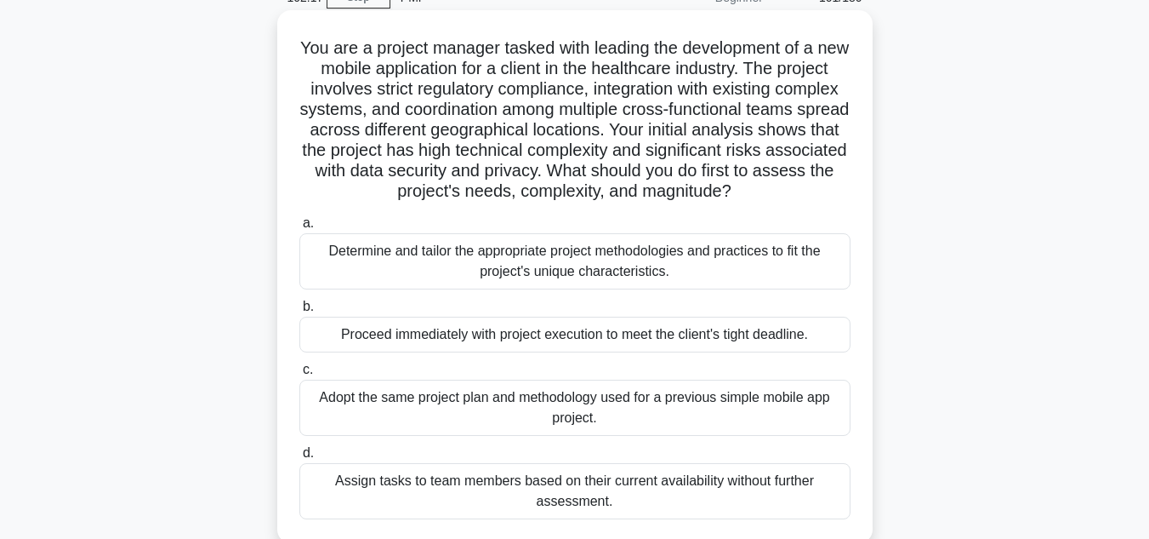
click at [629, 284] on div "Determine and tailor the appropriate project methodologies and practices to fit…" at bounding box center [574, 261] width 551 height 56
click at [299, 229] on input "a. Determine and tailor the appropriate project methodologies and practices to …" at bounding box center [299, 223] width 0 height 11
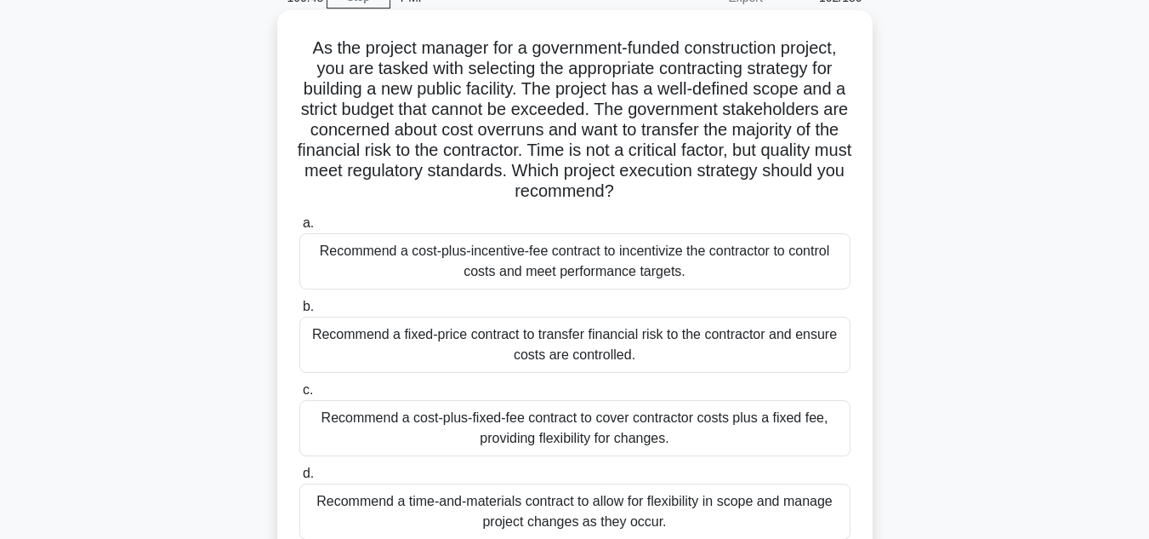
click at [660, 277] on div "Recommend a cost-plus-incentive-fee contract to incentivize the contractor to c…" at bounding box center [574, 261] width 551 height 56
click at [299, 229] on input "a. Recommend a cost-plus-incentive-fee contract to incentivize the contractor t…" at bounding box center [299, 223] width 0 height 11
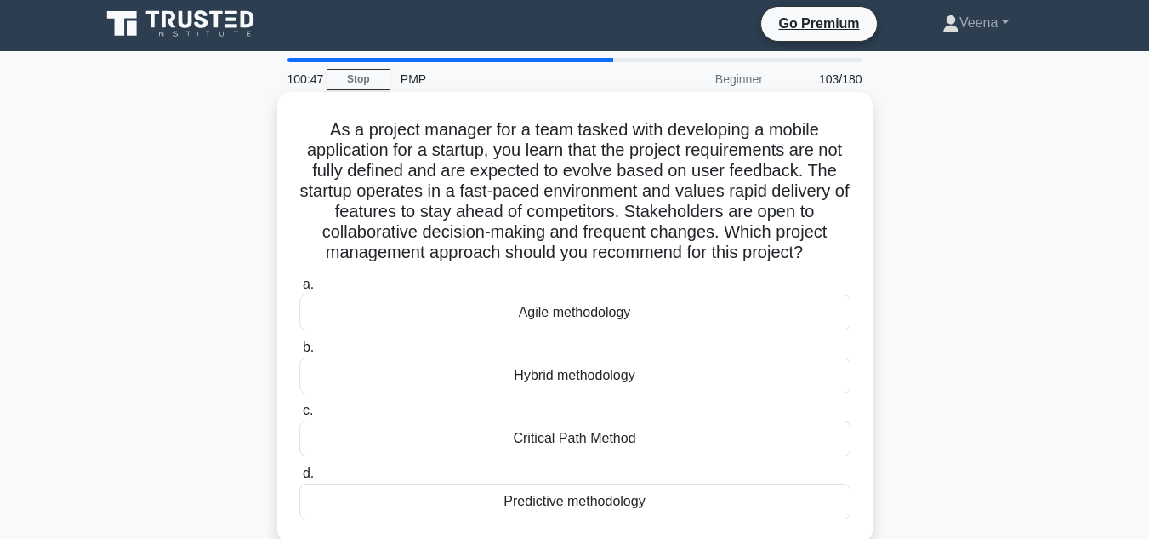
scroll to position [0, 0]
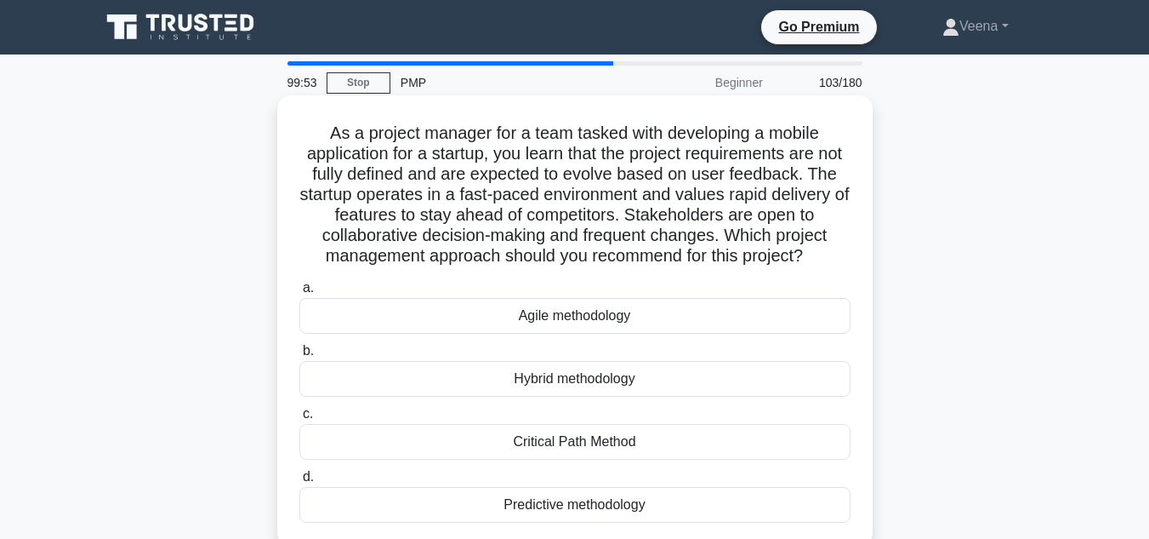
click at [571, 334] on div "Agile methodology" at bounding box center [574, 316] width 551 height 36
click at [299, 294] on input "a. Agile methodology" at bounding box center [299, 287] width 0 height 11
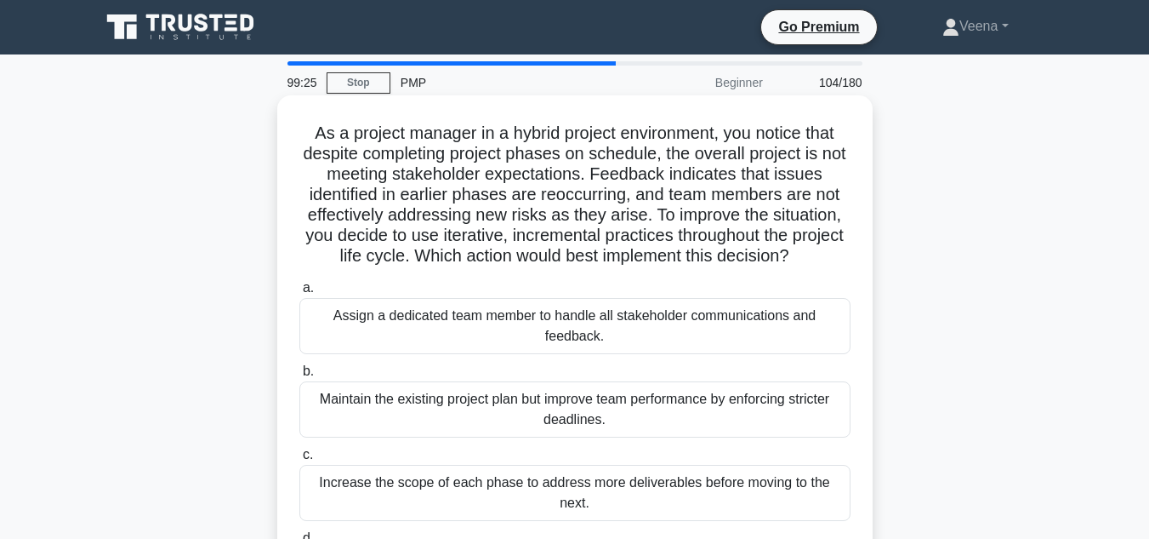
scroll to position [85, 0]
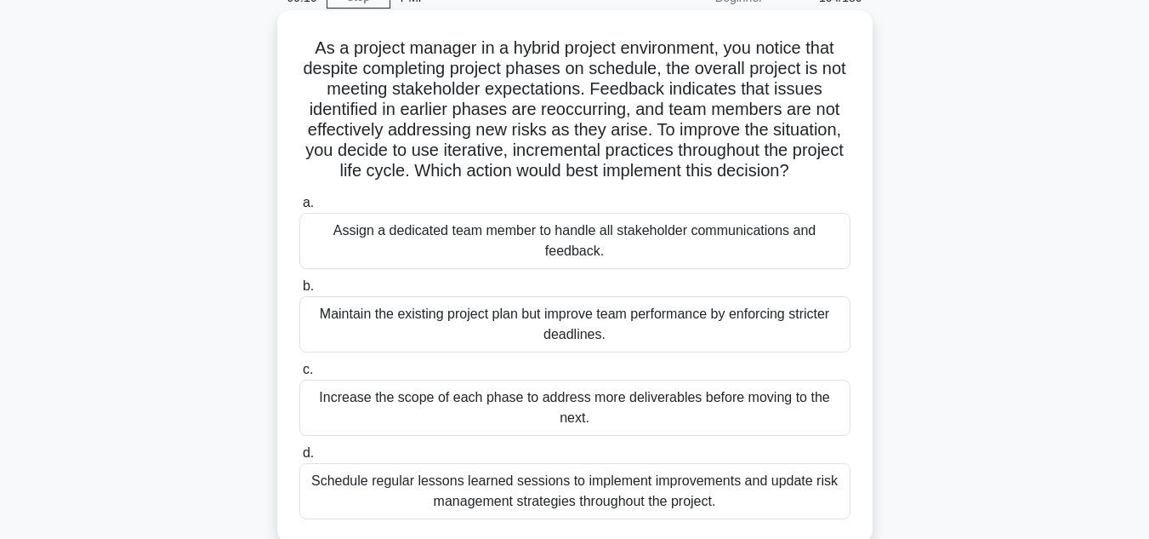
click at [723, 492] on div "Schedule regular lessons learned sessions to implement improvements and update …" at bounding box center [574, 491] width 551 height 56
click at [299, 459] on input "d. Schedule regular lessons learned sessions to implement improvements and upda…" at bounding box center [299, 453] width 0 height 11
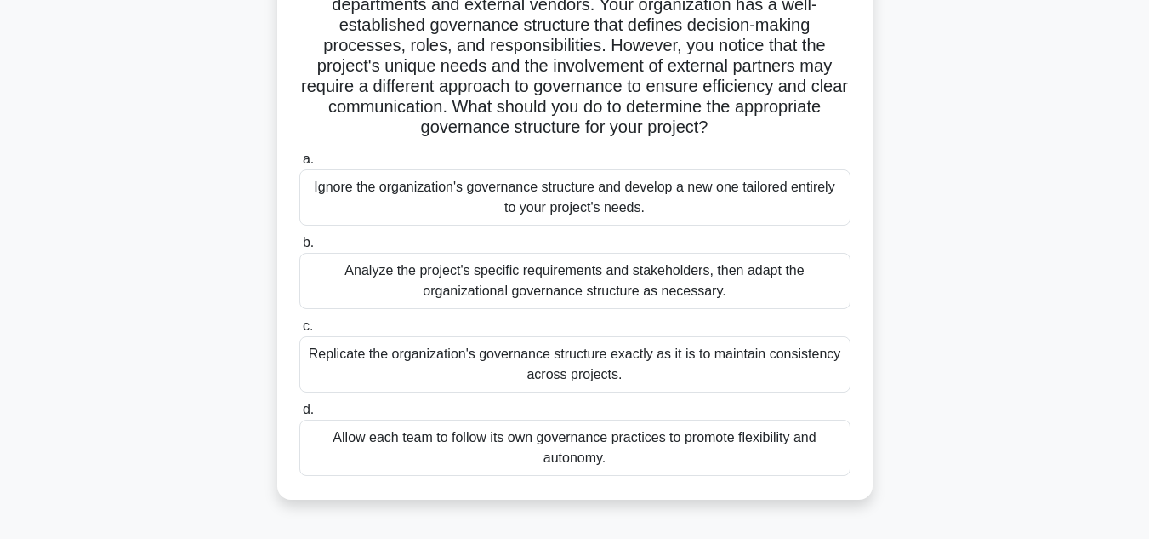
scroll to position [170, 0]
click at [670, 287] on div "Analyze the project's specific requirements and stakeholders, then adapt the or…" at bounding box center [574, 280] width 551 height 56
click at [299, 248] on input "b. Analyze the project's specific requirements and stakeholders, then adapt the…" at bounding box center [299, 242] width 0 height 11
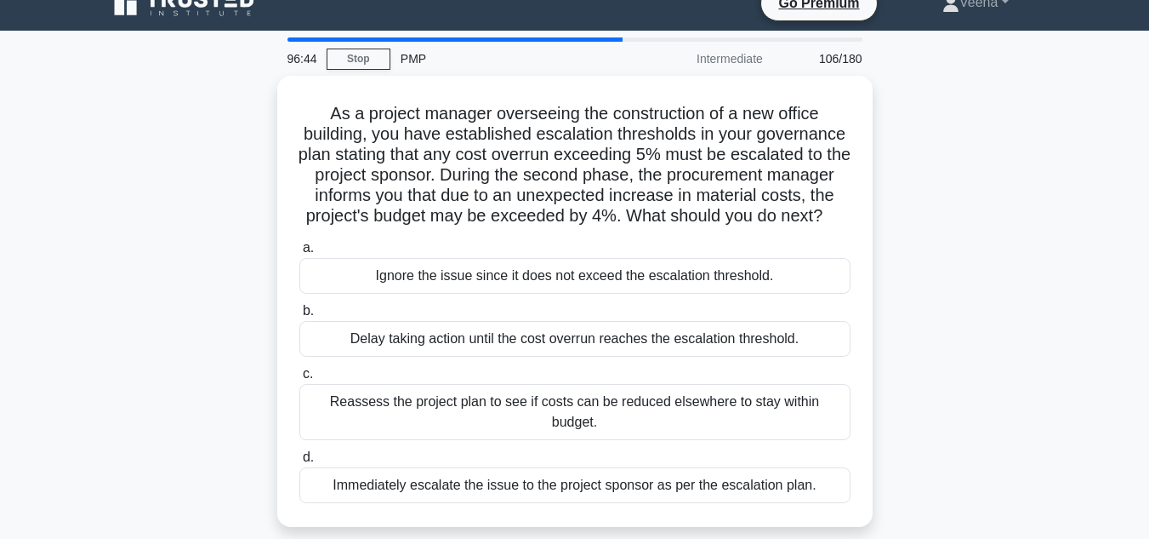
scroll to position [0, 0]
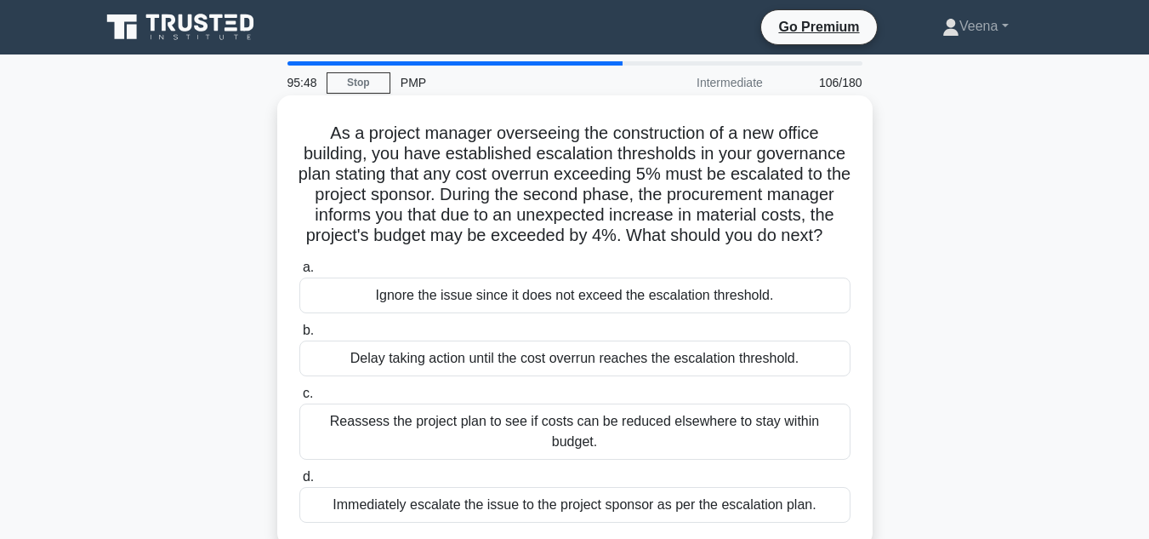
click at [677, 444] on div "Reassess the project plan to see if costs can be reduced elsewhere to stay with…" at bounding box center [574, 431] width 551 height 56
click at [299, 399] on input "c. Reassess the project plan to see if costs can be reduced elsewhere to stay w…" at bounding box center [299, 393] width 0 height 11
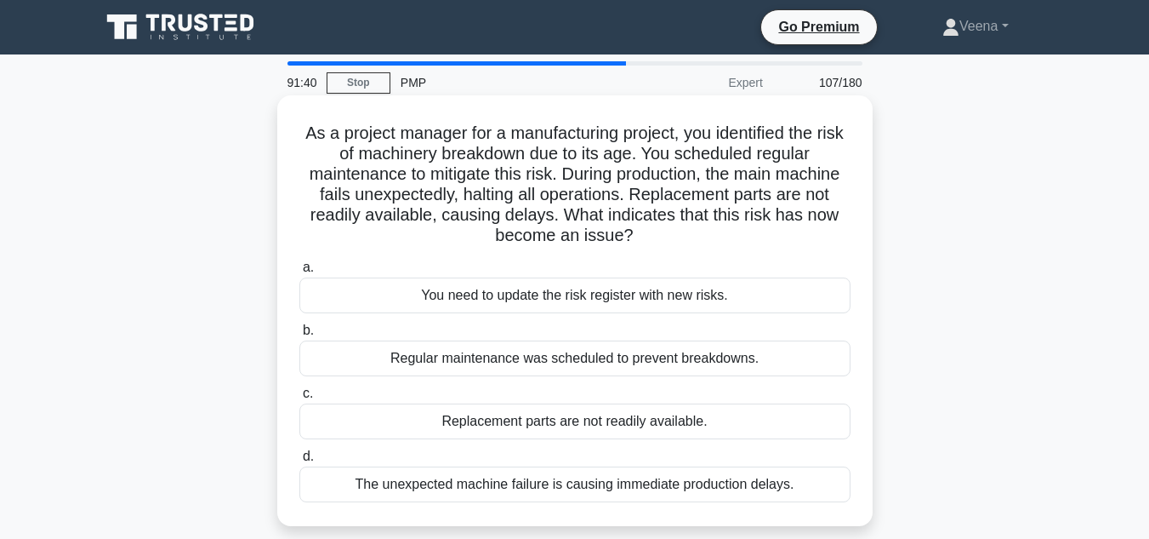
click at [687, 429] on div "Replacement parts are not readily available." at bounding box center [574, 421] width 551 height 36
click at [299, 399] on input "c. Replacement parts are not readily available." at bounding box center [299, 393] width 0 height 11
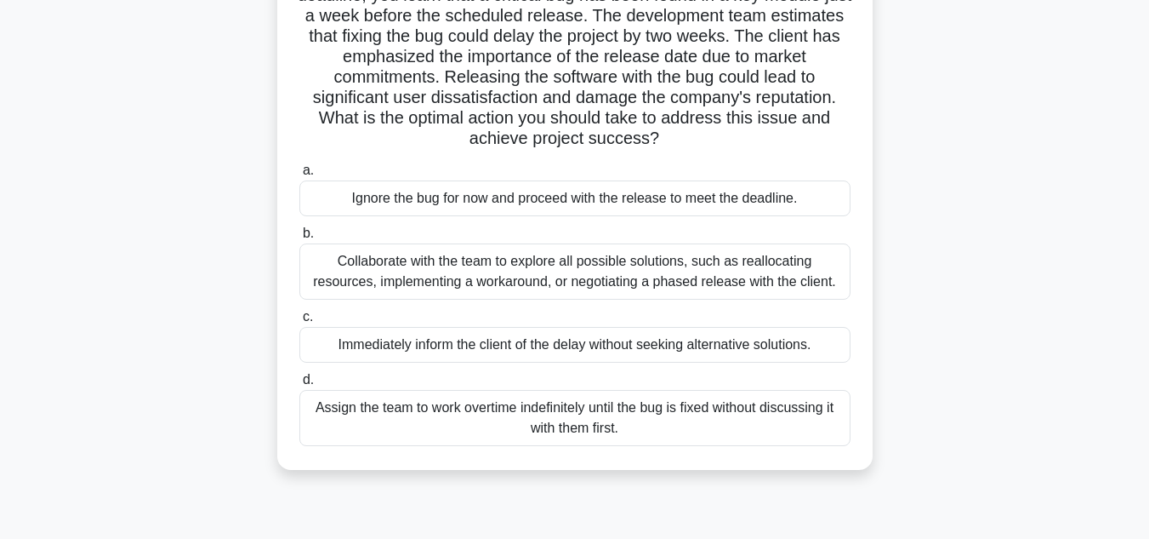
scroll to position [170, 0]
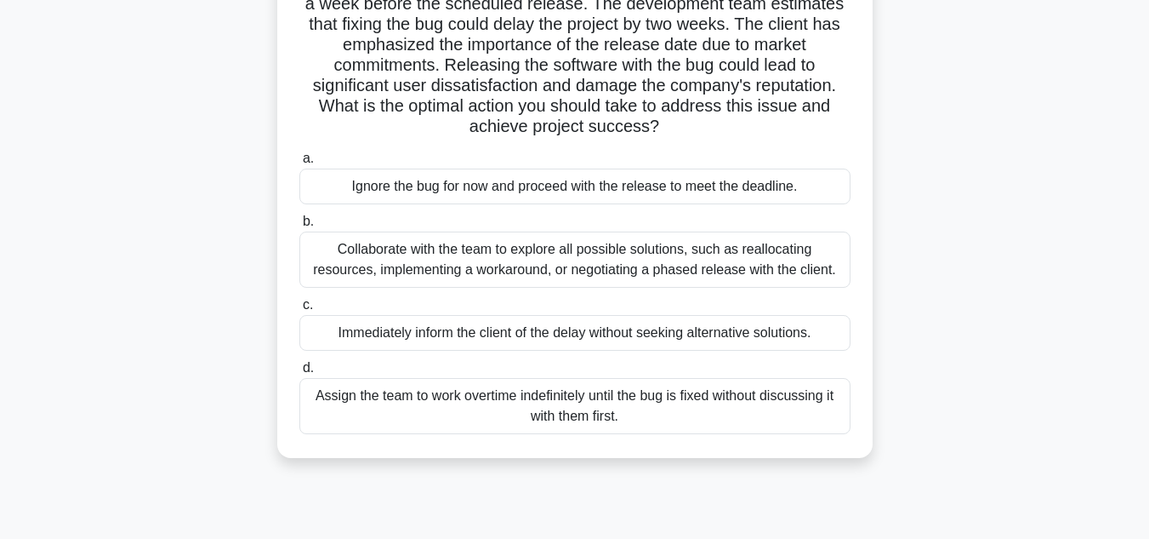
click at [576, 271] on div "Collaborate with the team to explore all possible solutions, such as reallocati…" at bounding box center [574, 259] width 551 height 56
click at [299, 227] on input "b. Collaborate with the team to explore all possible solutions, such as realloc…" at bounding box center [299, 221] width 0 height 11
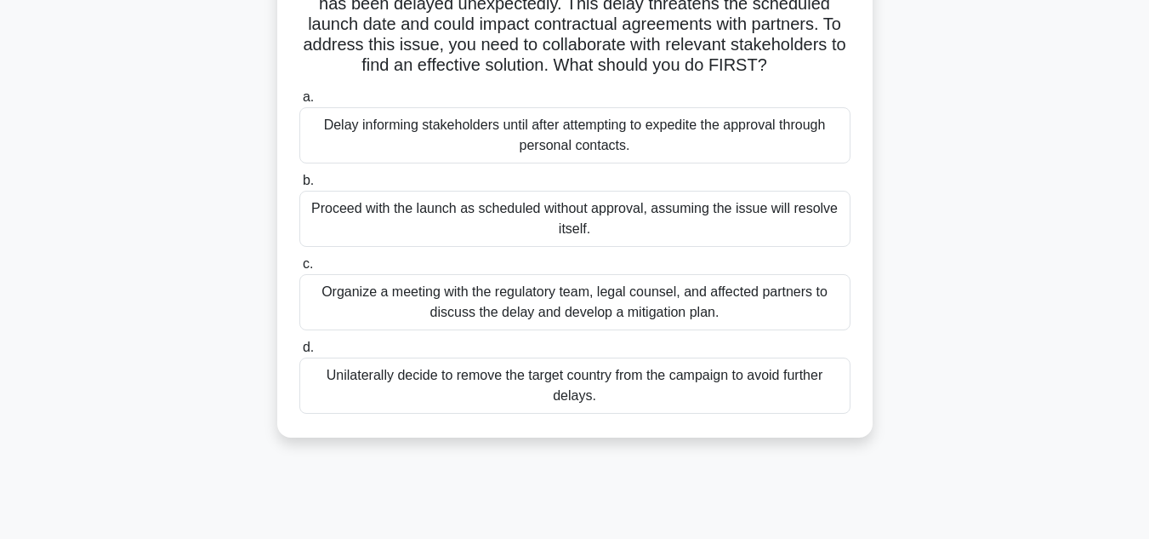
click at [588, 317] on div "Organize a meeting with the regulatory team, legal counsel, and affected partne…" at bounding box center [574, 302] width 551 height 56
click at [299, 270] on input "c. Organize a meeting with the regulatory team, legal counsel, and affected par…" at bounding box center [299, 264] width 0 height 11
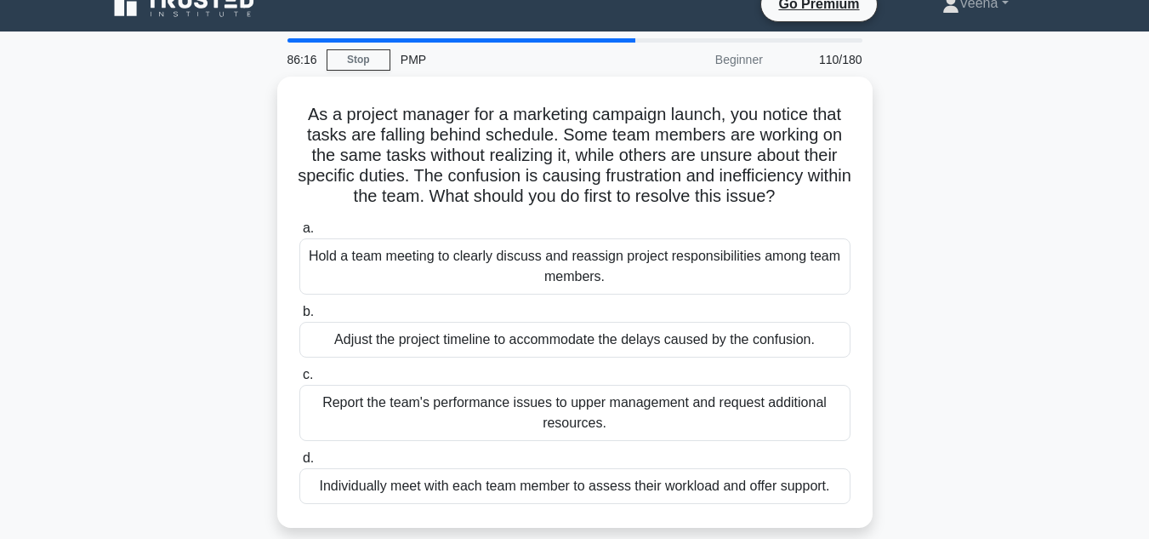
scroll to position [0, 0]
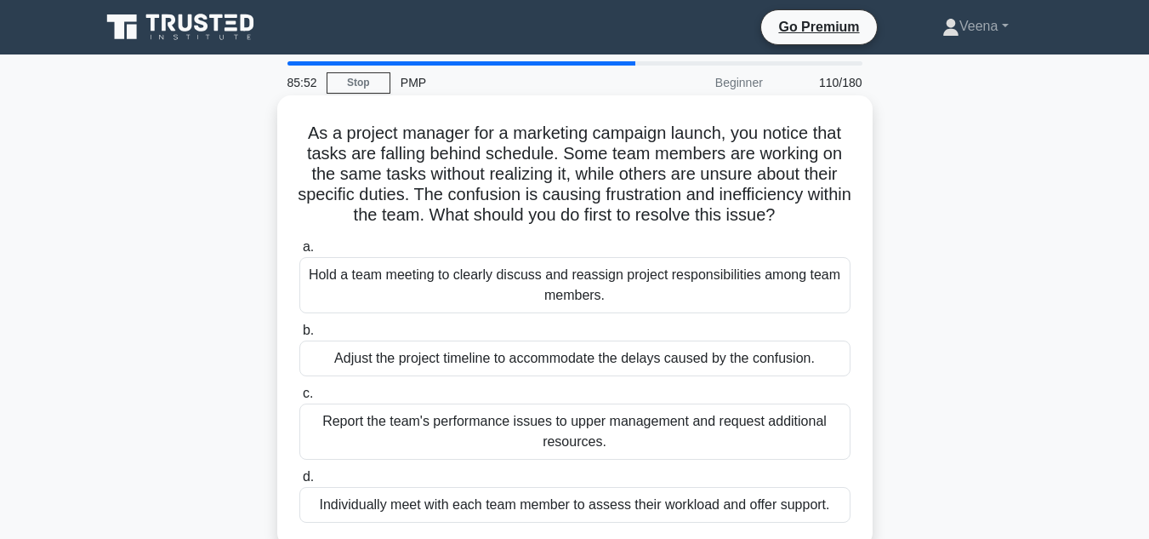
click at [602, 284] on div "Hold a team meeting to clearly discuss and reassign project responsibilities am…" at bounding box center [574, 285] width 551 height 56
click at [299, 253] on input "a. Hold a team meeting to clearly discuss and reassign project responsibilities…" at bounding box center [299, 247] width 0 height 11
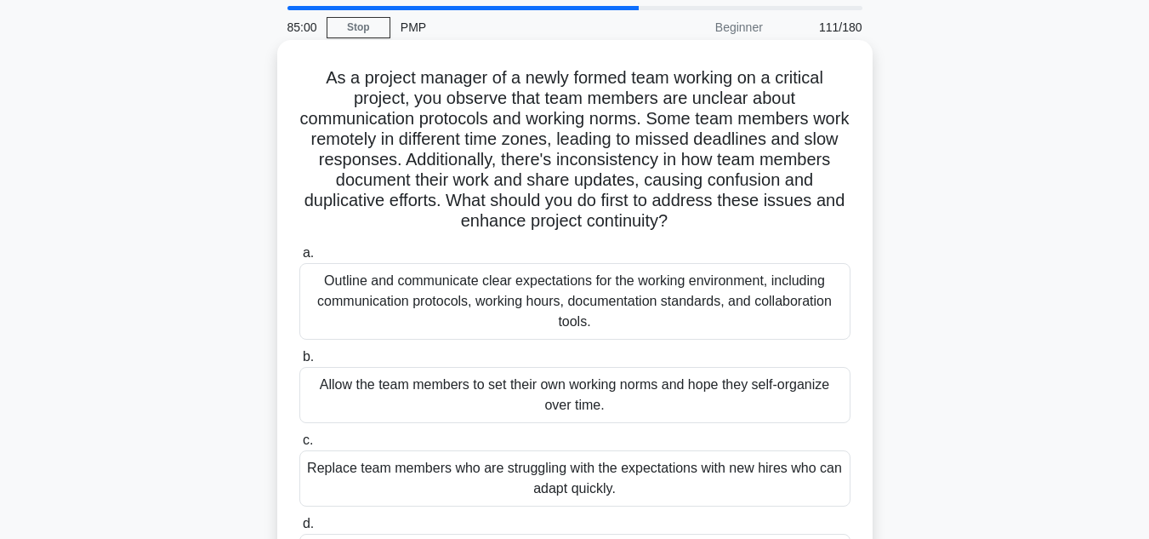
scroll to position [85, 0]
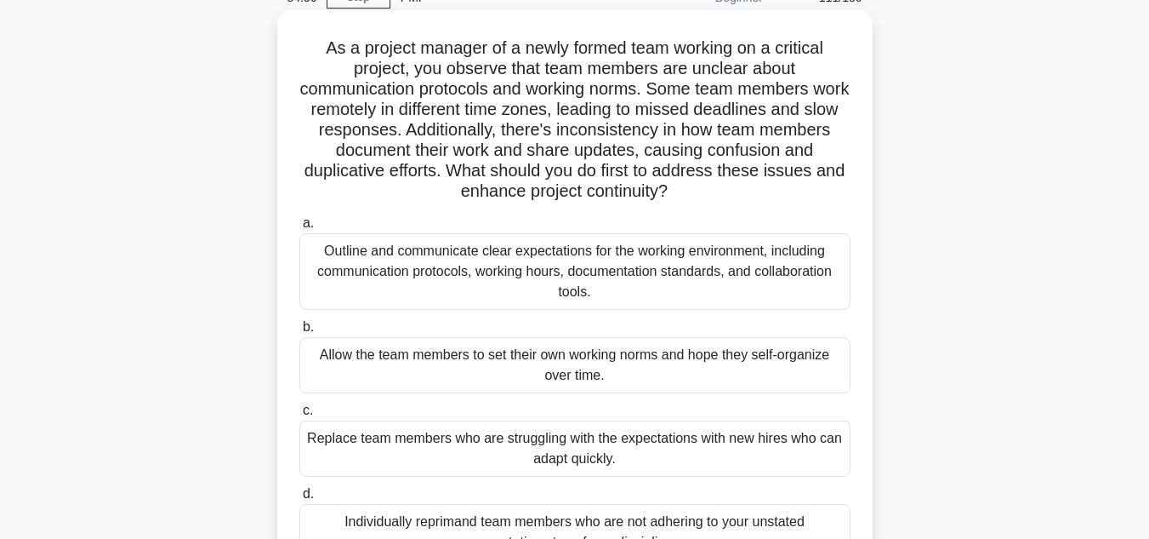
click at [487, 268] on div "Outline and communicate clear expectations for the working environment, includi…" at bounding box center [574, 271] width 551 height 77
click at [299, 229] on input "a. Outline and communicate clear expectations for the working environment, incl…" at bounding box center [299, 223] width 0 height 11
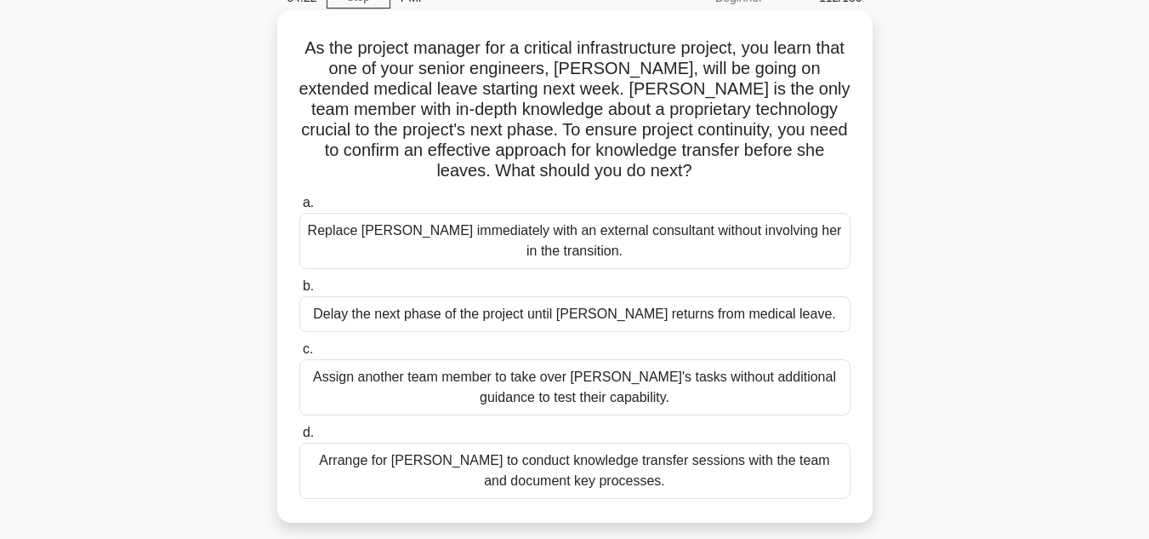
click at [636, 478] on div "Arrange for Maria to conduct knowledge transfer sessions with the team and docu…" at bounding box center [574, 470] width 551 height 56
click at [299, 438] on input "d. Arrange for Maria to conduct knowledge transfer sessions with the team and d…" at bounding box center [299, 432] width 0 height 11
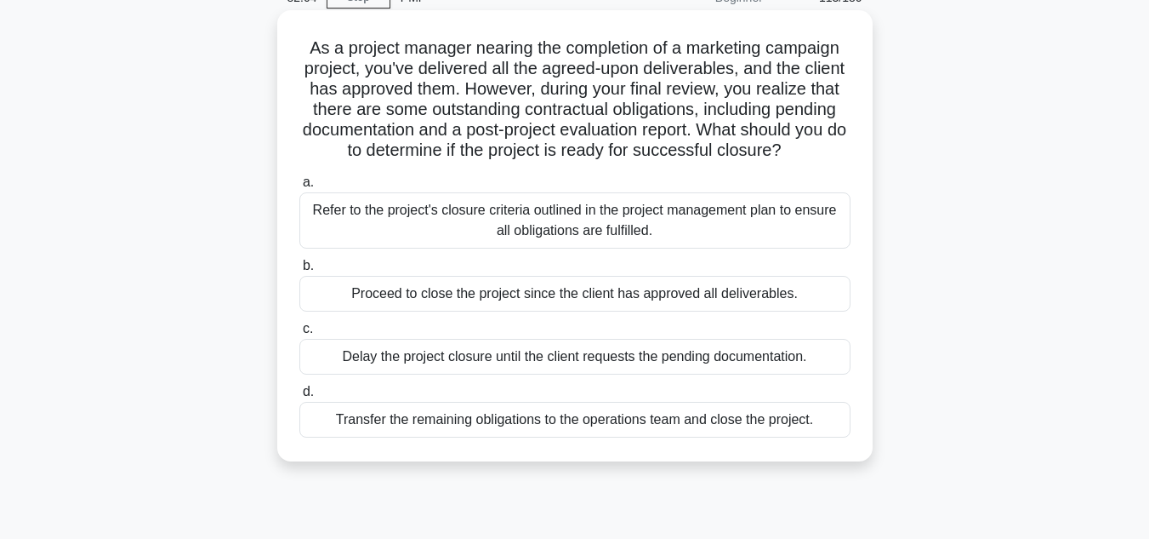
click at [638, 248] on div "Refer to the project's closure criteria outlined in the project management plan…" at bounding box center [574, 220] width 551 height 56
click at [299, 188] on input "a. Refer to the project's closure criteria outlined in the project management p…" at bounding box center [299, 182] width 0 height 11
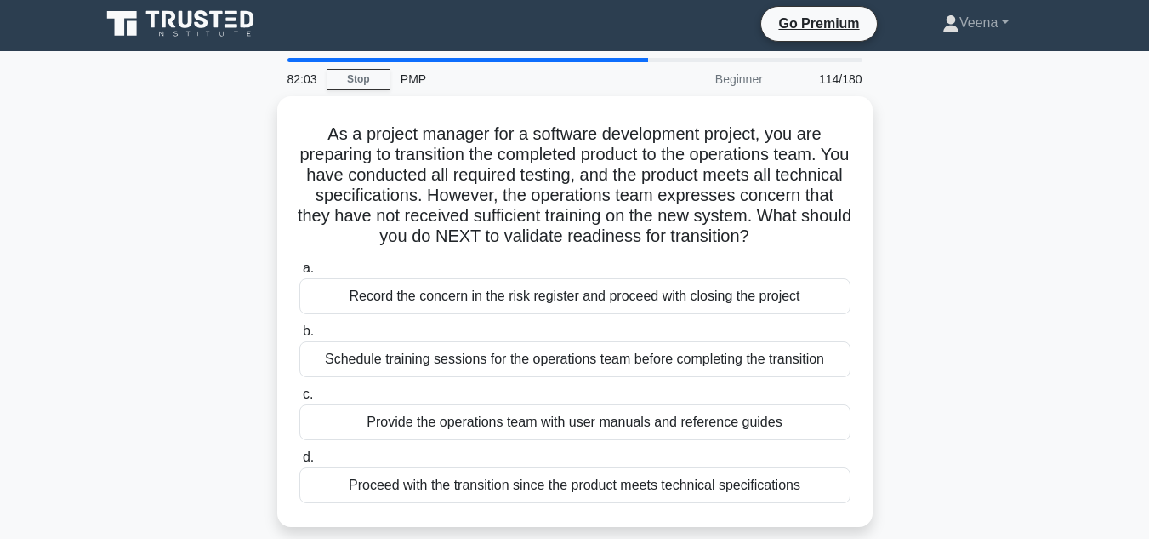
scroll to position [0, 0]
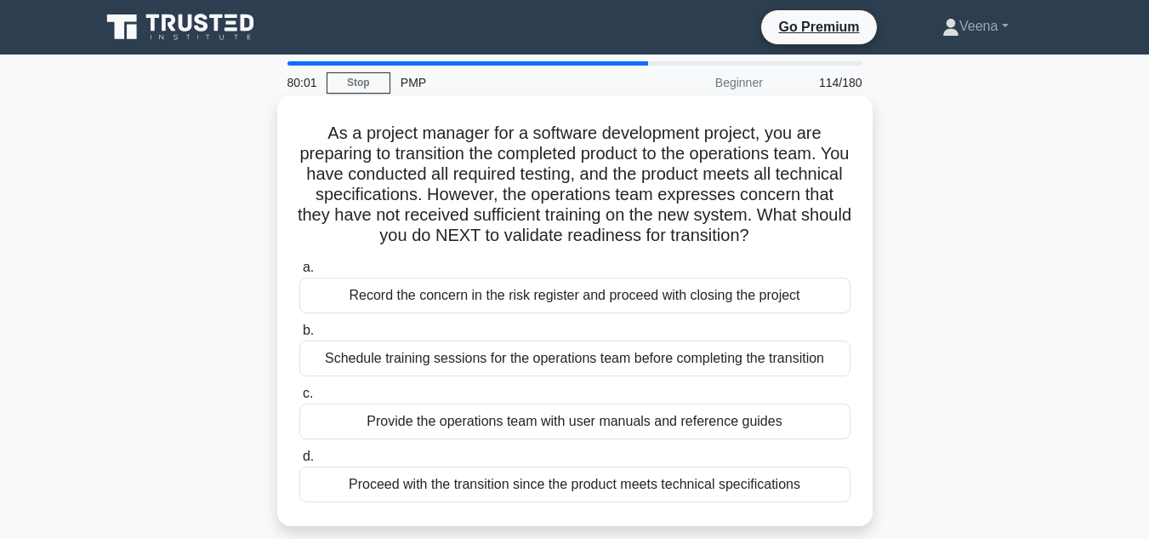
click at [662, 376] on div "Schedule training sessions for the operations team before completing the transi…" at bounding box center [574, 358] width 551 height 36
click at [299, 336] on input "b. Schedule training sessions for the operations team before completing the tra…" at bounding box center [299, 330] width 0 height 11
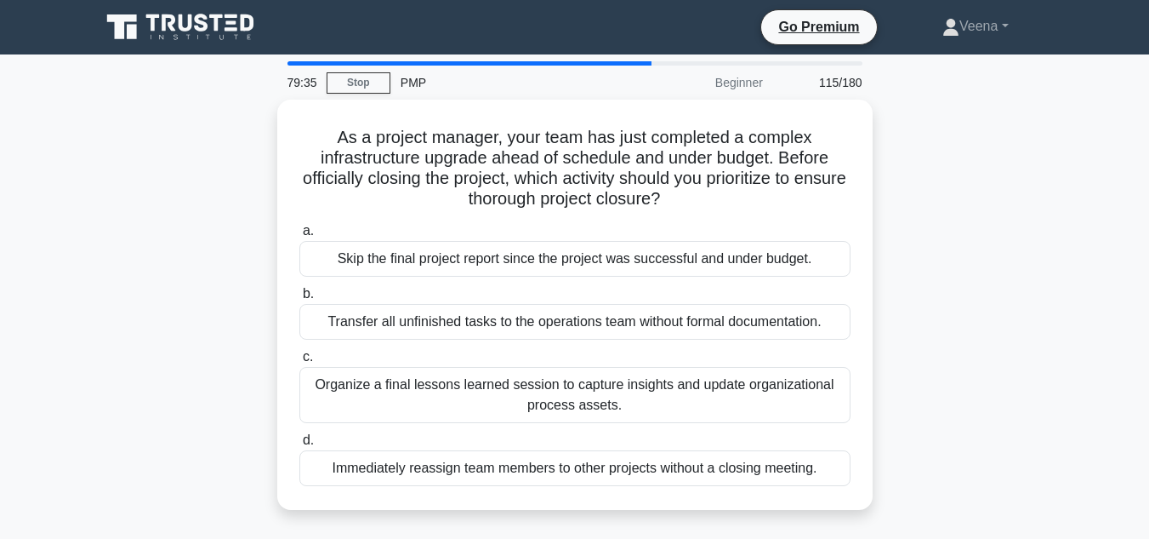
click at [662, 378] on div "Organize a final lessons learned session to capture insights and update organiz…" at bounding box center [574, 395] width 551 height 56
click at [299, 362] on input "c. Organize a final lessons learned session to capture insights and update orga…" at bounding box center [299, 356] width 0 height 11
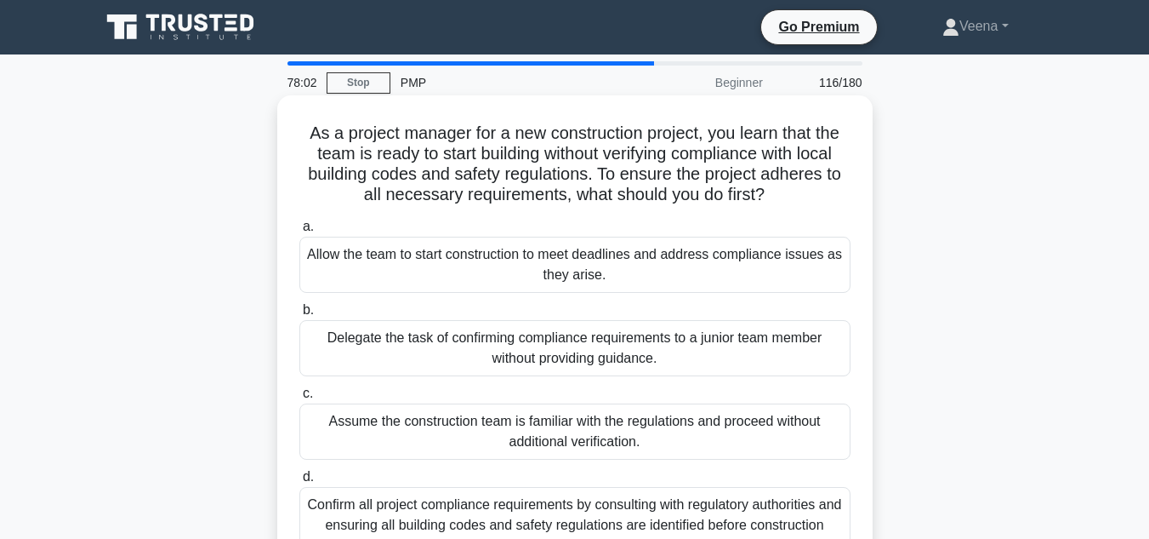
click at [603, 523] on div "Confirm all project compliance requirements by consulting with regulatory autho…" at bounding box center [574, 525] width 551 height 77
click at [299, 482] on input "d. Confirm all project compliance requirements by consulting with regulatory au…" at bounding box center [299, 476] width 0 height 11
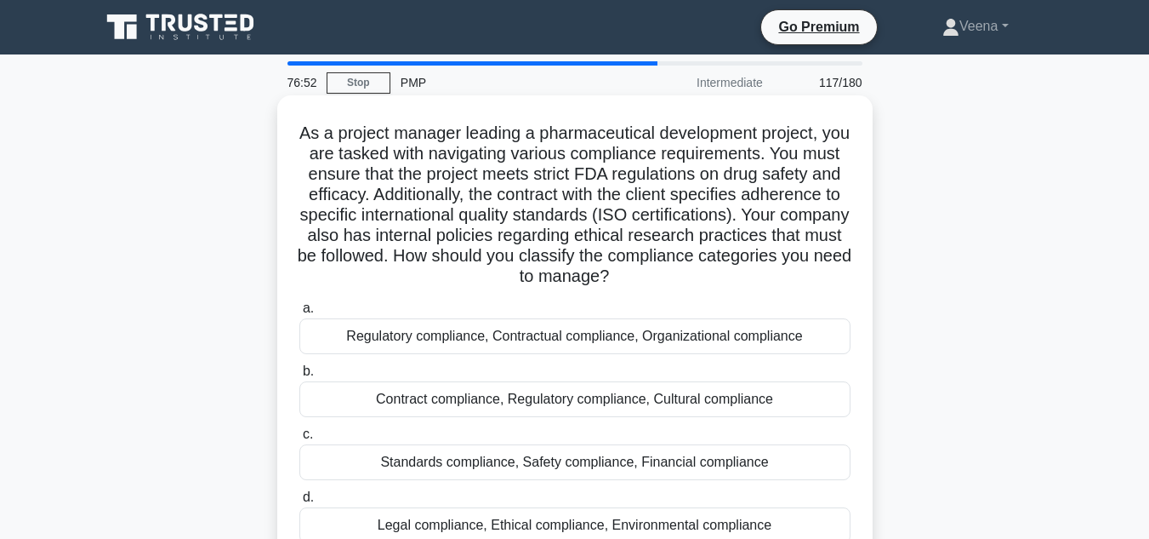
click at [721, 522] on div "Legal compliance, Ethical compliance, Environmental compliance" at bounding box center [574, 525] width 551 height 36
click at [299, 503] on input "d. Legal compliance, Ethical compliance, Environmental compliance" at bounding box center [299, 497] width 0 height 11
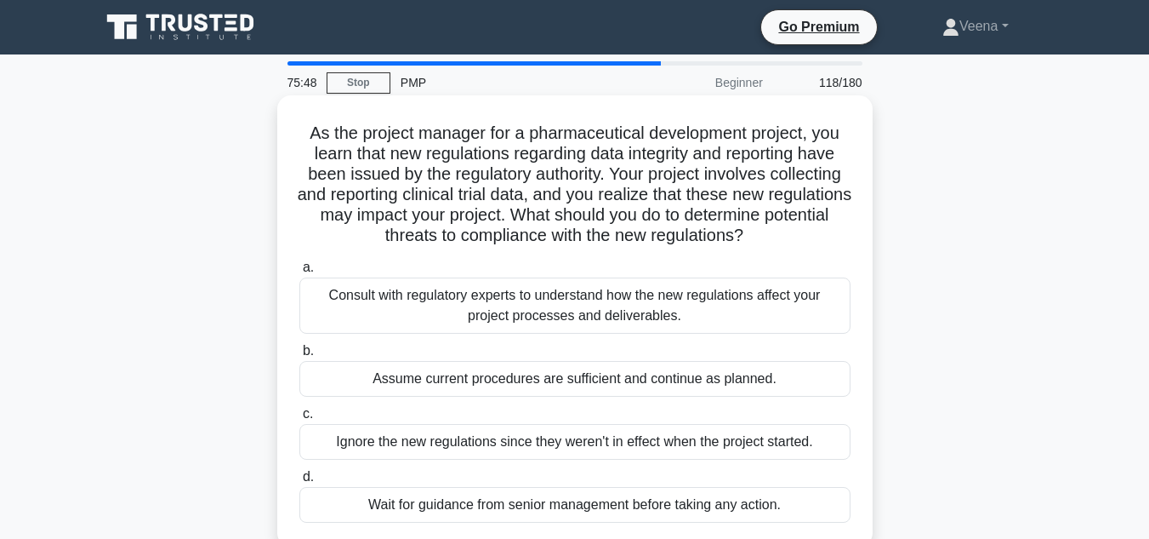
click at [562, 320] on div "Consult with regulatory experts to understand how the new regulations affect yo…" at bounding box center [574, 305] width 551 height 56
click at [299, 273] on input "a. Consult with regulatory experts to understand how the new regulations affect…" at bounding box center [299, 267] width 0 height 11
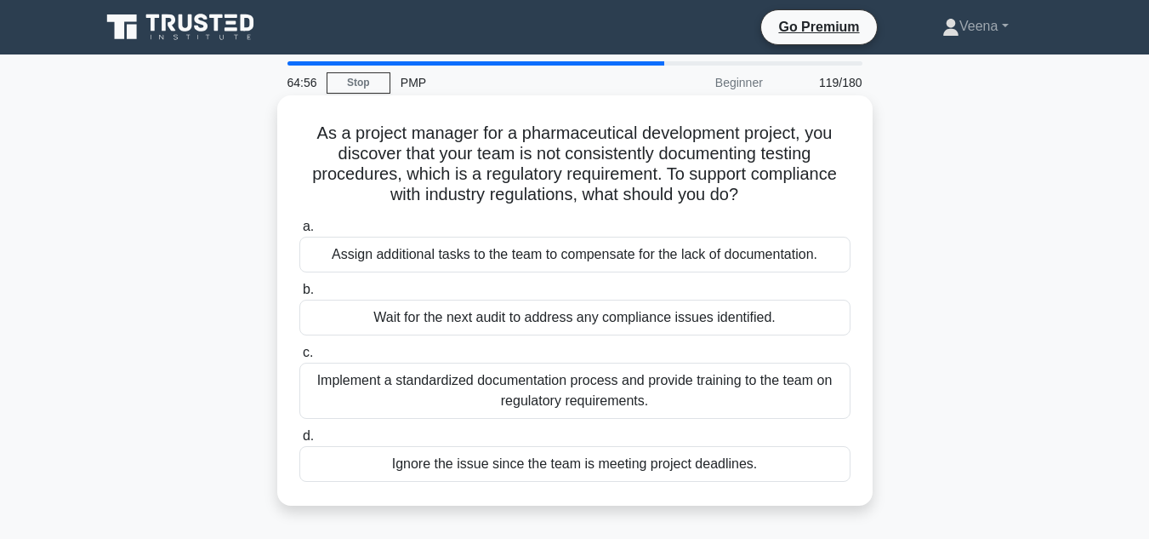
click at [616, 400] on div "Implement a standardized documentation process and provide training to the team…" at bounding box center [574, 390] width 551 height 56
click at [299, 358] on input "c. Implement a standardized documentation process and provide training to the t…" at bounding box center [299, 352] width 0 height 11
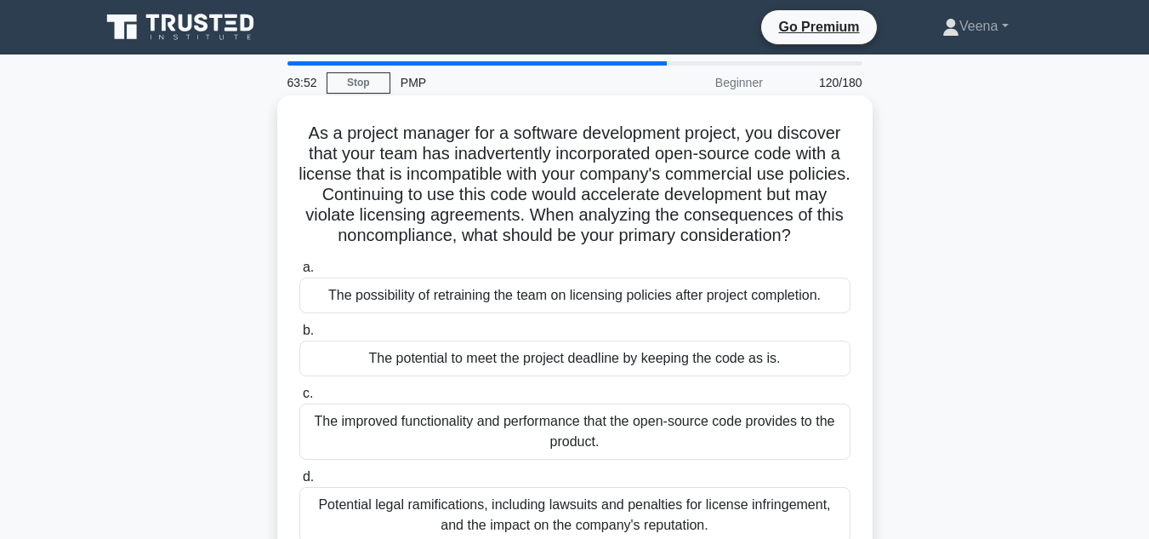
scroll to position [85, 0]
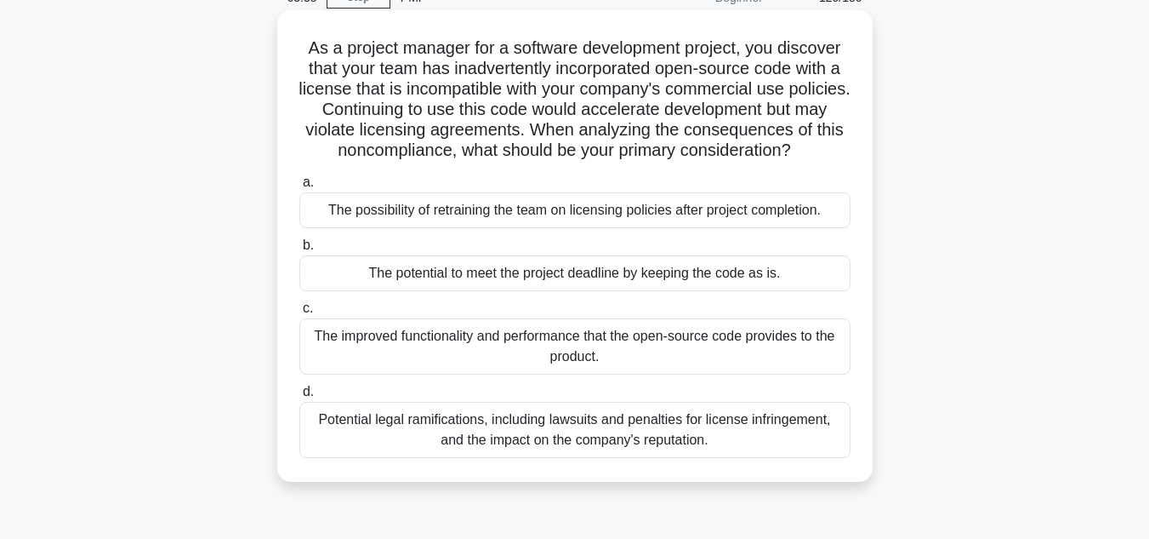
click at [477, 444] on div "Potential legal ramifications, including lawsuits and penalties for license inf…" at bounding box center [574, 430] width 551 height 56
click at [299, 397] on input "d. Potential legal ramifications, including lawsuits and penalties for license …" at bounding box center [299, 391] width 0 height 11
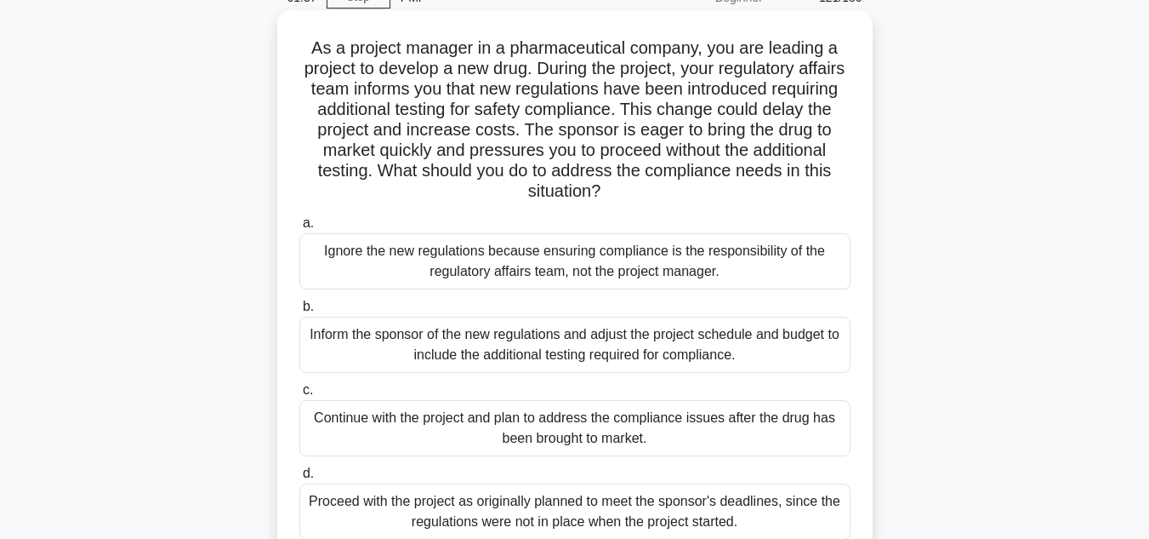
click at [657, 356] on div "Inform the sponsor of the new regulations and adjust the project schedule and b…" at bounding box center [574, 345] width 551 height 56
click at [299, 312] on input "b. Inform the sponsor of the new regulations and adjust the project schedule an…" at bounding box center [299, 306] width 0 height 11
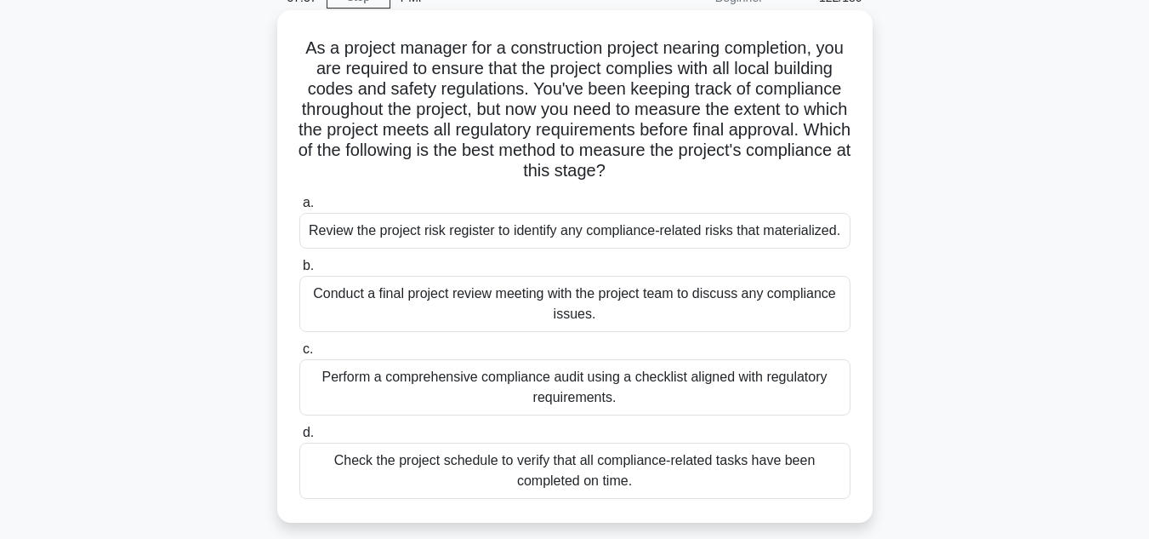
click at [687, 303] on div "Conduct a final project review meeting with the project team to discuss any com…" at bounding box center [574, 304] width 551 height 56
click at [299, 271] on input "b. Conduct a final project review meeting with the project team to discuss any …" at bounding box center [299, 265] width 0 height 11
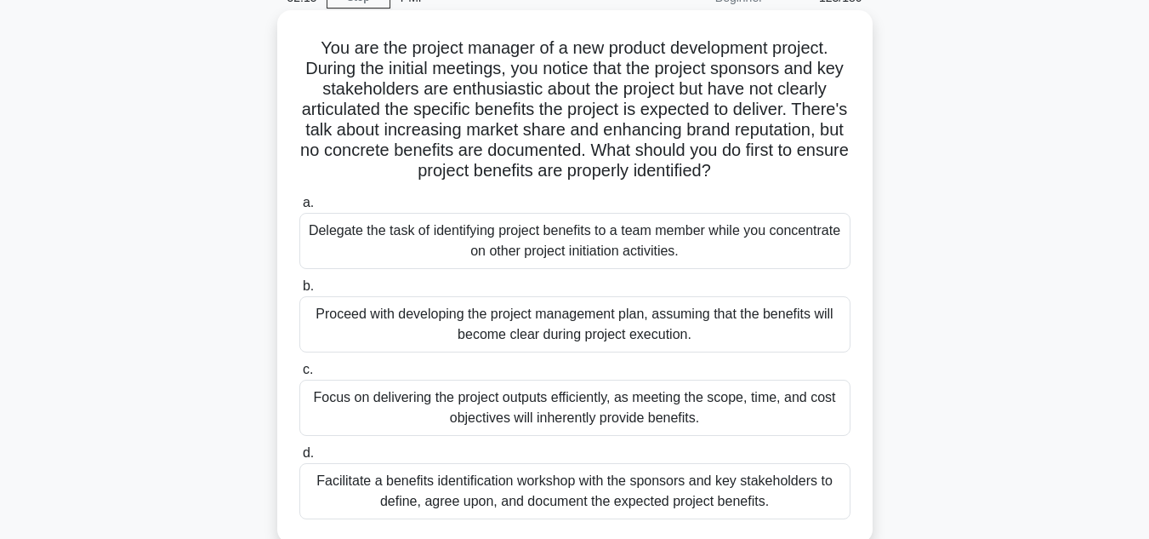
click at [614, 504] on div "Facilitate a benefits identification workshop with the sponsors and key stakeho…" at bounding box center [574, 491] width 551 height 56
click at [299, 459] on input "d. Facilitate a benefits identification workshop with the sponsors and key stak…" at bounding box center [299, 453] width 0 height 11
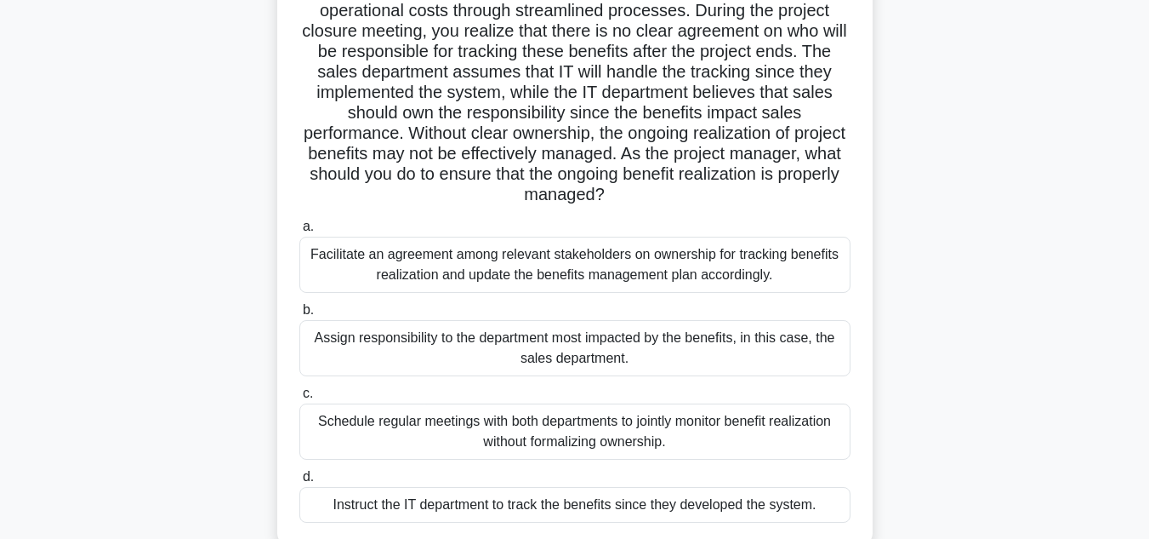
scroll to position [255, 0]
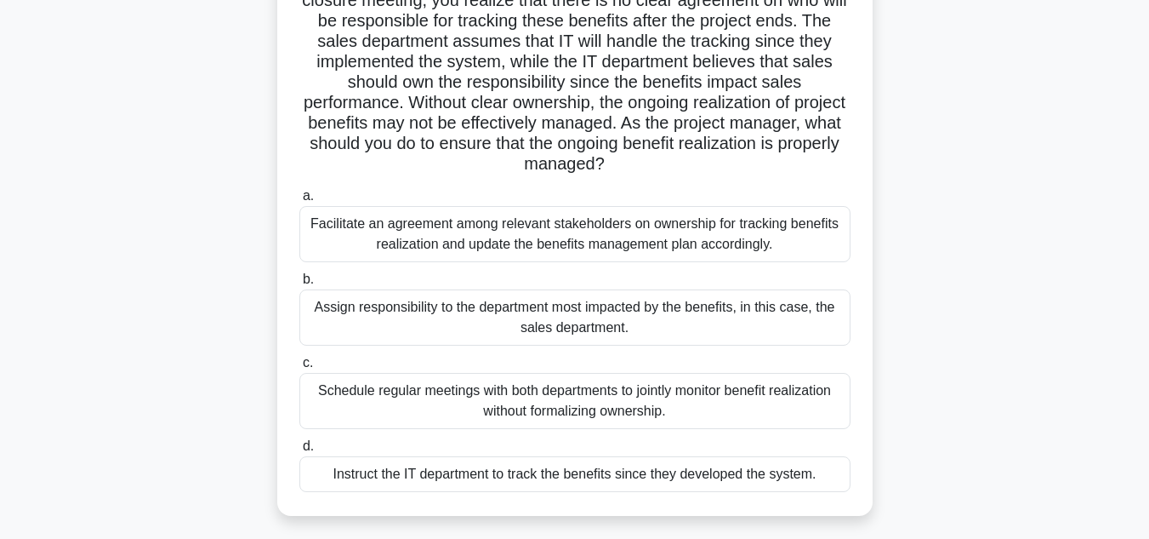
click at [625, 246] on div "Facilitate an agreement among relevant stakeholders on ownership for tracking b…" at bounding box center [574, 234] width 551 height 56
click at [299, 202] on input "a. Facilitate an agreement among relevant stakeholders on ownership for trackin…" at bounding box center [299, 196] width 0 height 11
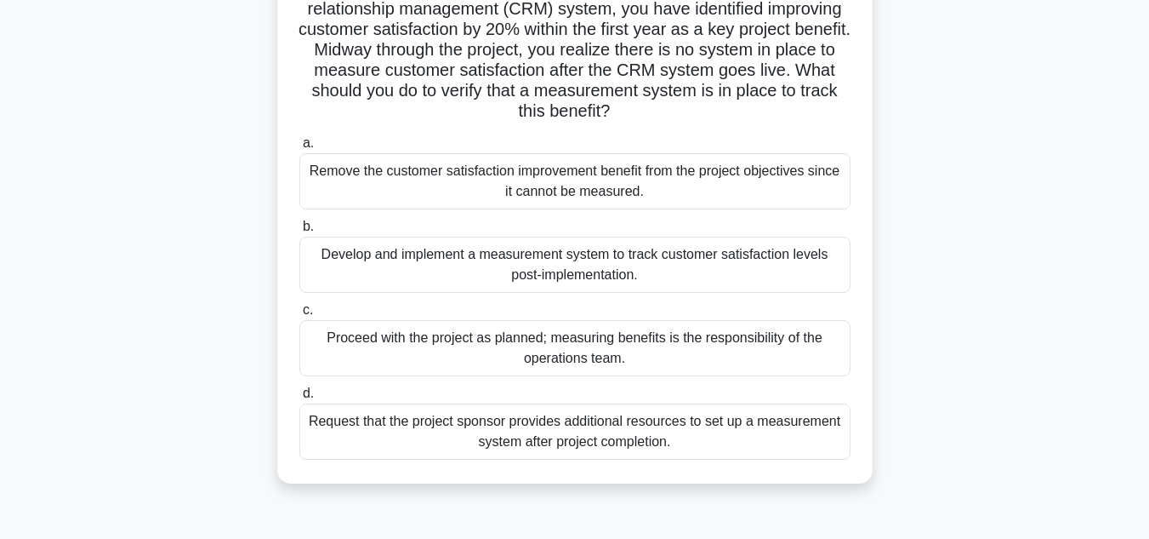
scroll to position [170, 0]
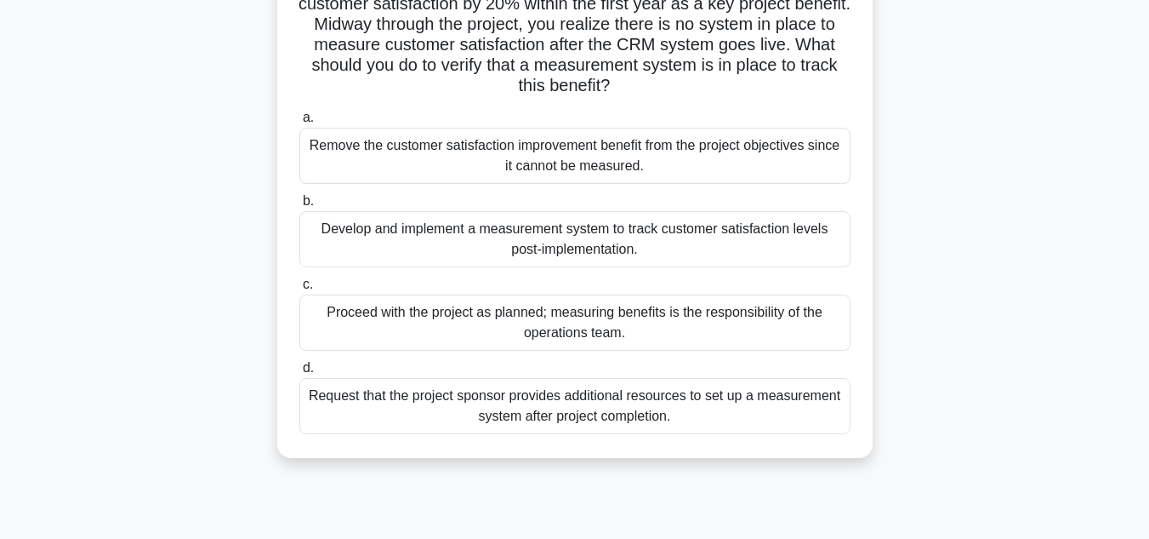
click at [634, 250] on div "Develop and implement a measurement system to track customer satisfaction level…" at bounding box center [574, 239] width 551 height 56
click at [299, 207] on input "b. Develop and implement a measurement system to track customer satisfaction le…" at bounding box center [299, 201] width 0 height 11
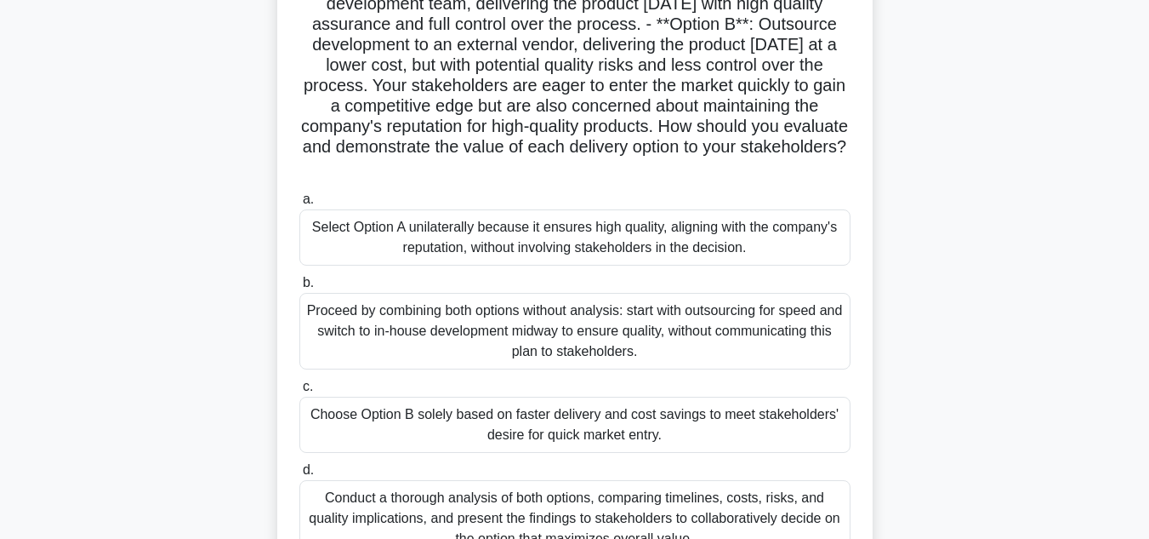
scroll to position [255, 0]
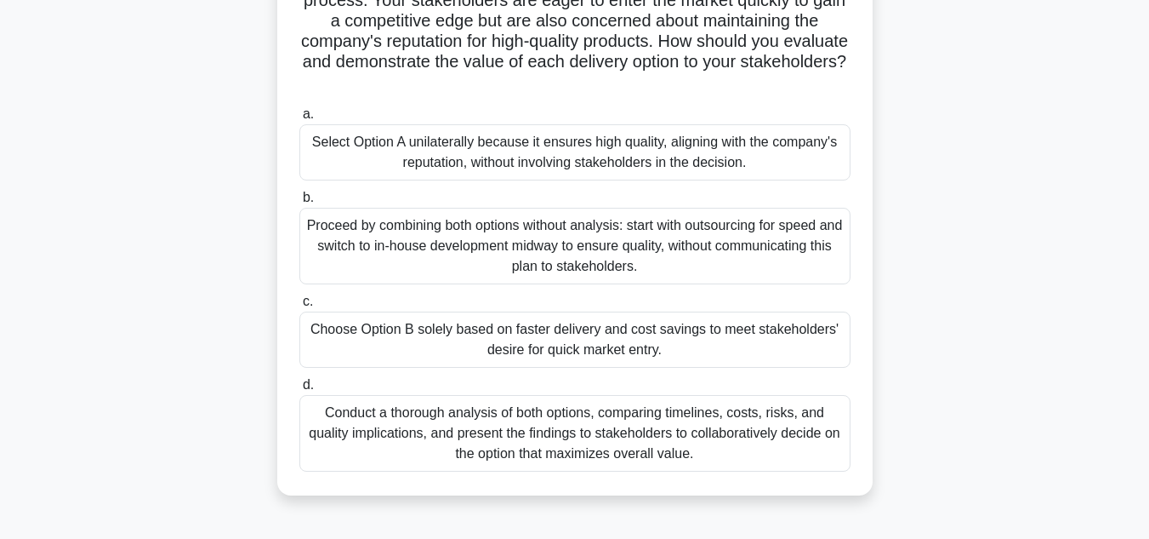
click at [732, 452] on div "Conduct a thorough analysis of both options, comparing timelines, costs, risks,…" at bounding box center [574, 433] width 551 height 77
click at [299, 391] on input "d. Conduct a thorough analysis of both options, comparing timelines, costs, ris…" at bounding box center [299, 384] width 0 height 11
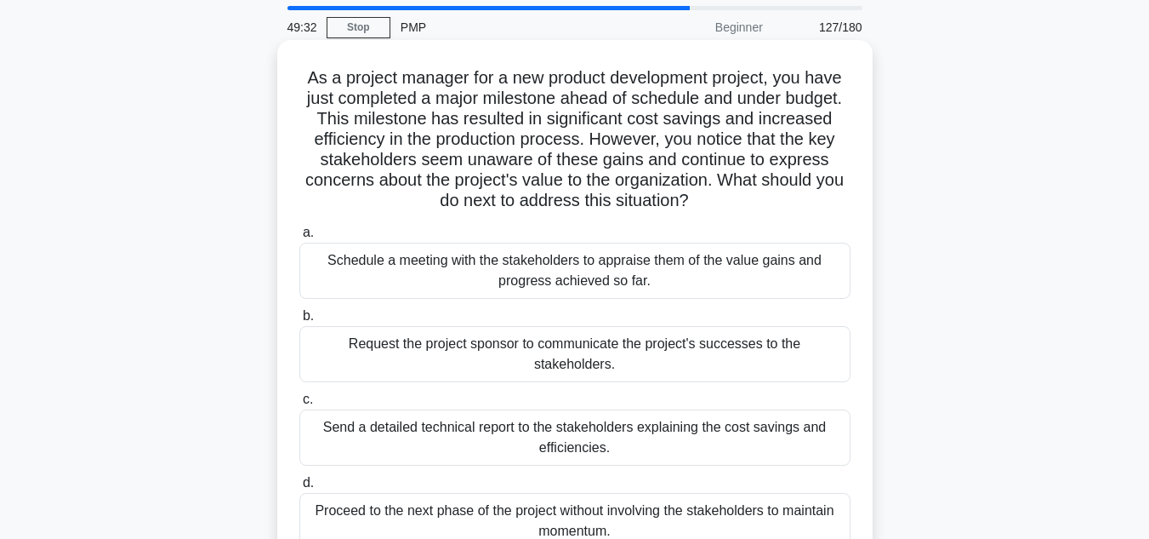
scroll to position [170, 0]
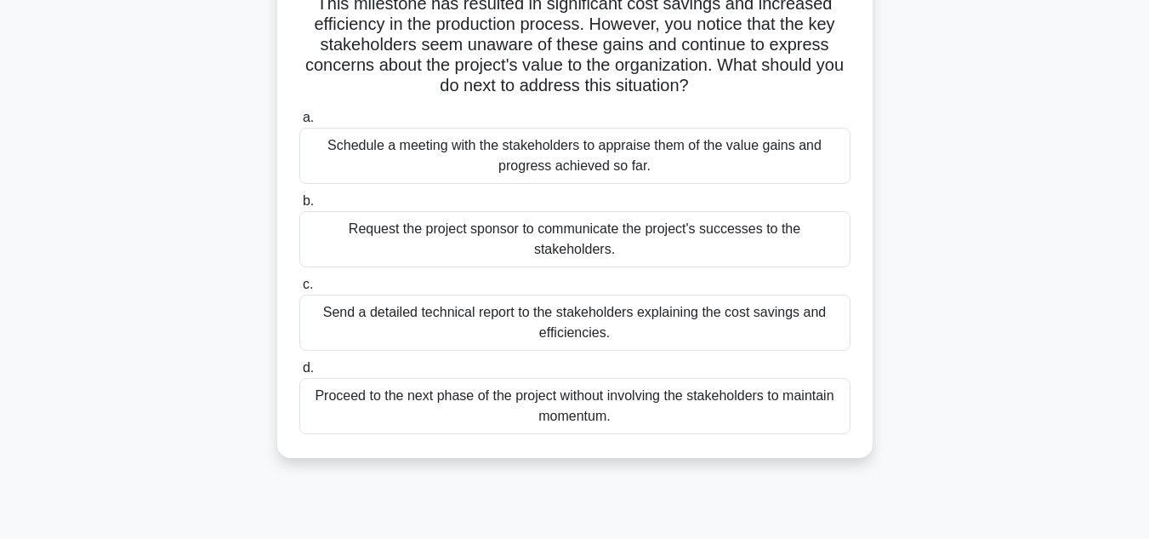
click at [685, 159] on div "Schedule a meeting with the stakeholders to appraise them of the value gains an…" at bounding box center [574, 156] width 551 height 56
click at [299, 123] on input "a. Schedule a meeting with the stakeholders to appraise them of the value gains…" at bounding box center [299, 117] width 0 height 11
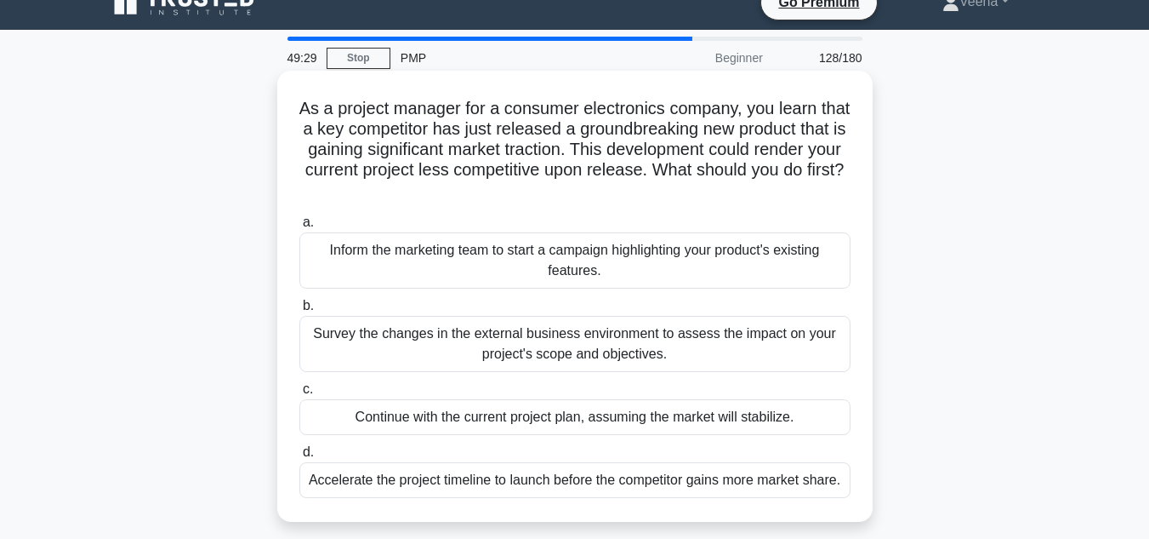
scroll to position [0, 0]
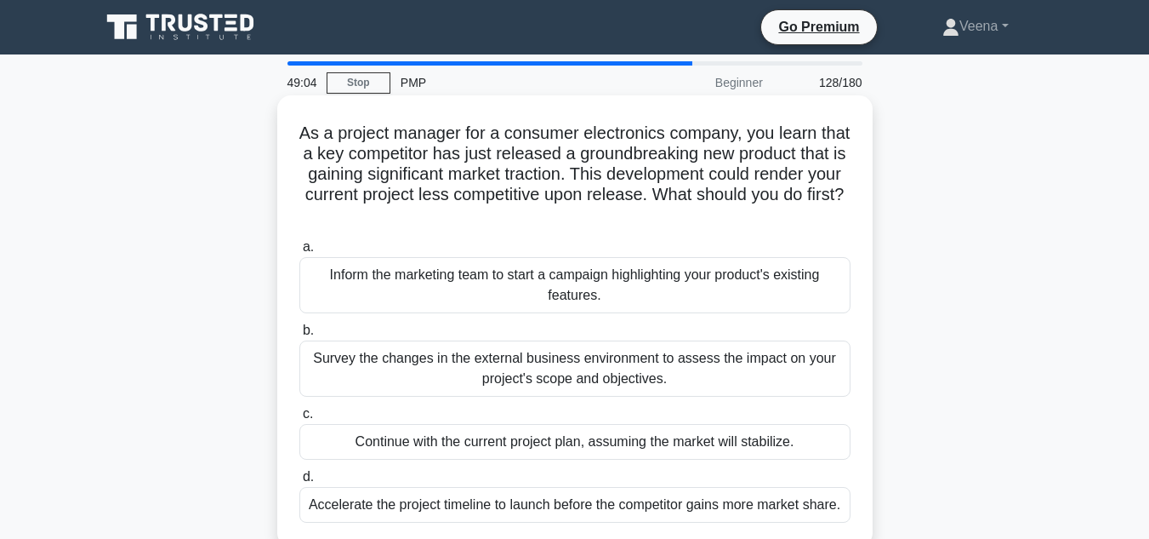
click at [549, 374] on div "Survey the changes in the external business environment to assess the impact on…" at bounding box center [574, 368] width 551 height 56
click at [299, 336] on input "b. Survey the changes in the external business environment to assess the impact…" at bounding box center [299, 330] width 0 height 11
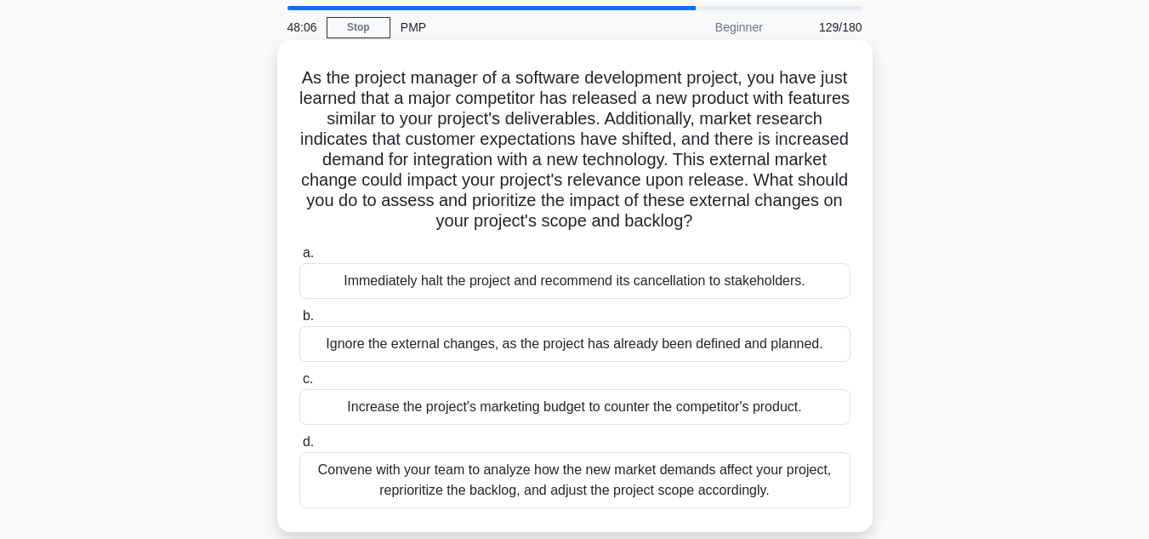
scroll to position [85, 0]
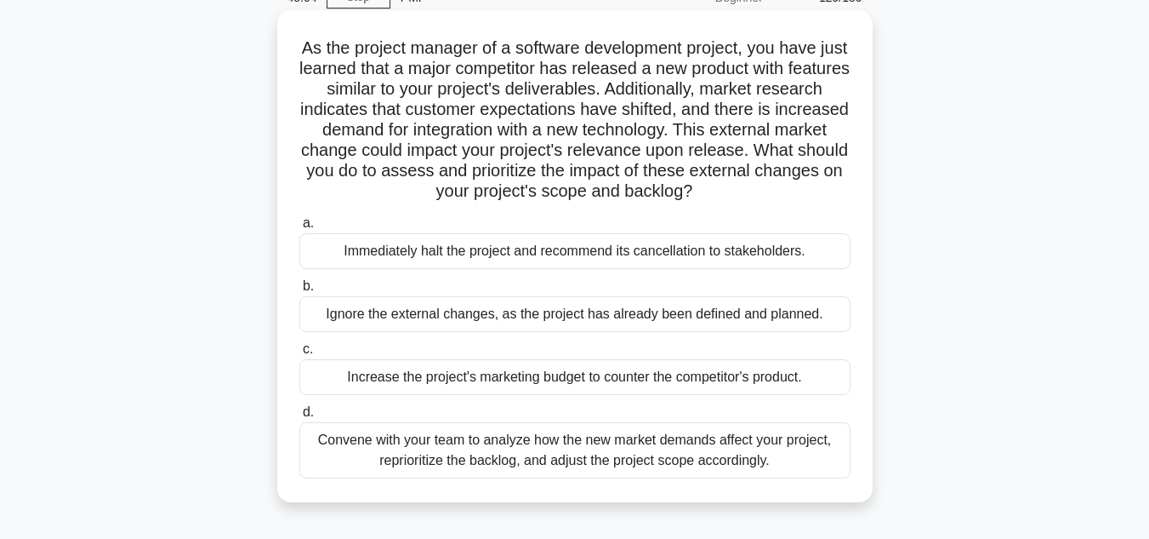
click at [733, 448] on div "Convene with your team to analyze how the new market demands affect your projec…" at bounding box center [574, 450] width 551 height 56
click at [299, 418] on input "d. Convene with your team to analyze how the new market demands affect your pro…" at bounding box center [299, 412] width 0 height 11
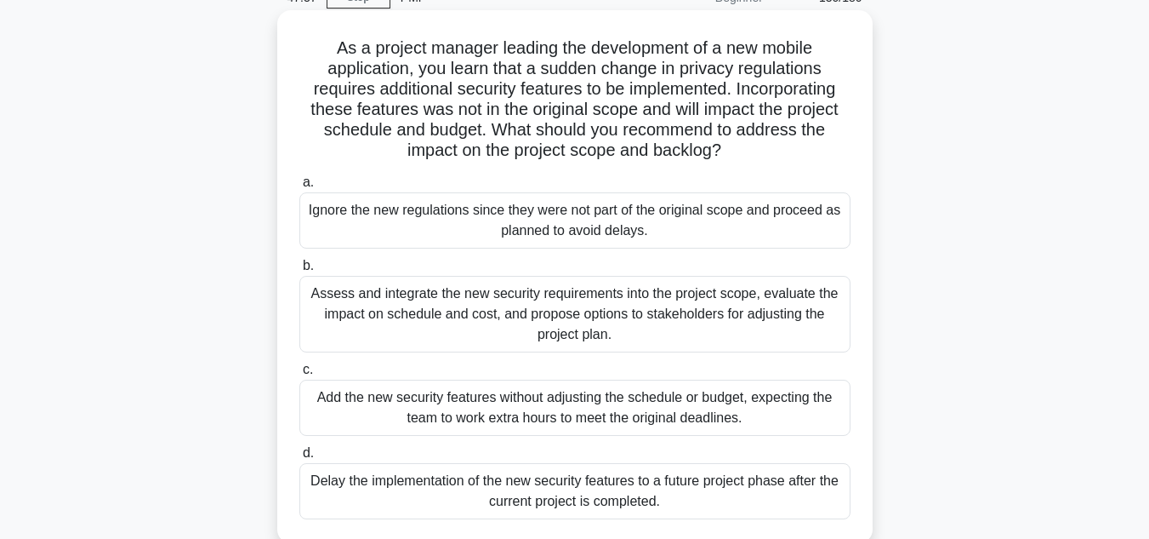
click at [698, 319] on div "Assess and integrate the new security requirements into the project scope, eval…" at bounding box center [574, 314] width 551 height 77
click at [299, 271] on input "b. Assess and integrate the new security requirements into the project scope, e…" at bounding box center [299, 265] width 0 height 11
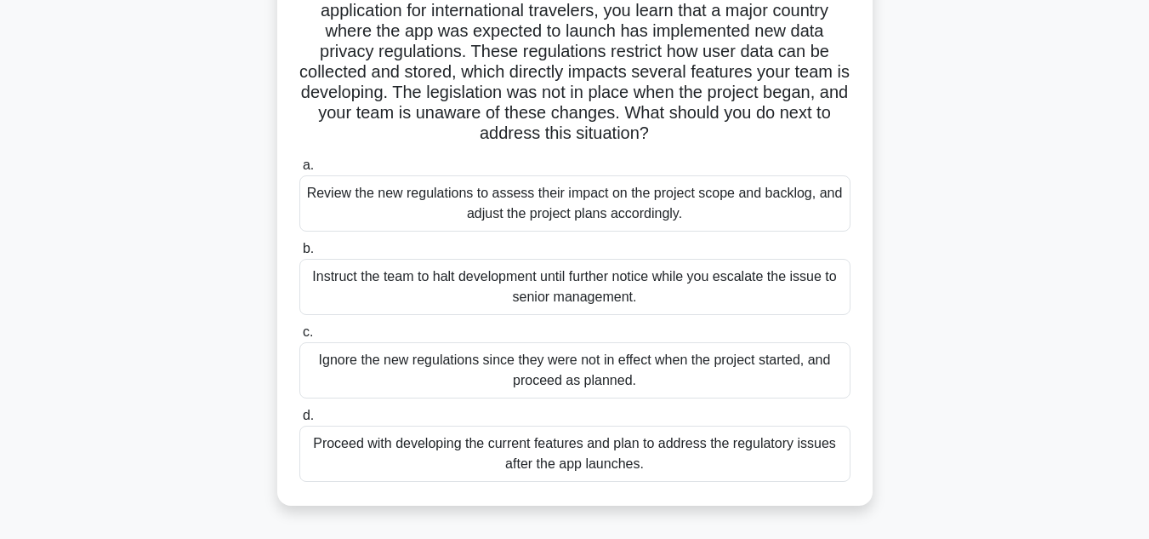
scroll to position [170, 0]
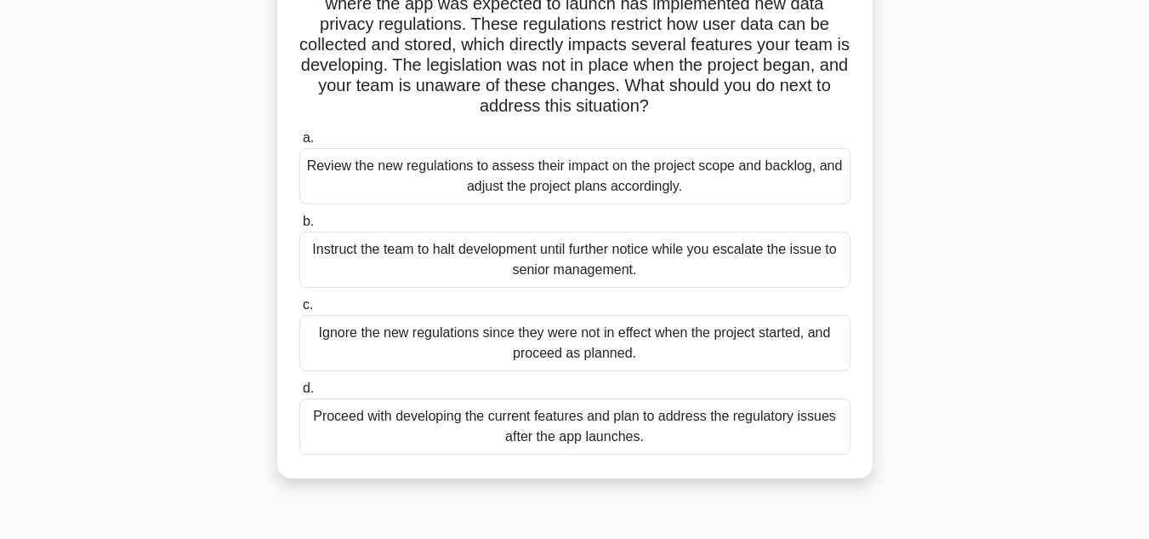
click at [714, 188] on div "Review the new regulations to assess their impact on the project scope and back…" at bounding box center [574, 176] width 551 height 56
click at [299, 144] on input "a. Review the new regulations to assess their impact on the project scope and b…" at bounding box center [299, 138] width 0 height 11
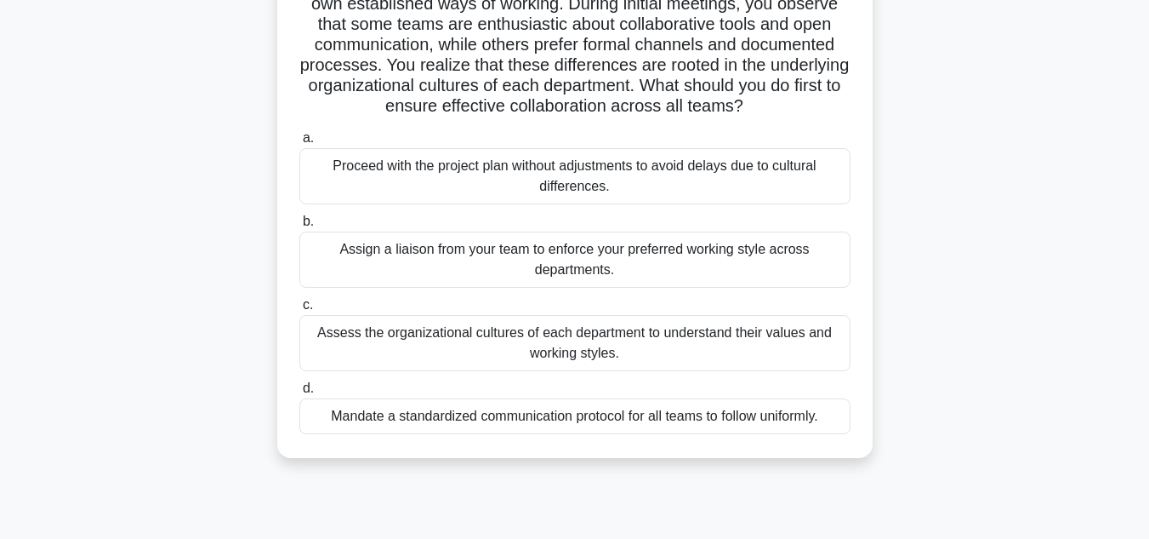
click at [713, 356] on div "Assess the organizational cultures of each department to understand their value…" at bounding box center [574, 343] width 551 height 56
click at [299, 311] on input "c. Assess the organizational cultures of each department to understand their va…" at bounding box center [299, 304] width 0 height 11
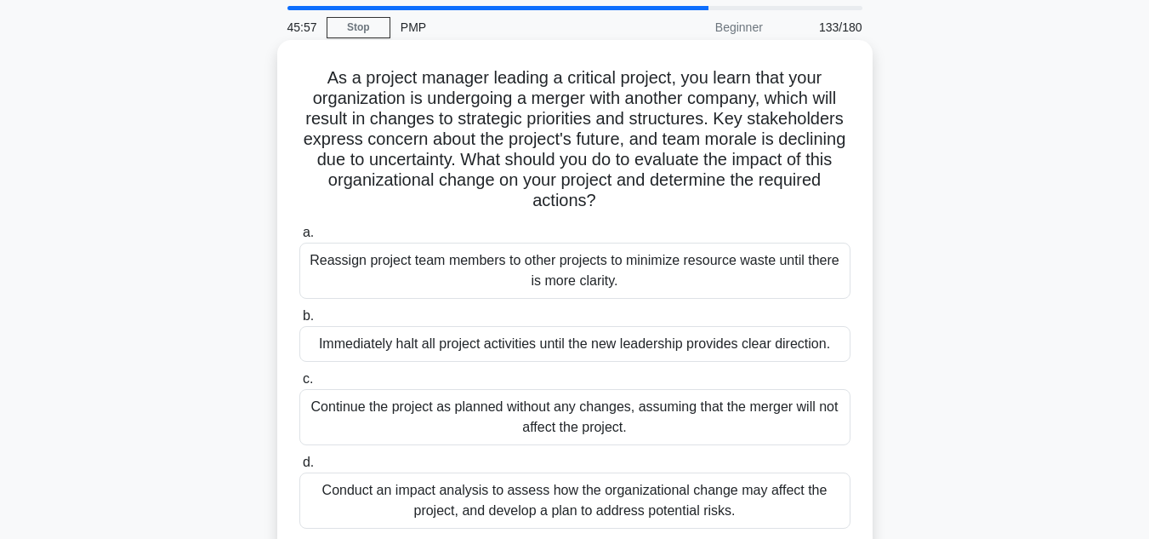
scroll to position [85, 0]
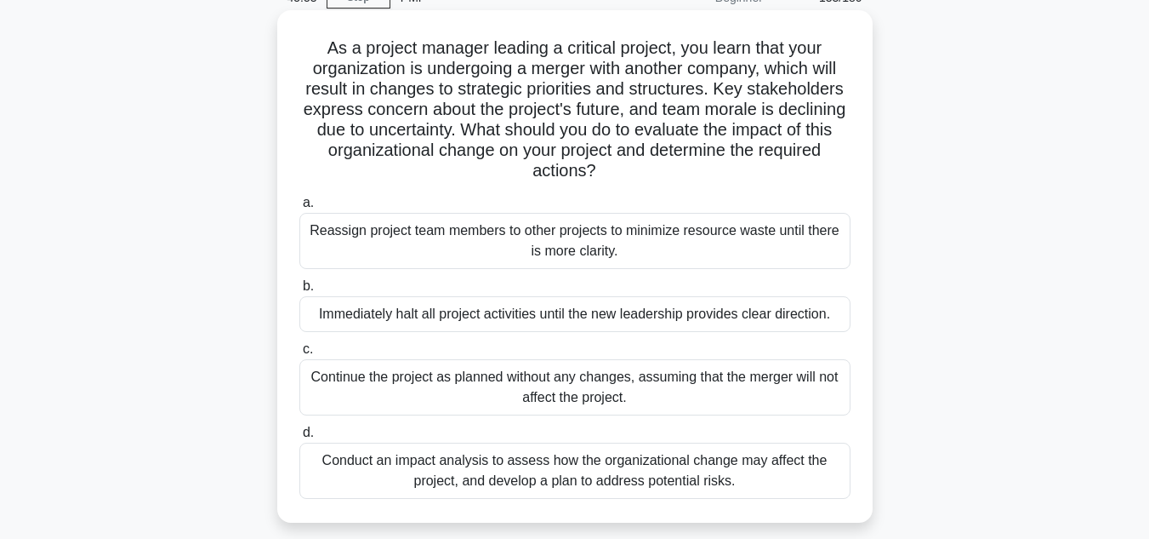
click at [674, 475] on div "Conduct an impact analysis to assess how the organizational change may affect t…" at bounding box center [574, 470] width 551 height 56
click at [299, 438] on input "d. Conduct an impact analysis to assess how the organizational change may affec…" at bounding box center [299, 432] width 0 height 11
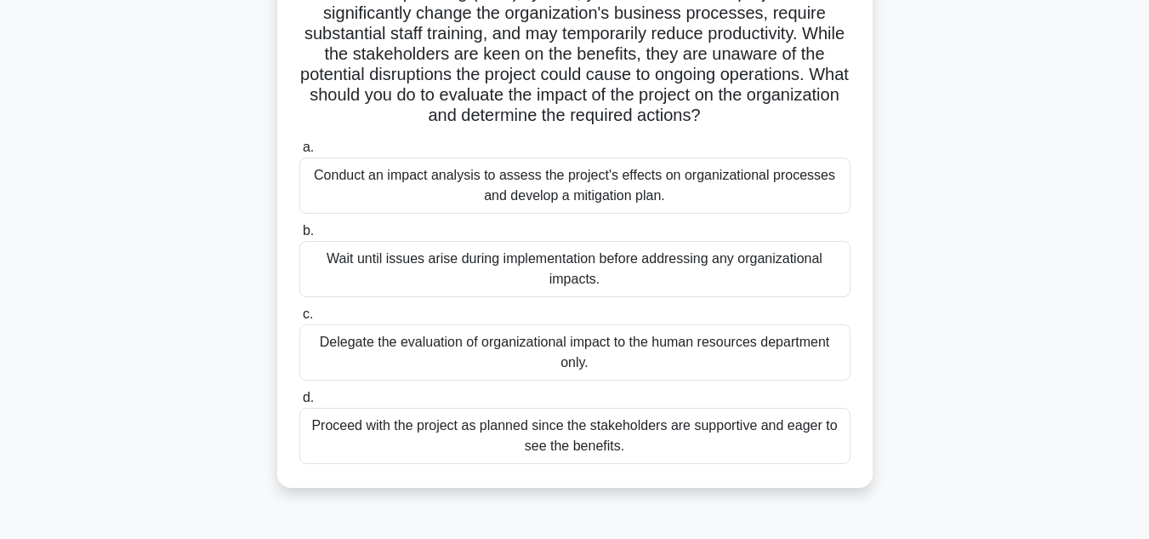
scroll to position [170, 0]
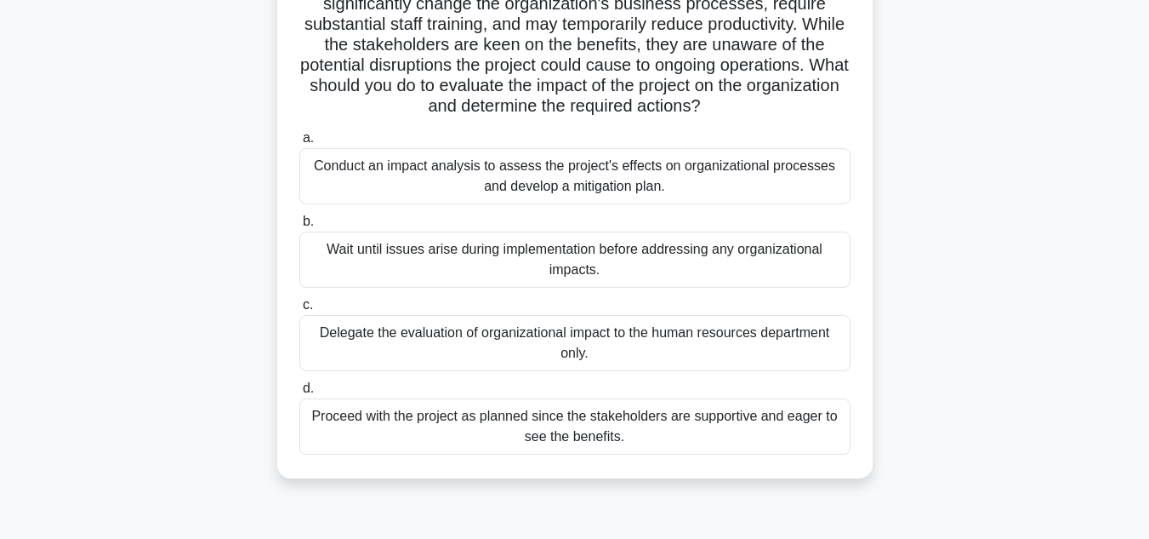
click at [763, 190] on div "Conduct an impact analysis to assess the project's effects on organizational pr…" at bounding box center [574, 176] width 551 height 56
click at [299, 144] on input "a. Conduct an impact analysis to assess the project's effects on organizational…" at bounding box center [299, 138] width 0 height 11
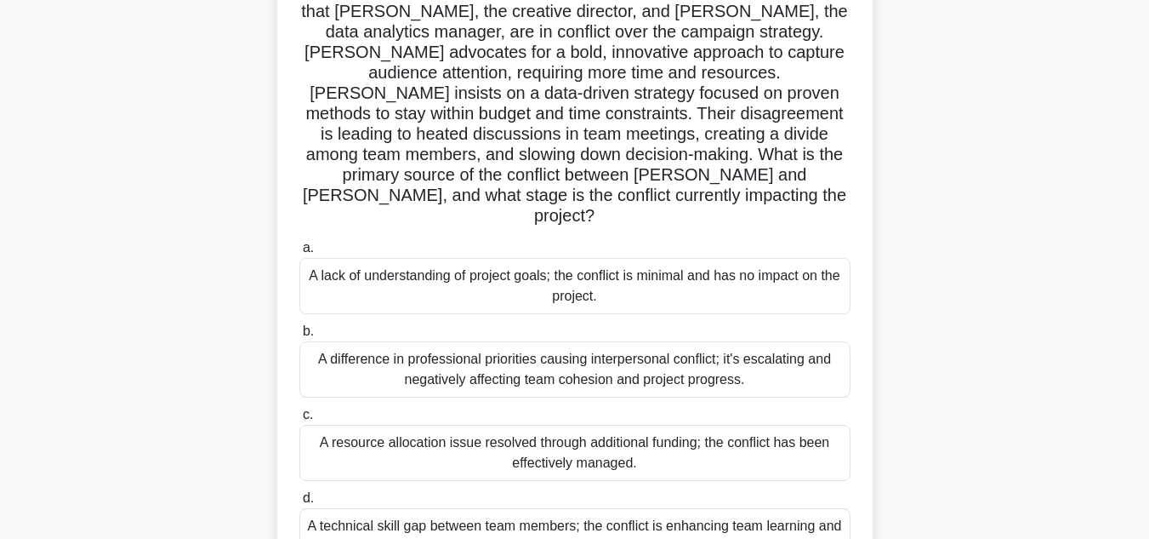
scroll to position [255, 0]
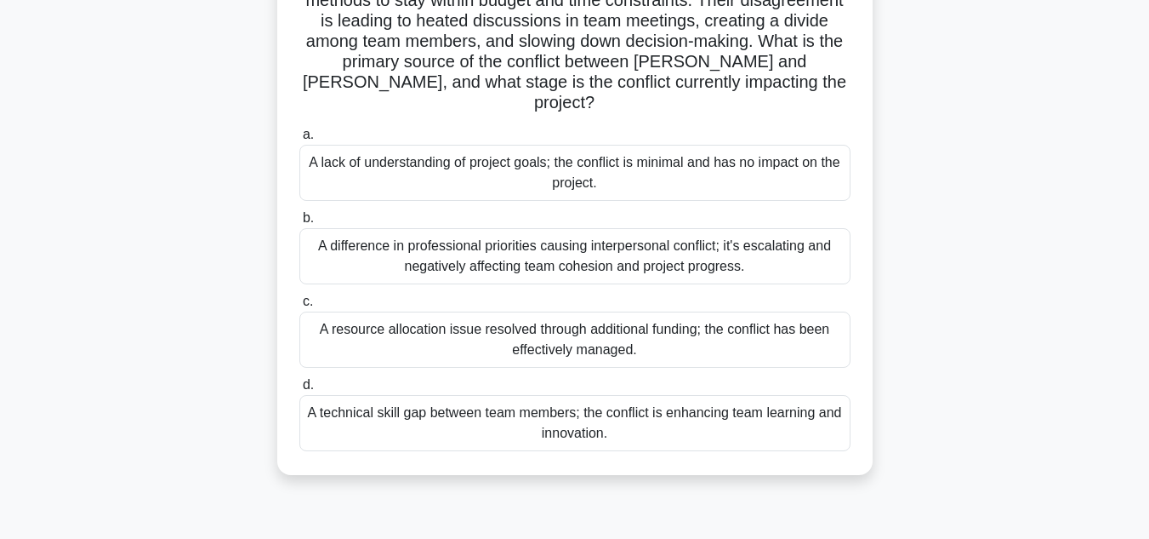
click at [654, 228] on div "A difference in professional priorities causing interpersonal conflict; it's es…" at bounding box center [574, 256] width 551 height 56
click at [299, 224] on input "b. A difference in professional priorities causing interpersonal conflict; it's…" at bounding box center [299, 218] width 0 height 11
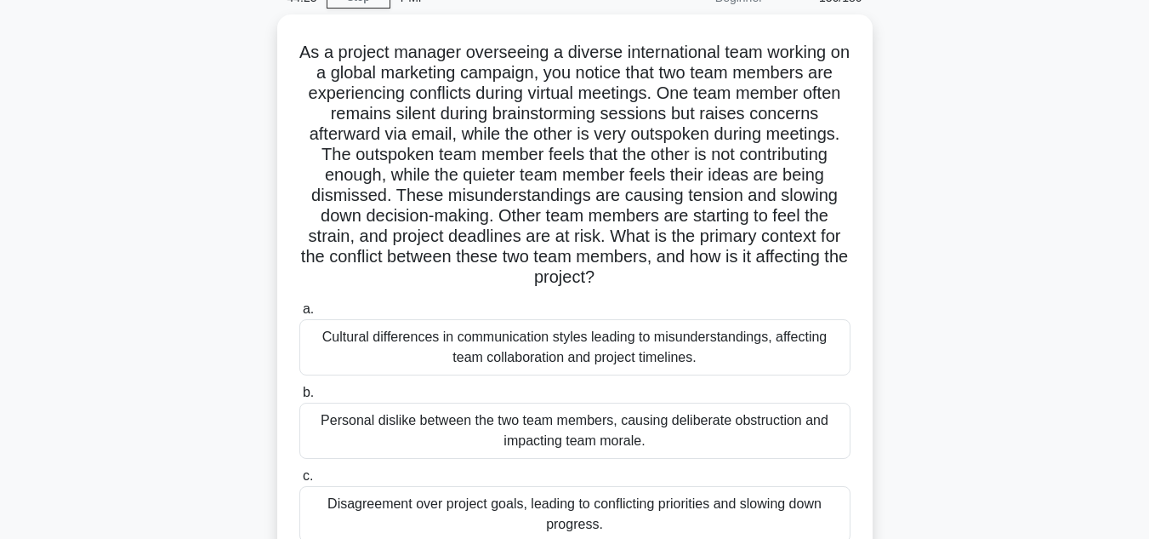
scroll to position [170, 0]
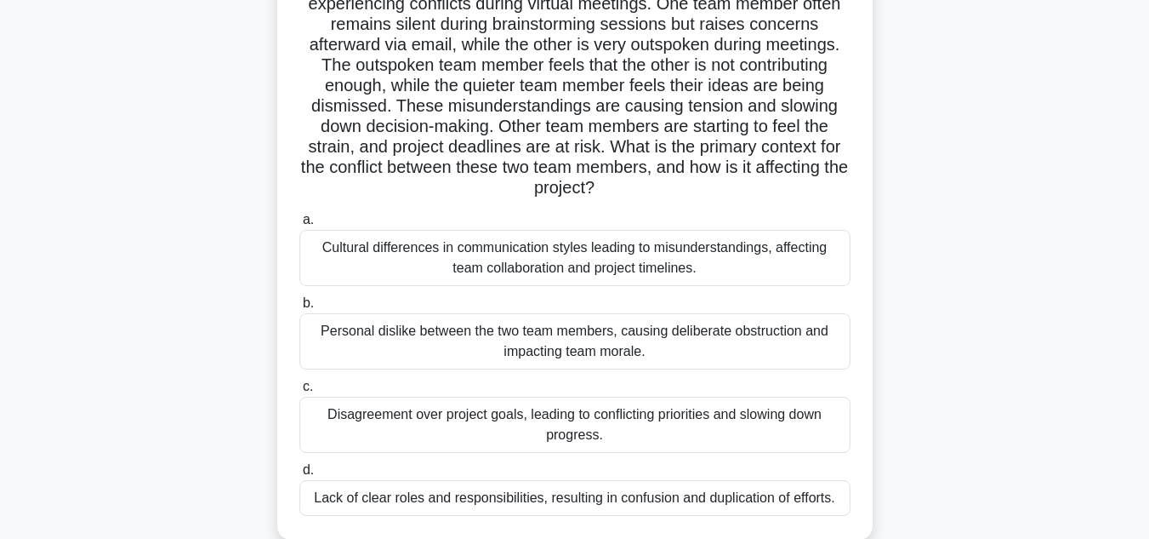
click at [705, 265] on div "Cultural differences in communication styles leading to misunderstandings, affe…" at bounding box center [574, 258] width 551 height 56
click at [299, 225] on input "a. Cultural differences in communication styles leading to misunderstandings, a…" at bounding box center [299, 219] width 0 height 11
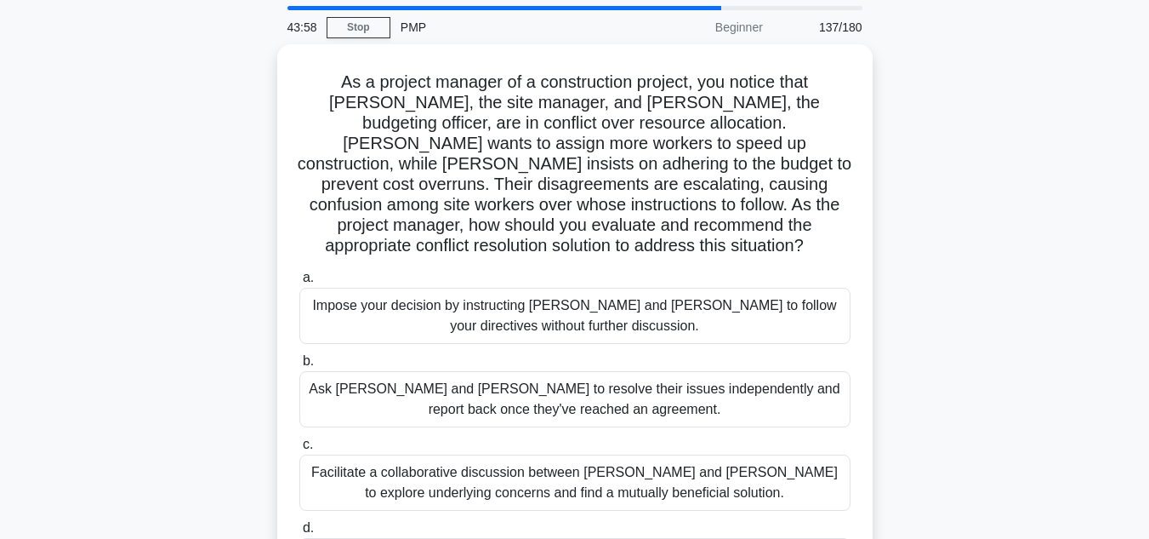
scroll to position [85, 0]
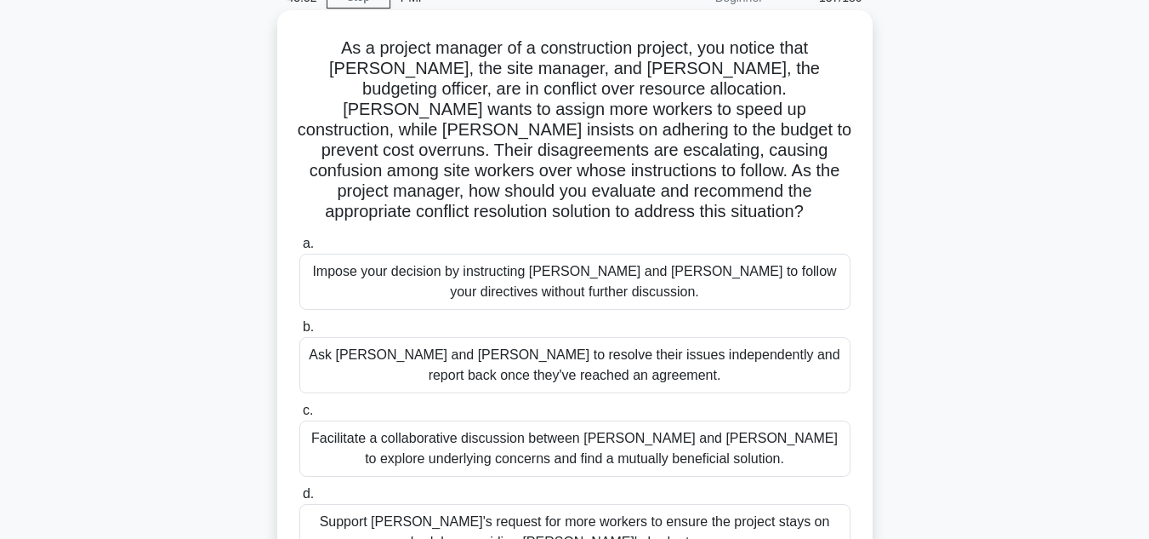
click at [757, 425] on div "Facilitate a collaborative discussion between Tom and Lisa to explore underlyin…" at bounding box center [574, 448] width 551 height 56
click at [299, 416] on input "c. Facilitate a collaborative discussion between Tom and Lisa to explore underl…" at bounding box center [299, 410] width 0 height 11
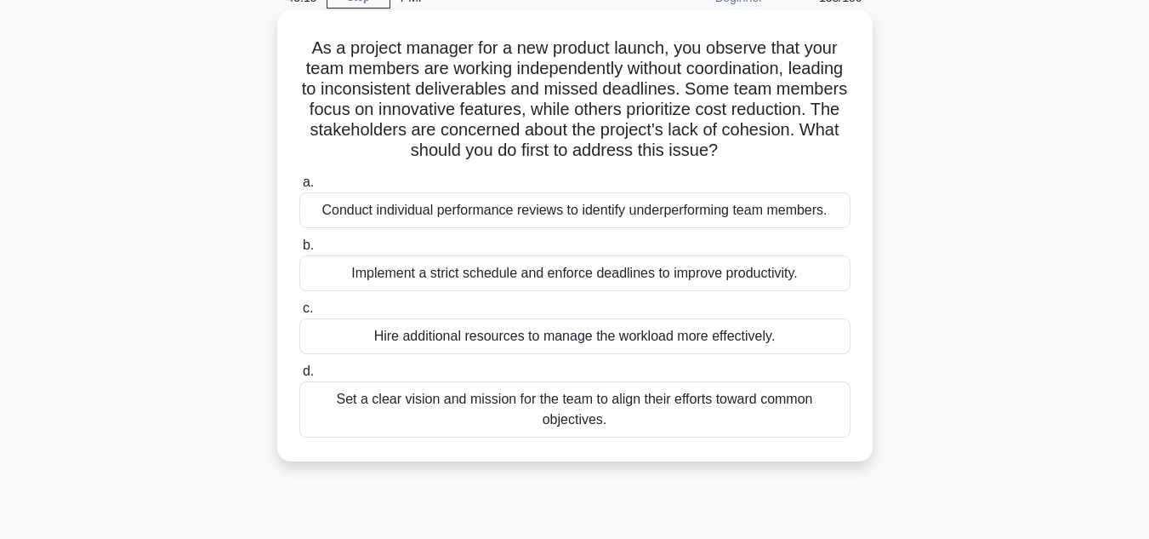
click at [774, 418] on div "Set a clear vision and mission for the team to align their efforts toward commo…" at bounding box center [574, 409] width 551 height 56
click at [299, 377] on input "d. Set a clear vision and mission for the team to align their efforts toward co…" at bounding box center [299, 371] width 0 height 11
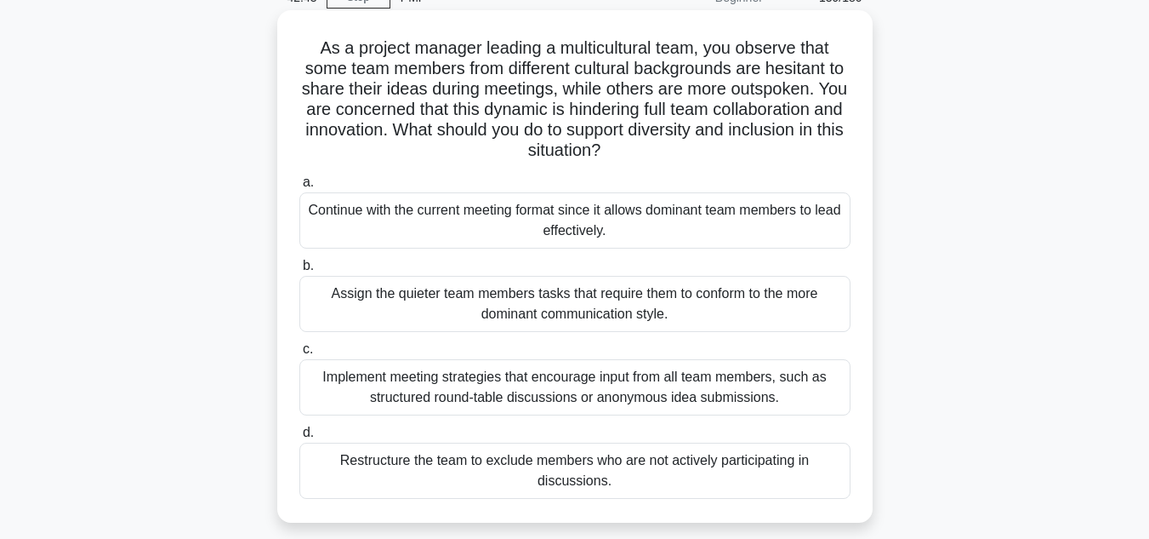
click at [721, 396] on div "Implement meeting strategies that encourage input from all team members, such a…" at bounding box center [574, 387] width 551 height 56
click at [299, 355] on input "c. Implement meeting strategies that encourage input from all team members, suc…" at bounding box center [299, 349] width 0 height 11
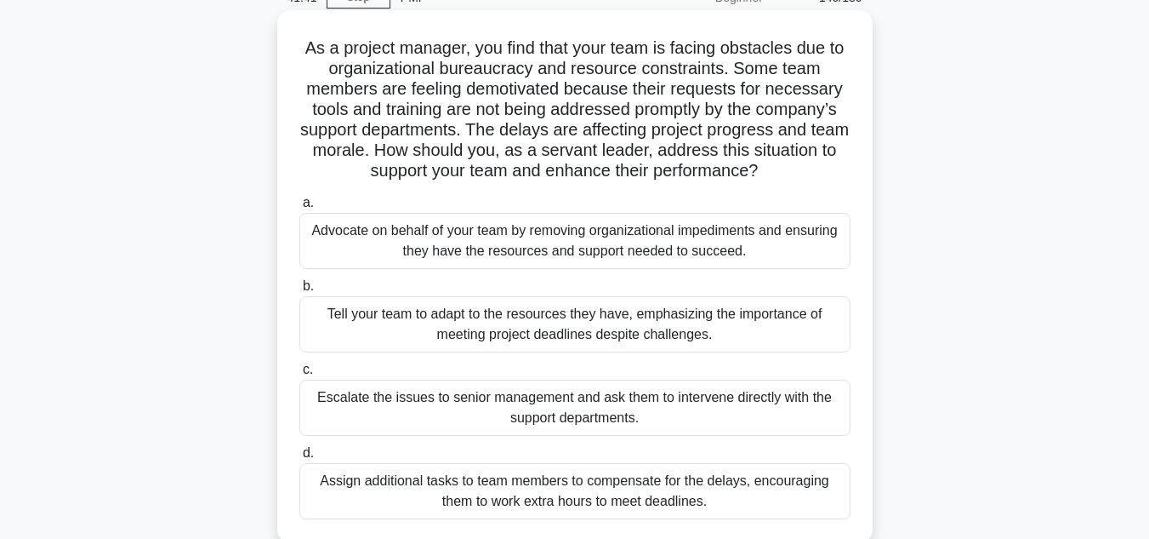
click at [643, 243] on div "Advocate on behalf of your team by removing organizational impediments and ensu…" at bounding box center [574, 241] width 551 height 56
click at [299, 208] on input "a. Advocate on behalf of your team by removing organizational impediments and e…" at bounding box center [299, 202] width 0 height 11
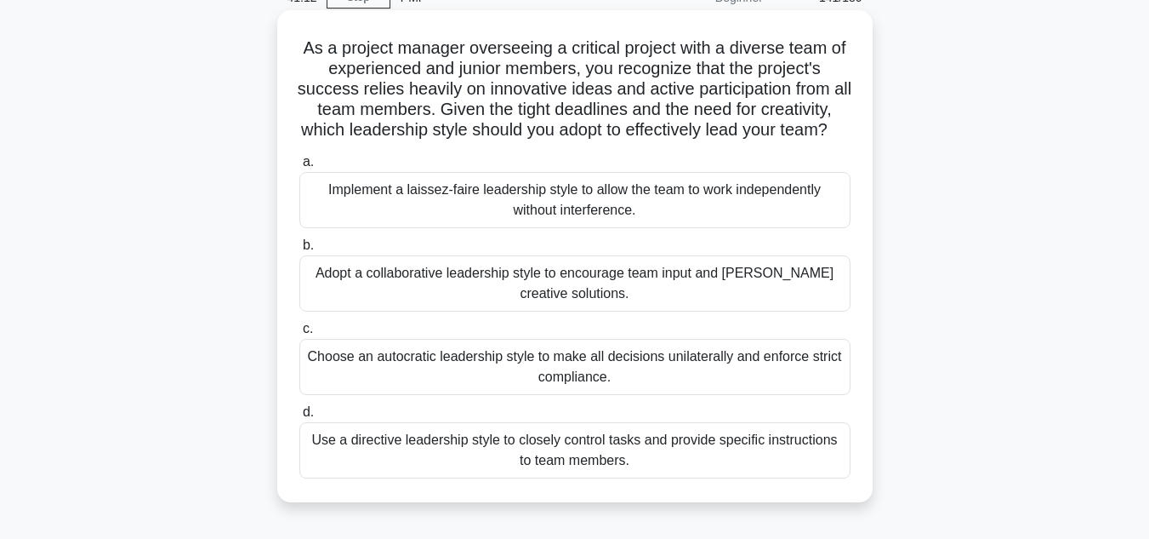
click at [698, 469] on div "Use a directive leadership style to closely control tasks and provide specific …" at bounding box center [574, 450] width 551 height 56
click at [299, 418] on input "d. Use a directive leadership style to closely control tasks and provide specif…" at bounding box center [299, 412] width 0 height 11
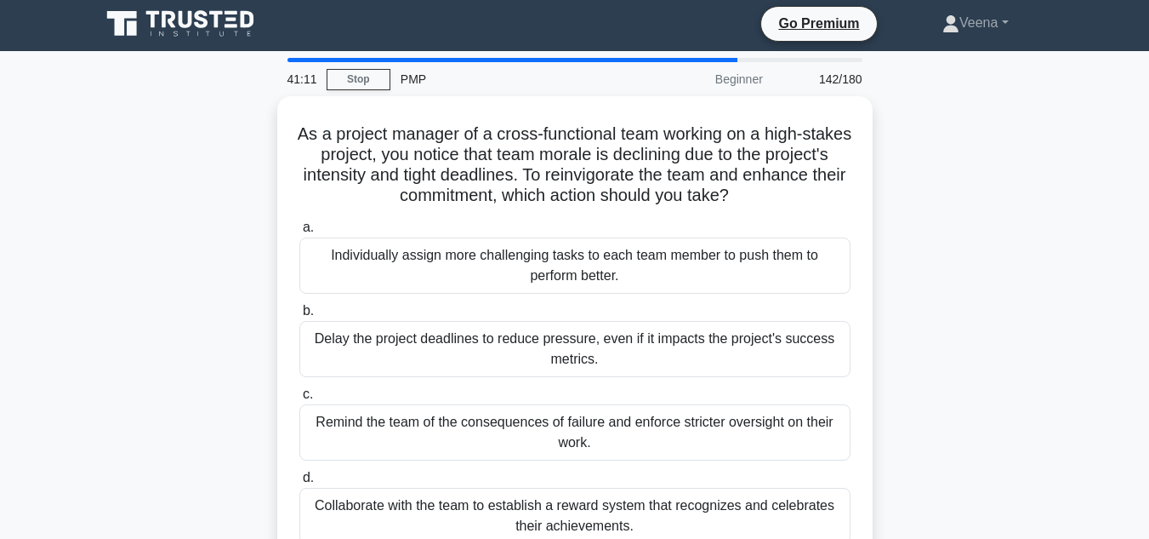
scroll to position [0, 0]
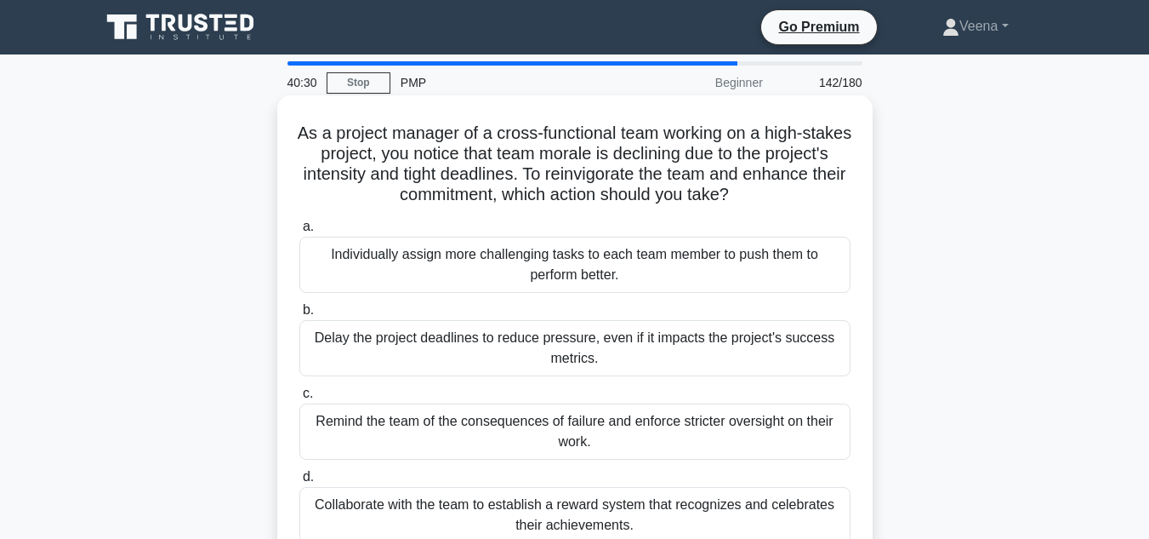
click at [765, 508] on div "Collaborate with the team to establish a reward system that recognizes and cele…" at bounding box center [574, 515] width 551 height 56
click at [299, 482] on input "d. Collaborate with the team to establish a reward system that recognizes and c…" at bounding box center [299, 476] width 0 height 11
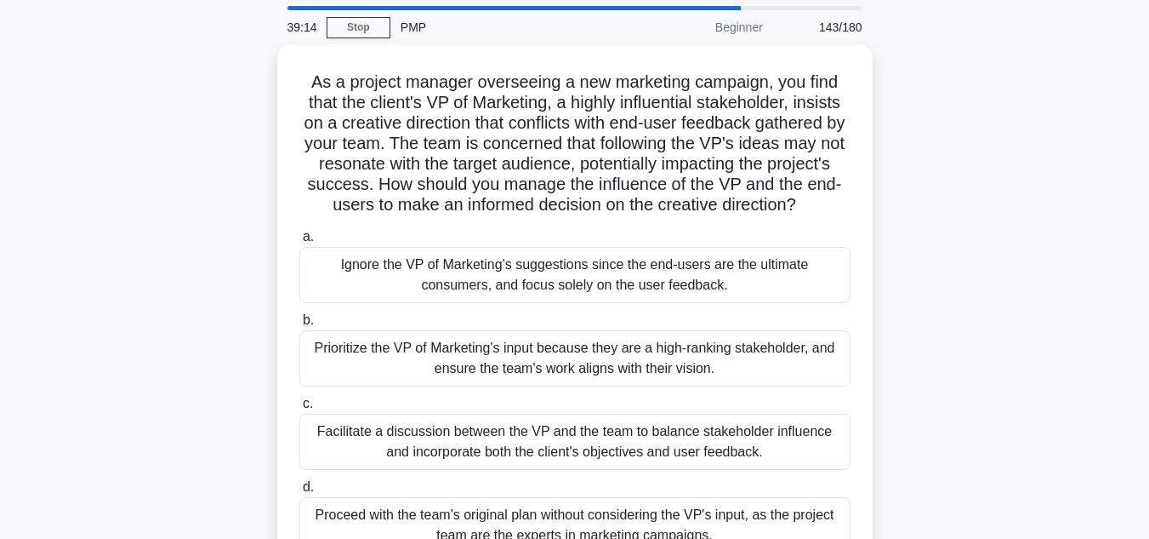
scroll to position [85, 0]
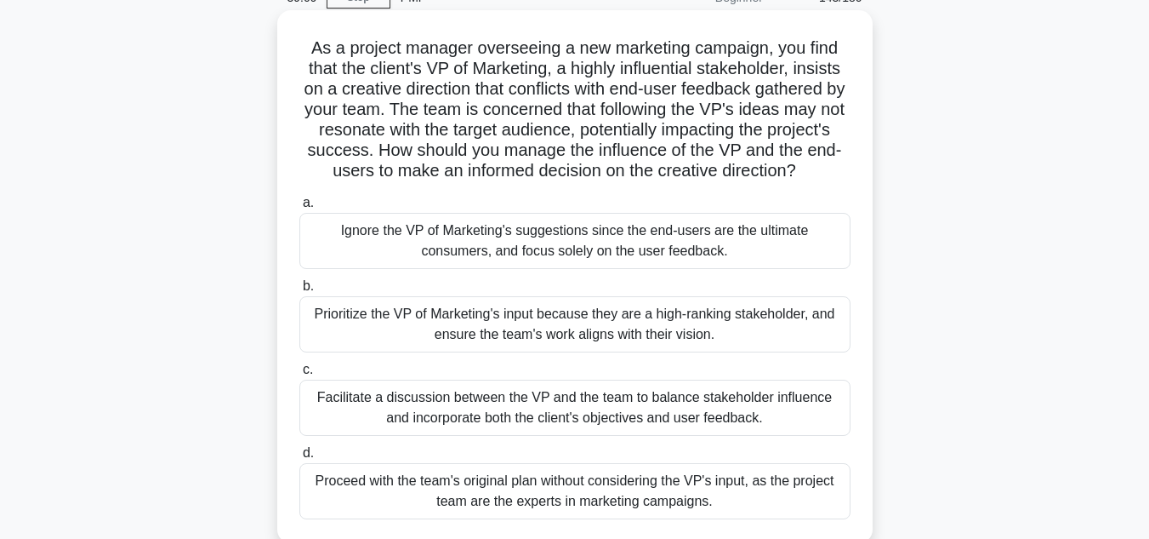
click at [760, 436] on div "Facilitate a discussion between the VP and the team to balance stakeholder infl…" at bounding box center [574, 407] width 551 height 56
click at [299, 375] on input "c. Facilitate a discussion between the VP and the team to balance stakeholder i…" at bounding box center [299, 369] width 0 height 11
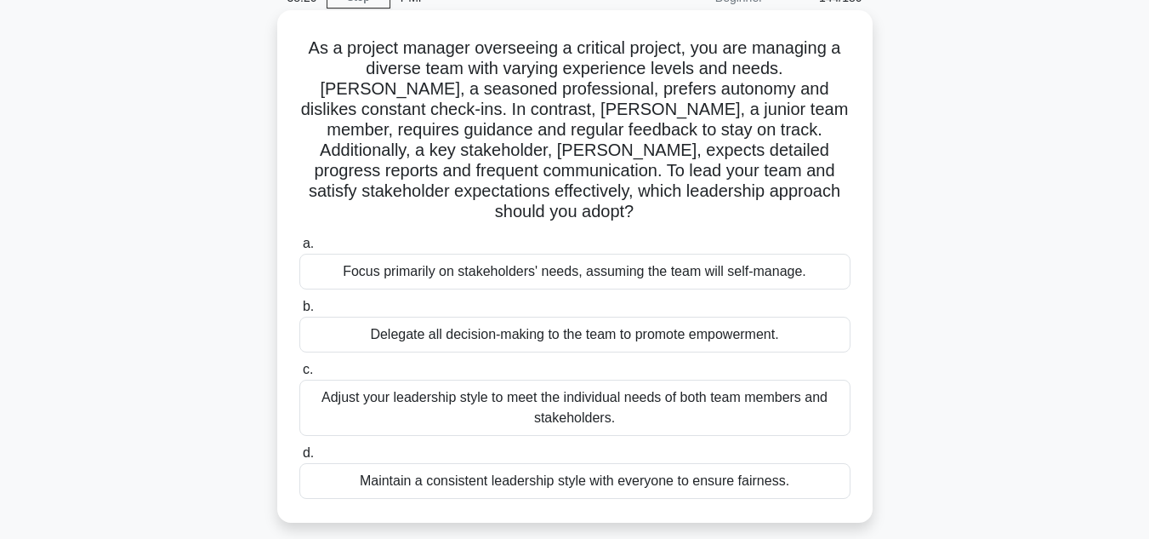
click at [698, 380] on div "Adjust your leadership style to meet the individual needs of both team members …" at bounding box center [574, 407] width 551 height 56
click at [299, 375] on input "c. Adjust your leadership style to meet the individual needs of both team membe…" at bounding box center [299, 369] width 0 height 11
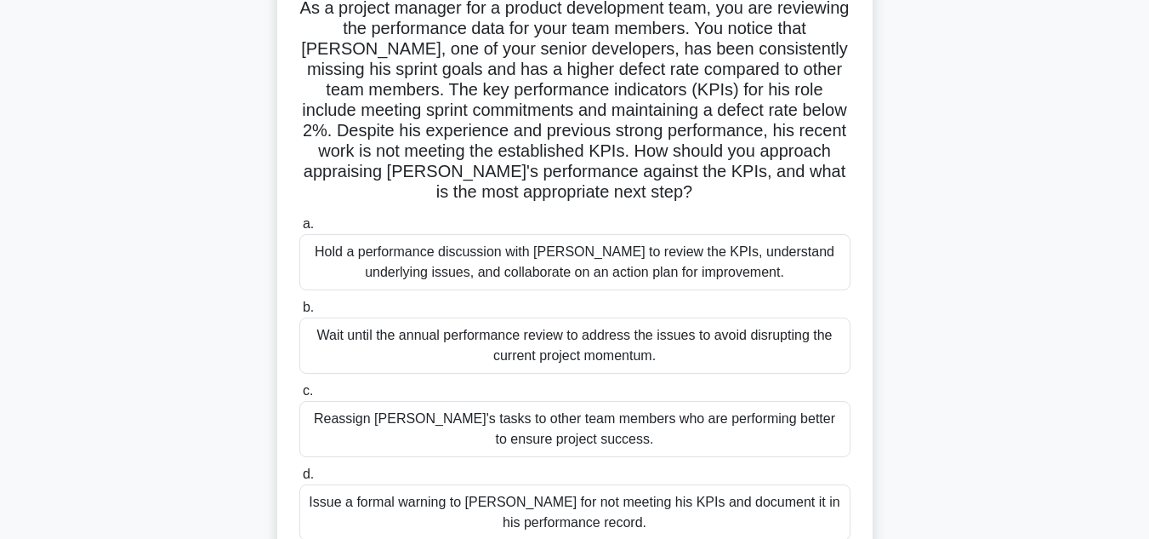
scroll to position [170, 0]
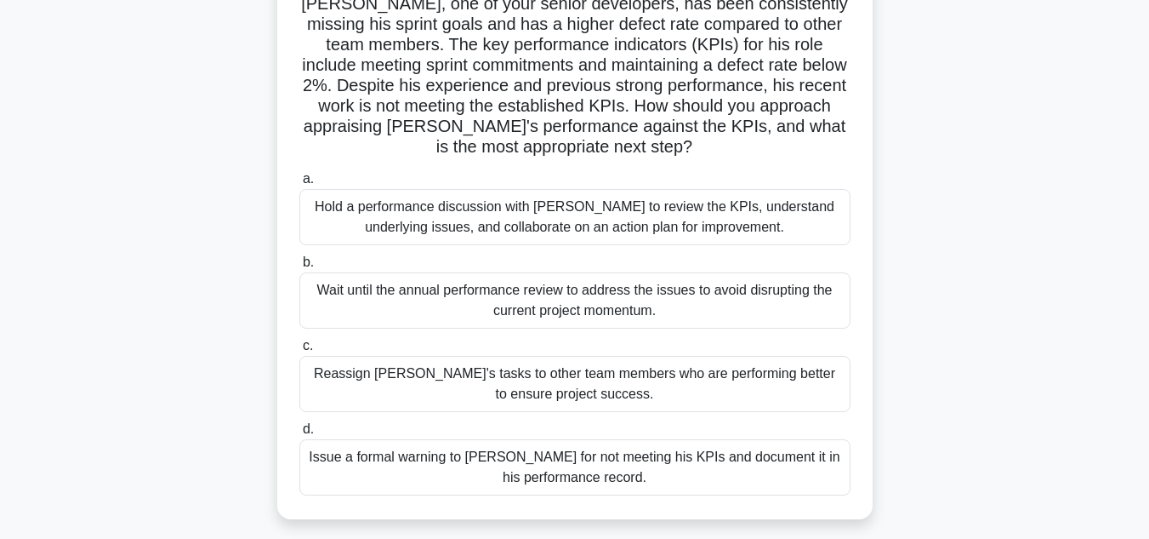
click at [596, 226] on div "Hold a performance discussion with David to review the KPIs, understand underly…" at bounding box center [574, 217] width 551 height 56
click at [299, 185] on input "a. Hold a performance discussion with David to review the KPIs, understand unde…" at bounding box center [299, 179] width 0 height 11
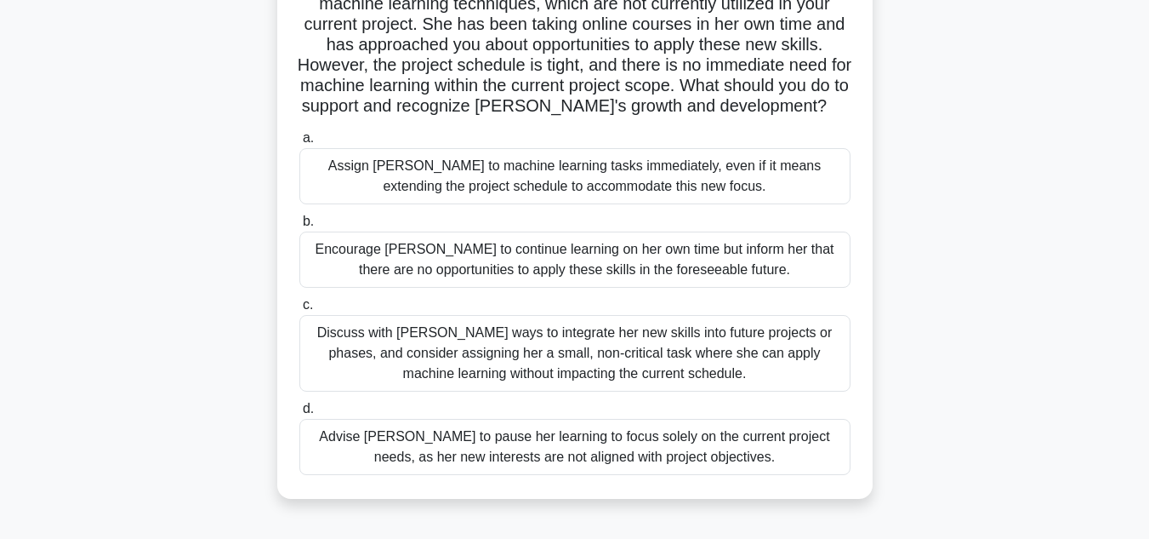
click at [583, 346] on div "Discuss with Emily ways to integrate her new skills into future projects or pha…" at bounding box center [574, 353] width 551 height 77
click at [299, 311] on input "c. Discuss with Emily ways to integrate her new skills into future projects or …" at bounding box center [299, 304] width 0 height 11
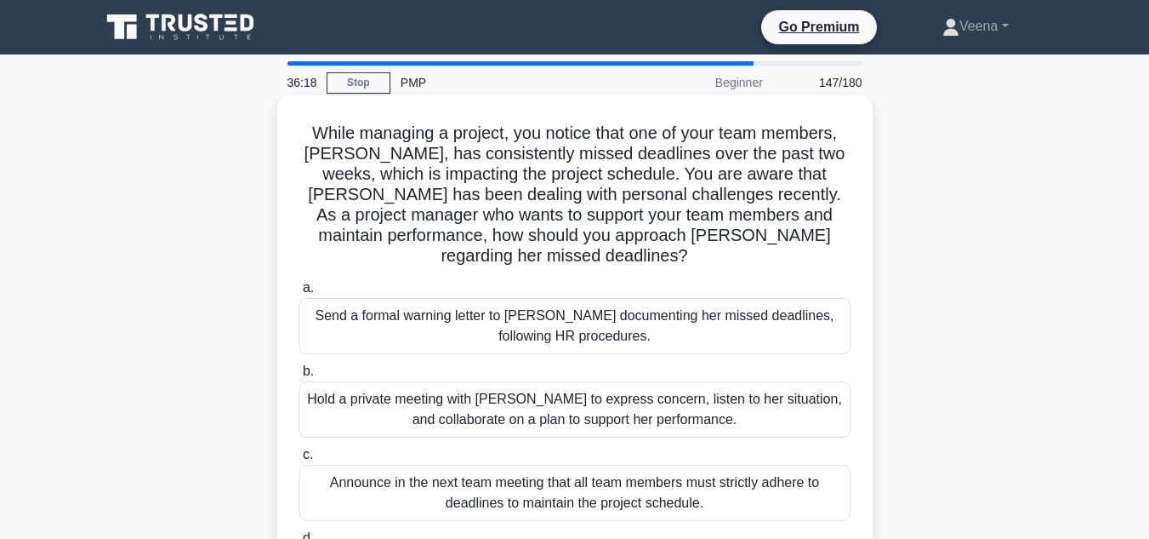
scroll to position [85, 0]
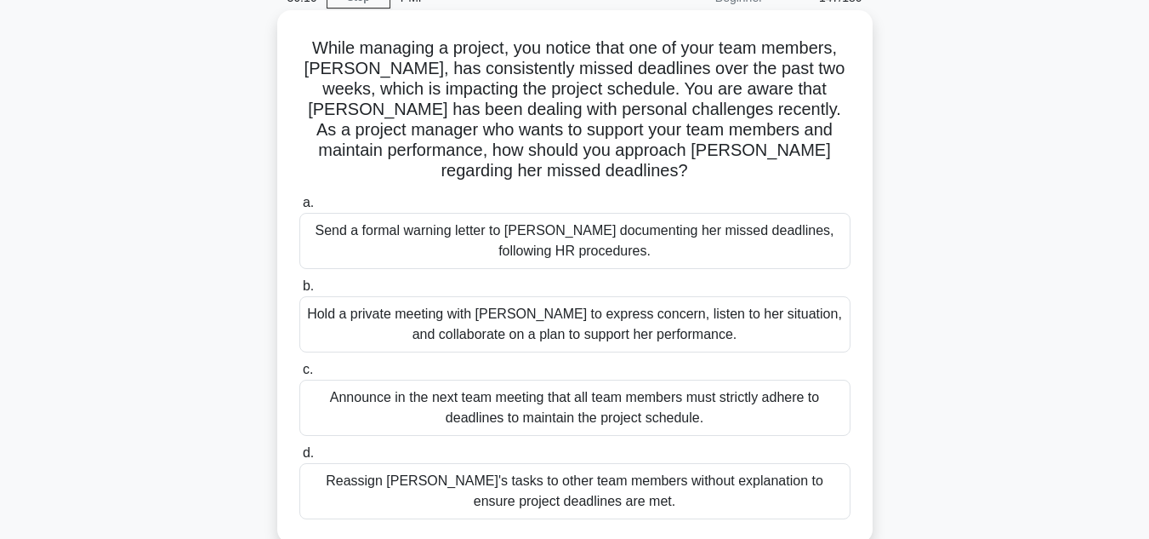
click at [708, 310] on div "Hold a private meeting with Emma to express concern, listen to her situation, a…" at bounding box center [574, 324] width 551 height 56
click at [299, 292] on input "b. Hold a private meeting with Emma to express concern, listen to her situation…" at bounding box center [299, 286] width 0 height 11
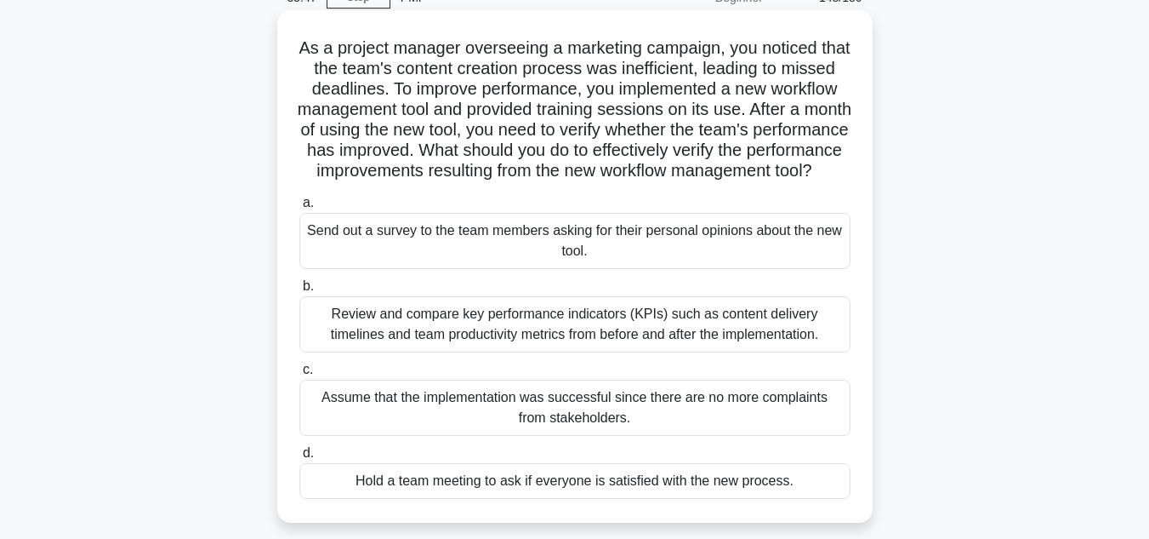
click at [740, 351] on div "Review and compare key performance indicators (KPIs) such as content delivery t…" at bounding box center [574, 324] width 551 height 56
click at [299, 292] on input "b. Review and compare key performance indicators (KPIs) such as content deliver…" at bounding box center [299, 286] width 0 height 11
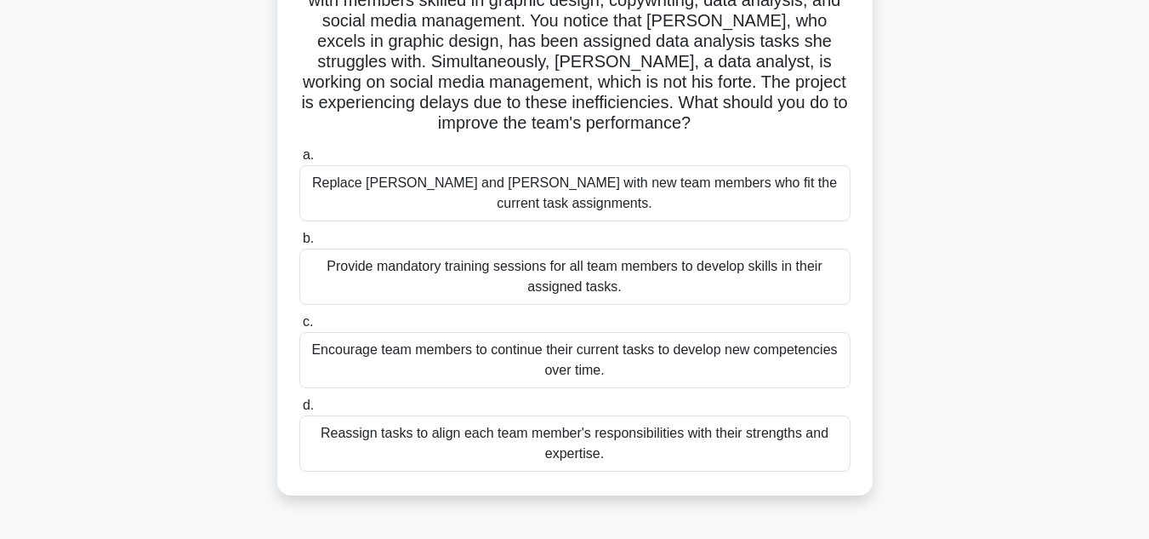
scroll to position [170, 0]
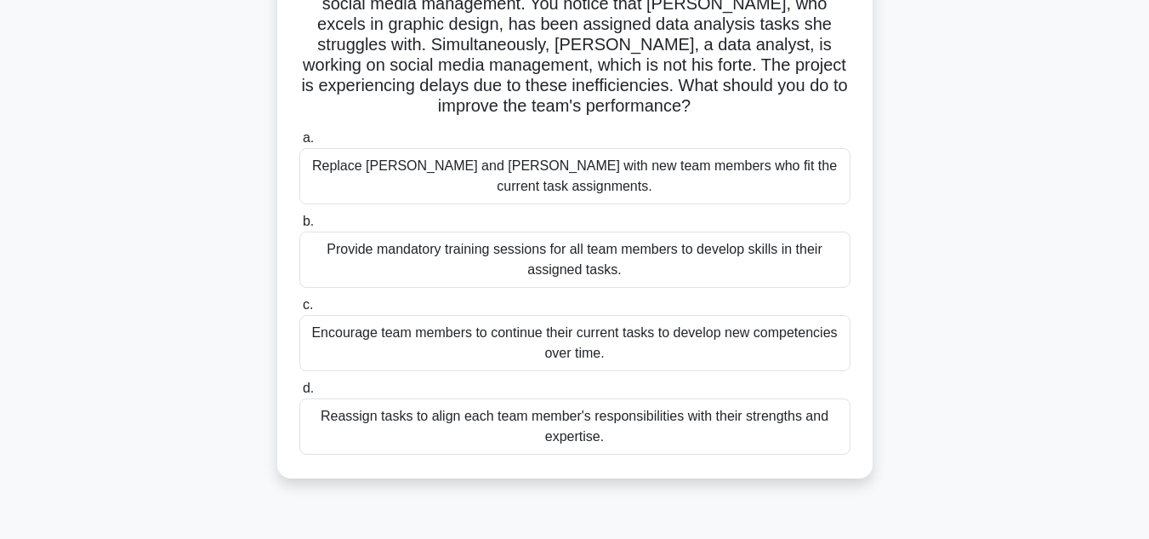
click at [748, 420] on div "Reassign tasks to align each team member's responsibilities with their strength…" at bounding box center [574, 426] width 551 height 56
click at [299, 394] on input "d. Reassign tasks to align each team member's responsibilities with their stren…" at bounding box center [299, 388] width 0 height 11
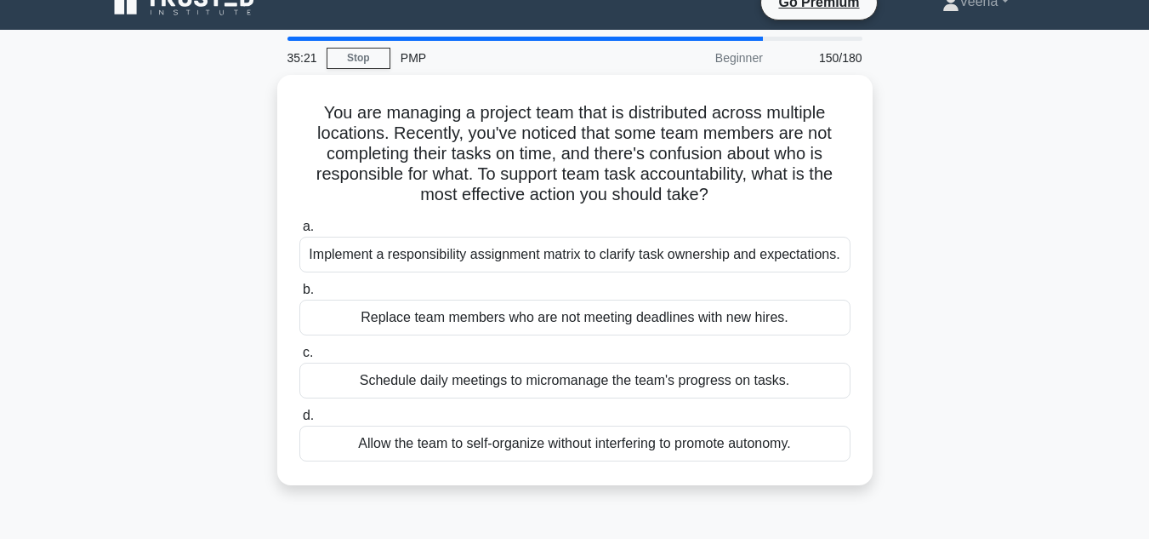
scroll to position [0, 0]
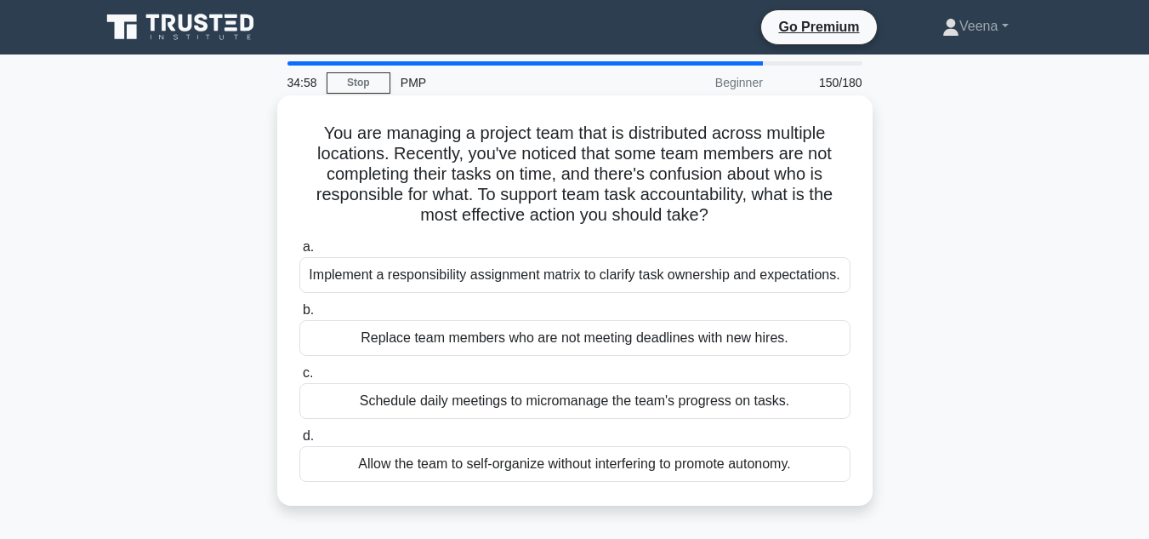
click at [807, 282] on div "Implement a responsibility assignment matrix to clarify task ownership and expe…" at bounding box center [574, 275] width 551 height 36
click at [299, 253] on input "a. Implement a responsibility assignment matrix to clarify task ownership and e…" at bounding box center [299, 247] width 0 height 11
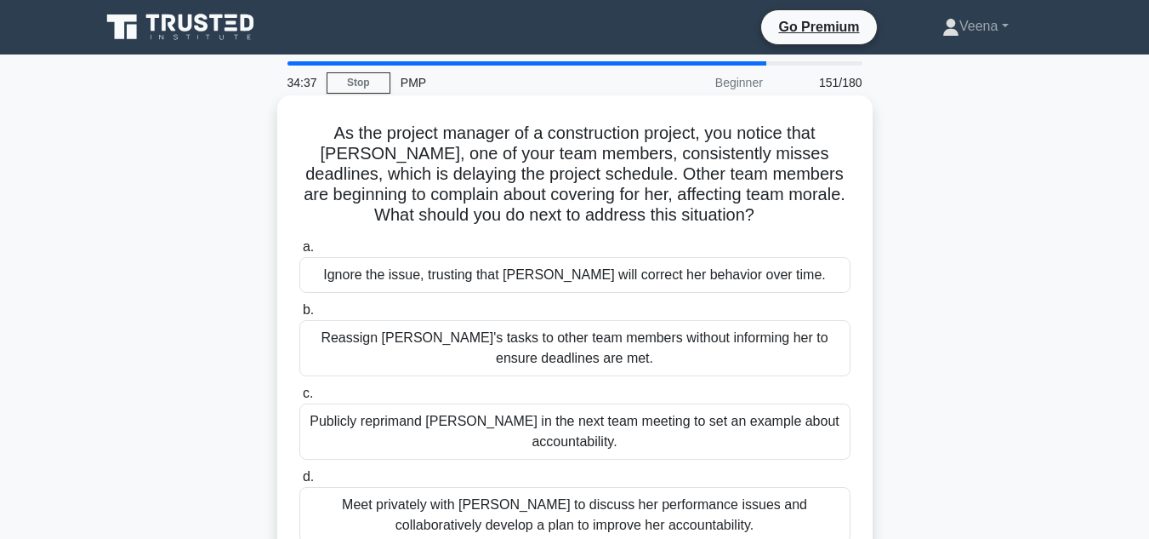
click at [659, 516] on div "Meet privately with Emily to discuss her performance issues and collaboratively…" at bounding box center [574, 515] width 551 height 56
click at [299, 482] on input "d. Meet privately with Emily to discuss her performance issues and collaborativ…" at bounding box center [299, 476] width 0 height 11
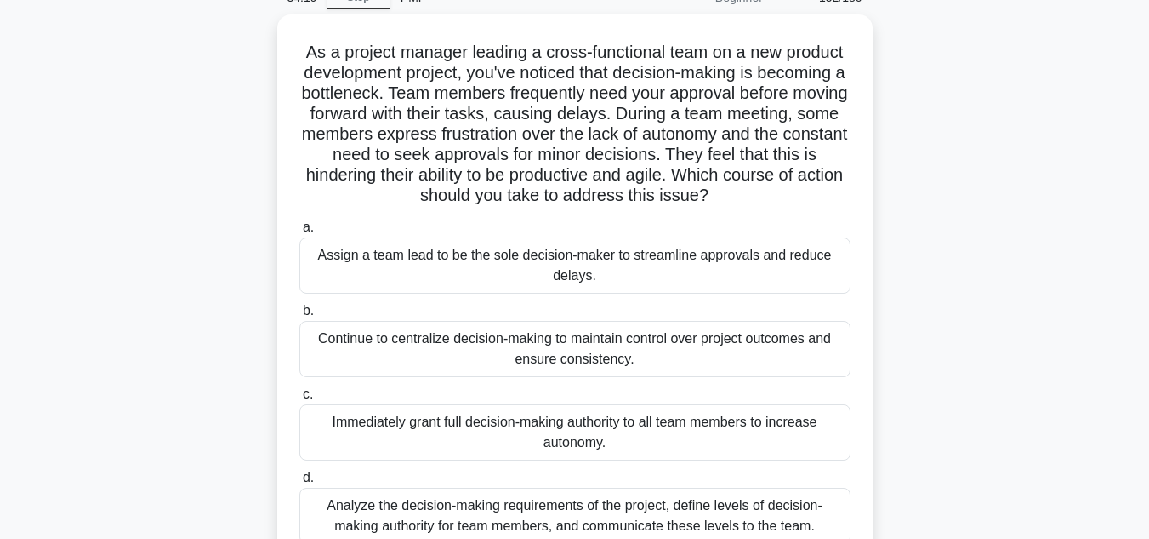
scroll to position [170, 0]
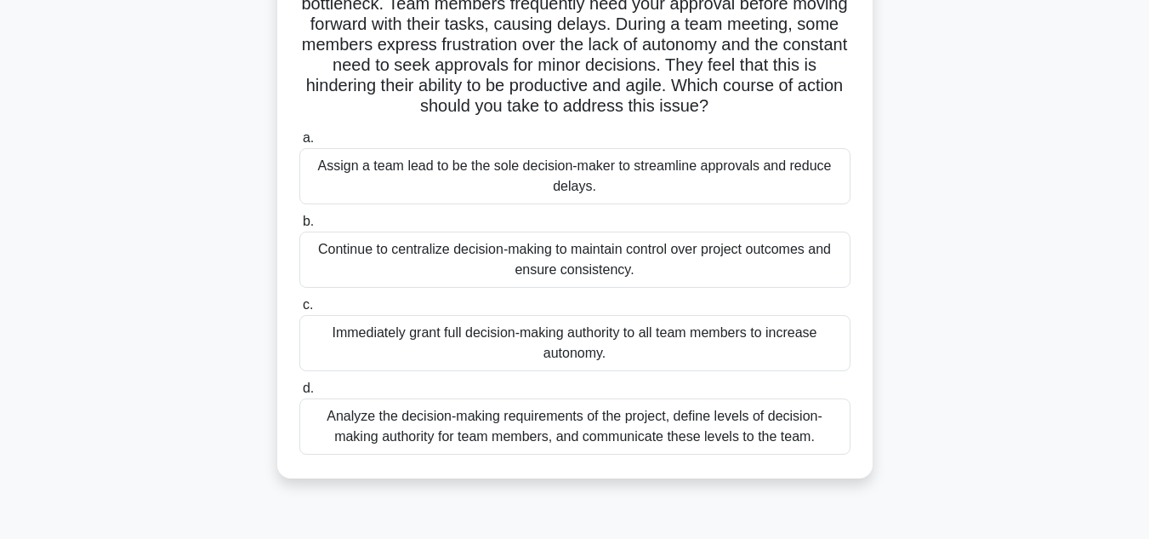
click at [789, 439] on div "Analyze the decision-making requirements of the project, define levels of decis…" at bounding box center [574, 426] width 551 height 56
click at [299, 394] on input "d. Analyze the decision-making requirements of the project, define levels of de…" at bounding box center [299, 388] width 0 height 11
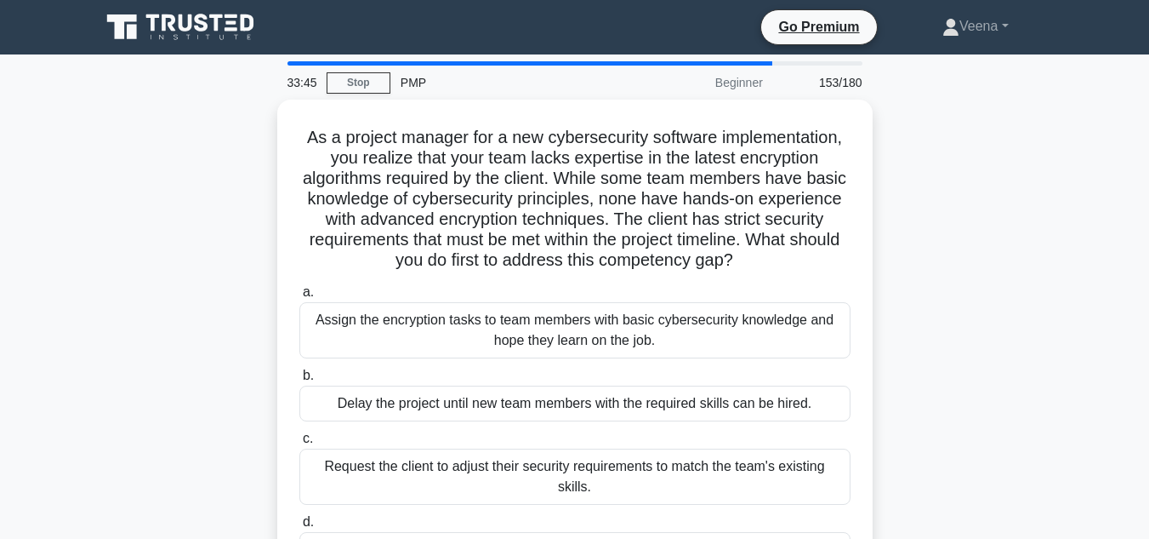
scroll to position [85, 0]
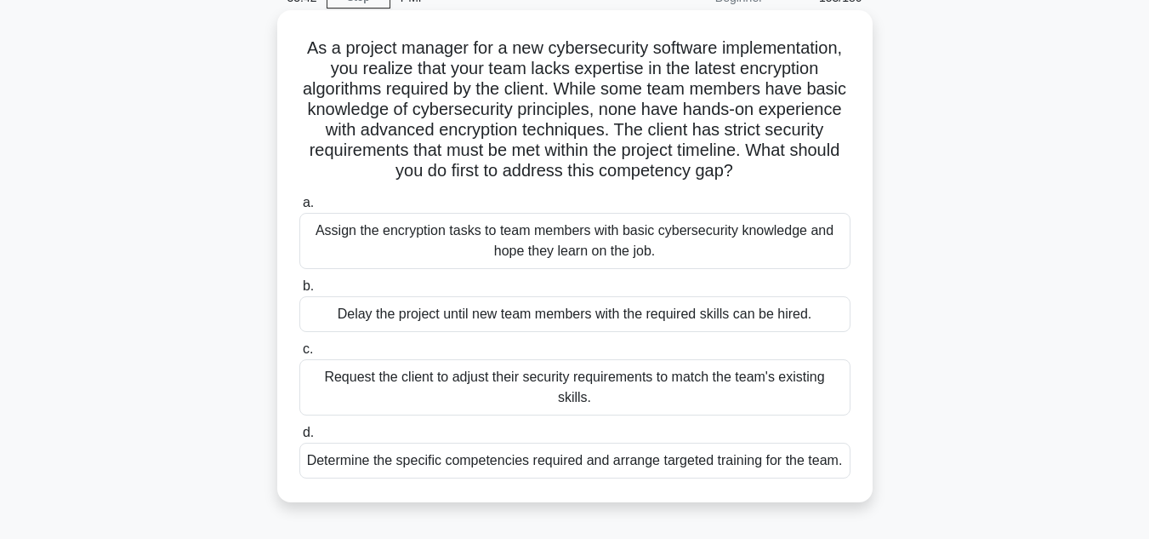
click at [765, 472] on div "Determine the specific competencies required and arrange targeted training for …" at bounding box center [574, 460] width 551 height 36
click at [299, 438] on input "d. Determine the specific competencies required and arrange targeted training f…" at bounding box center [299, 432] width 0 height 11
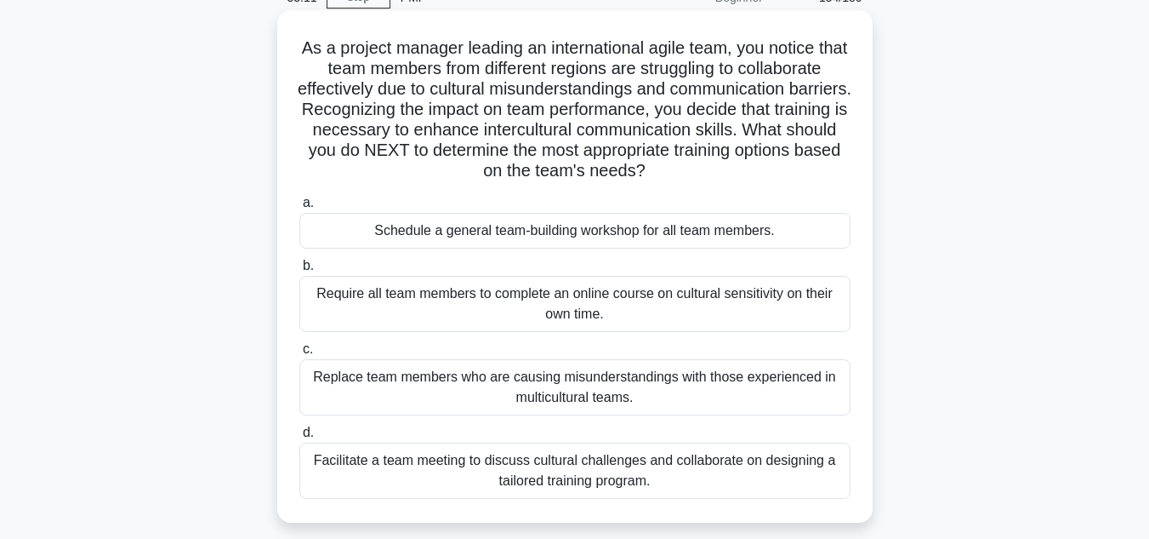
click at [774, 468] on div "Facilitate a team meeting to discuss cultural challenges and collaborate on des…" at bounding box center [574, 470] width 551 height 56
click at [299, 438] on input "d. Facilitate a team meeting to discuss cultural challenges and collaborate on …" at bounding box center [299, 432] width 0 height 11
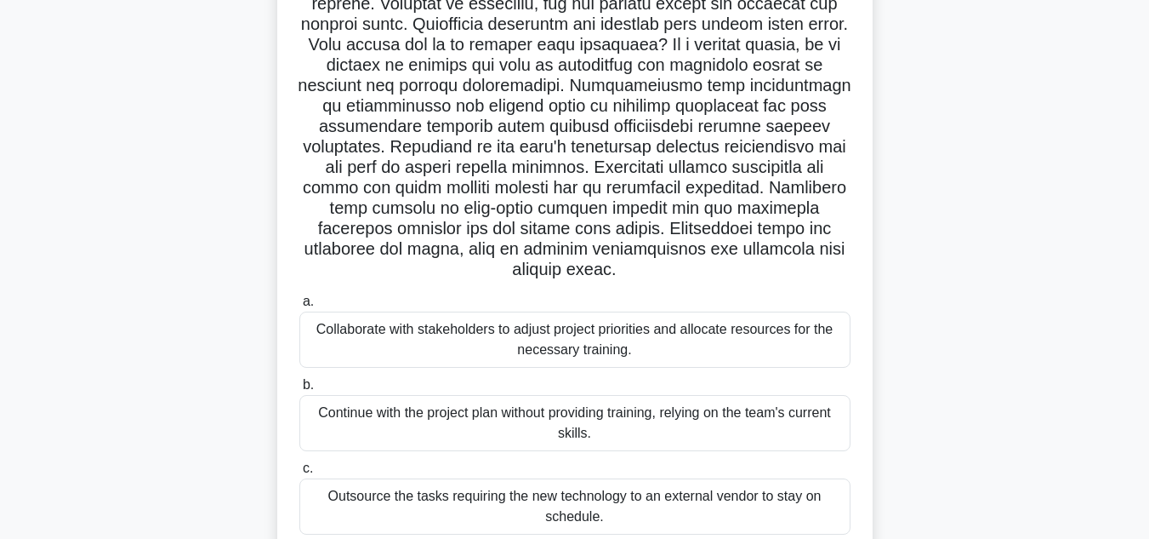
scroll to position [255, 0]
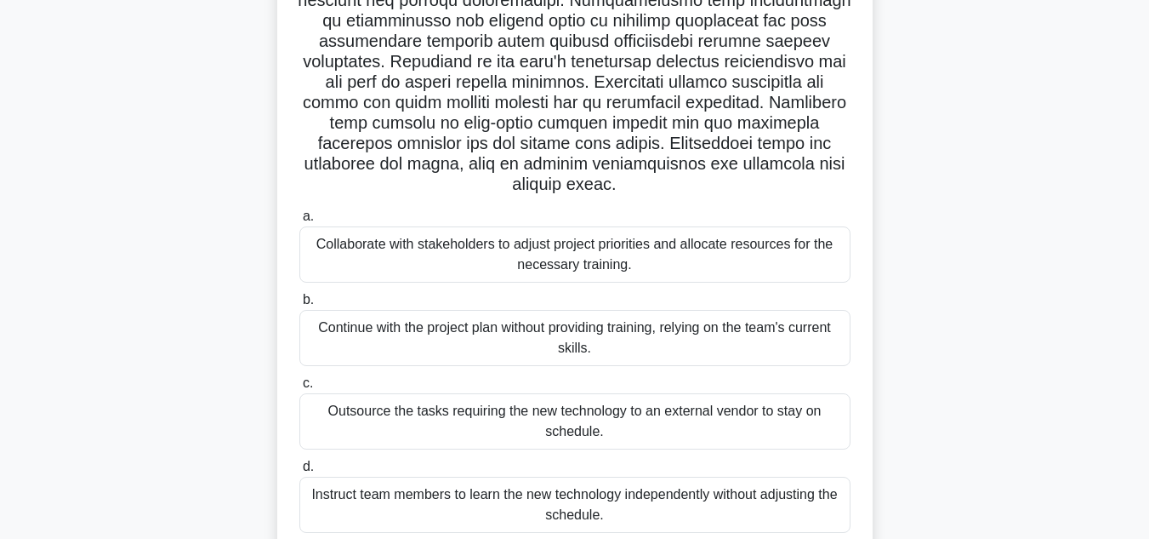
click at [746, 251] on div "Collaborate with stakeholders to adjust project priorities and allocate resourc…" at bounding box center [574, 254] width 551 height 56
click at [299, 222] on input "a. Collaborate with stakeholders to adjust project priorities and allocate reso…" at bounding box center [299, 216] width 0 height 11
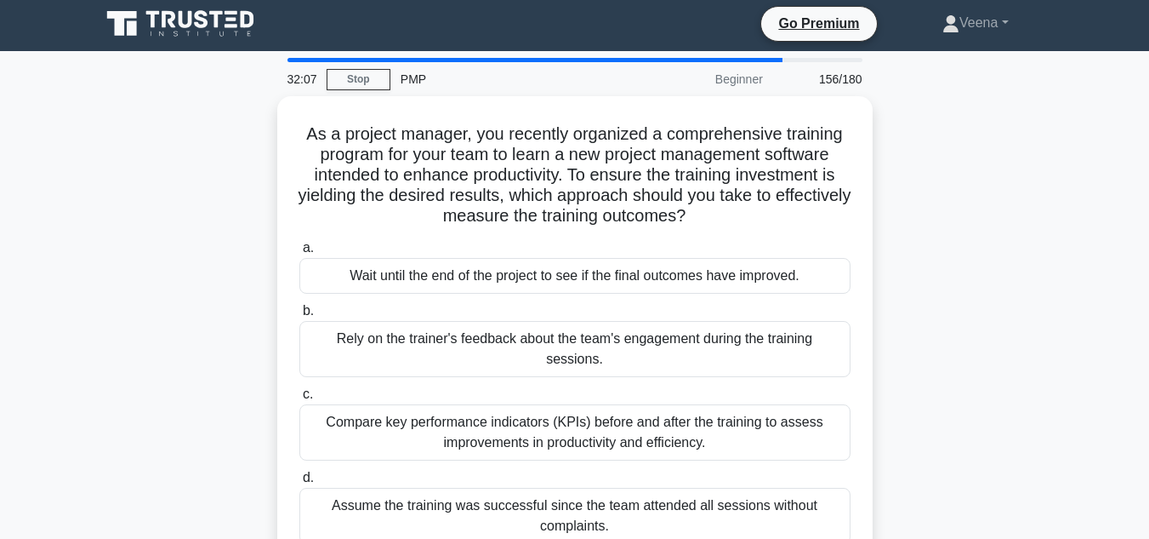
scroll to position [0, 0]
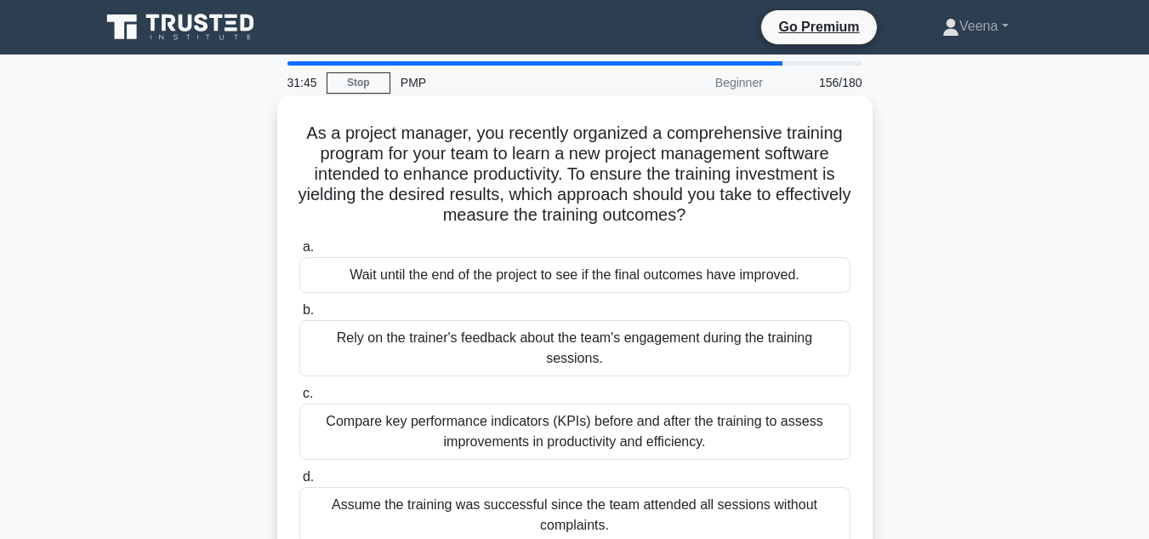
click at [716, 411] on div "Compare key performance indicators (KPIs) before and after the training to asse…" at bounding box center [574, 431] width 551 height 56
click at [299, 399] on input "c. Compare key performance indicators (KPIs) before and after the training to a…" at bounding box center [299, 393] width 0 height 11
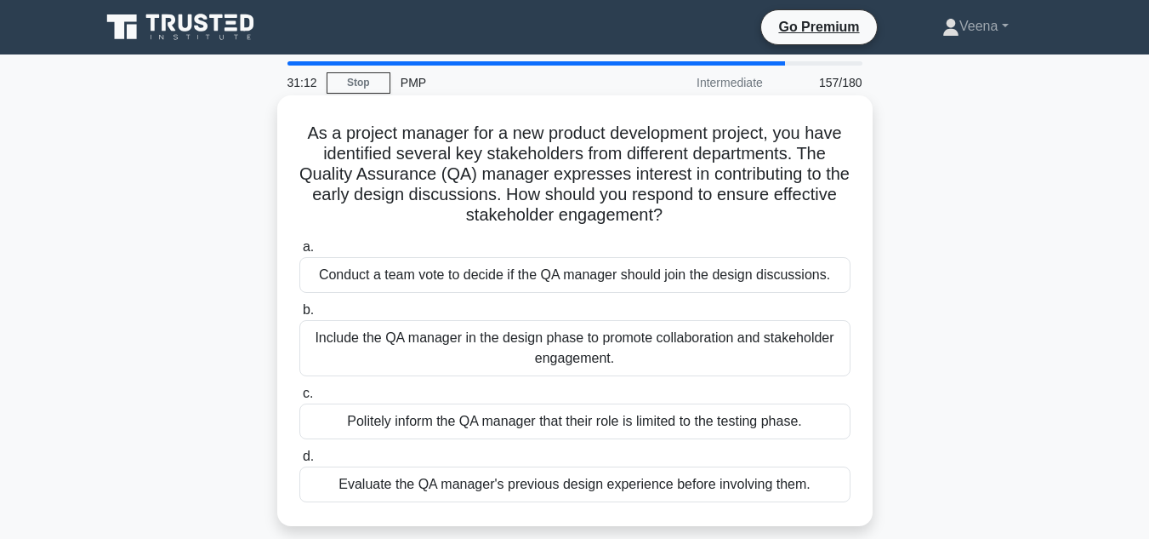
click at [693, 342] on div "Include the QA manager in the design phase to promote collaboration and stakeho…" at bounding box center [574, 348] width 551 height 56
click at [299, 316] on input "b. Include the QA manager in the design phase to promote collaboration and stak…" at bounding box center [299, 310] width 0 height 11
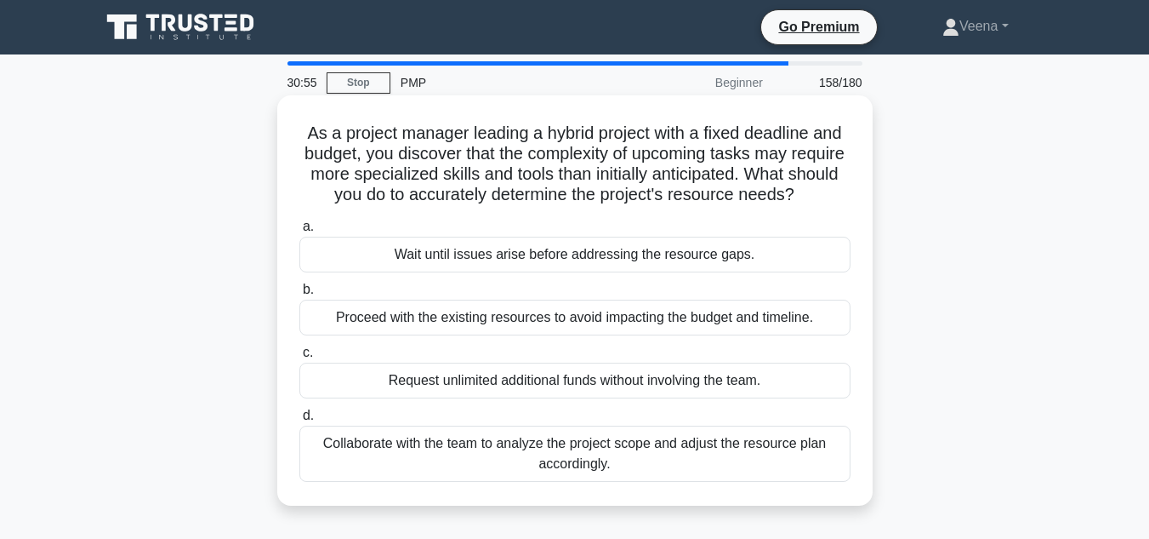
click at [696, 470] on div "Collaborate with the team to analyze the project scope and adjust the resource …" at bounding box center [574, 453] width 551 height 56
click at [299, 421] on input "d. Collaborate with the team to analyze the project scope and adjust the resour…" at bounding box center [299, 415] width 0 height 11
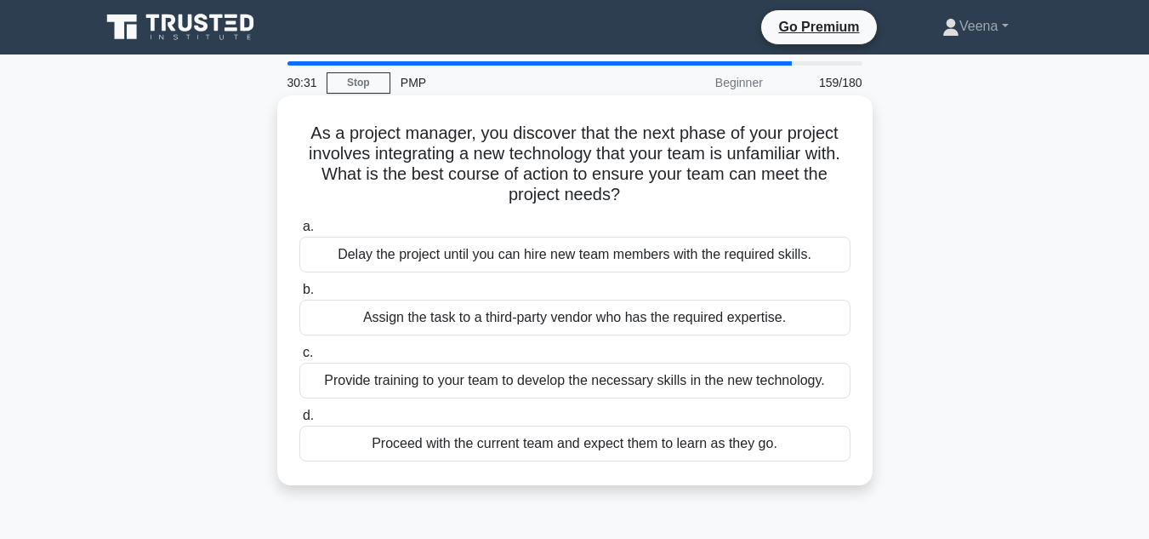
click at [811, 389] on div "Provide training to your team to develop the necessary skills in the new techno…" at bounding box center [574, 380] width 551 height 36
click at [299, 358] on input "c. Provide training to your team to develop the necessary skills in the new tec…" at bounding box center [299, 352] width 0 height 11
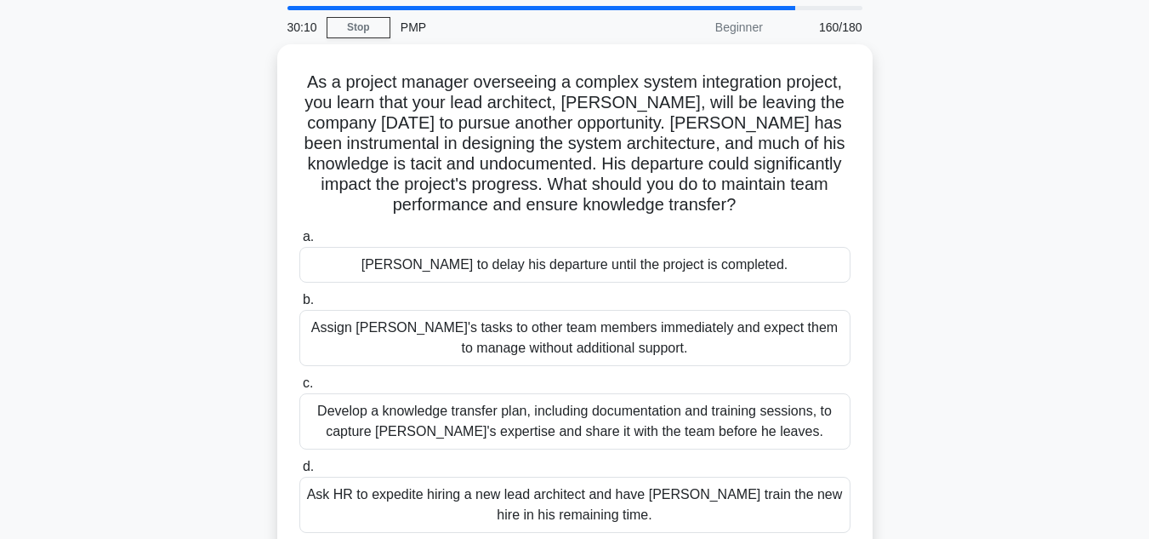
scroll to position [85, 0]
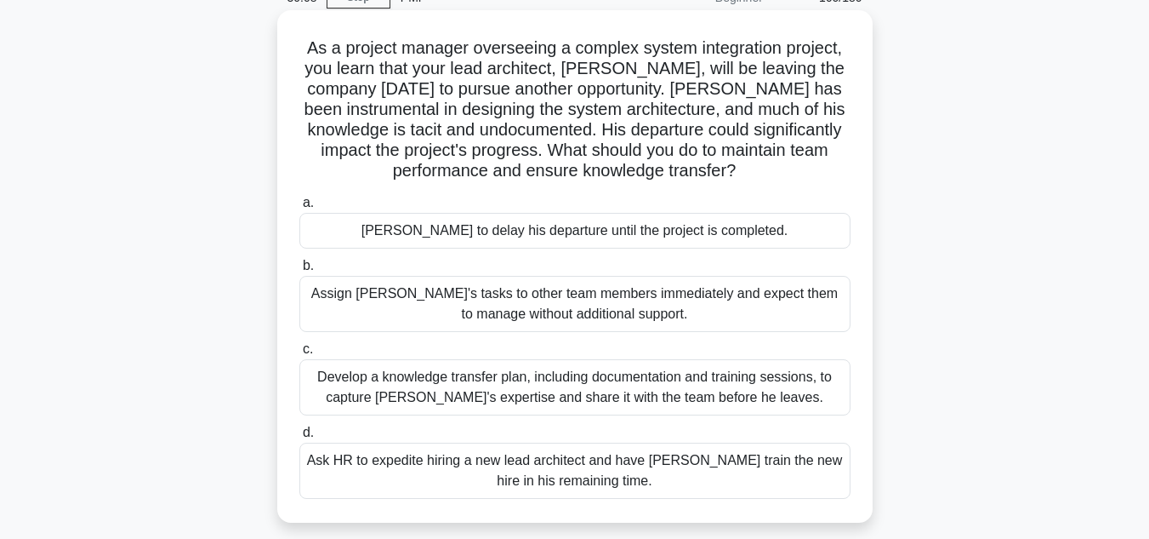
click at [727, 401] on div "Develop a knowledge transfer plan, including documentation and training session…" at bounding box center [574, 387] width 551 height 56
click at [299, 355] on input "c. Develop a knowledge transfer plan, including documentation and training sess…" at bounding box center [299, 349] width 0 height 11
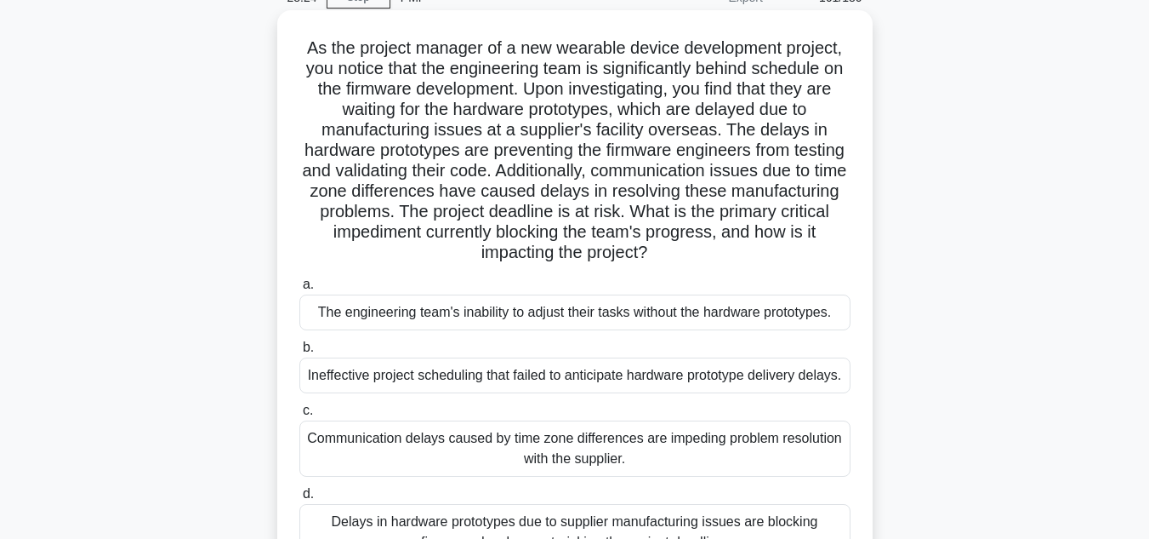
scroll to position [170, 0]
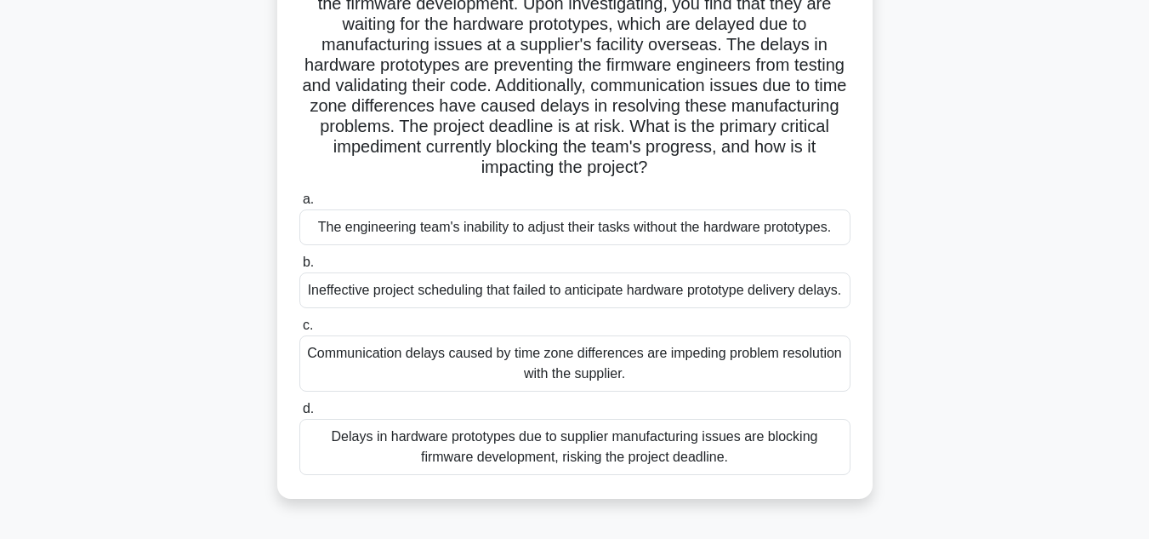
click at [749, 461] on div "Delays in hardware prototypes due to supplier manufacturing issues are blocking…" at bounding box center [574, 447] width 551 height 56
click at [299, 414] on input "d. Delays in hardware prototypes due to supplier manufacturing issues are block…" at bounding box center [299, 408] width 0 height 11
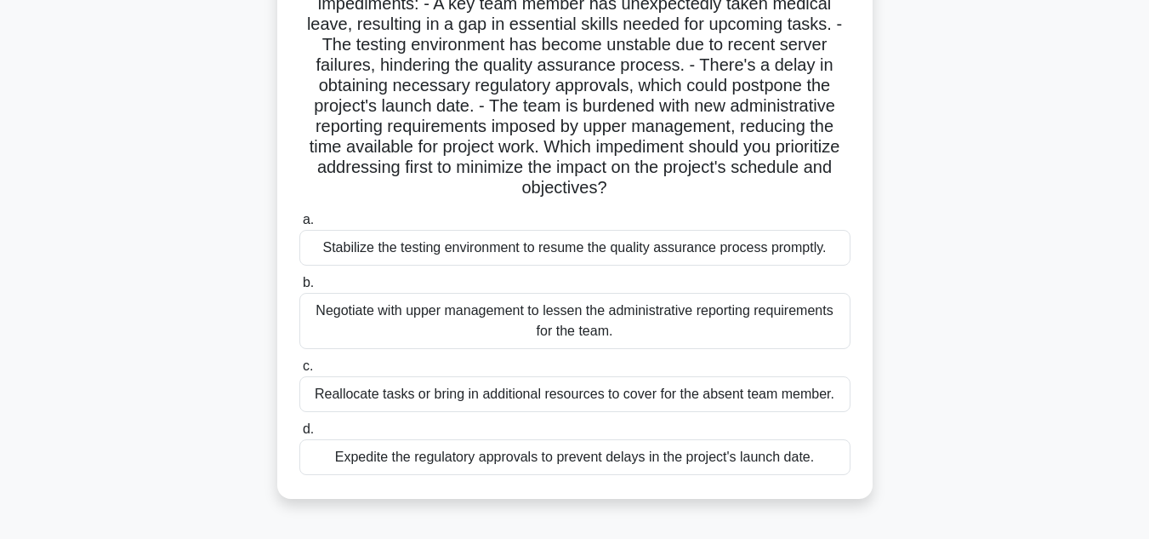
click at [711, 396] on div "Reallocate tasks or bring in additional resources to cover for the absent team …" at bounding box center [574, 394] width 551 height 36
click at [299, 372] on input "c. Reallocate tasks or bring in additional resources to cover for the absent te…" at bounding box center [299, 366] width 0 height 11
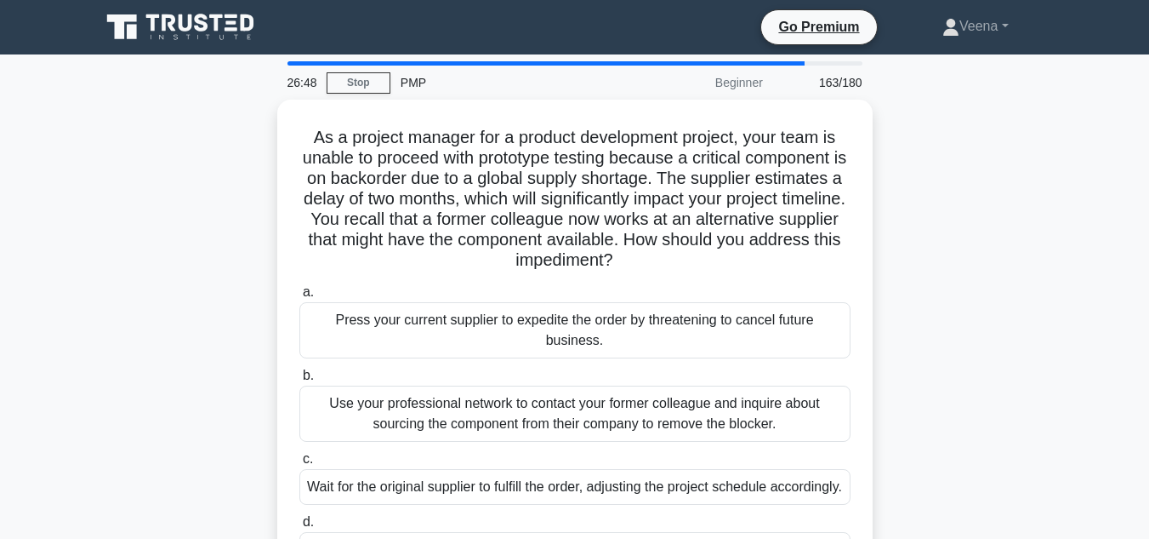
scroll to position [85, 0]
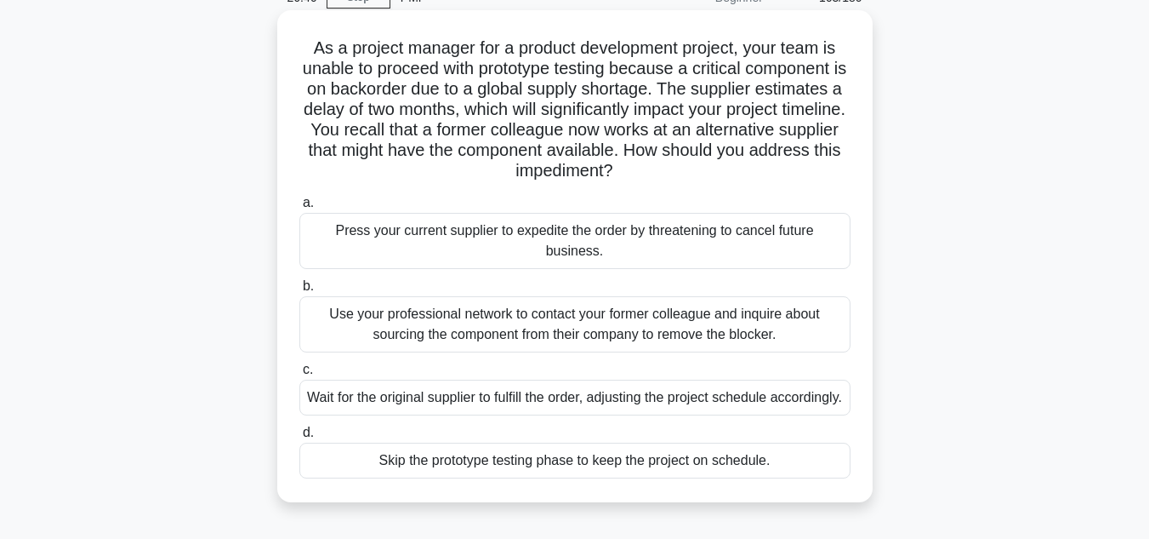
click at [613, 321] on div "Use your professional network to contact your former colleague and inquire abou…" at bounding box center [574, 324] width 551 height 56
click at [299, 292] on input "b. Use your professional network to contact your former colleague and inquire a…" at bounding box center [299, 286] width 0 height 11
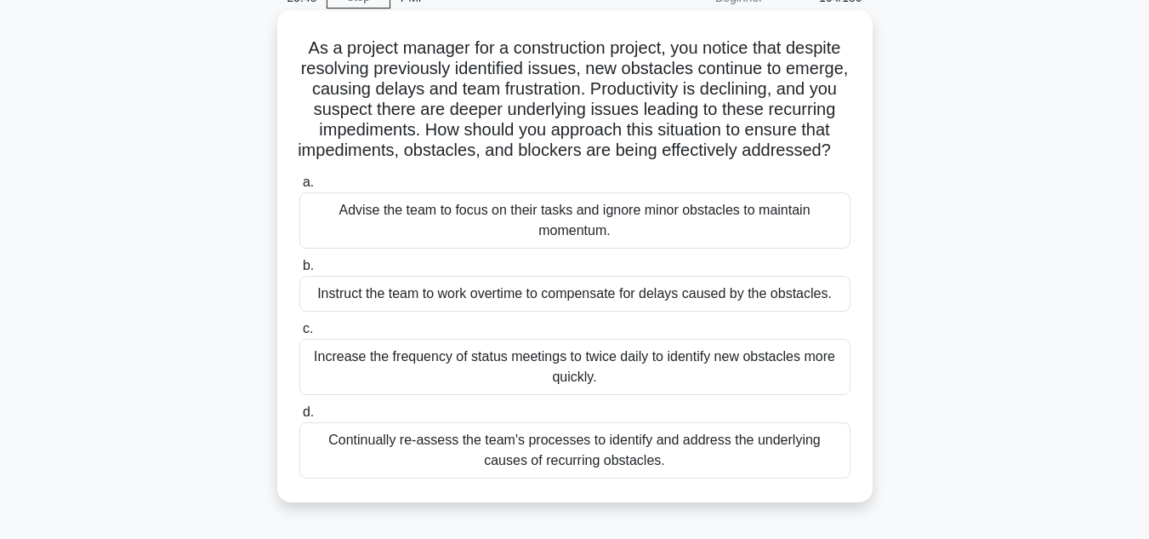
click at [752, 474] on div "Continually re-assess the team's processes to identify and address the underlyi…" at bounding box center [574, 450] width 551 height 56
click at [299, 418] on input "d. Continually re-assess the team's processes to identify and address the under…" at bounding box center [299, 412] width 0 height 11
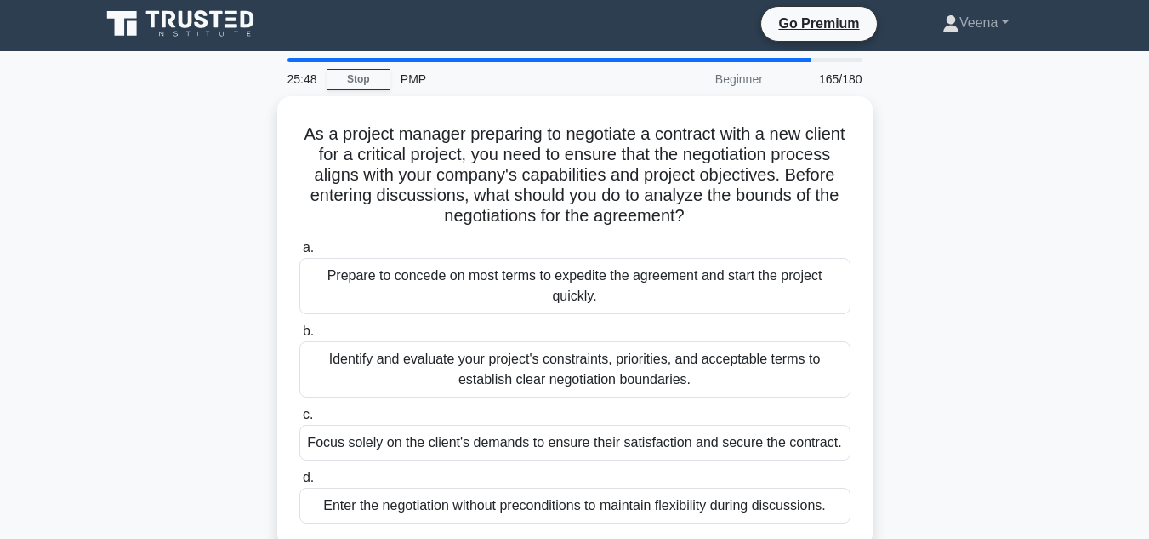
scroll to position [0, 0]
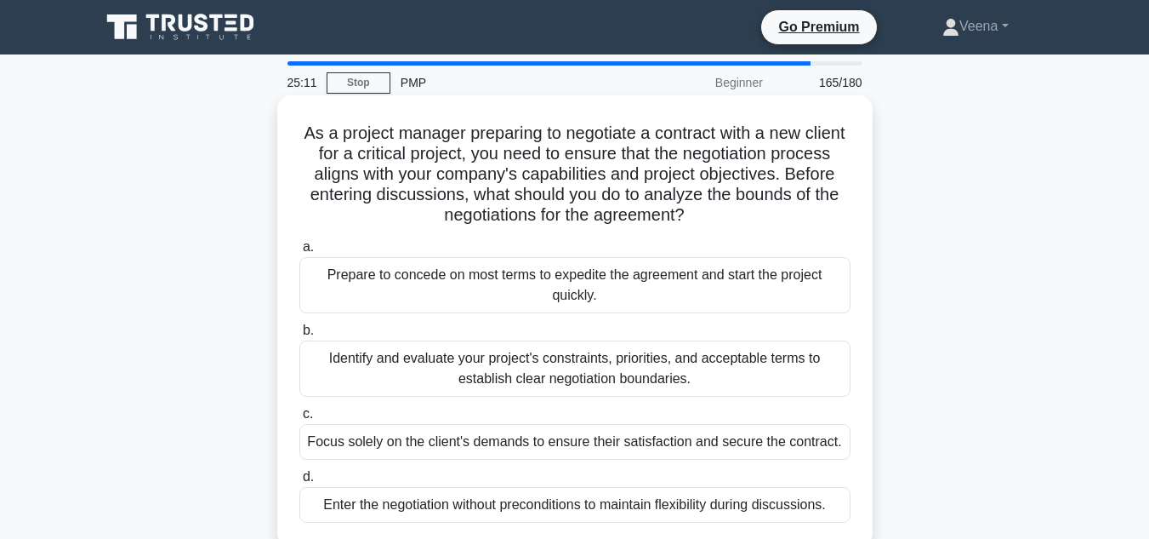
click at [696, 369] on div "Identify and evaluate your project's constraints, priorities, and acceptable te…" at bounding box center [574, 368] width 551 height 56
click at [299, 336] on input "b. Identify and evaluate your project's constraints, priorities, and acceptable…" at bounding box center [299, 330] width 0 height 11
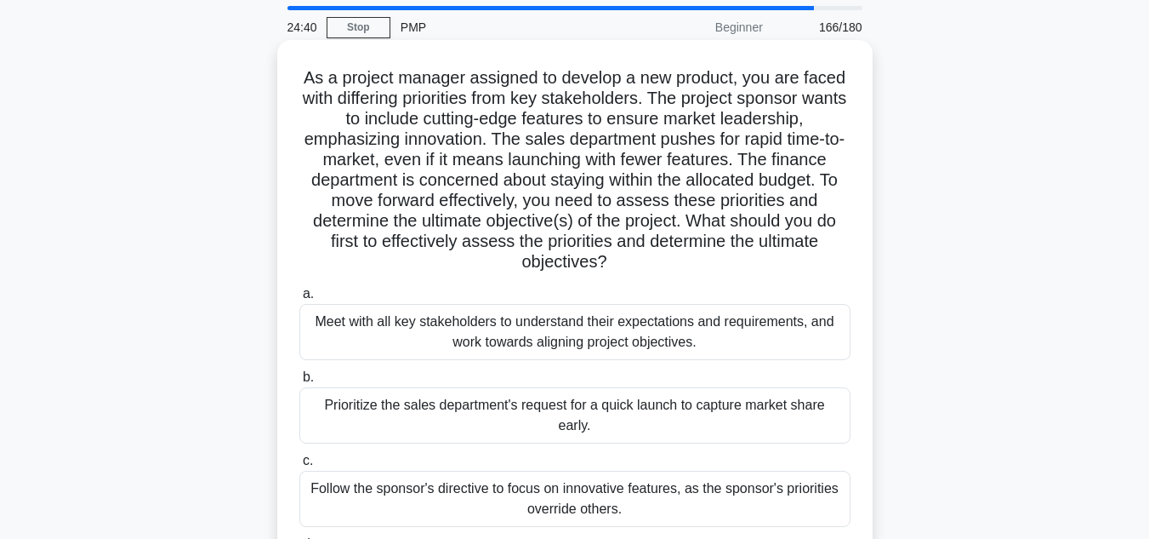
scroll to position [85, 0]
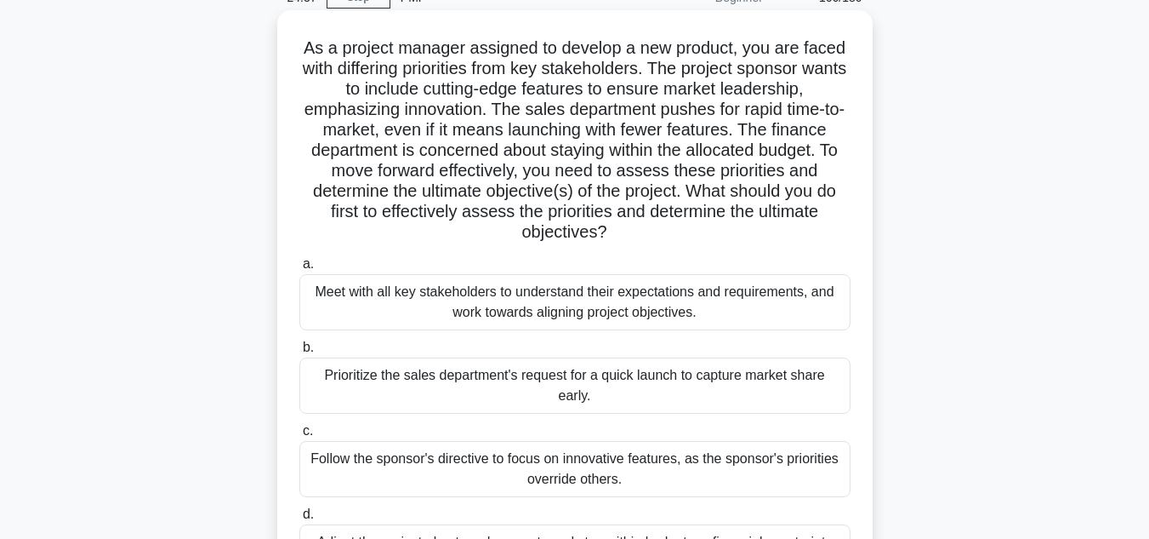
click at [670, 311] on div "Meet with all key stakeholders to understand their expectations and requirement…" at bounding box center [574, 302] width 551 height 56
click at [299, 270] on input "a. Meet with all key stakeholders to understand their expectations and requirem…" at bounding box center [299, 264] width 0 height 11
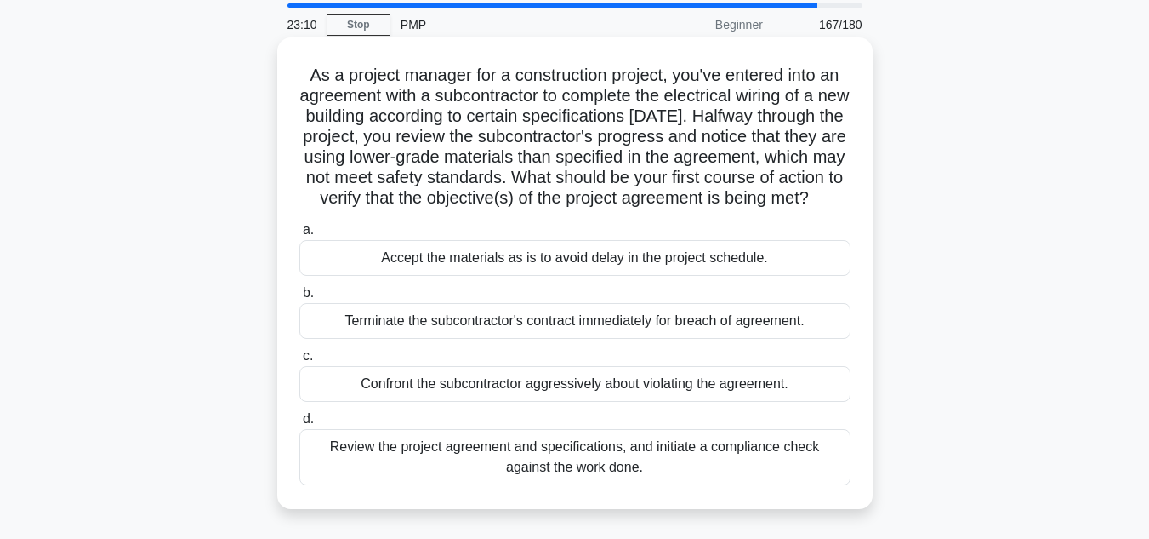
scroll to position [340, 0]
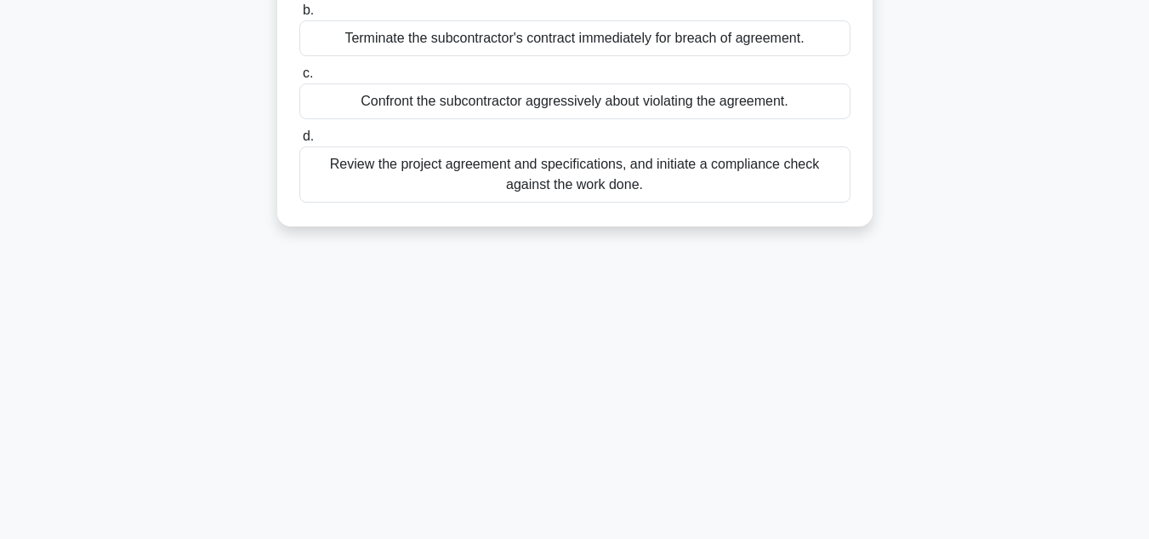
click at [727, 191] on div "Review the project agreement and specifications, and initiate a compliance chec…" at bounding box center [574, 174] width 551 height 56
click at [299, 142] on input "d. Review the project agreement and specifications, and initiate a compliance c…" at bounding box center [299, 136] width 0 height 11
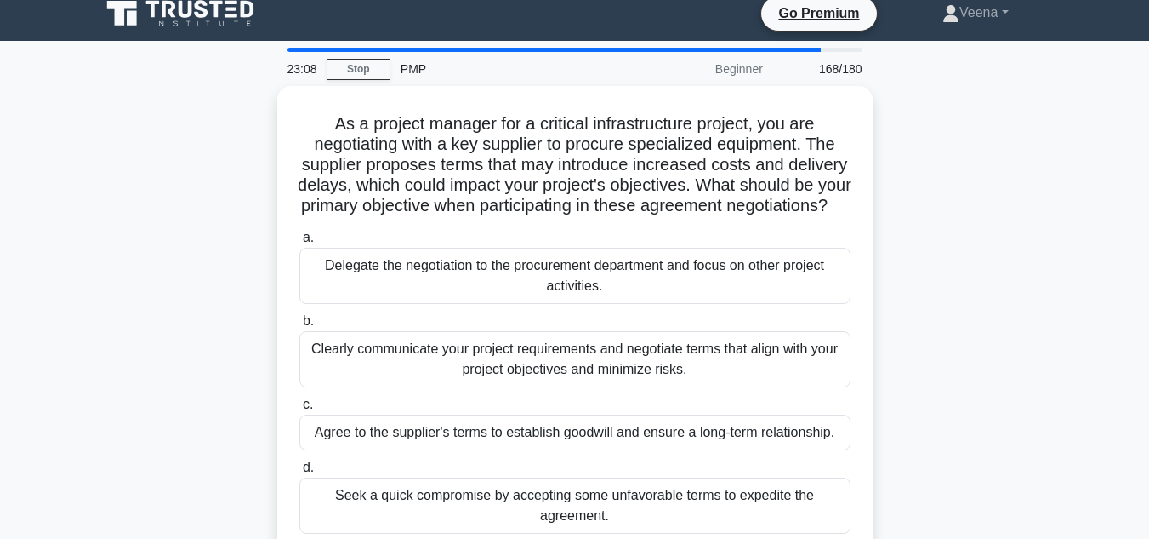
scroll to position [0, 0]
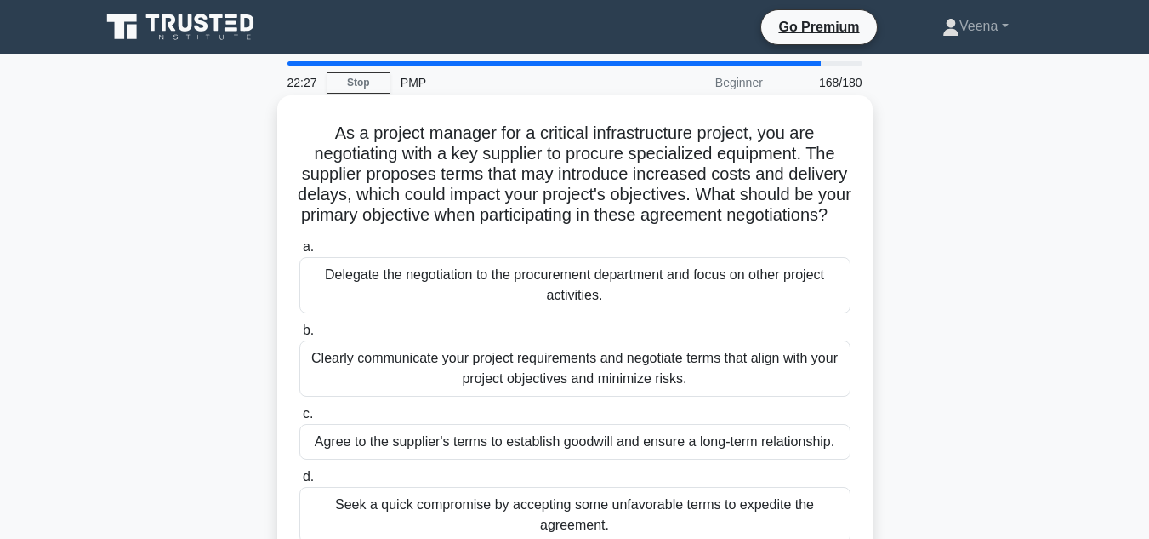
click at [581, 393] on div "Clearly communicate your project requirements and negotiate terms that align wi…" at bounding box center [574, 368] width 551 height 56
click at [299, 336] on input "b. Clearly communicate your project requirements and negotiate terms that align…" at bounding box center [299, 330] width 0 height 11
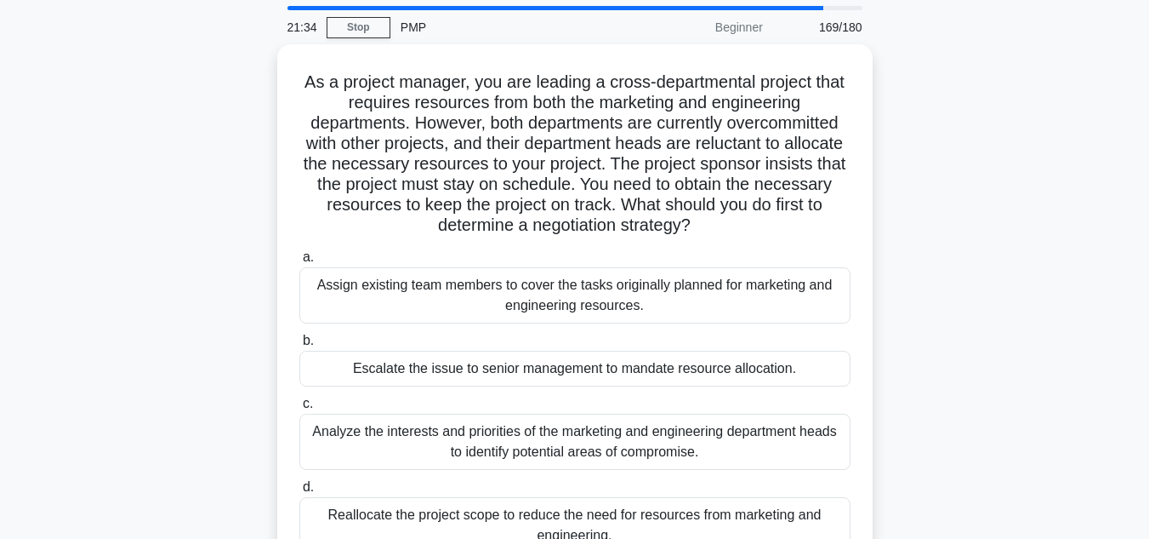
scroll to position [85, 0]
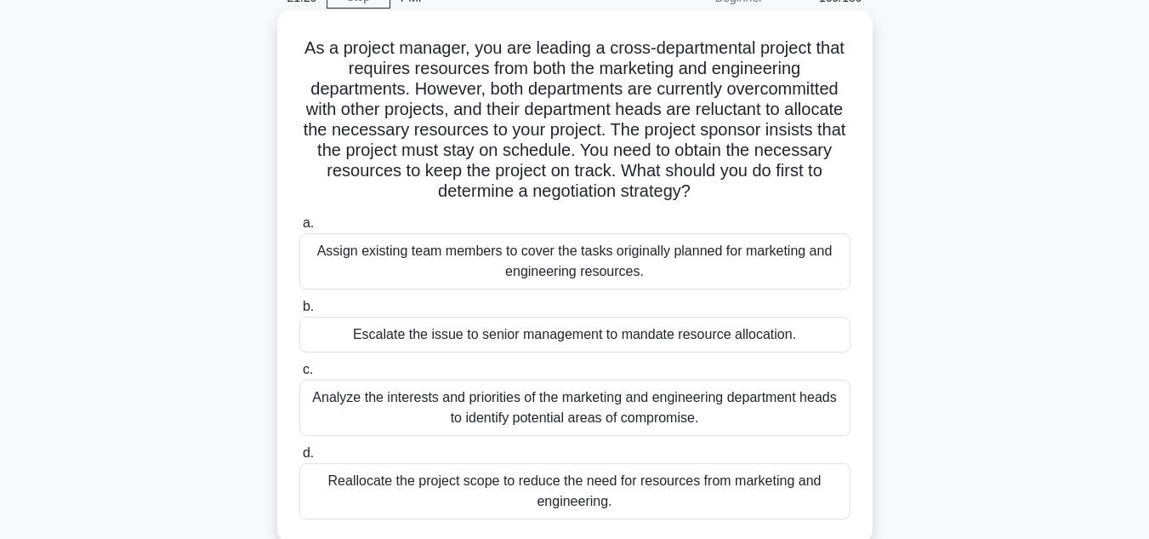
click at [578, 414] on div "Analyze the interests and priorities of the marketing and engineering departmen…" at bounding box center [574, 407] width 551 height 56
click at [299, 375] on input "c. Analyze the interests and priorities of the marketing and engineering depart…" at bounding box center [299, 369] width 0 height 11
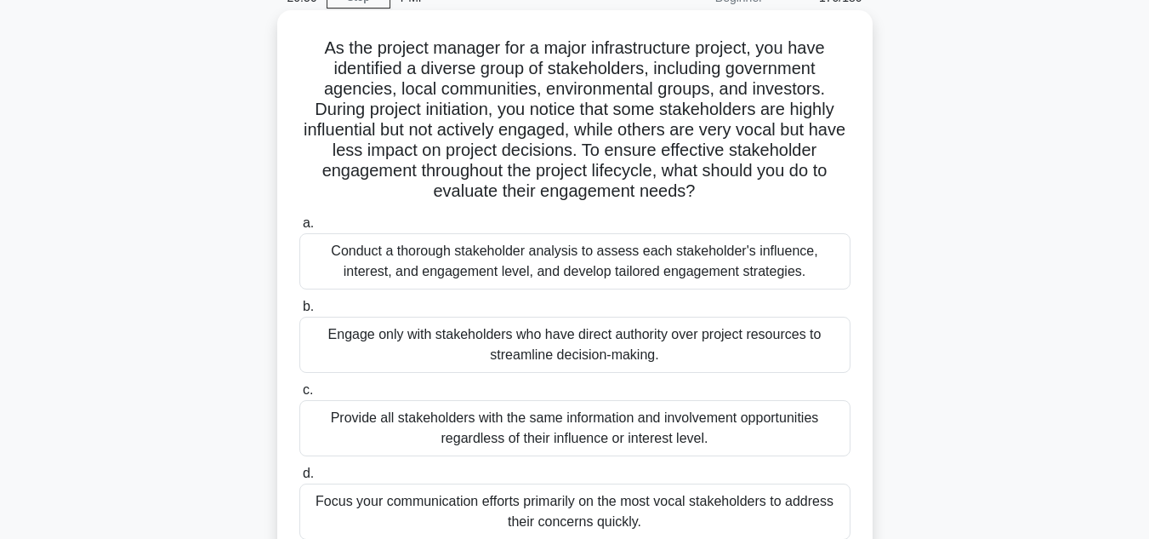
click at [575, 265] on div "Conduct a thorough stakeholder analysis to assess each stakeholder's influence,…" at bounding box center [574, 261] width 551 height 56
click at [299, 229] on input "a. Conduct a thorough stakeholder analysis to assess each stakeholder's influen…" at bounding box center [299, 223] width 0 height 11
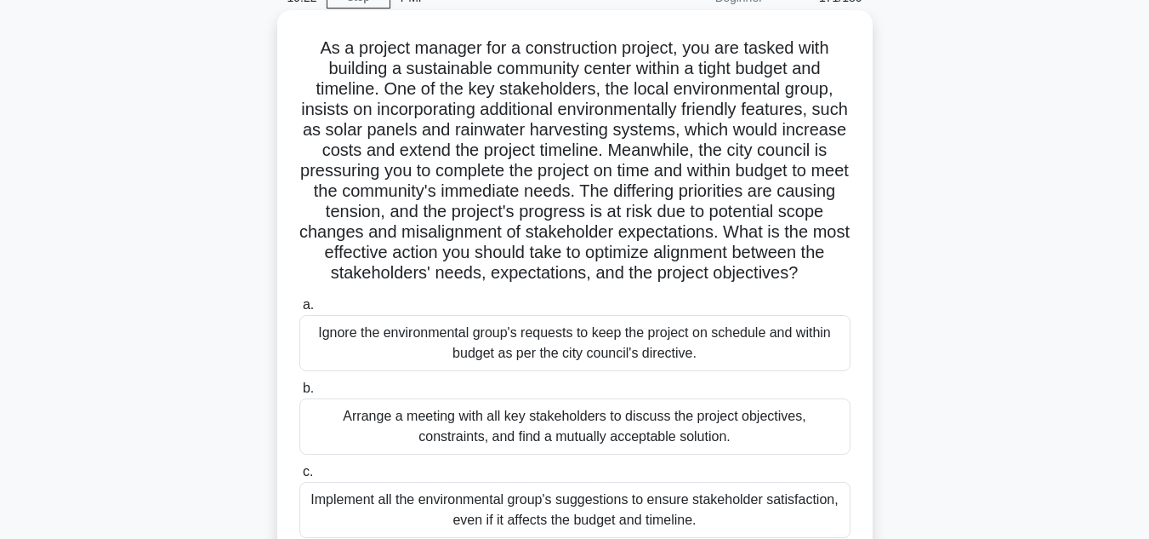
scroll to position [170, 0]
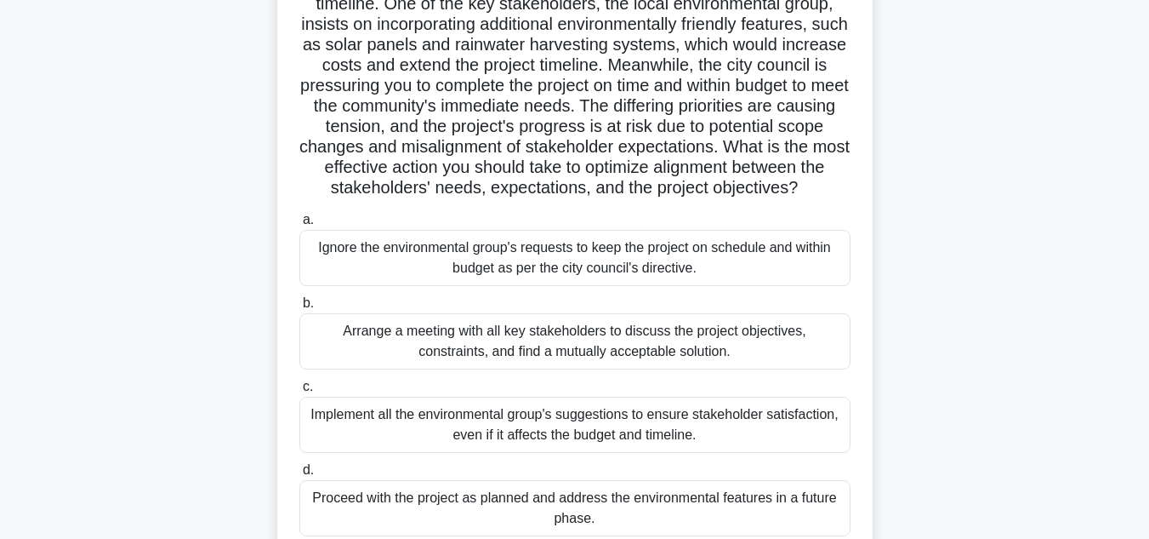
click at [746, 357] on div "Arrange a meeting with all key stakeholders to discuss the project objectives, …" at bounding box center [574, 341] width 551 height 56
click at [299, 309] on input "b. Arrange a meeting with all key stakeholders to discuss the project objective…" at bounding box center [299, 303] width 0 height 11
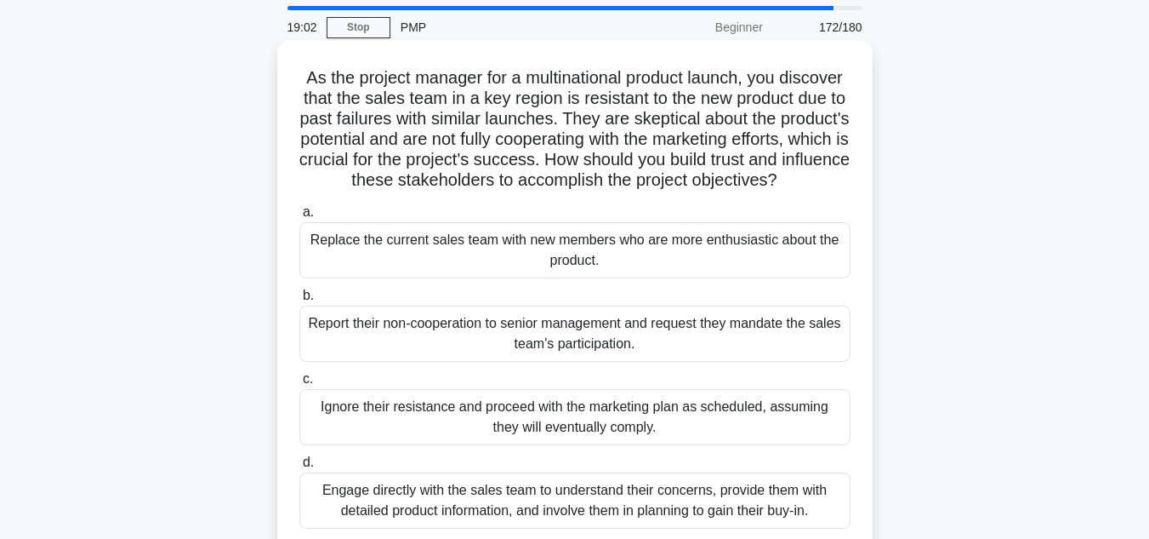
scroll to position [85, 0]
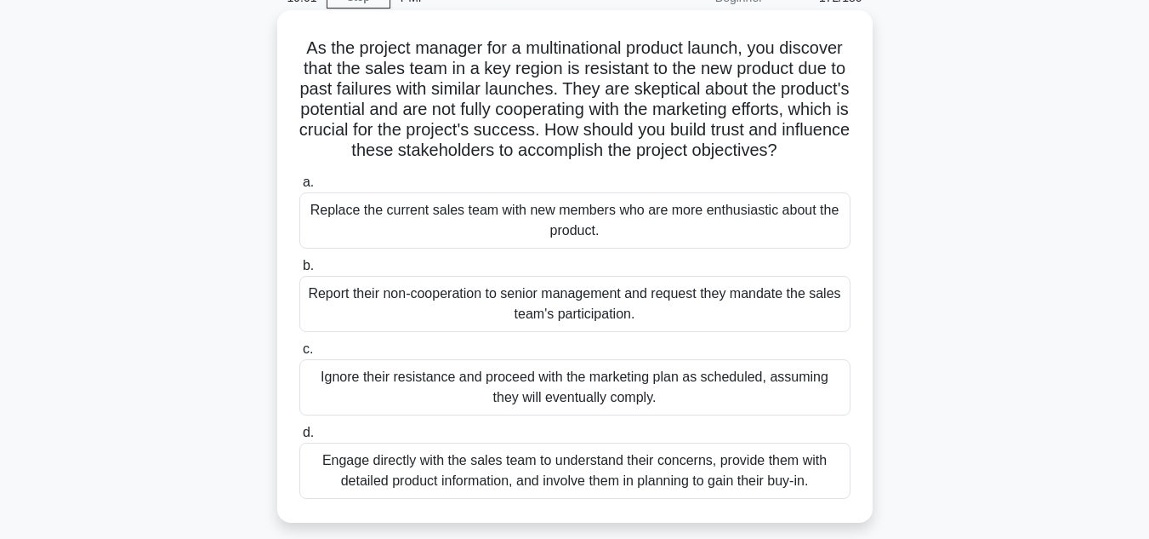
click at [752, 489] on div "Engage directly with the sales team to understand their concerns, provide them …" at bounding box center [574, 470] width 551 height 56
click at [299, 438] on input "d. Engage directly with the sales team to understand their concerns, provide th…" at bounding box center [299, 432] width 0 height 11
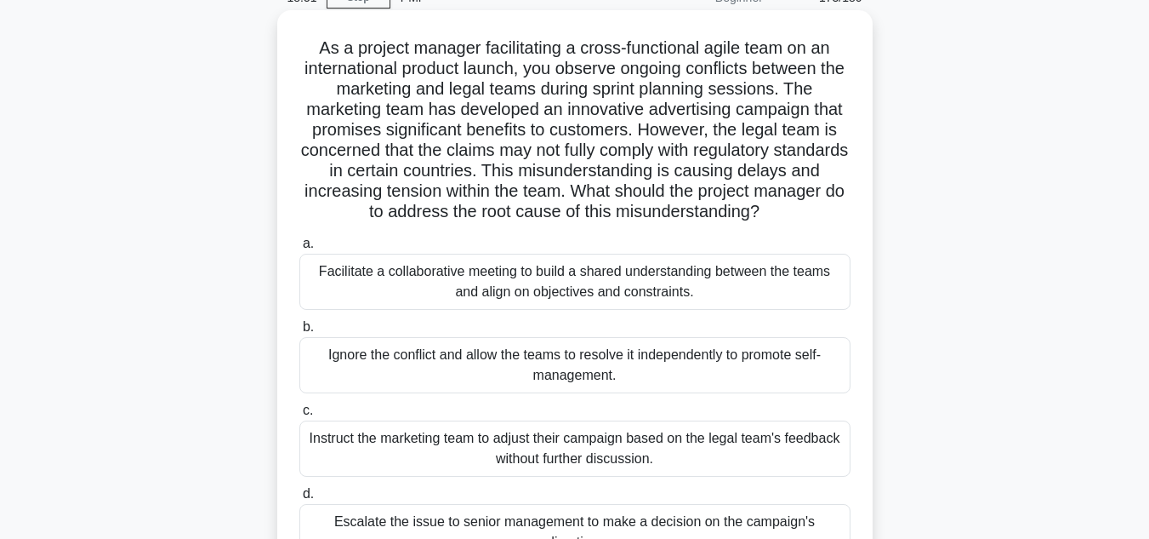
click at [676, 295] on div "Facilitate a collaborative meeting to build a shared understanding between the …" at bounding box center [574, 282] width 551 height 56
click at [299, 249] on input "a. Facilitate a collaborative meeting to build a shared understanding between t…" at bounding box center [299, 243] width 0 height 11
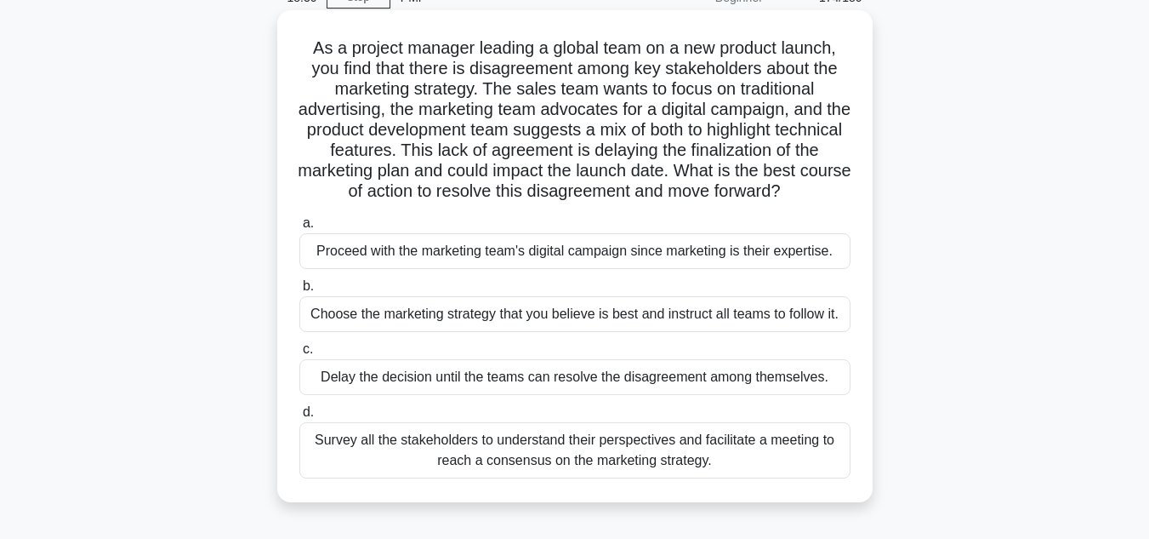
click at [659, 473] on div "Survey all the stakeholders to understand their perspectives and facilitate a m…" at bounding box center [574, 450] width 551 height 56
click at [299, 418] on input "d. Survey all the stakeholders to understand their perspectives and facilitate …" at bounding box center [299, 412] width 0 height 11
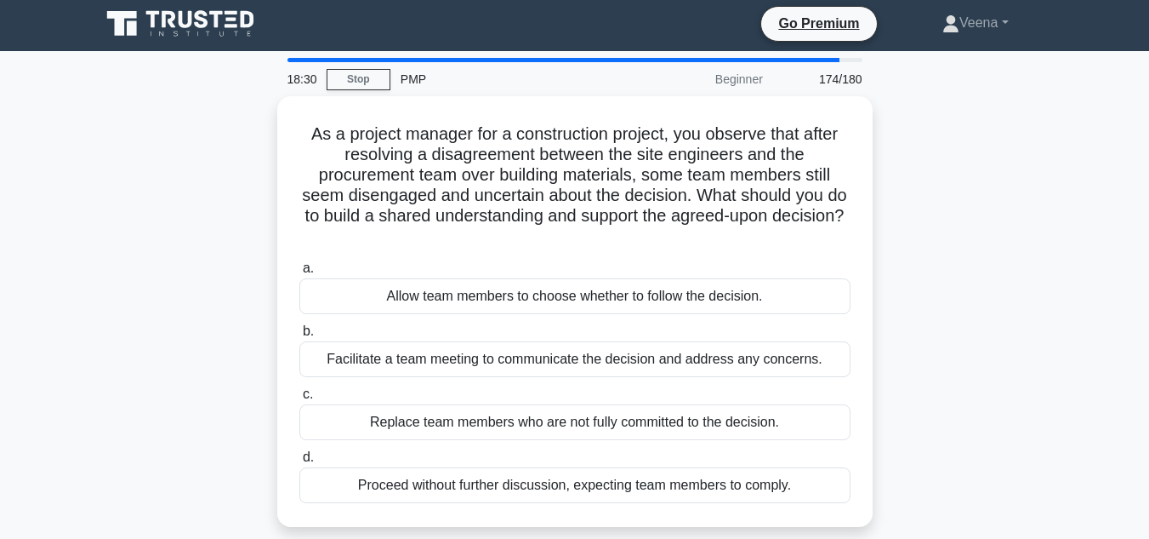
scroll to position [0, 0]
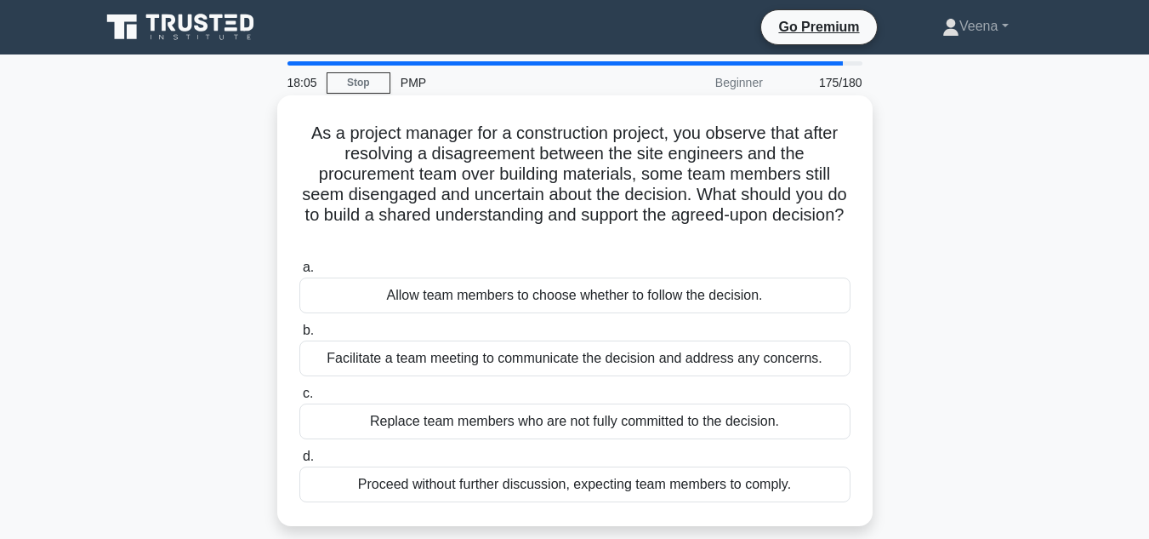
click at [690, 354] on div "Facilitate a team meeting to communicate the decision and address any concerns." at bounding box center [574, 358] width 551 height 36
click at [299, 336] on input "b. Facilitate a team meeting to communicate the decision and address any concer…" at bounding box center [299, 330] width 0 height 11
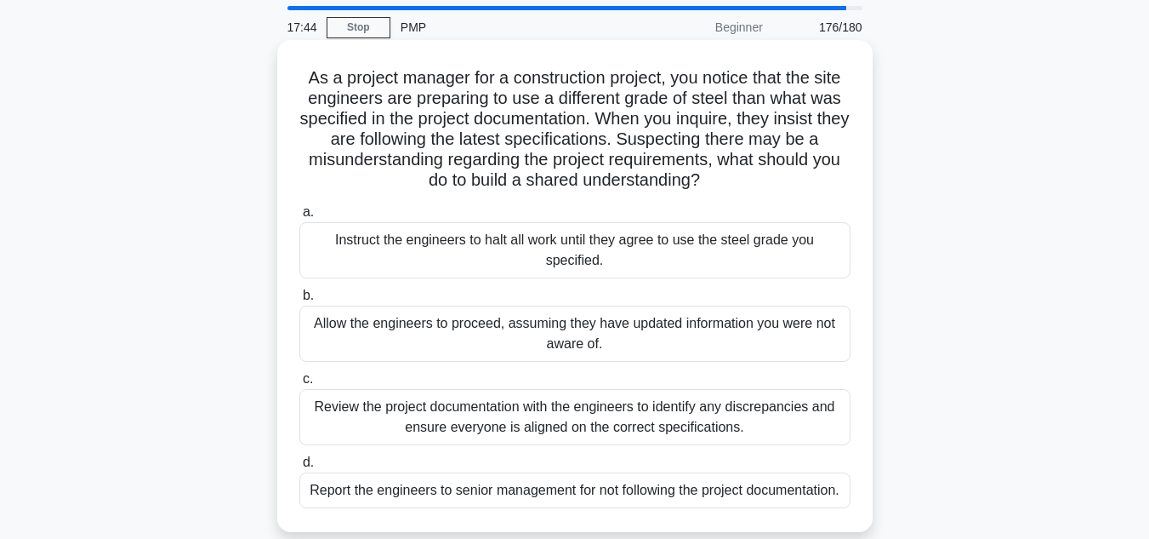
scroll to position [85, 0]
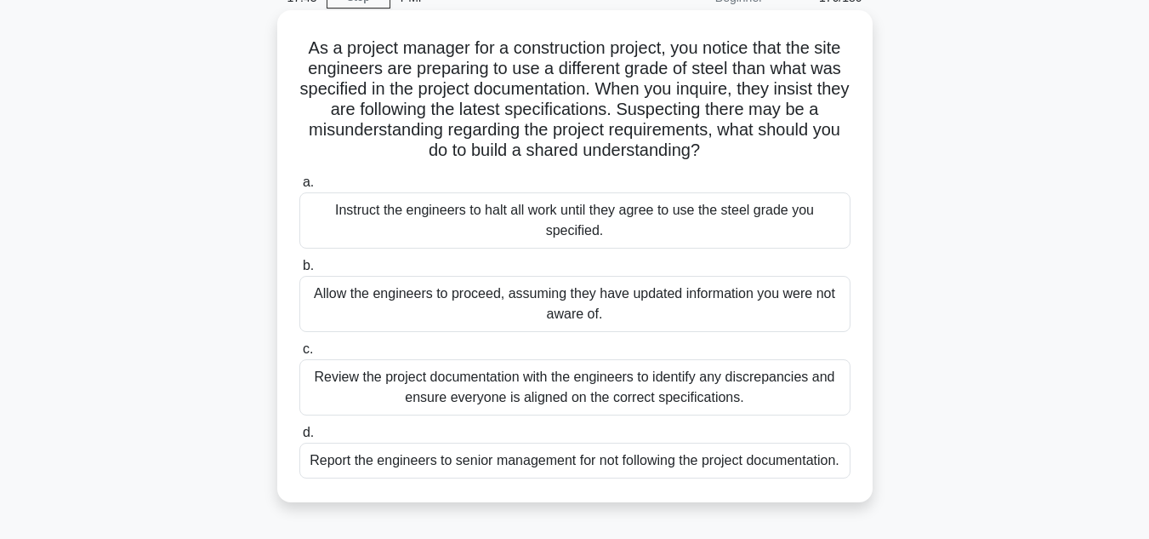
click at [646, 404] on div "Review the project documentation with the engineers to identify any discrepanci…" at bounding box center [574, 387] width 551 height 56
click at [299, 355] on input "c. Review the project documentation with the engineers to identify any discrepa…" at bounding box center [299, 349] width 0 height 11
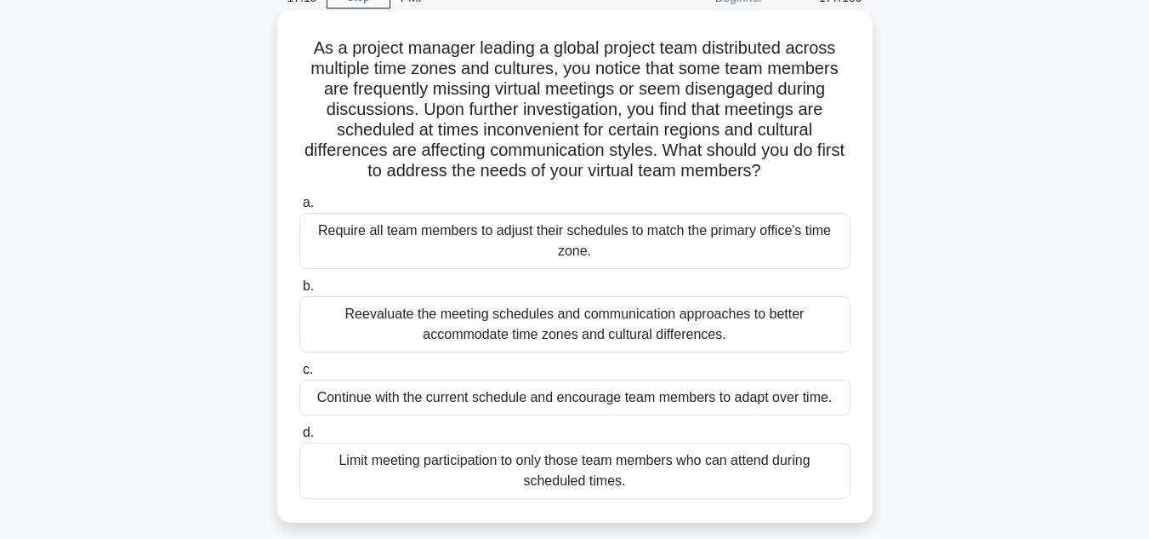
click at [523, 319] on div "Reevaluate the meeting schedules and communication approaches to better accommo…" at bounding box center [574, 324] width 551 height 56
click at [299, 292] on input "b. Reevaluate the meeting schedules and communication approaches to better acco…" at bounding box center [299, 286] width 0 height 11
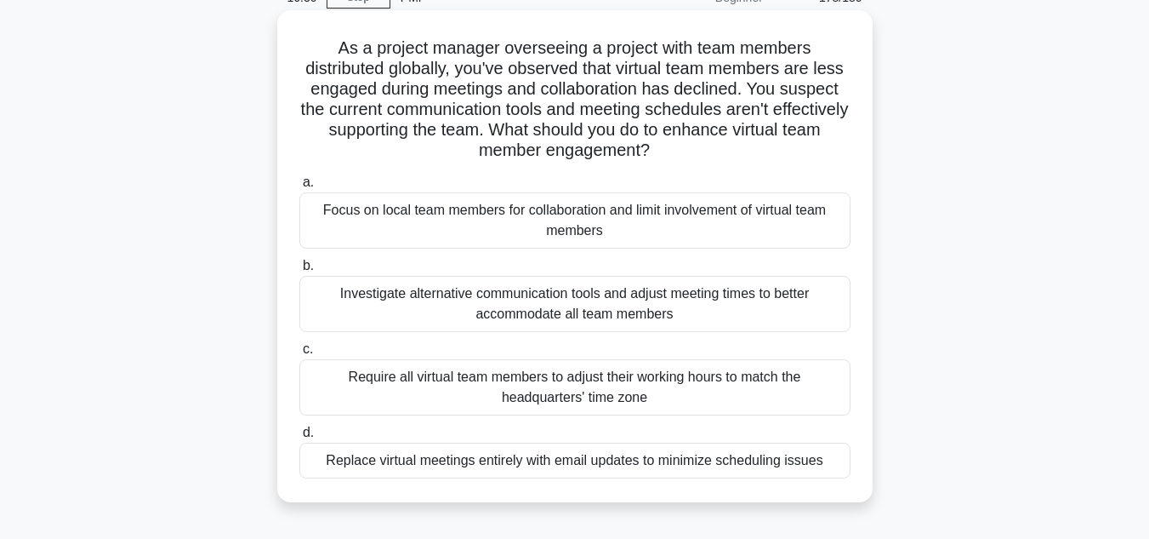
click at [767, 310] on div "Investigate alternative communication tools and adjust meeting times to better …" at bounding box center [574, 304] width 551 height 56
click at [299, 271] on input "b. Investigate alternative communication tools and adjust meeting times to bett…" at bounding box center [299, 265] width 0 height 11
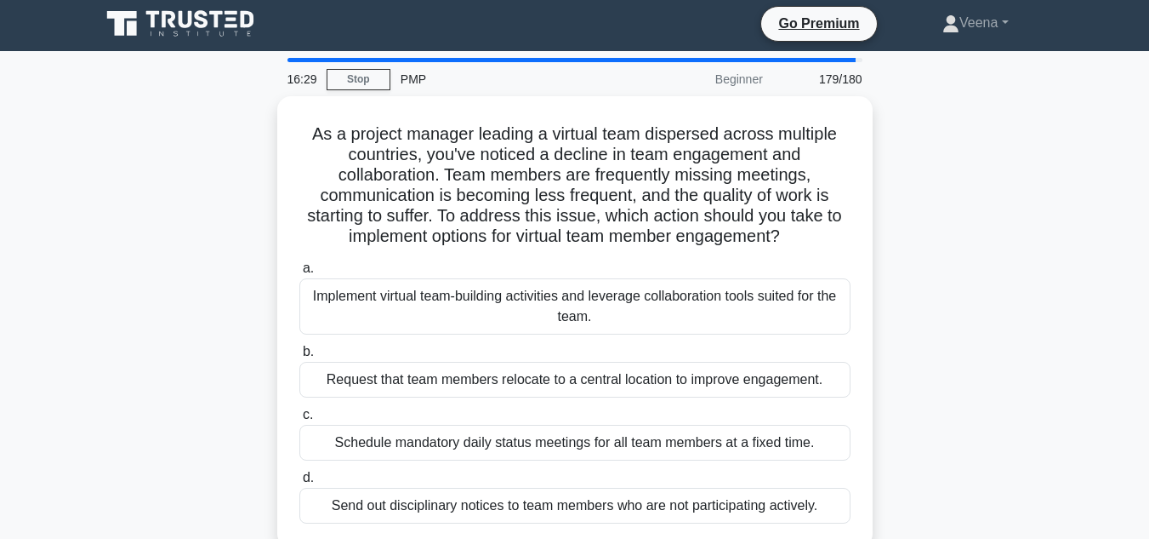
scroll to position [0, 0]
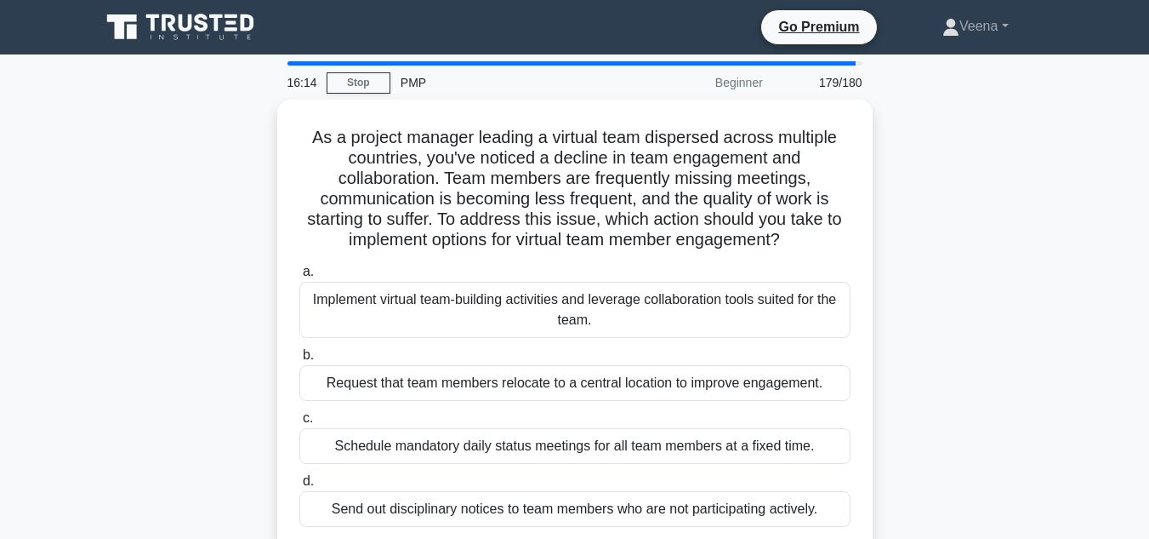
click at [767, 310] on div "Implement virtual team-building activities and leverage collaboration tools sui…" at bounding box center [574, 310] width 551 height 56
click at [299, 277] on input "a. Implement virtual team-building activities and leverage collaboration tools …" at bounding box center [299, 271] width 0 height 11
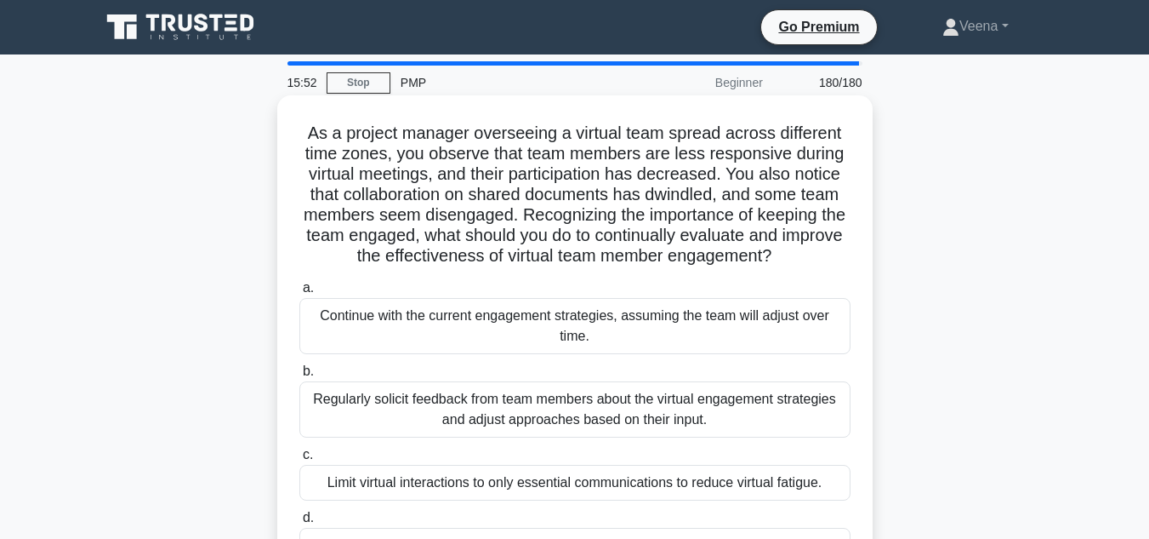
scroll to position [85, 0]
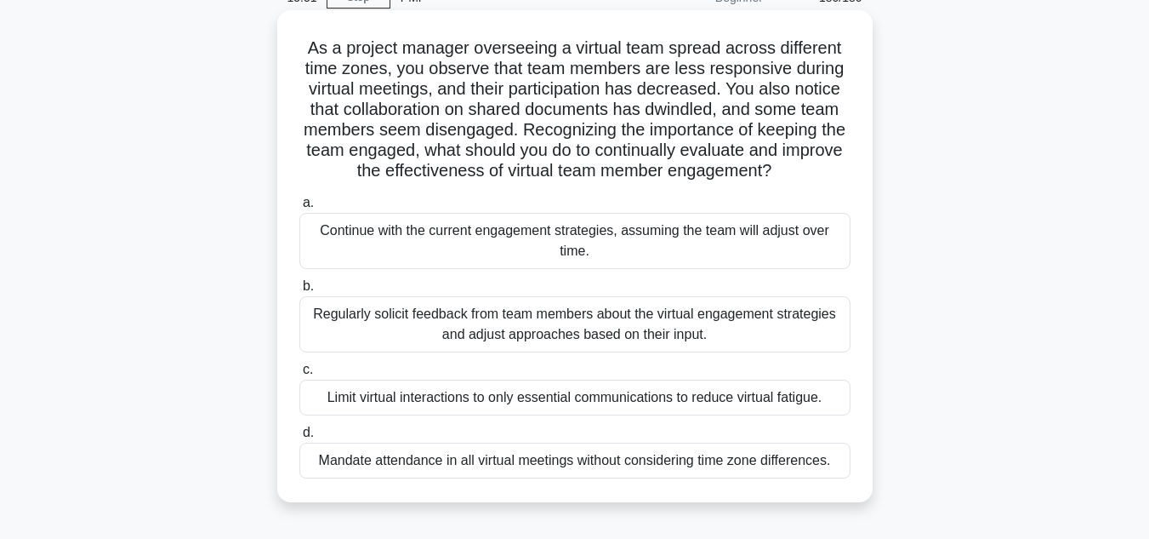
click at [578, 317] on div "Regularly solicit feedback from team members about the virtual engagement strat…" at bounding box center [574, 324] width 551 height 56
click at [299, 292] on input "b. Regularly solicit feedback from team members about the virtual engagement st…" at bounding box center [299, 286] width 0 height 11
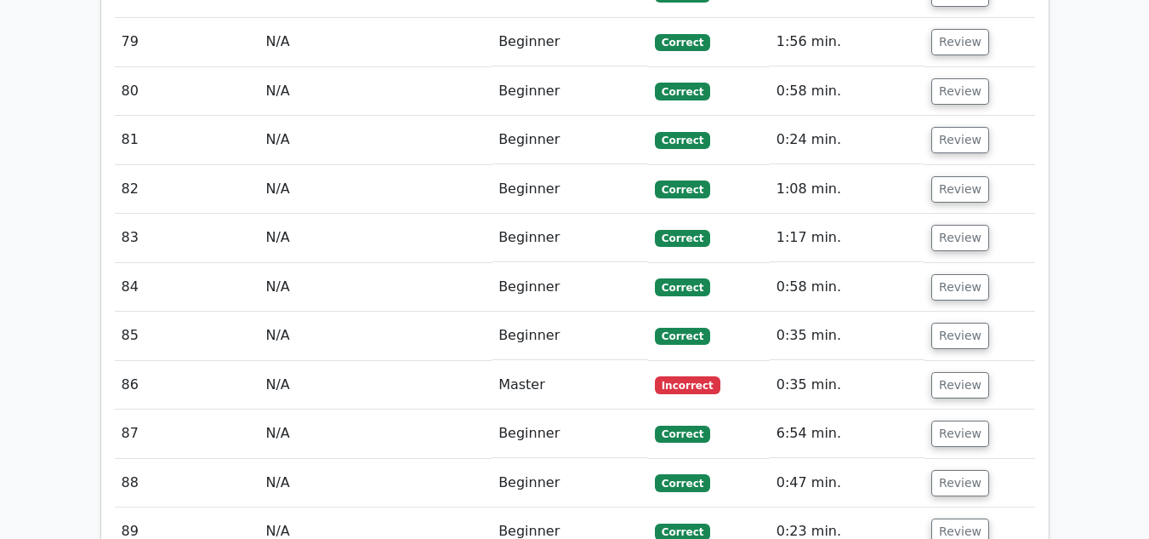
scroll to position [6041, 0]
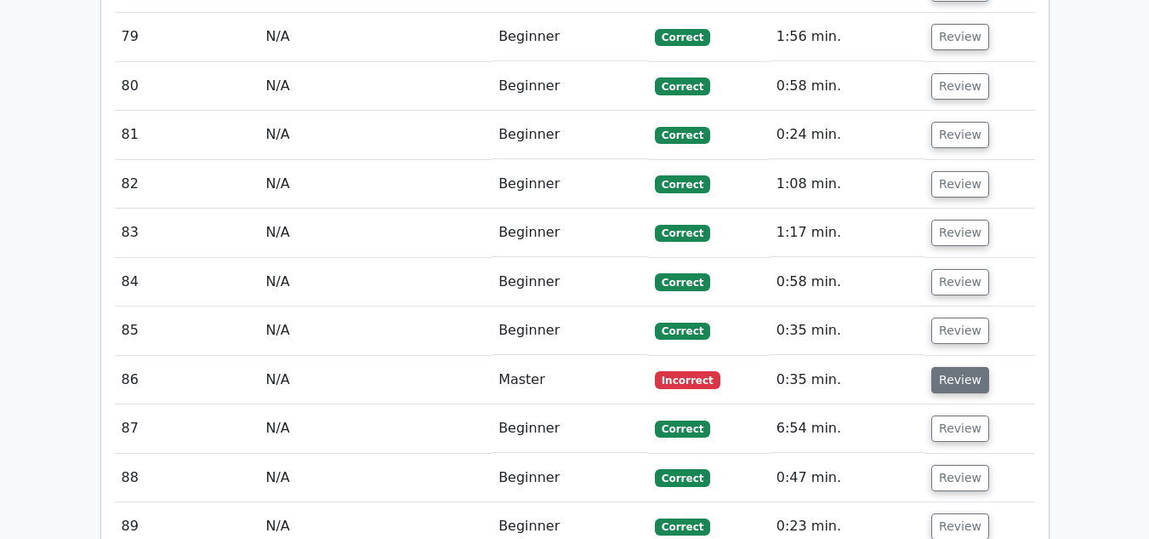
click at [961, 367] on button "Review" at bounding box center [961, 380] width 58 height 26
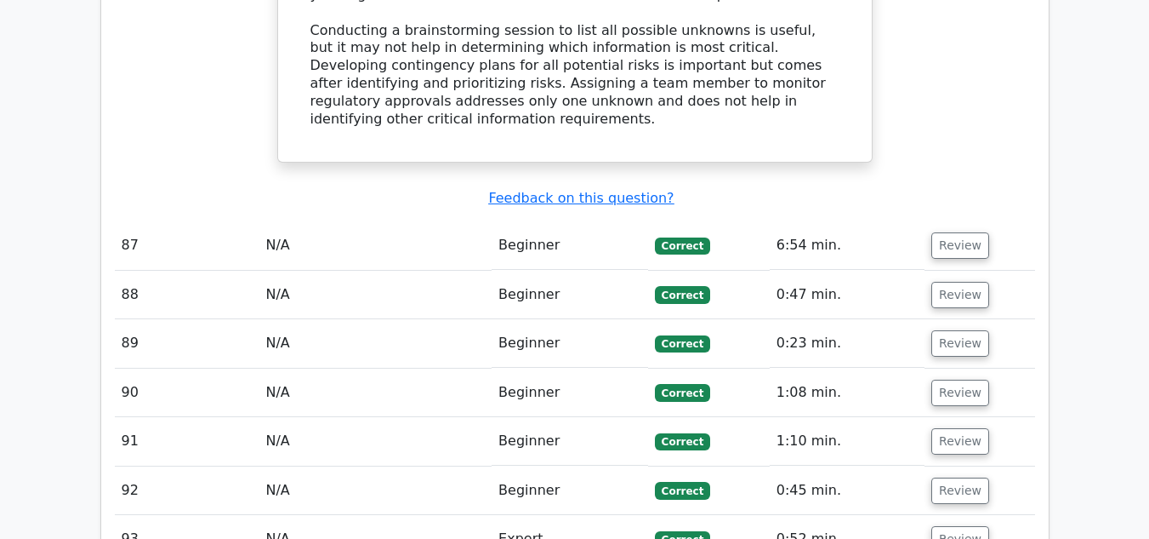
scroll to position [7232, 0]
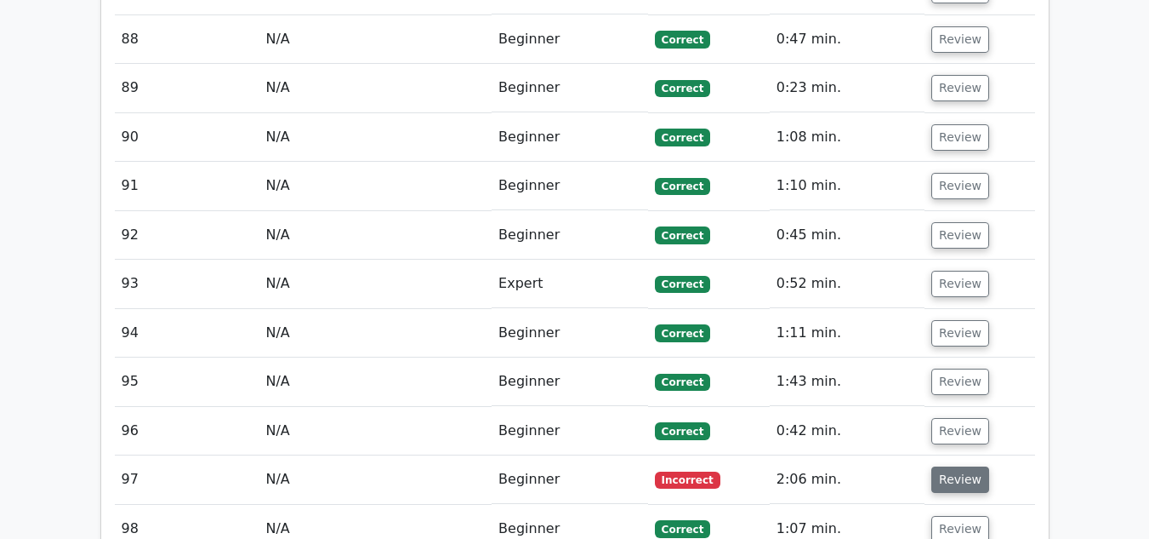
click at [959, 466] on button "Review" at bounding box center [961, 479] width 58 height 26
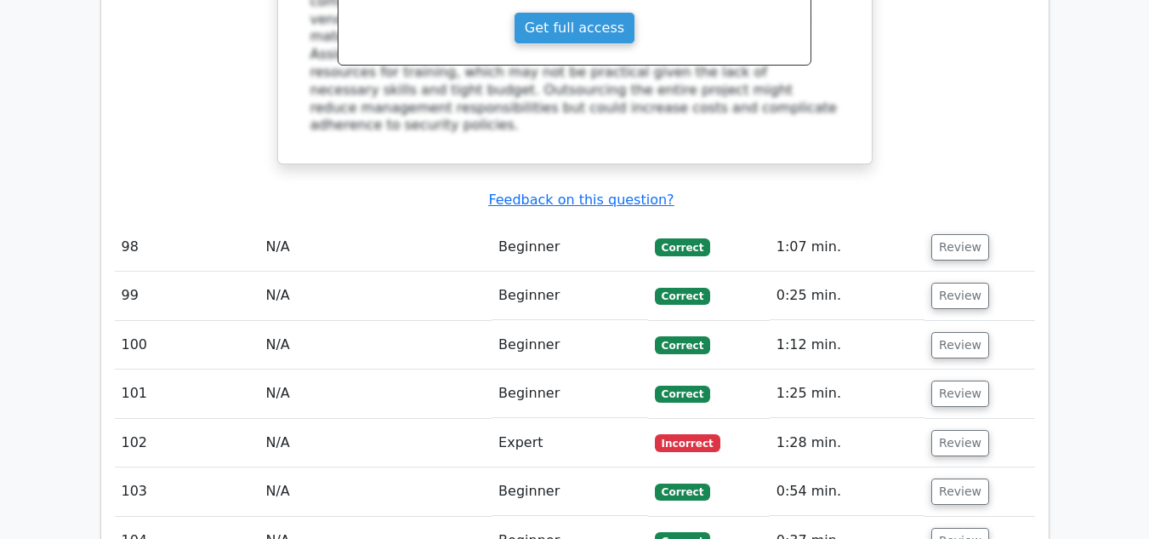
scroll to position [8423, 0]
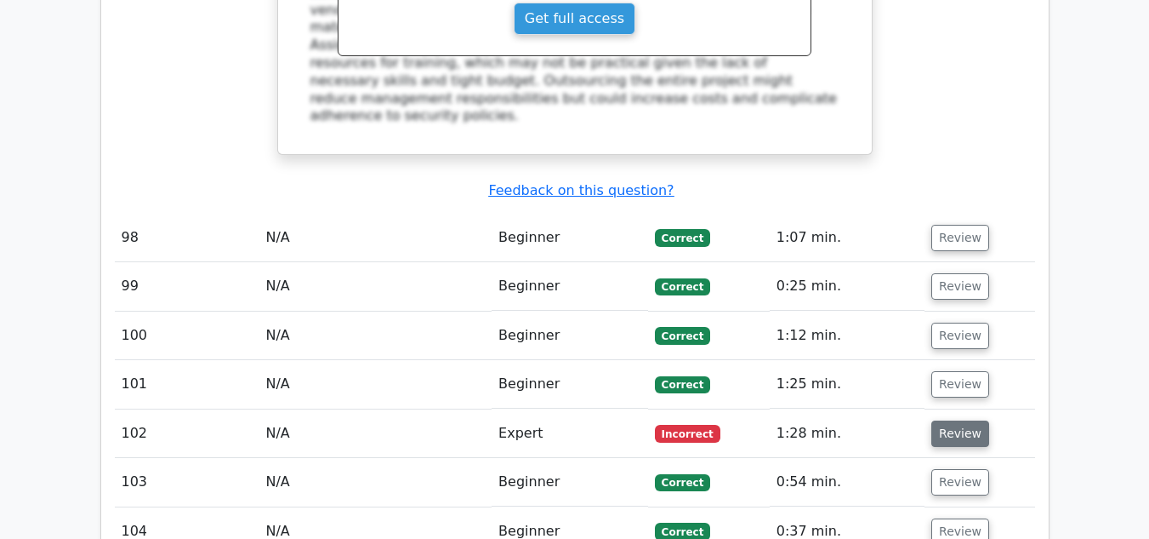
click at [964, 420] on button "Review" at bounding box center [961, 433] width 58 height 26
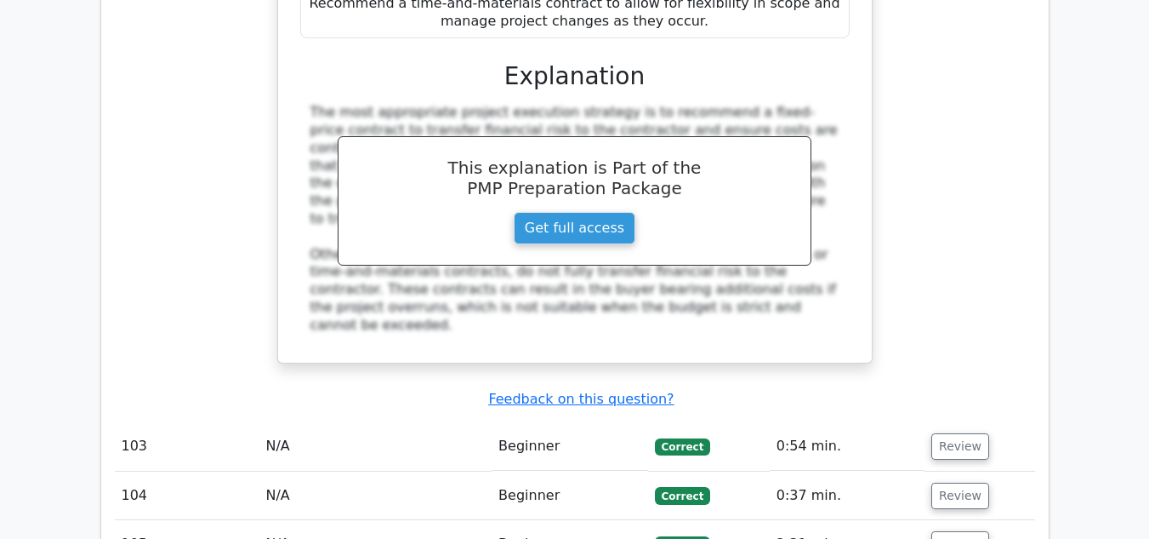
scroll to position [9529, 0]
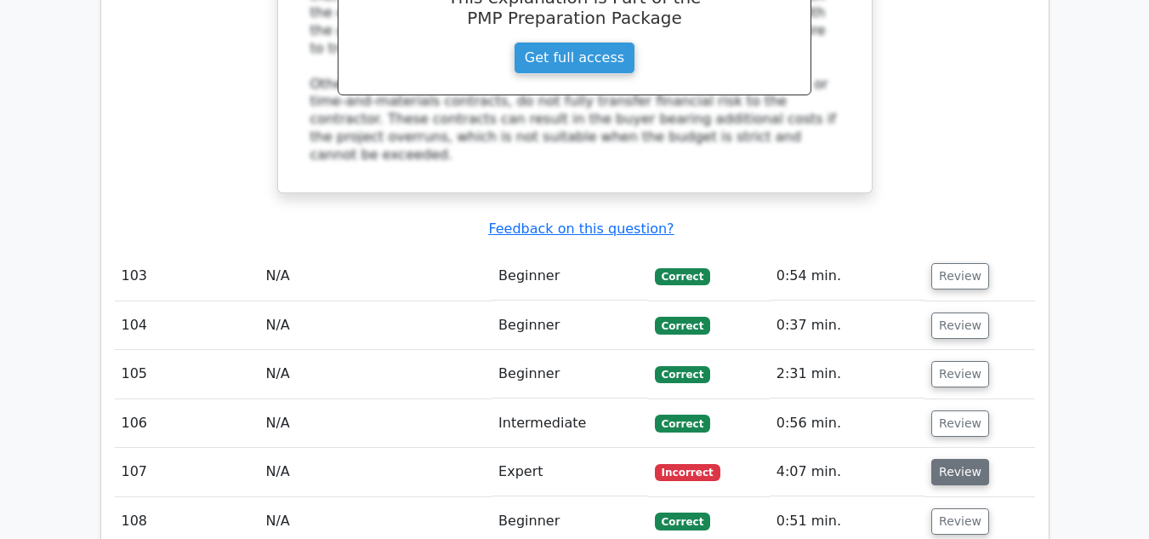
click at [967, 459] on button "Review" at bounding box center [961, 472] width 58 height 26
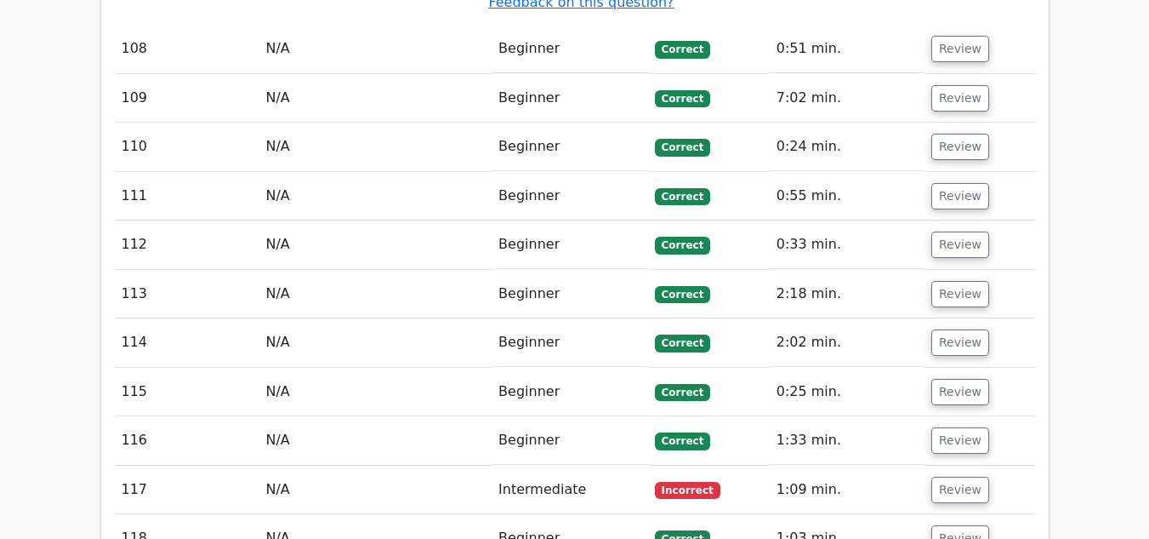
scroll to position [10635, 0]
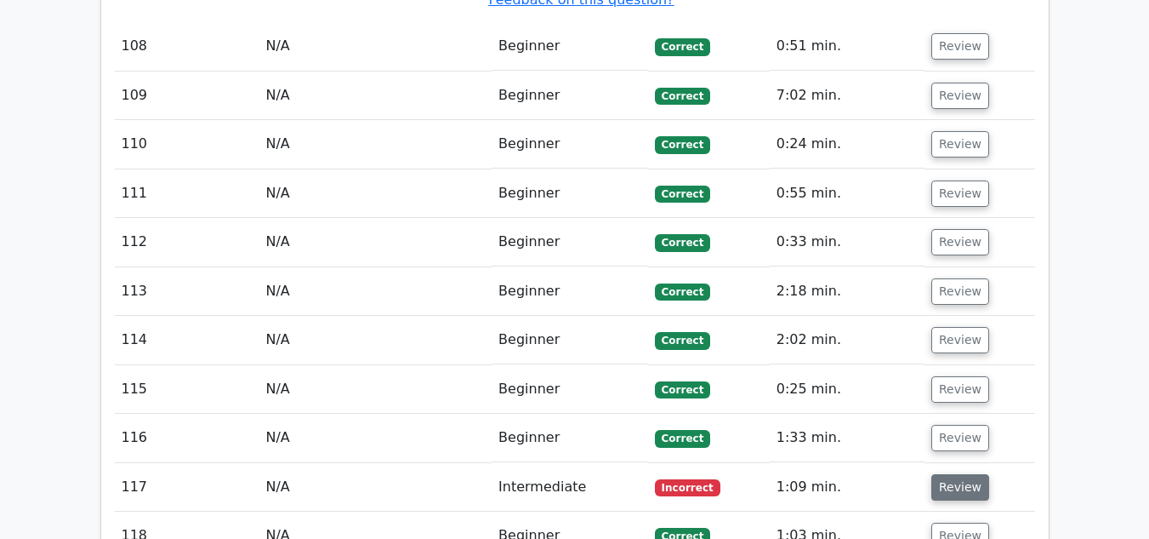
click at [974, 474] on button "Review" at bounding box center [961, 487] width 58 height 26
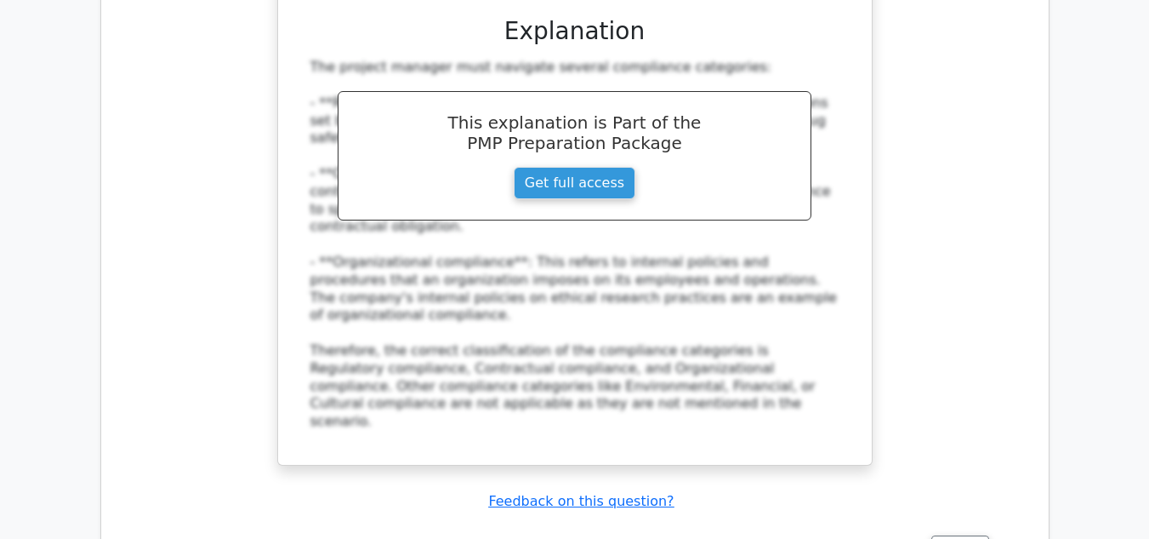
scroll to position [11826, 0]
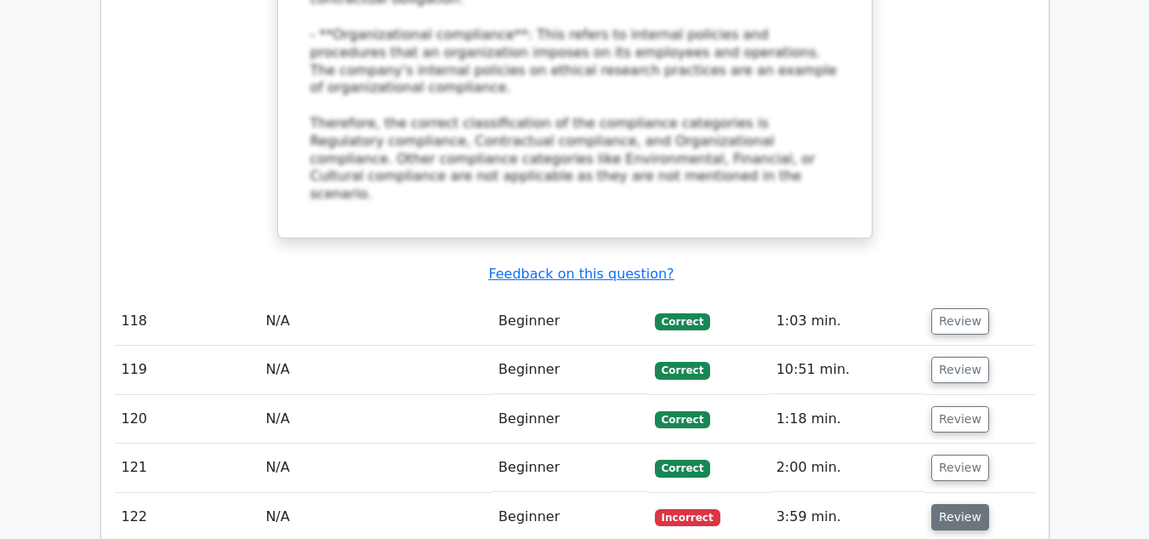
click at [953, 504] on button "Review" at bounding box center [961, 517] width 58 height 26
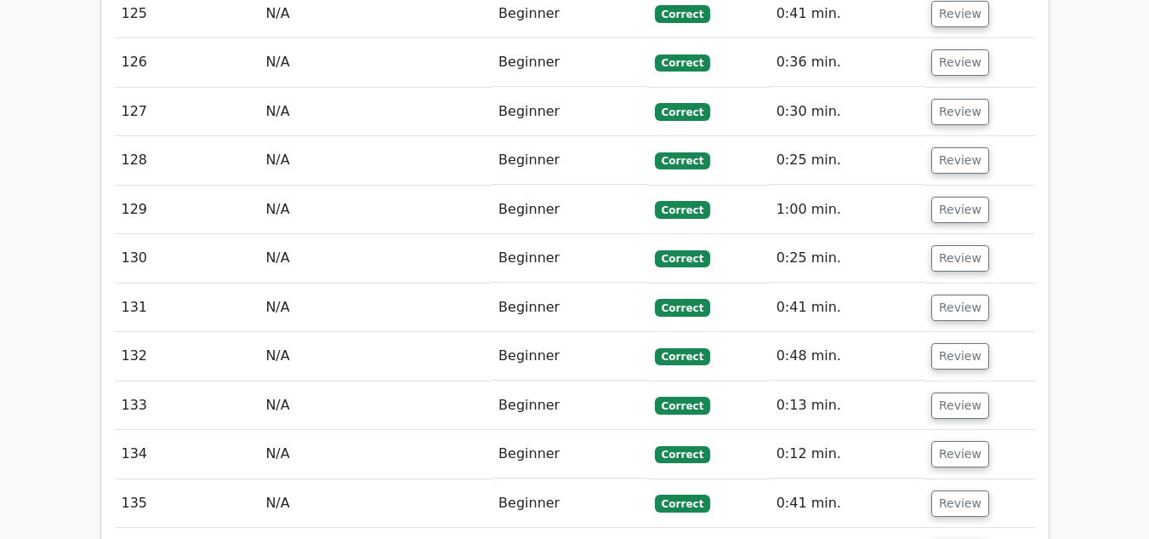
scroll to position [13358, 0]
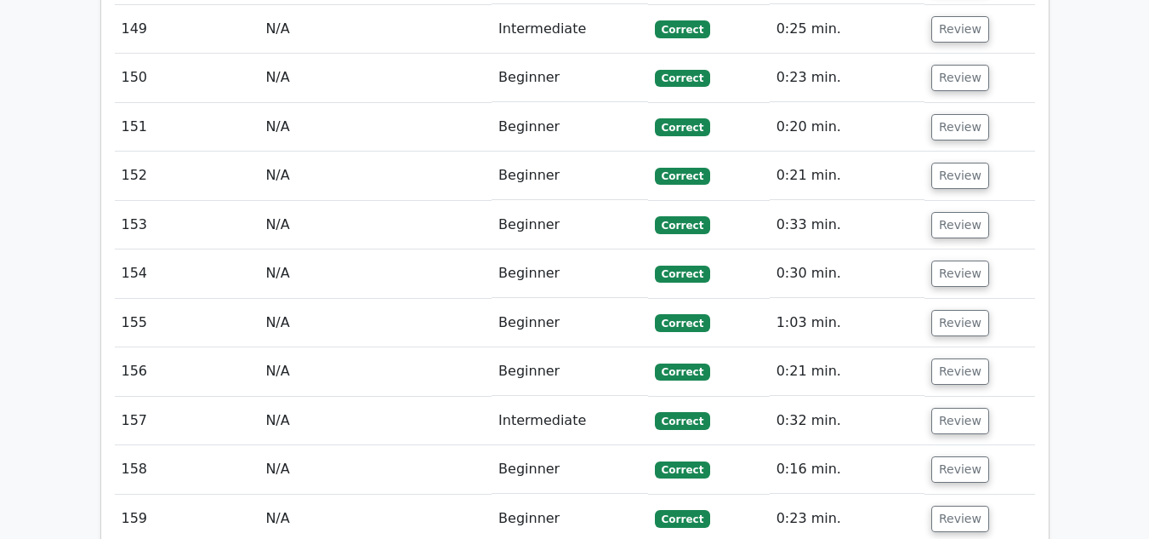
scroll to position [15315, 0]
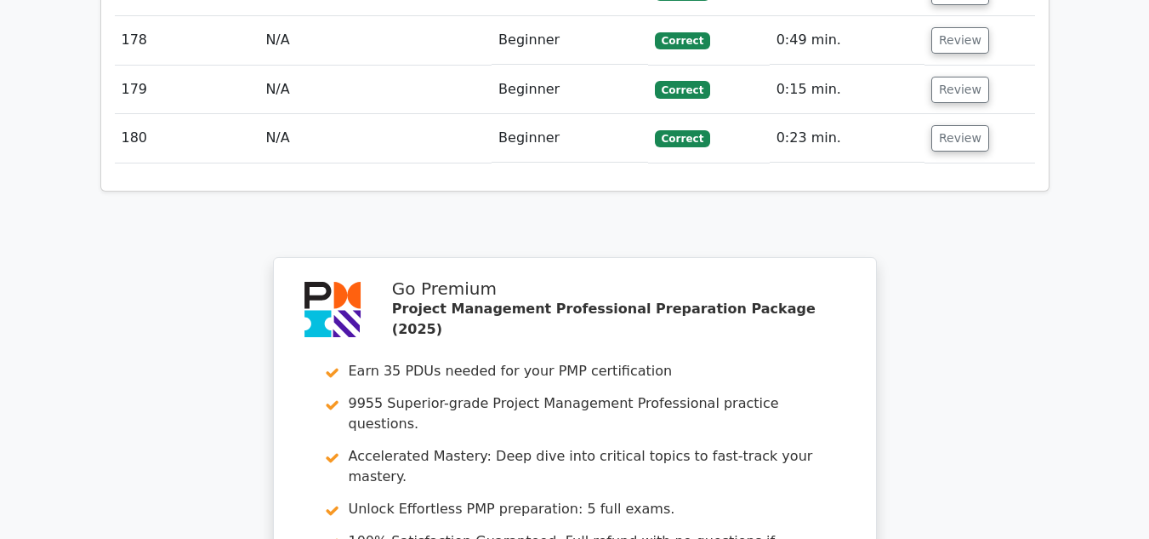
scroll to position [17701, 0]
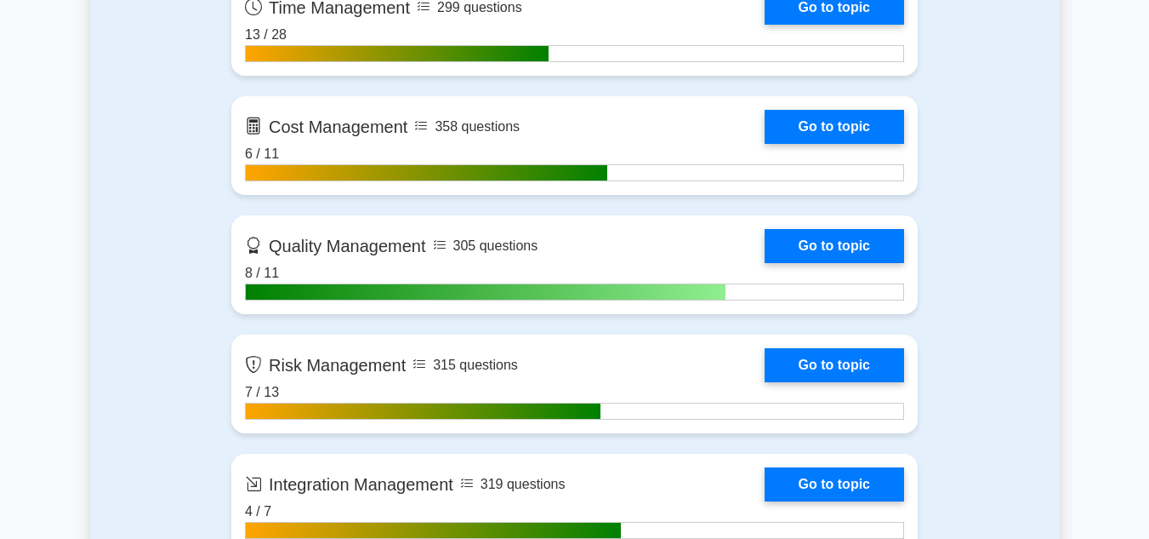
scroll to position [1787, 0]
